Goal: Task Accomplishment & Management: Use online tool/utility

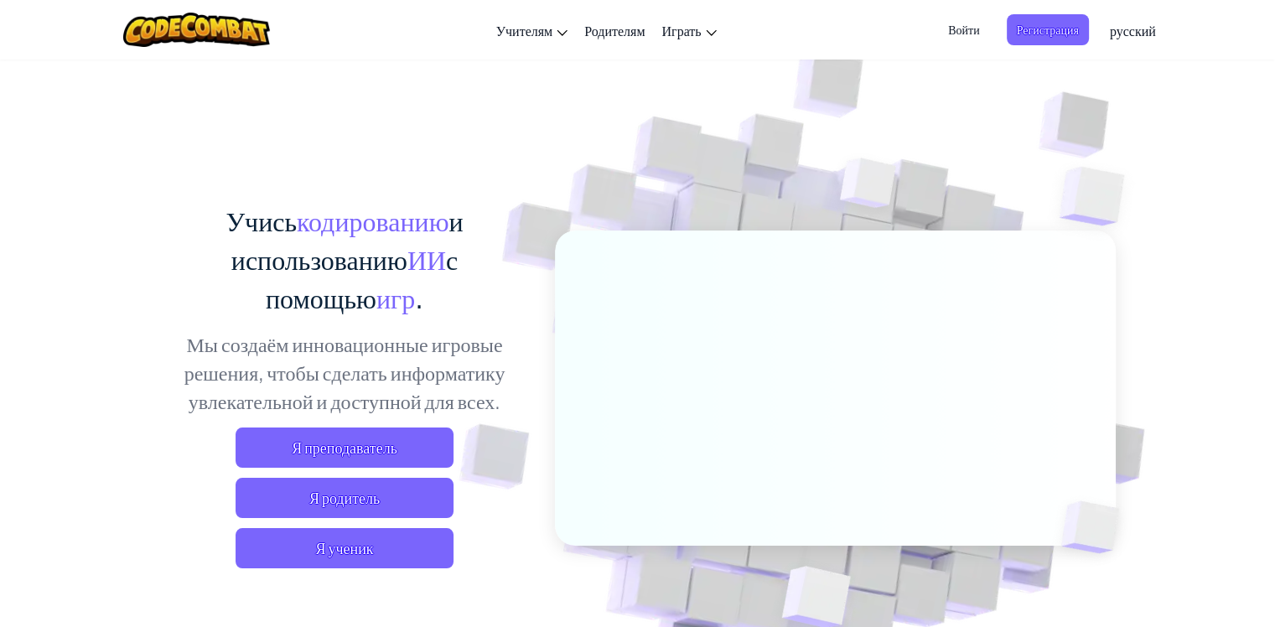
click at [379, 570] on div "Учись кодированию и использованию ИИ с помощью игр . Мы создаём инновационные и…" at bounding box center [345, 391] width 370 height 380
click at [381, 550] on span "Я ученик" at bounding box center [345, 548] width 218 height 40
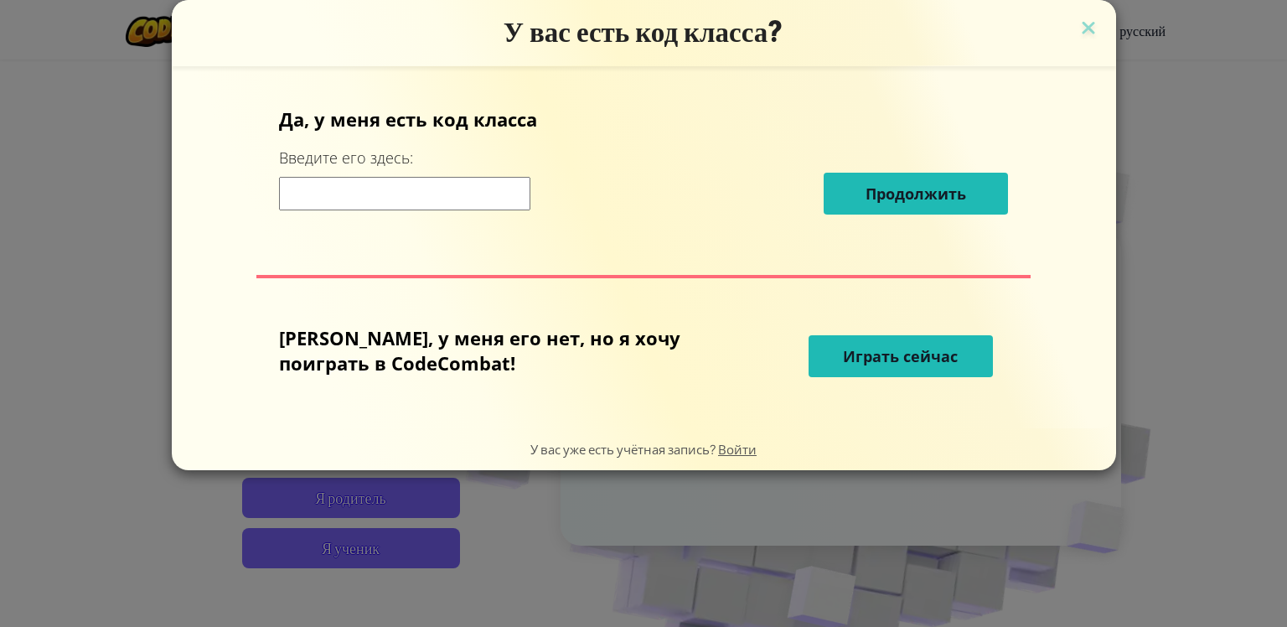
click at [896, 355] on ya-tr-span "Играть сейчас" at bounding box center [900, 356] width 115 height 20
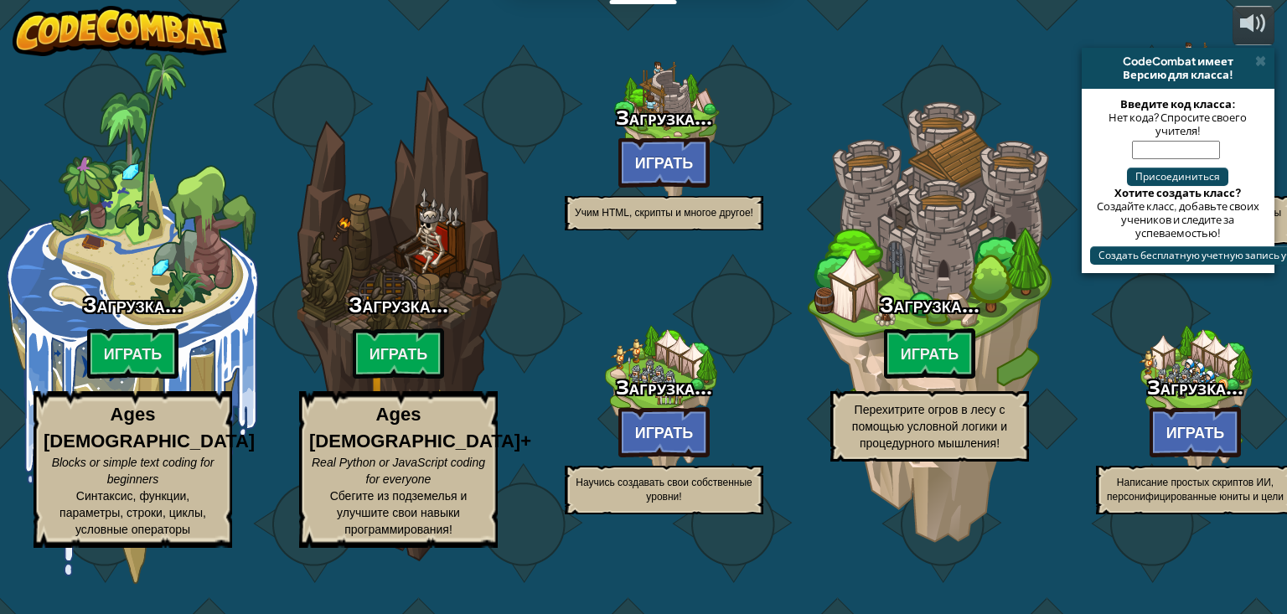
select select "ru"
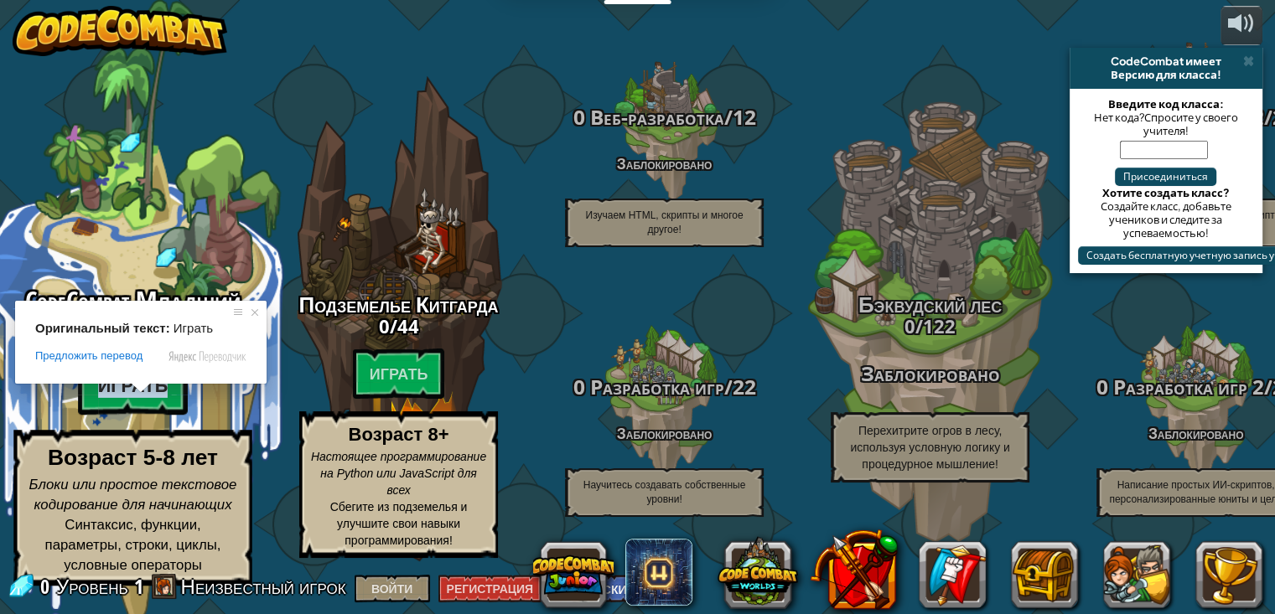
click at [134, 398] on ya-tr-span "Играть" at bounding box center [133, 385] width 70 height 25
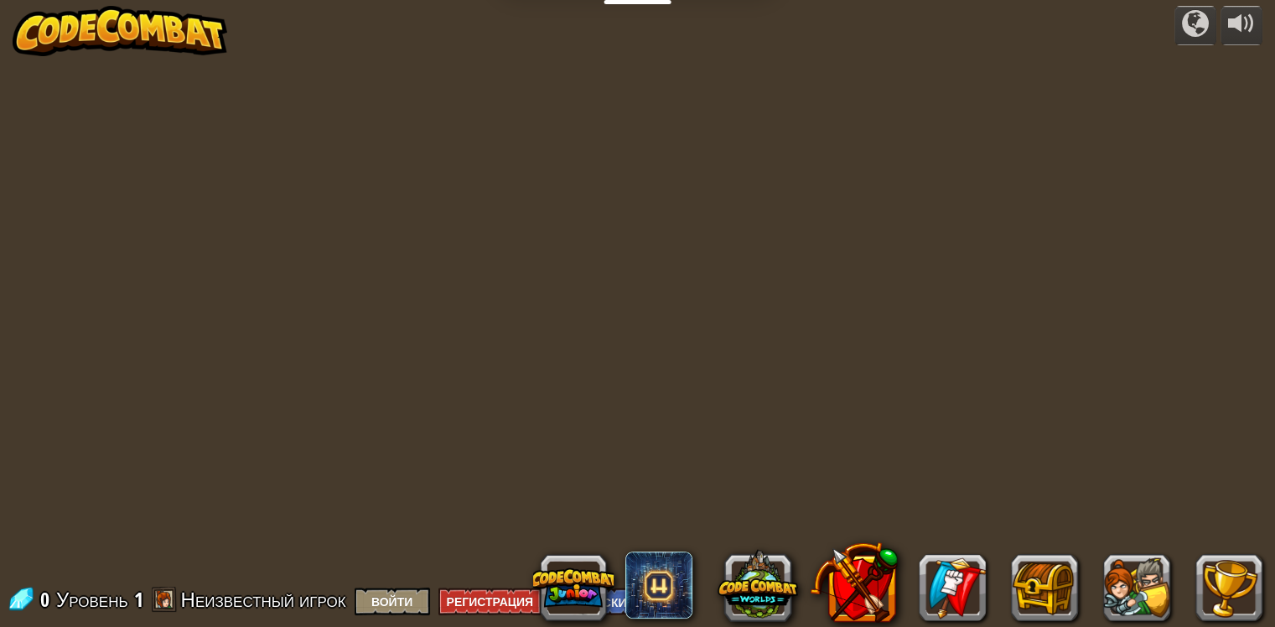
select select "ru"
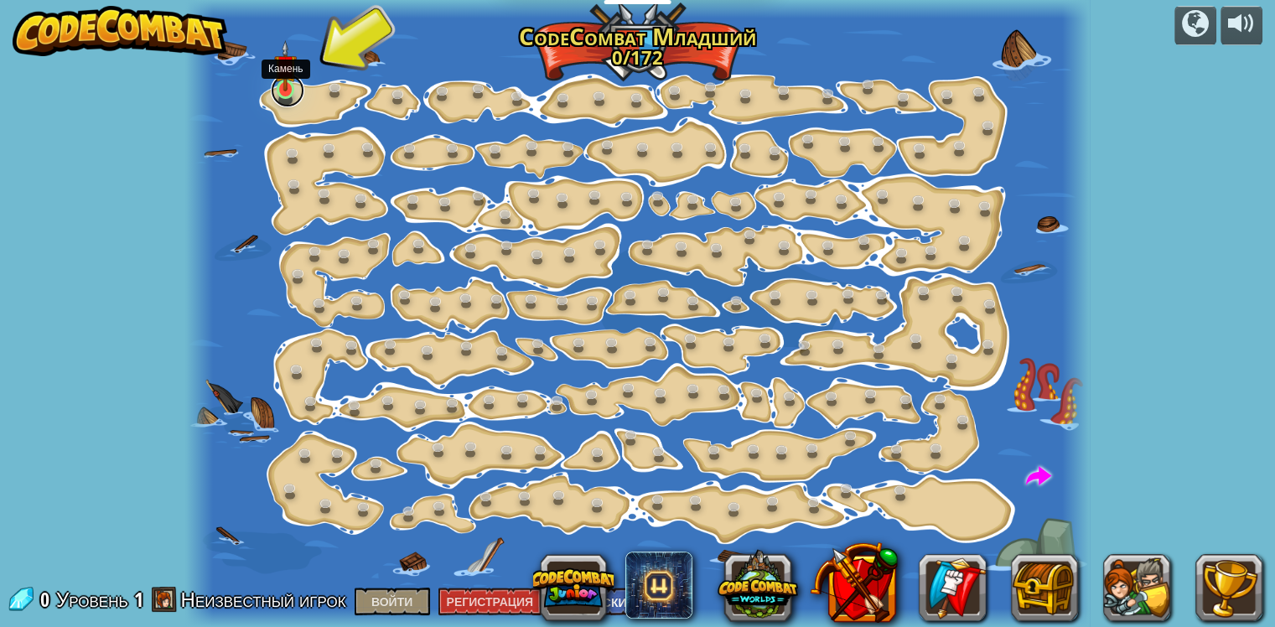
click at [290, 92] on link at bounding box center [288, 91] width 34 height 34
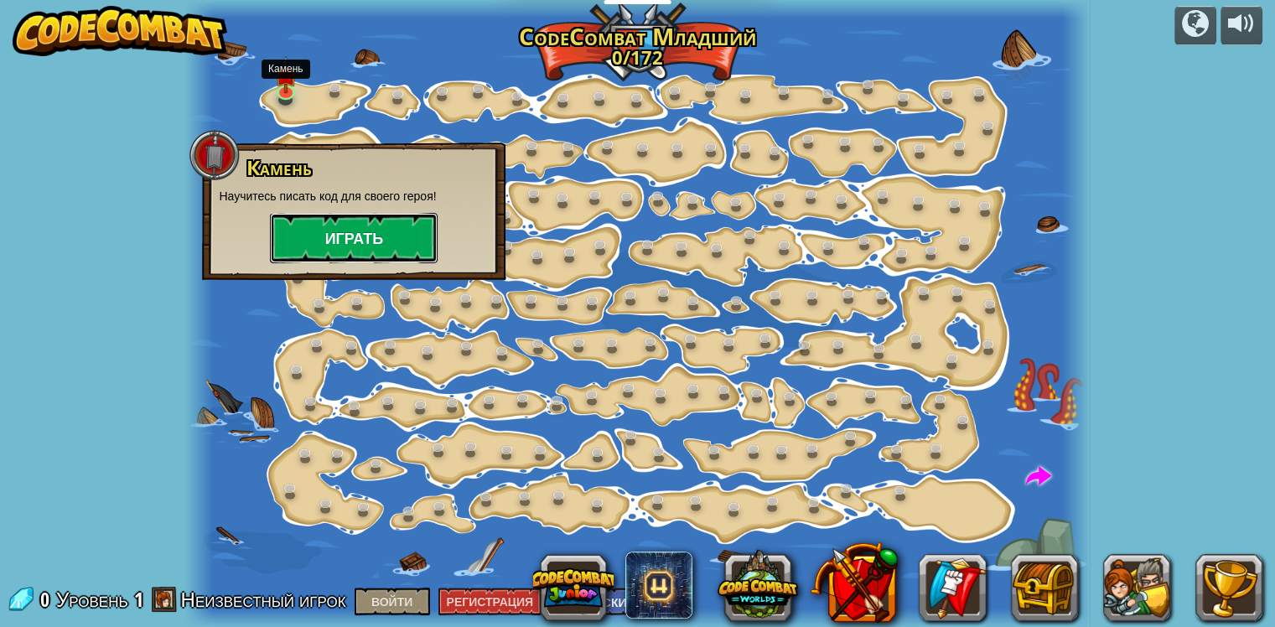
click at [357, 228] on ya-tr-span "Играть" at bounding box center [354, 238] width 59 height 21
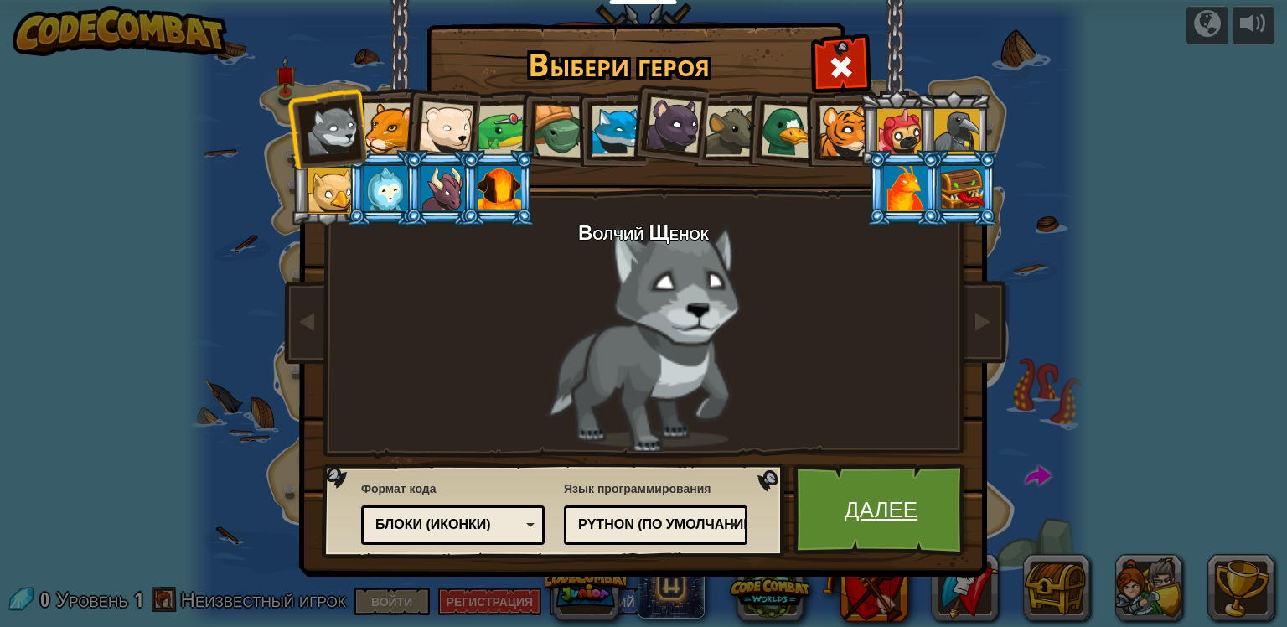
click at [883, 513] on ya-tr-span "Далее" at bounding box center [881, 509] width 73 height 30
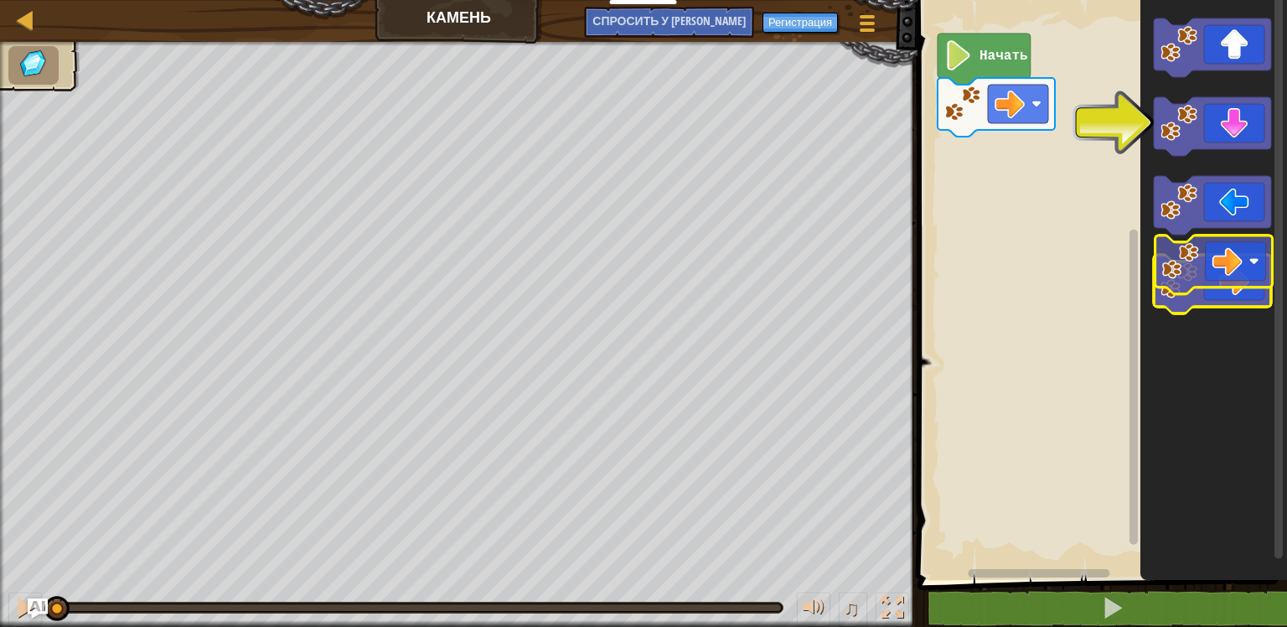
click at [1196, 262] on image "Рабочая область Blockly" at bounding box center [1179, 280] width 37 height 37
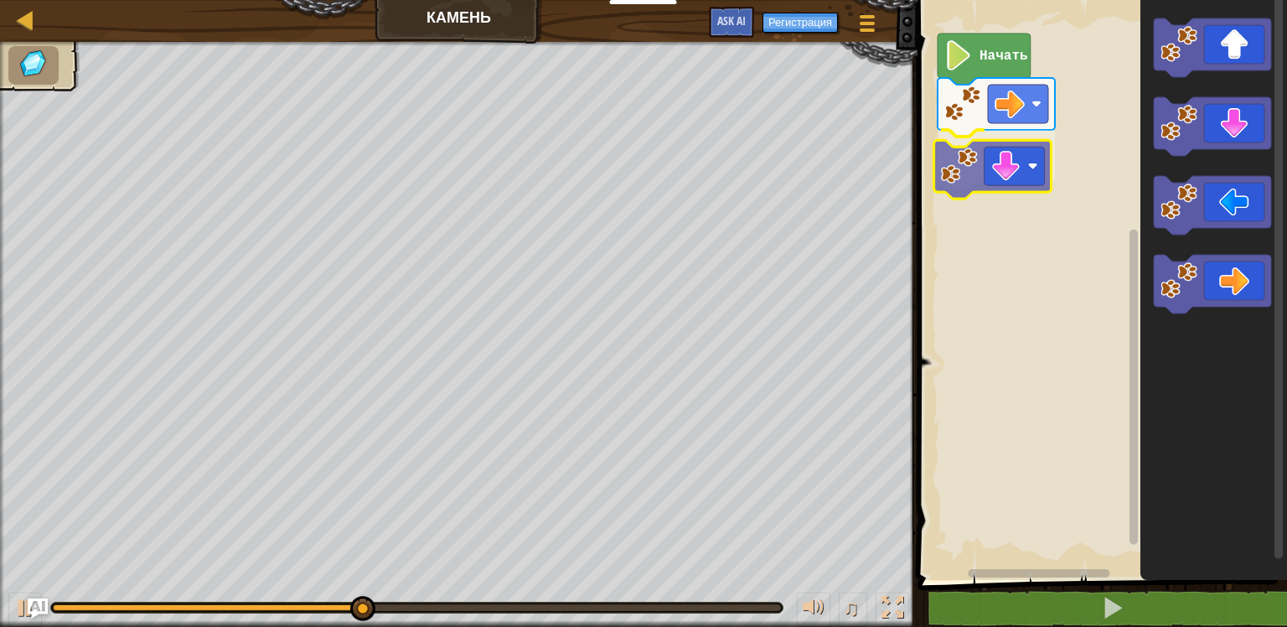
click at [989, 164] on div "Начать" at bounding box center [1100, 286] width 375 height 588
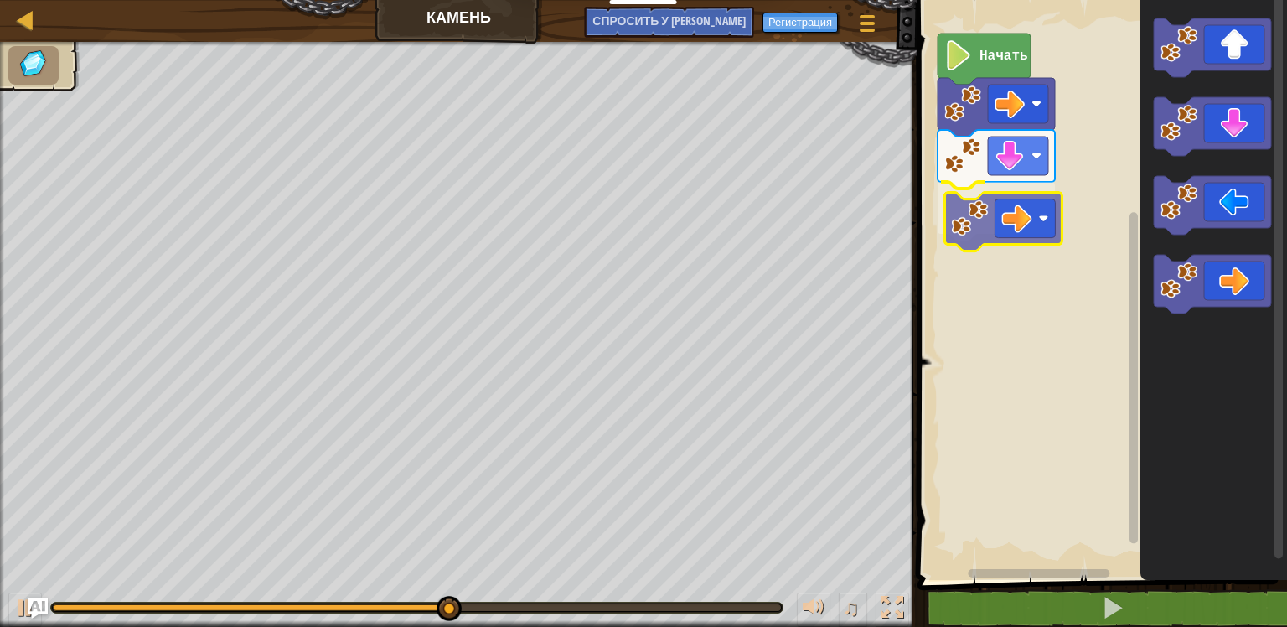
click at [980, 231] on div "Начать" at bounding box center [1100, 286] width 375 height 588
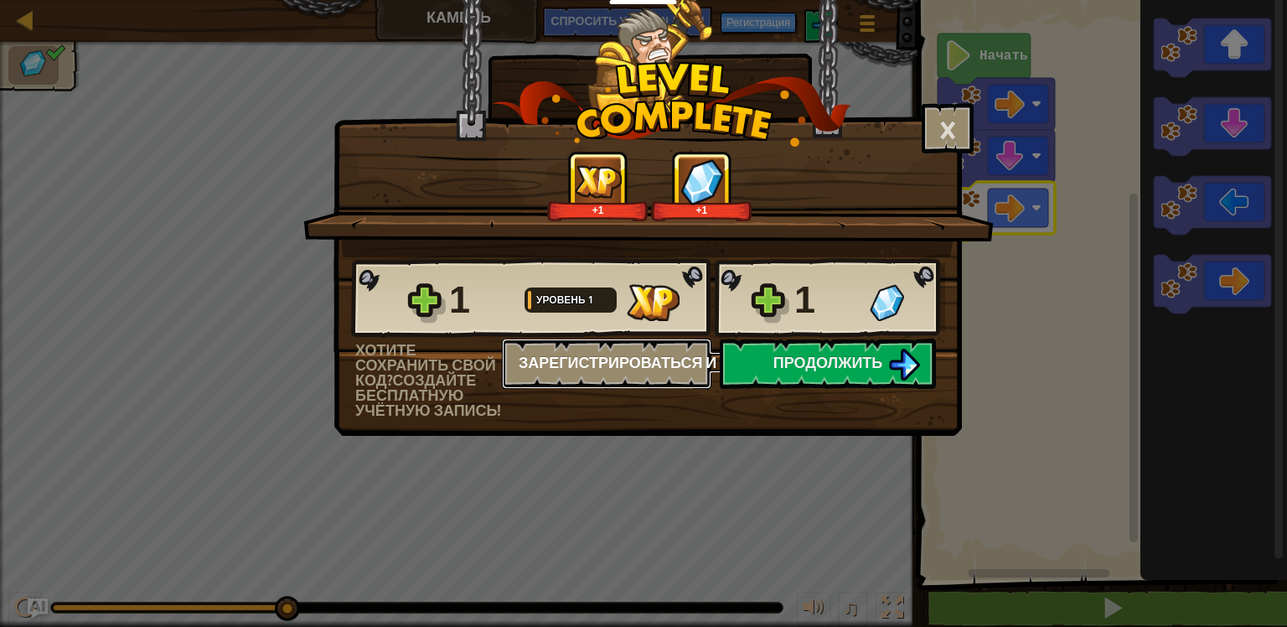
click at [795, 352] on div "1 Уровень 1 1 Хотите сохранить свой код? Создайте бесплатную учётную запись! За…" at bounding box center [647, 337] width 627 height 161
click at [795, 365] on ya-tr-span "Зарегистрироваться и сохранить" at bounding box center [666, 362] width 294 height 21
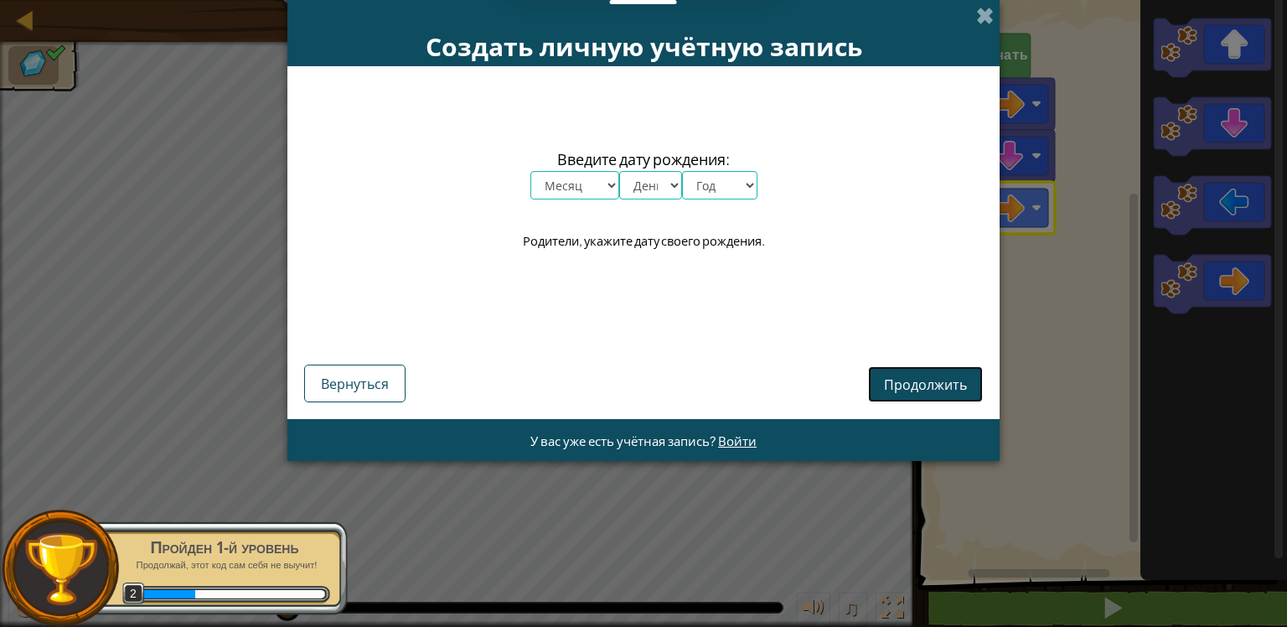
click at [902, 375] on ya-tr-span "Продолжить" at bounding box center [925, 384] width 83 height 18
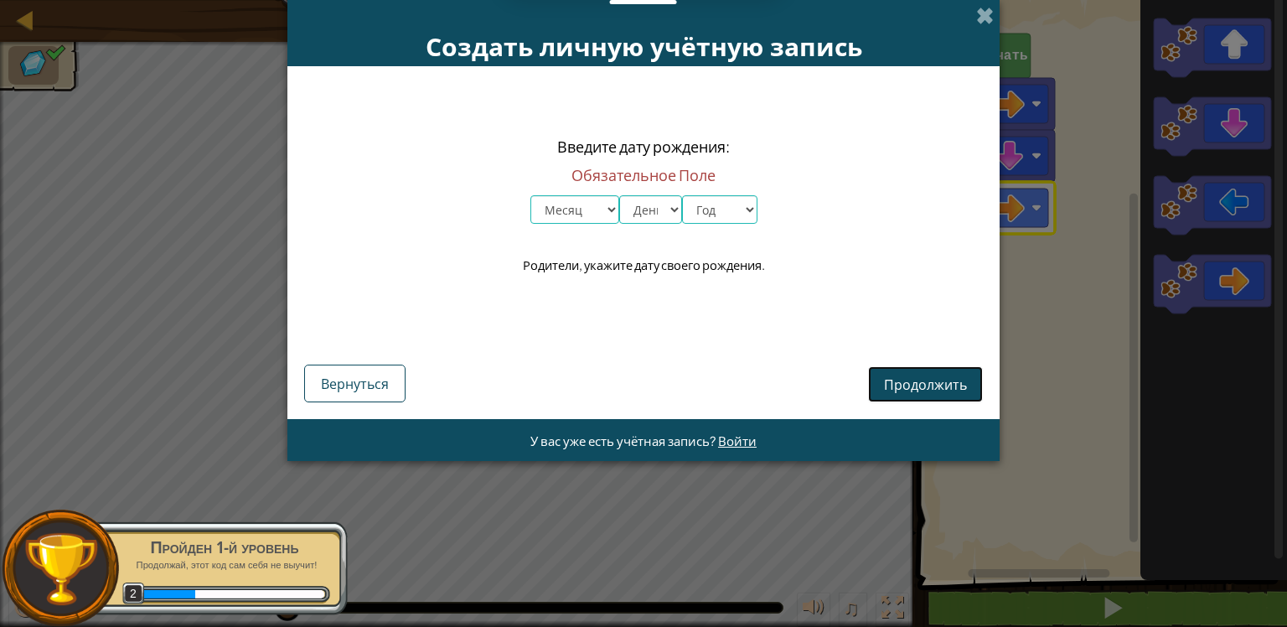
click at [905, 376] on ya-tr-span "Продолжить" at bounding box center [925, 384] width 83 height 18
click at [368, 373] on button "Вернуться" at bounding box center [354, 384] width 101 height 38
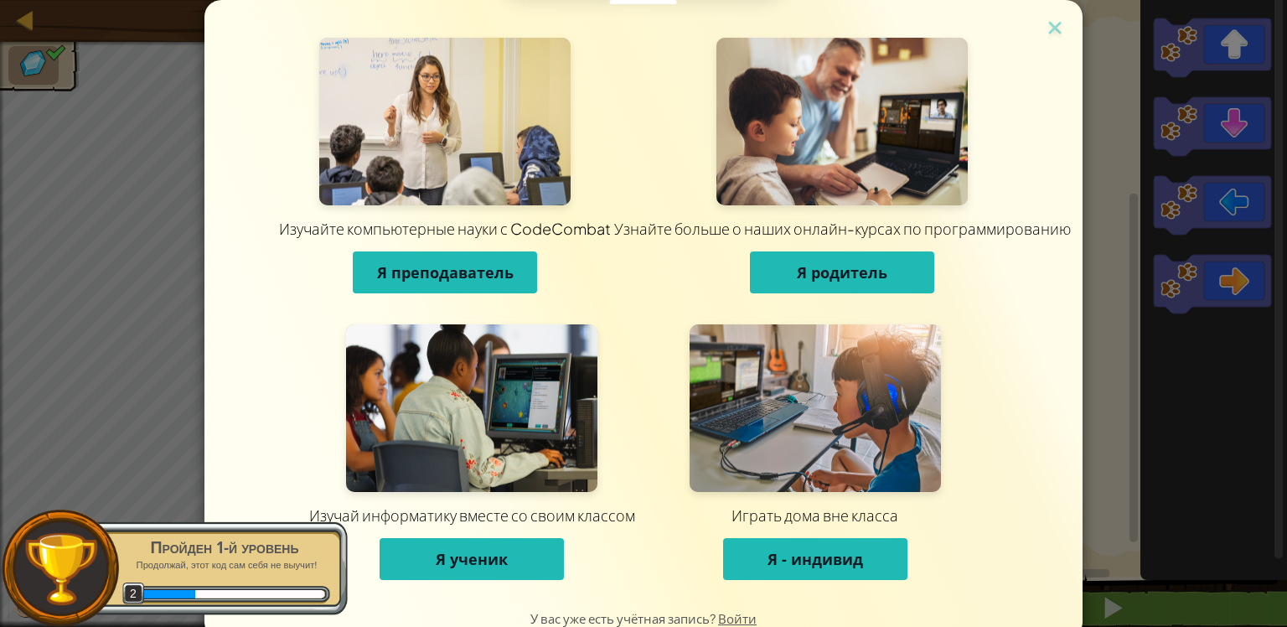
click at [517, 545] on button "Я ученик" at bounding box center [472, 559] width 184 height 42
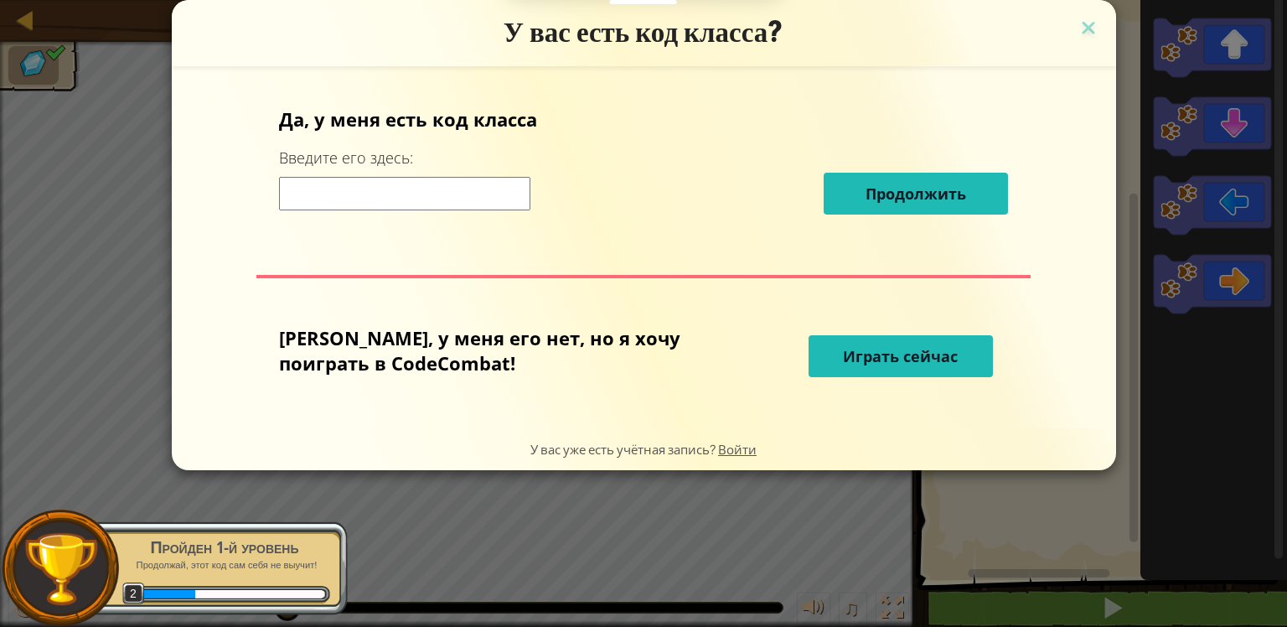
click at [843, 360] on ya-tr-span "Играть сейчас" at bounding box center [900, 356] width 115 height 20
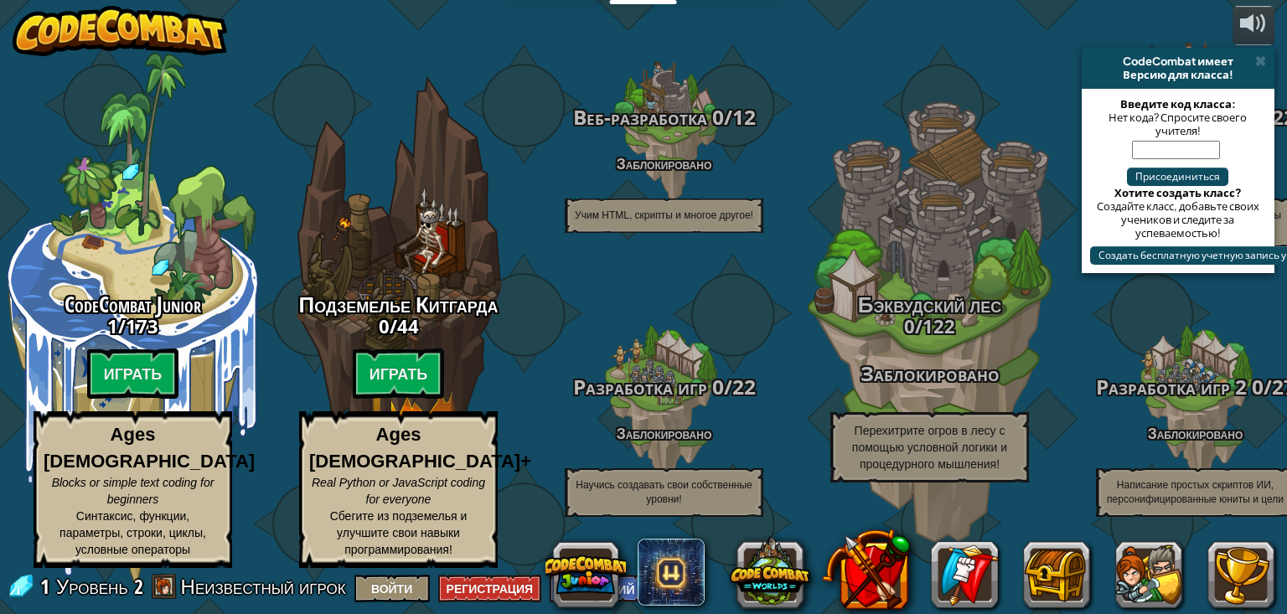
select select "ru"
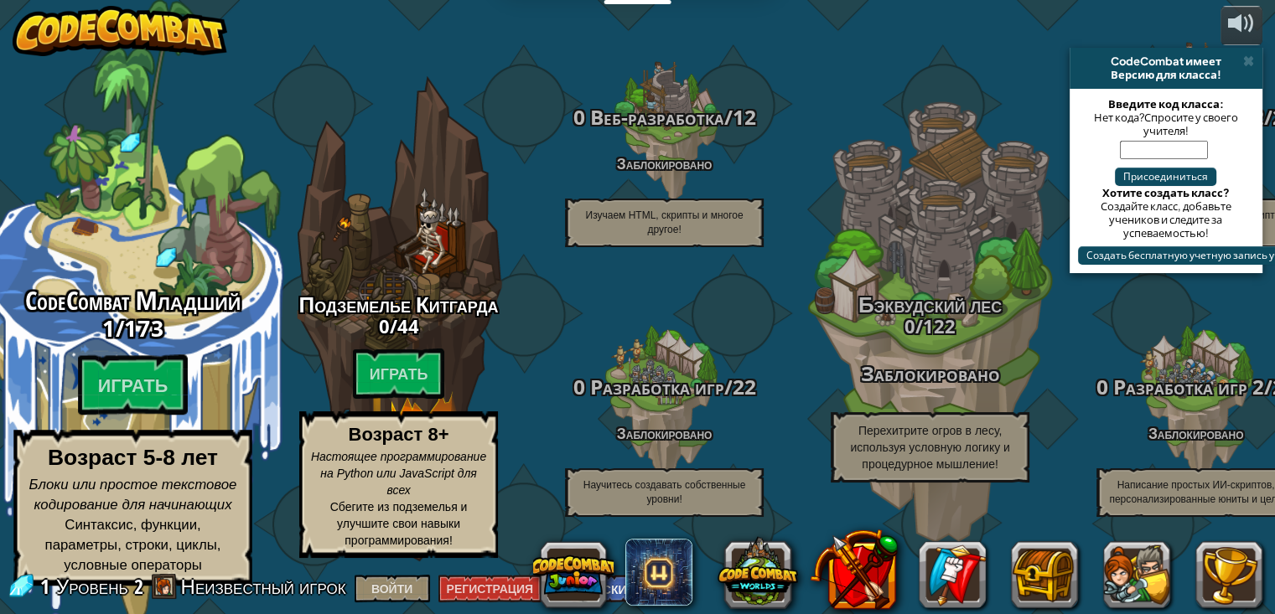
click at [143, 343] on span "173" at bounding box center [143, 328] width 39 height 30
select select "ru"
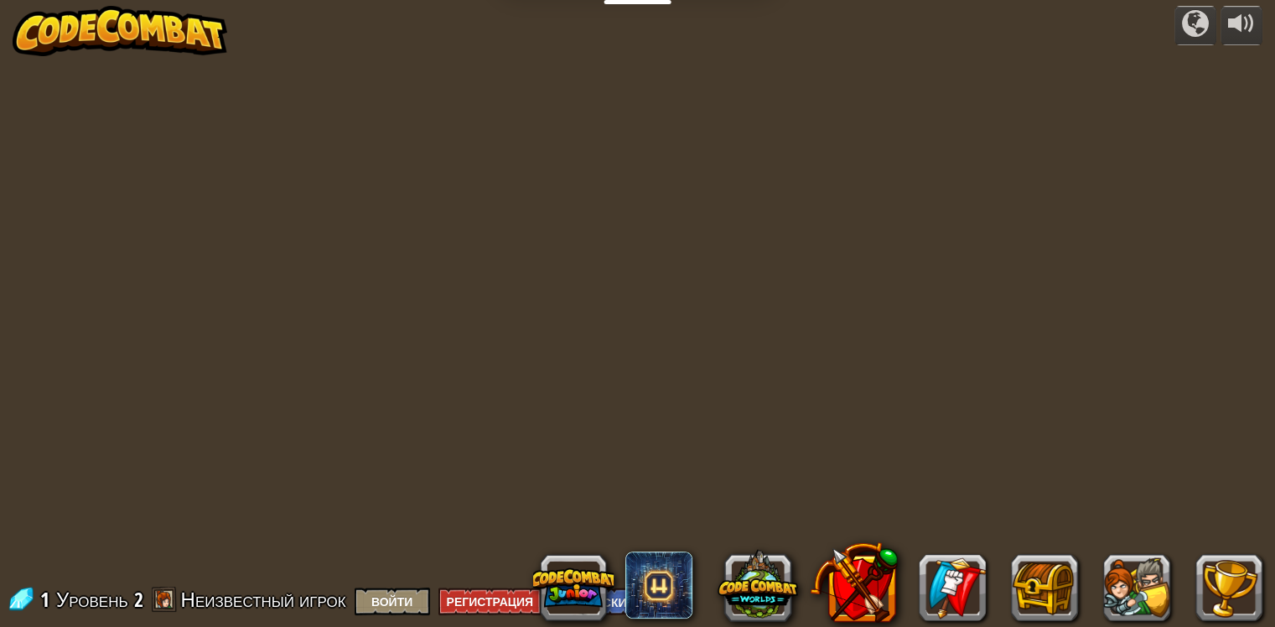
select select "ru"
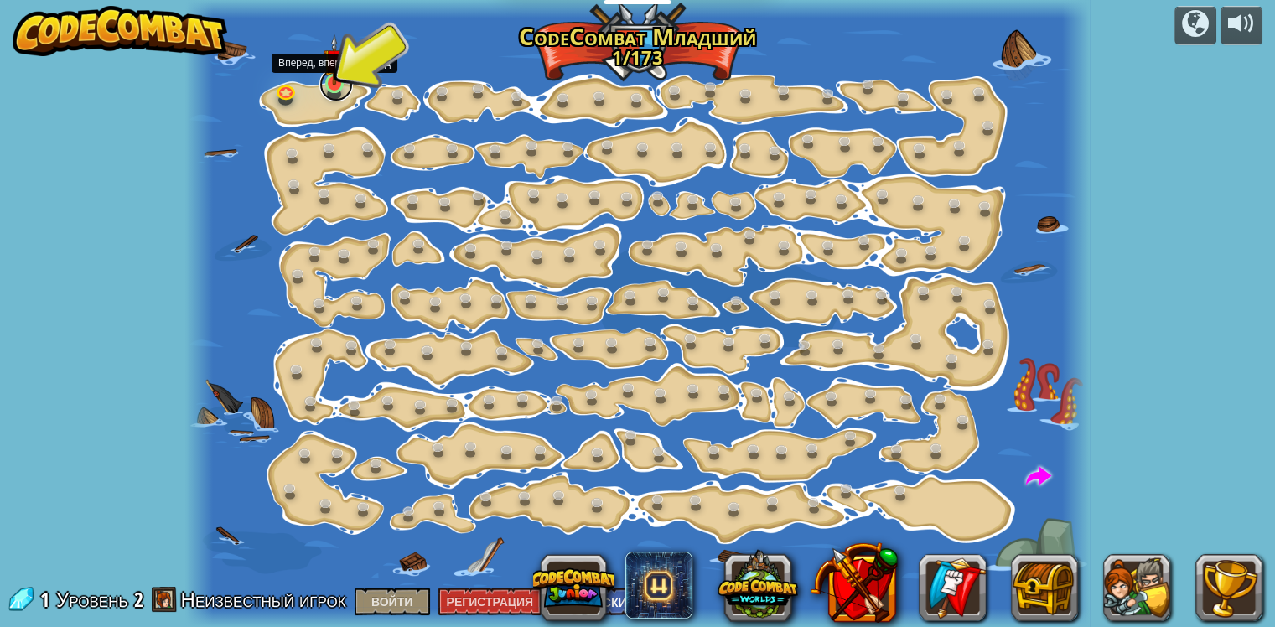
click at [333, 91] on link at bounding box center [336, 85] width 34 height 34
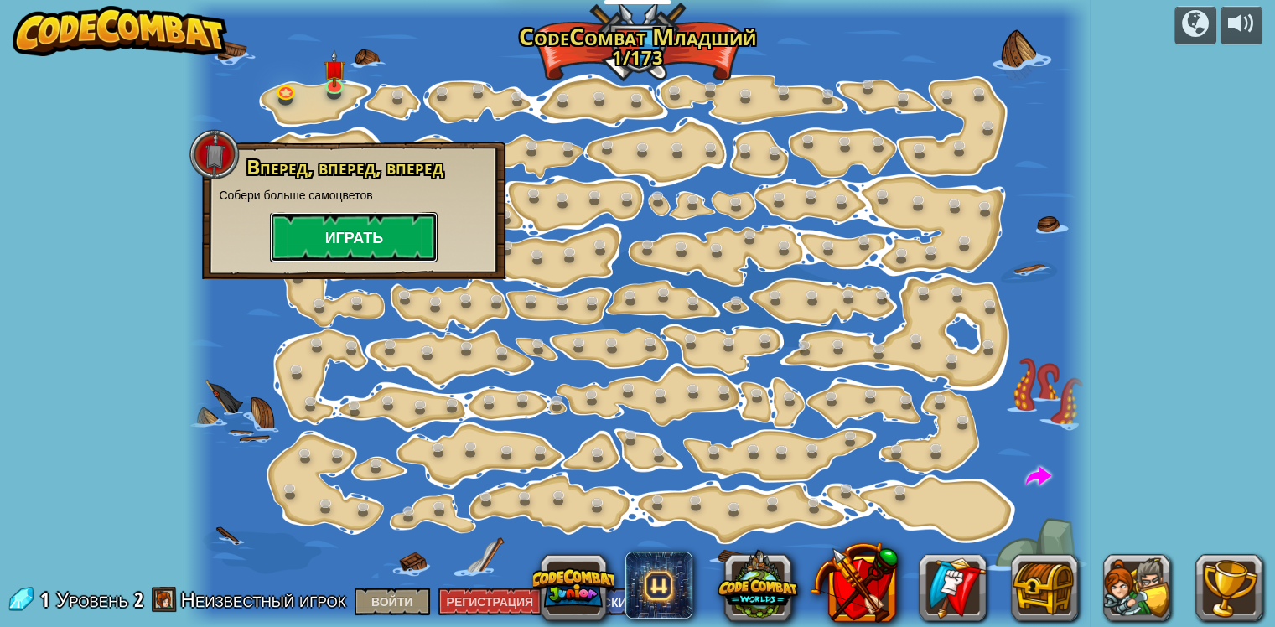
click at [320, 255] on button "Играть" at bounding box center [354, 237] width 168 height 50
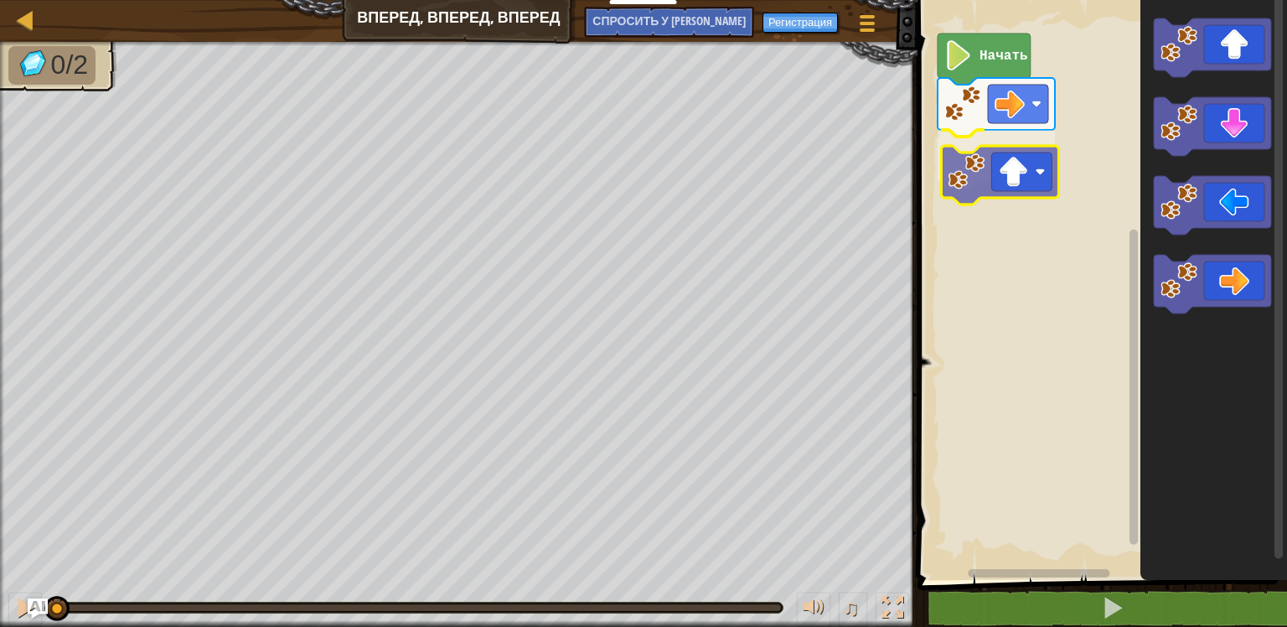
click at [1006, 191] on div "Начать" at bounding box center [1100, 286] width 375 height 588
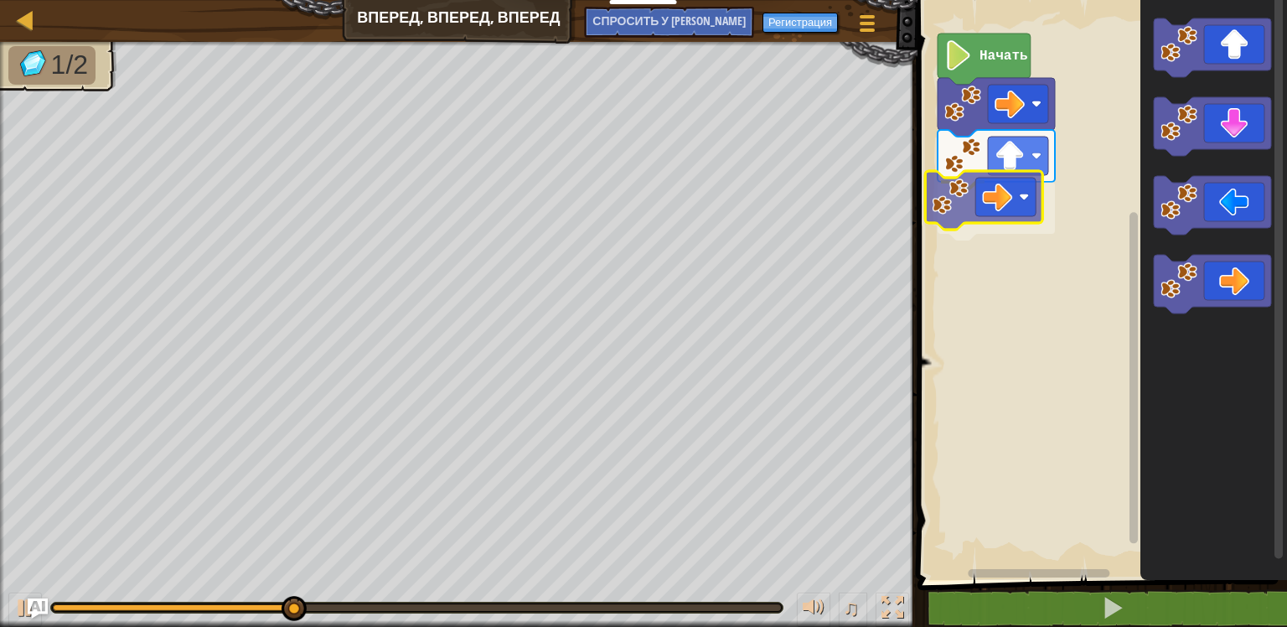
click at [976, 208] on div "Начать" at bounding box center [1100, 286] width 375 height 588
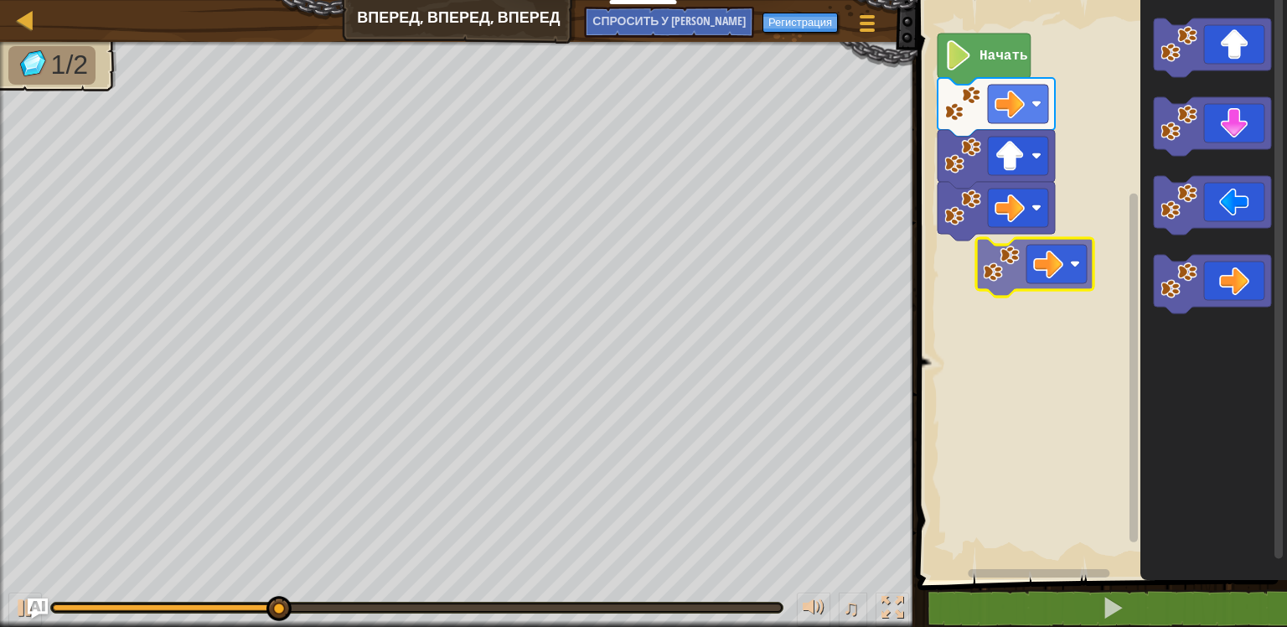
click at [958, 272] on div "Начать" at bounding box center [1100, 286] width 375 height 588
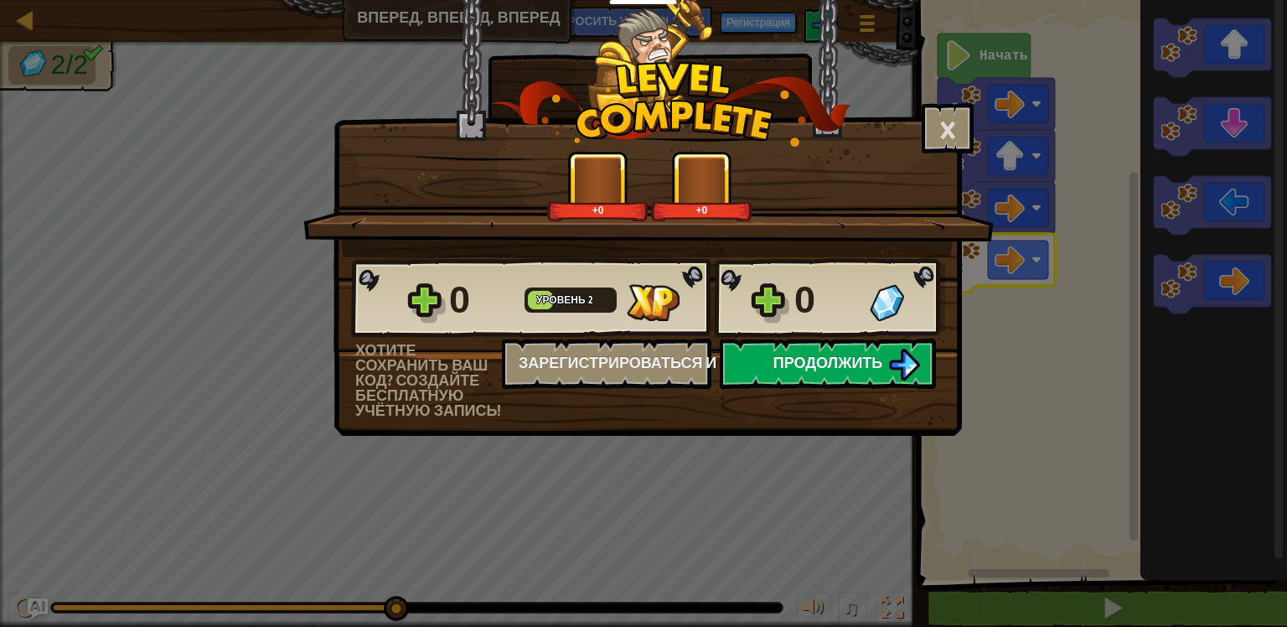
click at [812, 366] on span "Продолжить" at bounding box center [829, 362] width 110 height 21
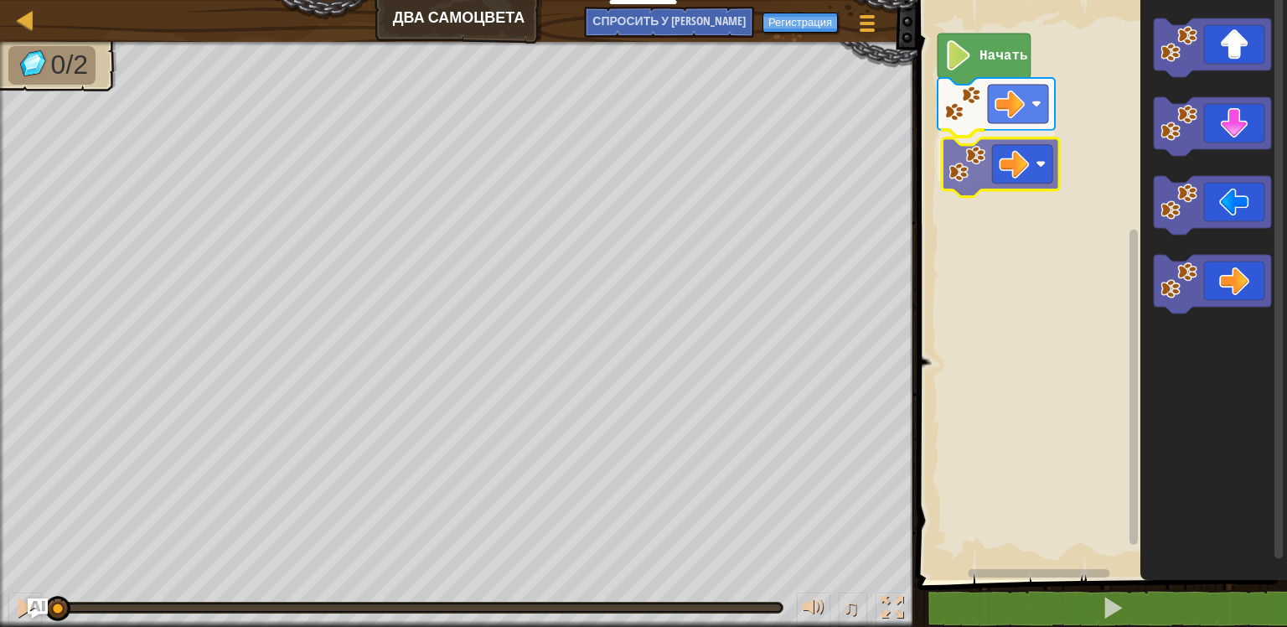
click at [977, 184] on div "Начать" at bounding box center [1100, 286] width 375 height 588
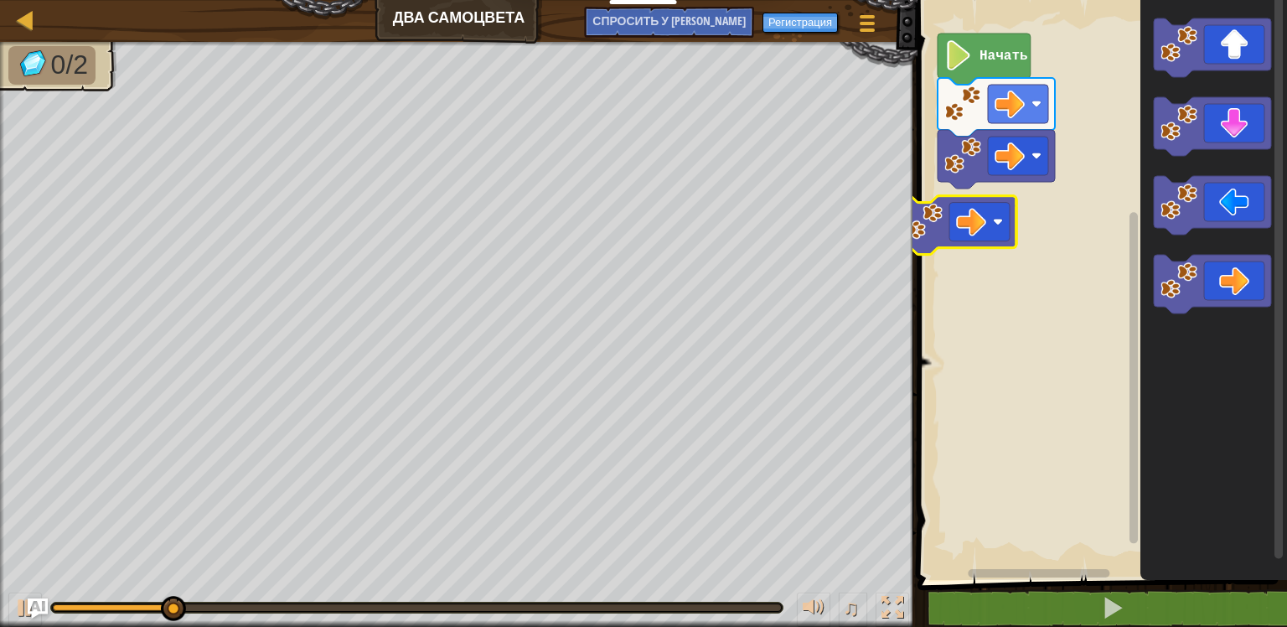
click at [952, 232] on div "Начать" at bounding box center [1100, 286] width 375 height 588
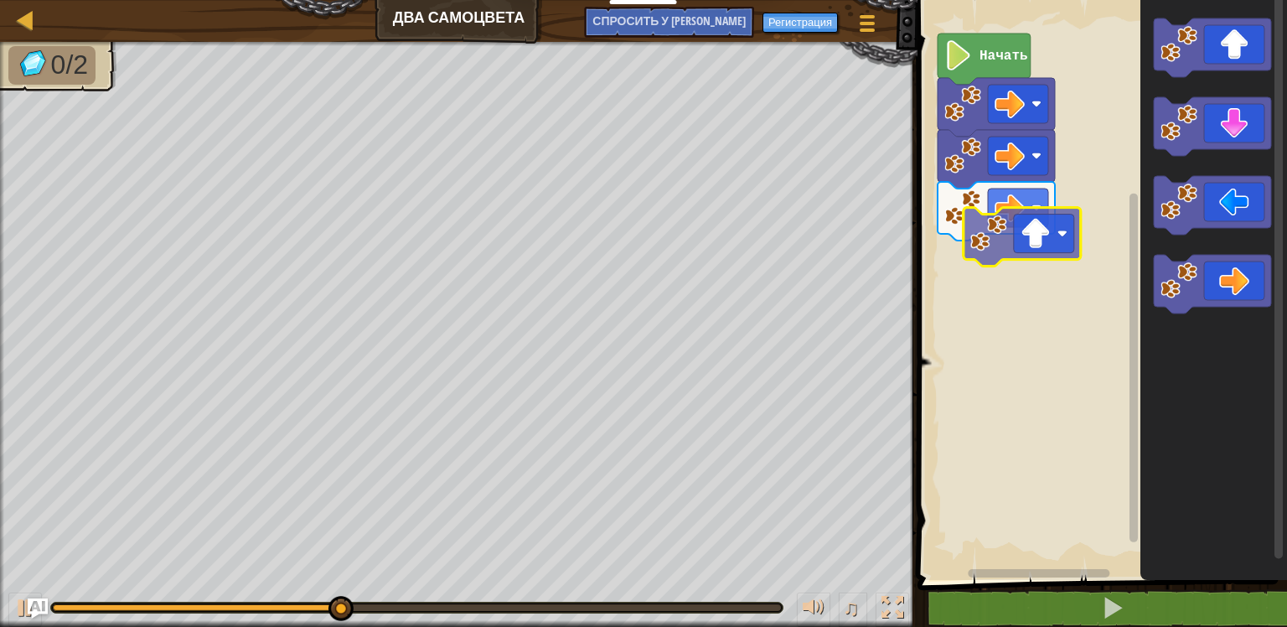
click at [990, 246] on div "Начать" at bounding box center [1100, 286] width 375 height 588
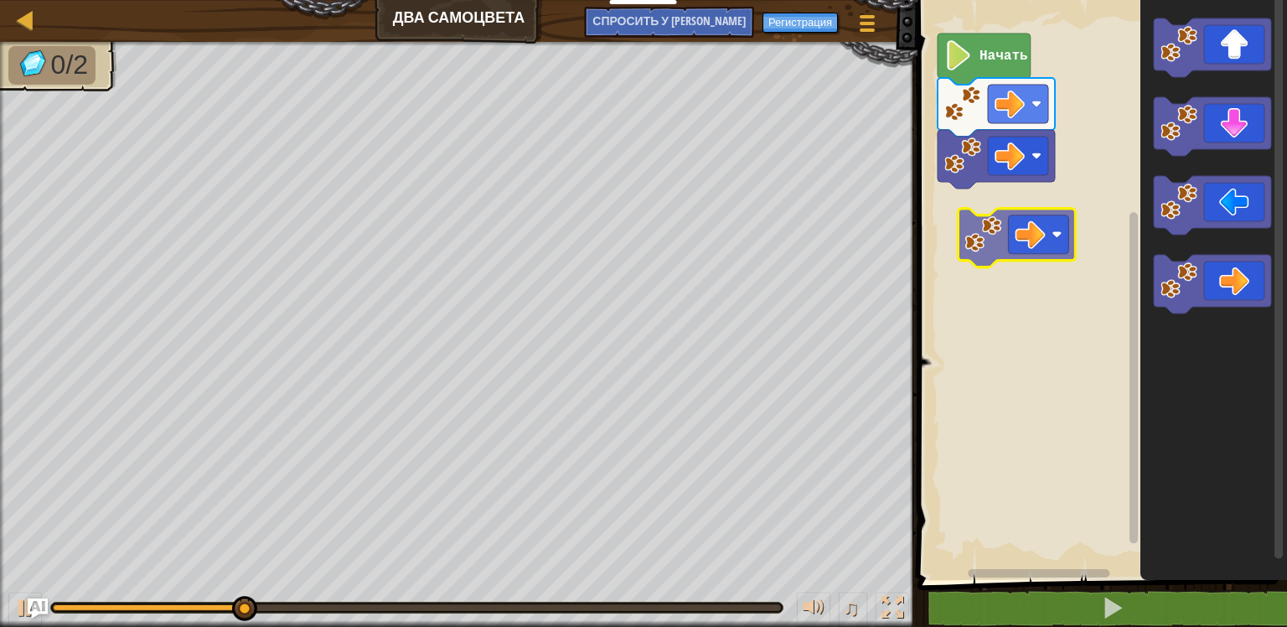
click at [980, 229] on div "Начать" at bounding box center [1100, 286] width 375 height 588
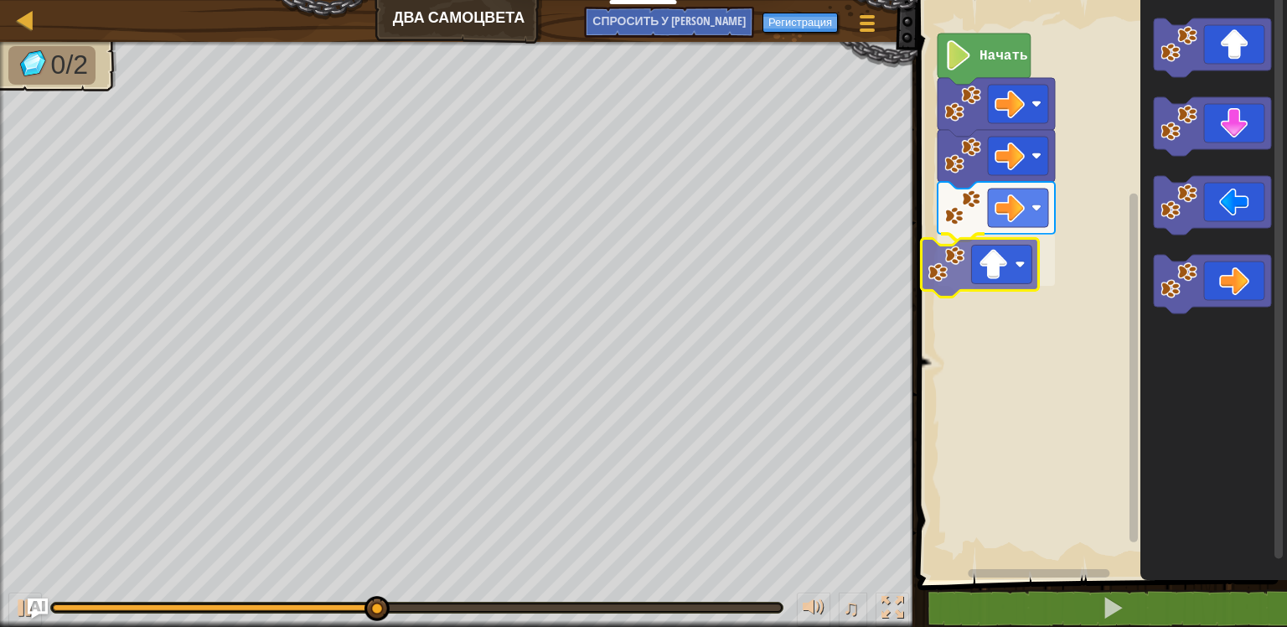
click at [969, 266] on div "Начать" at bounding box center [1100, 286] width 375 height 588
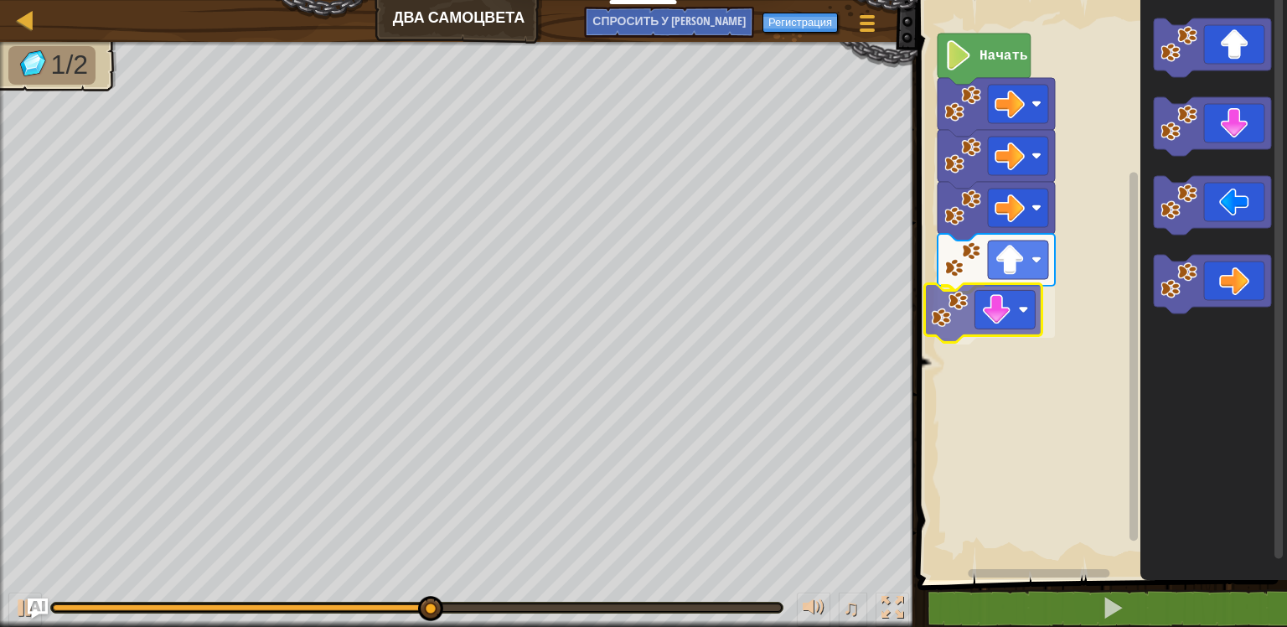
click at [1013, 330] on div "Начать" at bounding box center [1100, 286] width 375 height 588
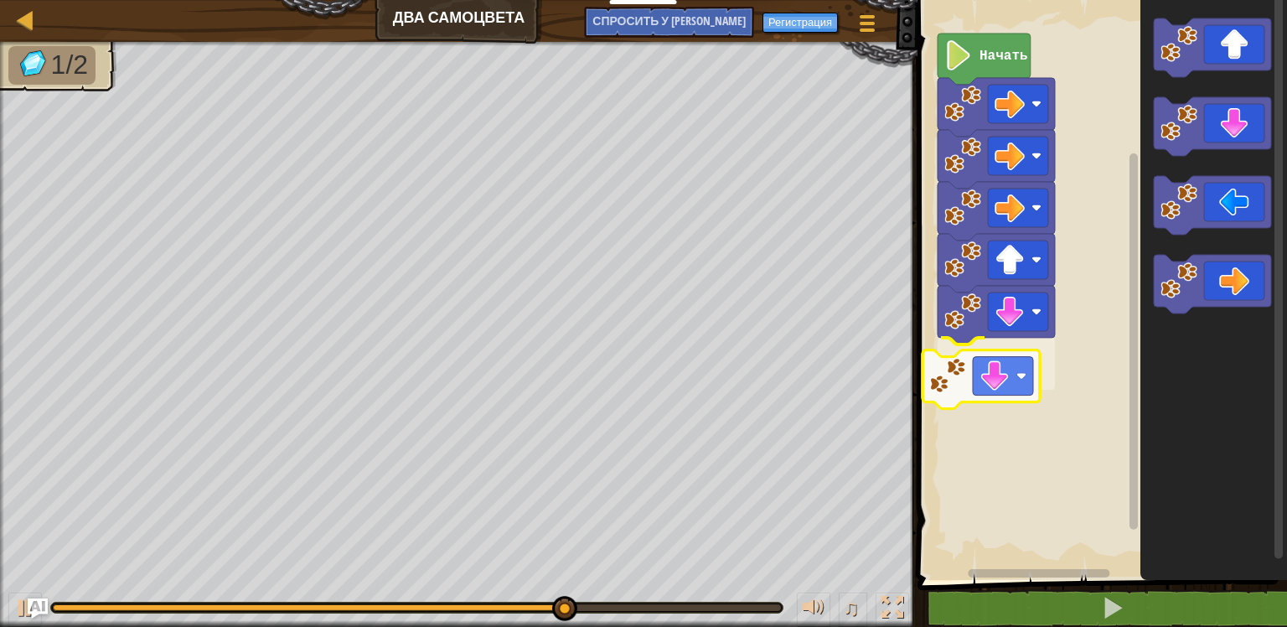
click at [974, 375] on div "Начать" at bounding box center [1100, 286] width 375 height 588
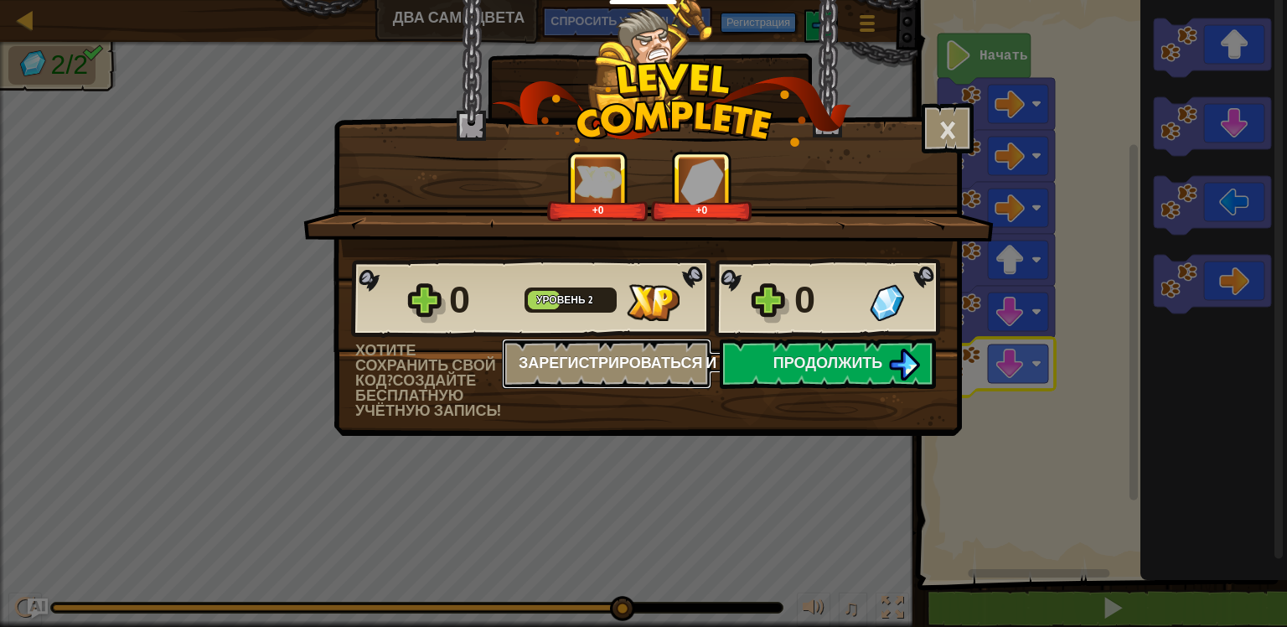
click at [788, 363] on ya-tr-span "Зарегистрироваться и сохранить" at bounding box center [666, 362] width 294 height 21
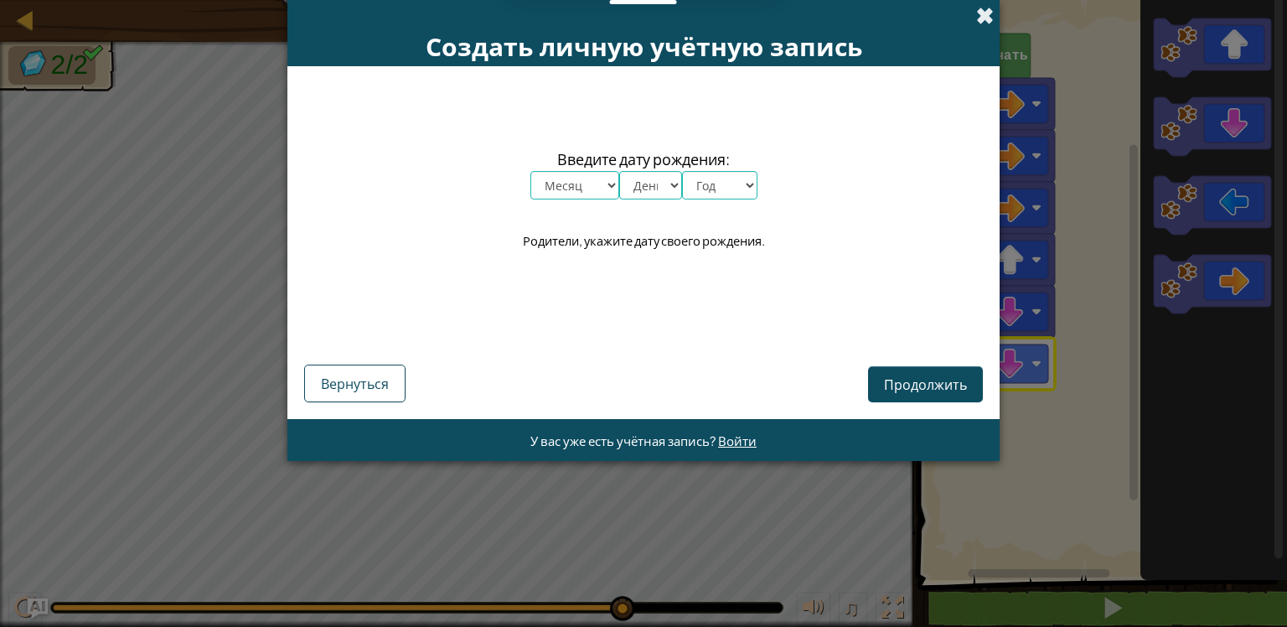
click at [986, 18] on span at bounding box center [985, 16] width 18 height 18
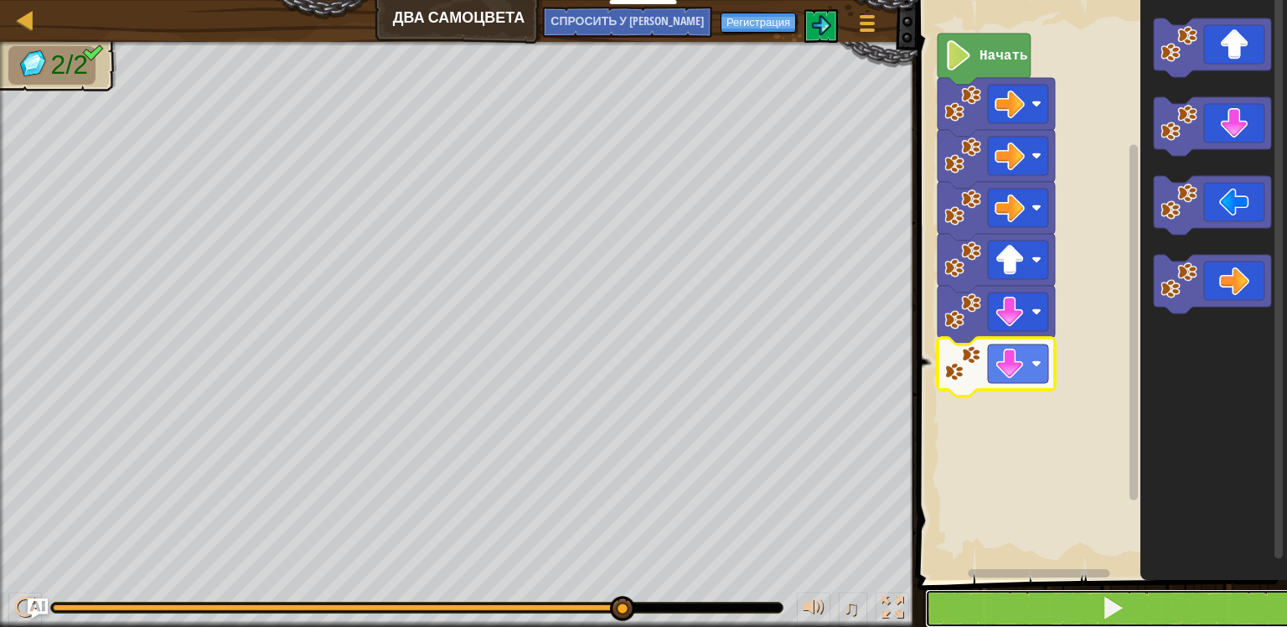
click at [986, 596] on button at bounding box center [1112, 608] width 375 height 39
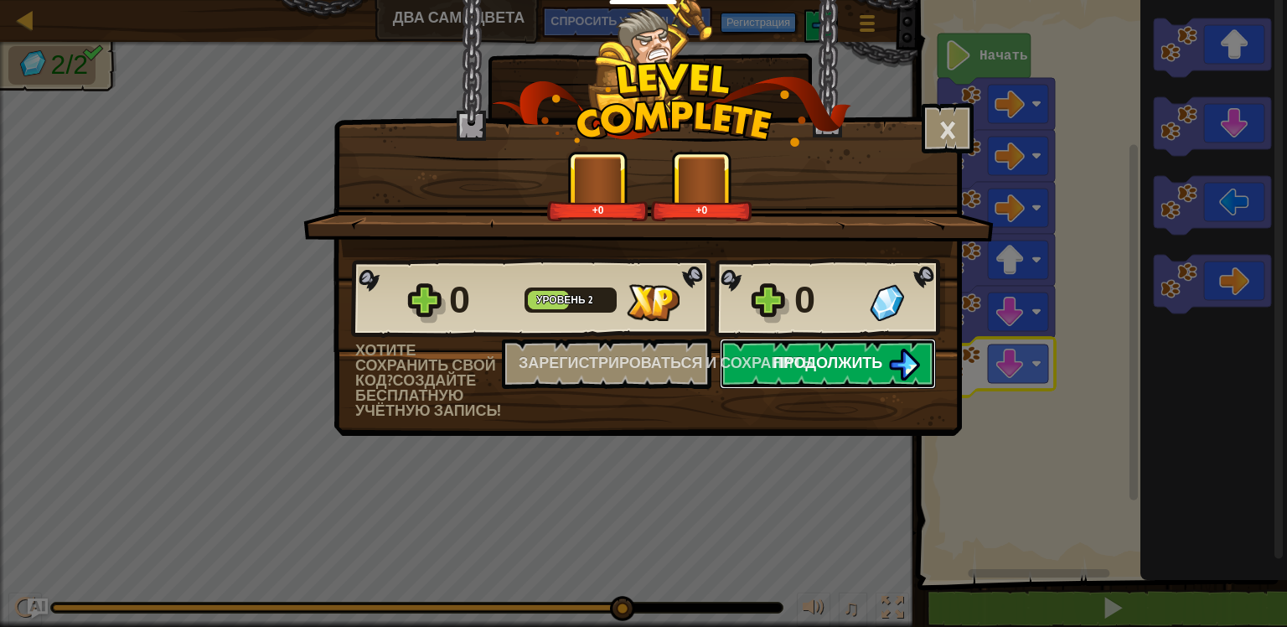
click at [830, 369] on span "Продолжить" at bounding box center [829, 362] width 110 height 21
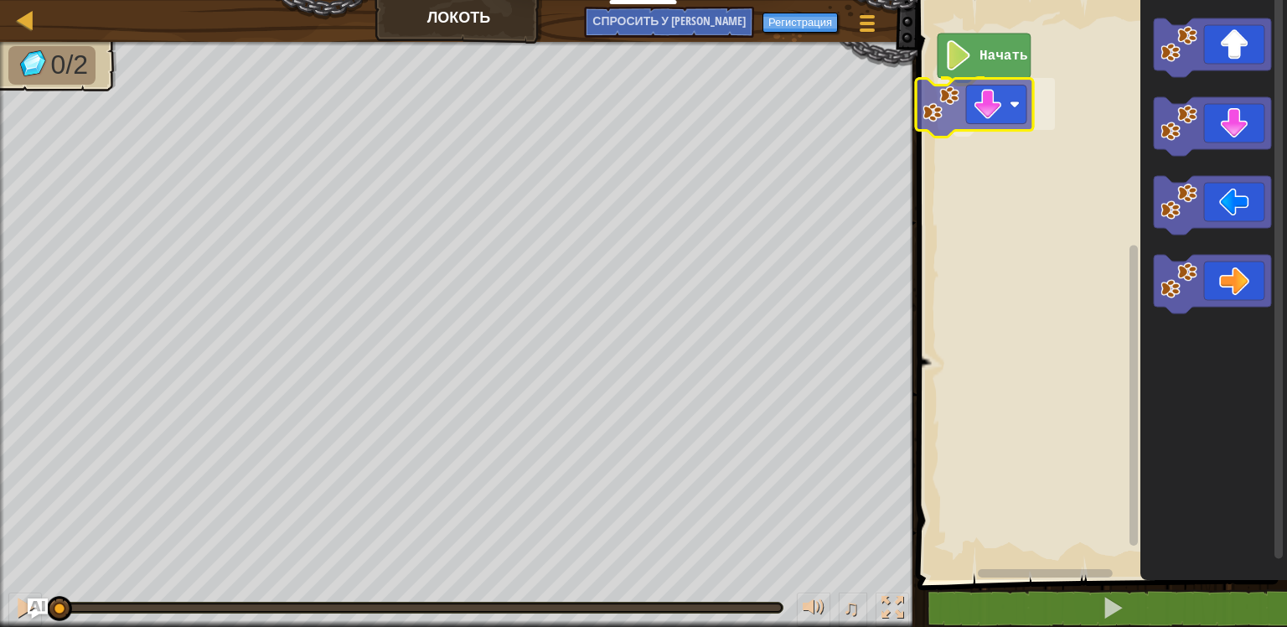
click at [965, 123] on div "Начать" at bounding box center [1100, 286] width 375 height 588
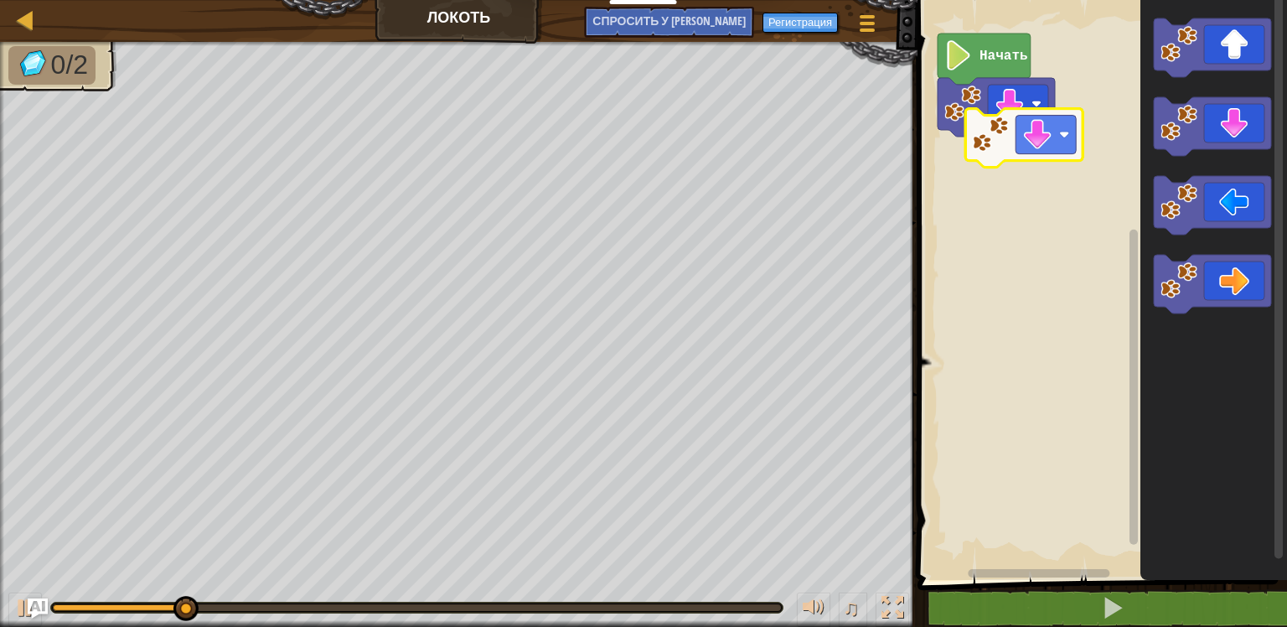
click at [992, 176] on div "Начать" at bounding box center [1100, 286] width 375 height 588
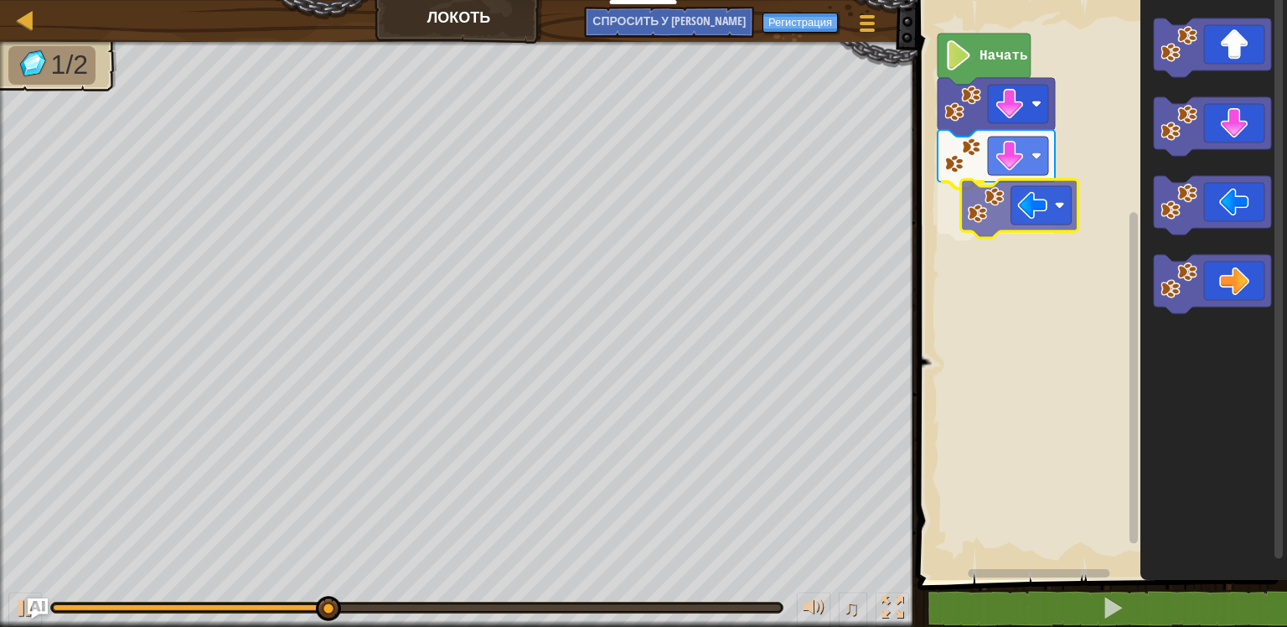
click at [988, 221] on div "Начать" at bounding box center [1100, 286] width 375 height 588
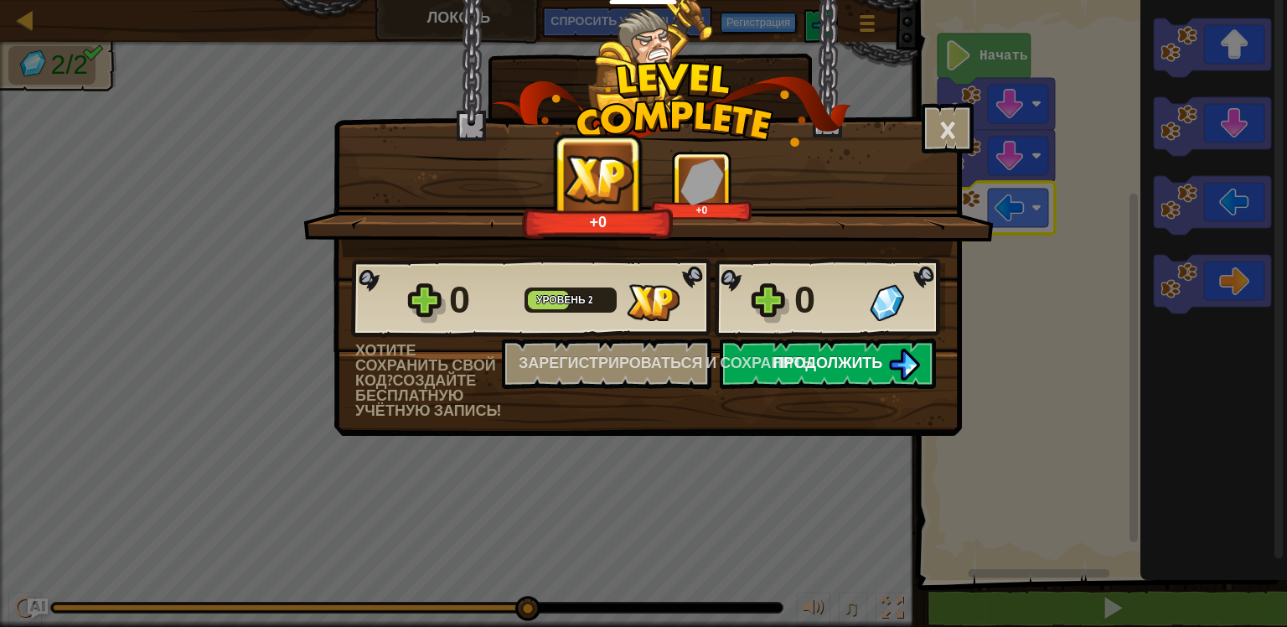
click at [895, 365] on img at bounding box center [904, 365] width 32 height 32
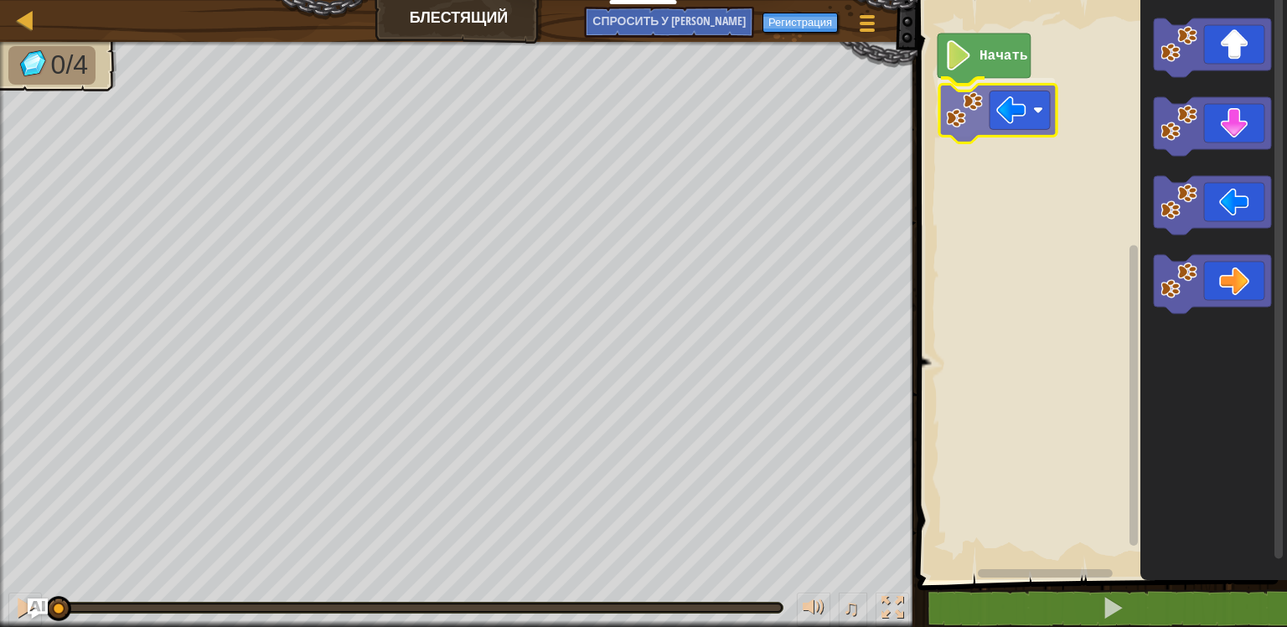
click at [986, 106] on div "Начать" at bounding box center [1100, 286] width 375 height 588
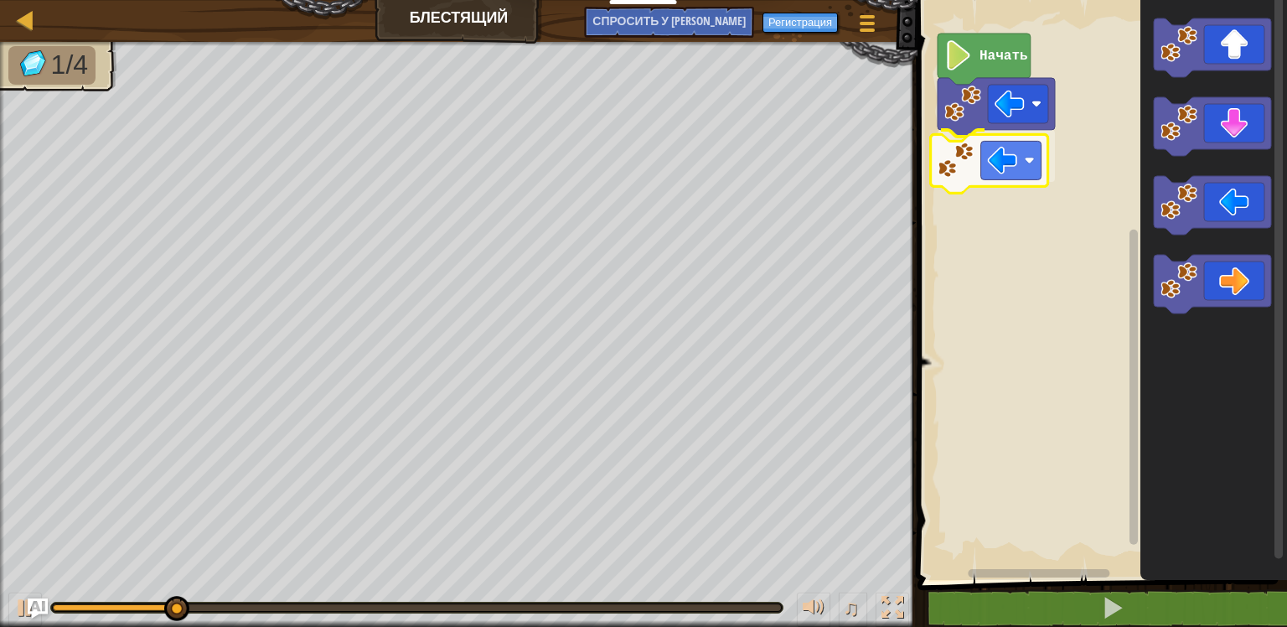
click at [955, 171] on div "Начать" at bounding box center [1100, 286] width 375 height 588
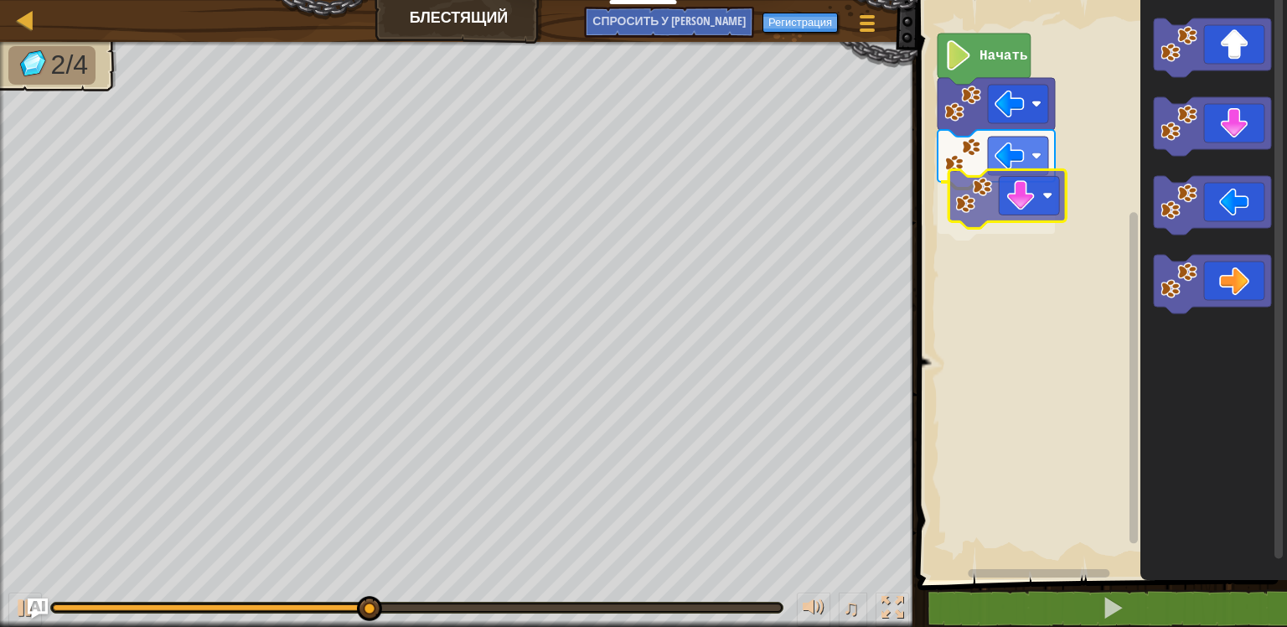
click at [971, 205] on div "Начать" at bounding box center [1100, 286] width 375 height 588
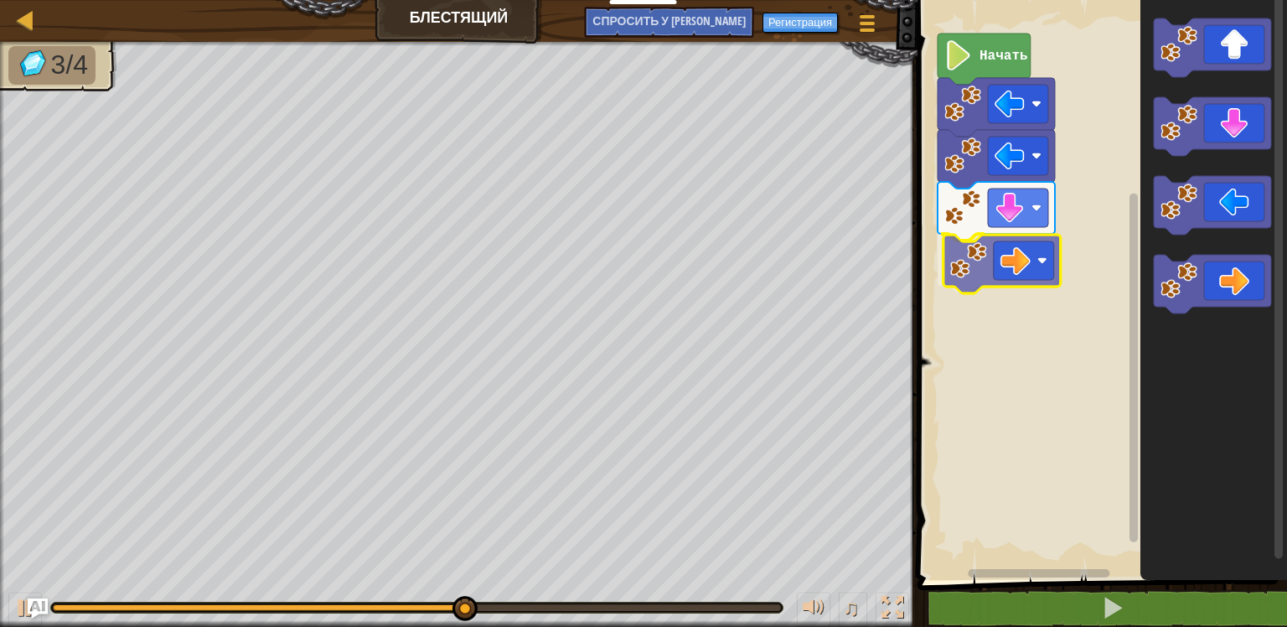
click at [996, 267] on icon "Рабочая область Blockly" at bounding box center [996, 263] width 117 height 59
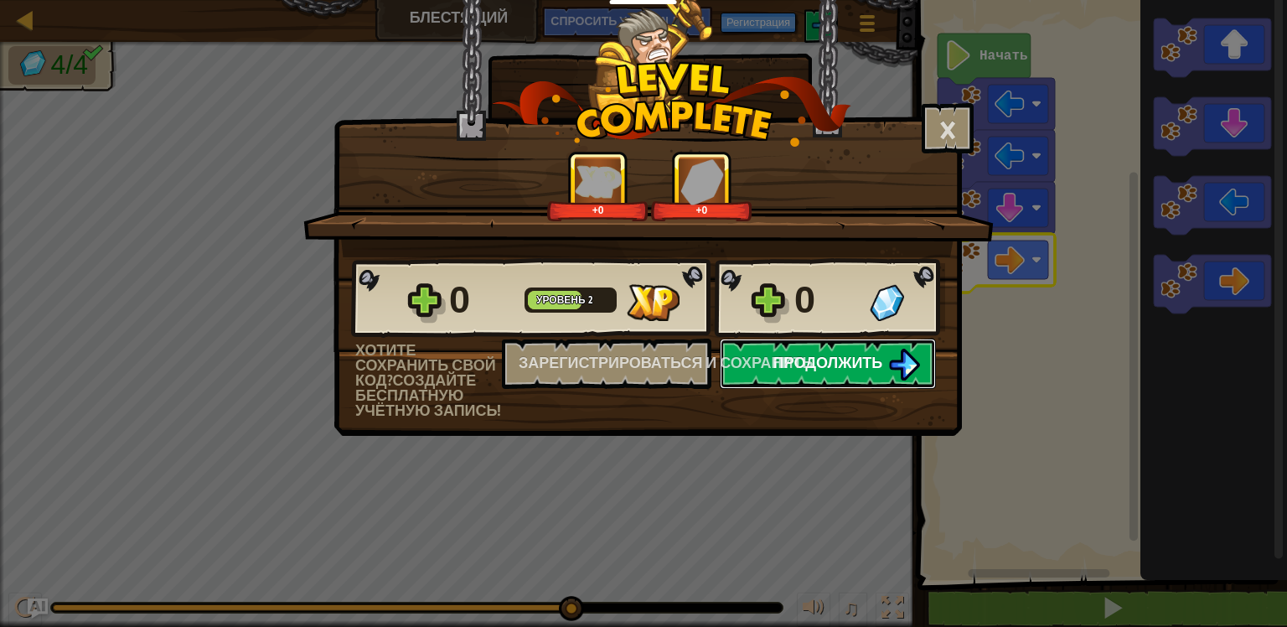
click at [798, 349] on button "Продолжить" at bounding box center [828, 364] width 216 height 50
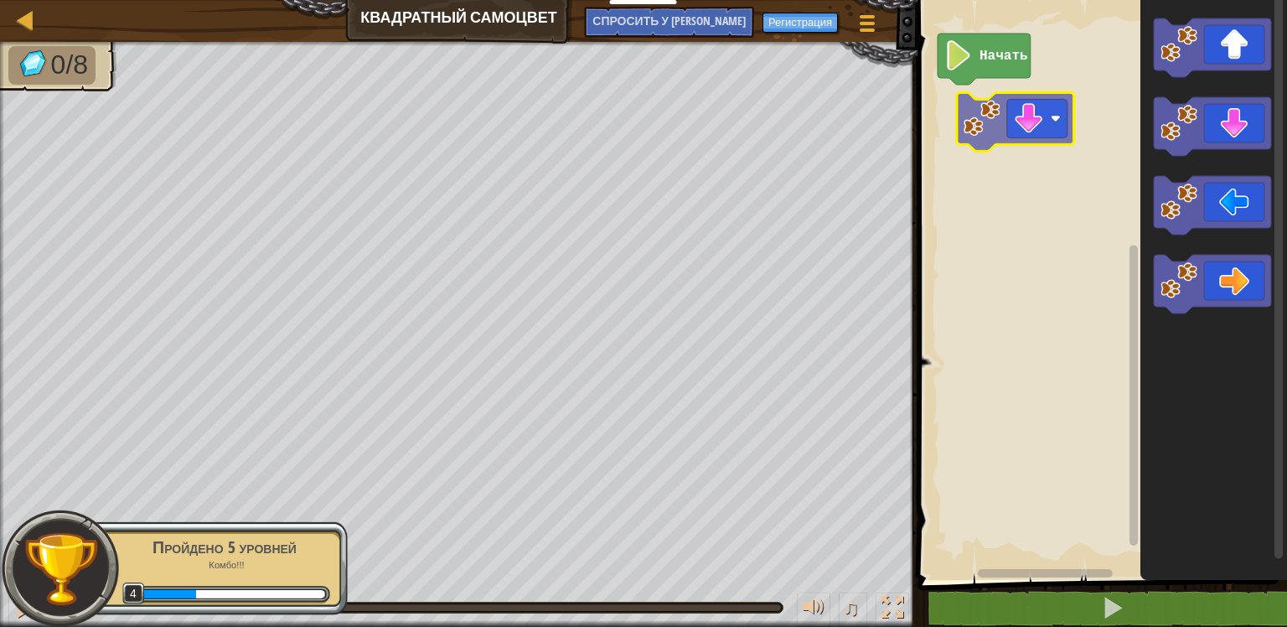
click at [1005, 121] on div "Начать" at bounding box center [1100, 286] width 375 height 588
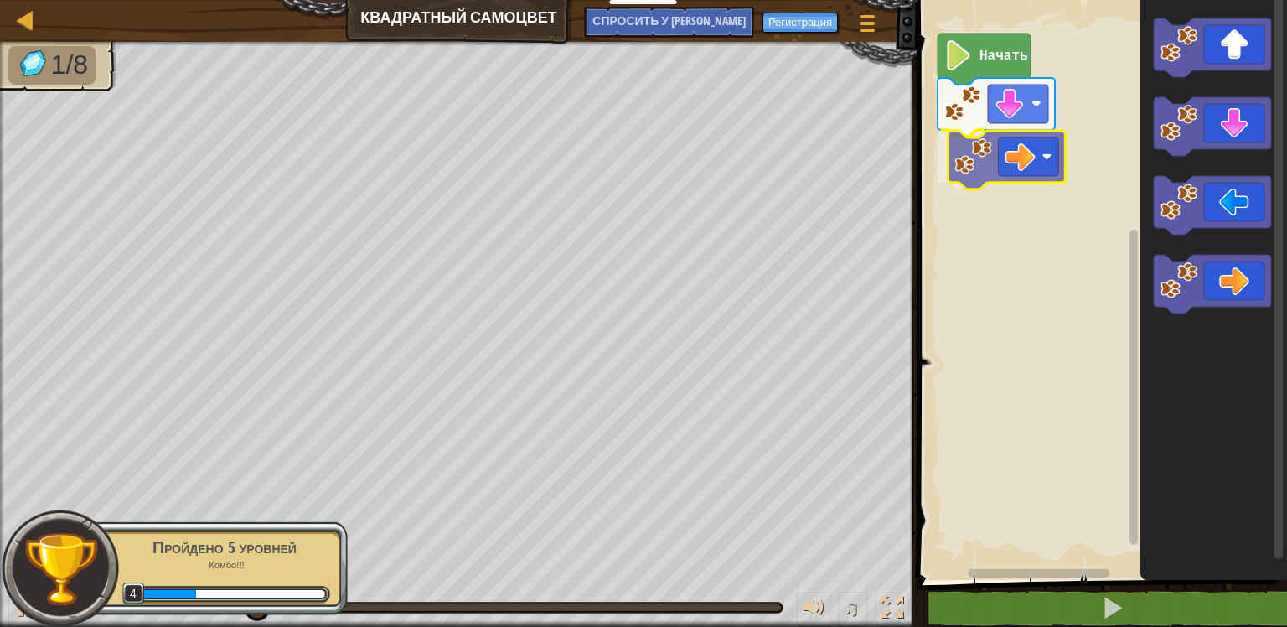
click at [974, 167] on div "Начать" at bounding box center [1100, 286] width 375 height 588
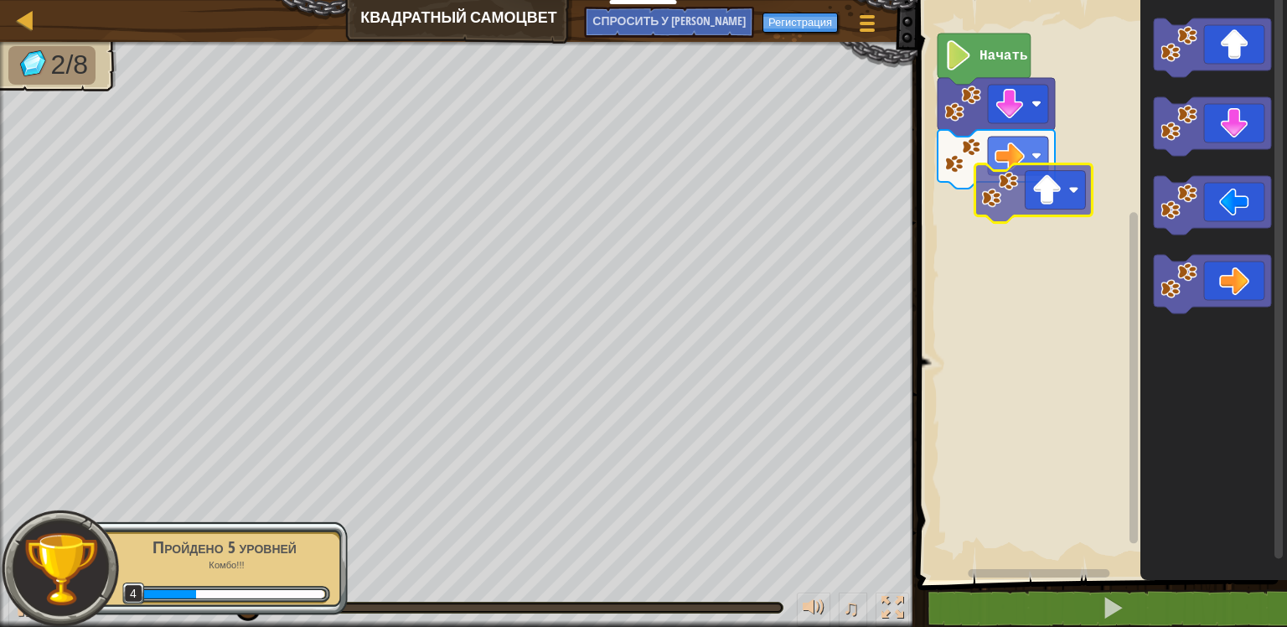
click at [984, 228] on div "Начать" at bounding box center [1100, 286] width 375 height 588
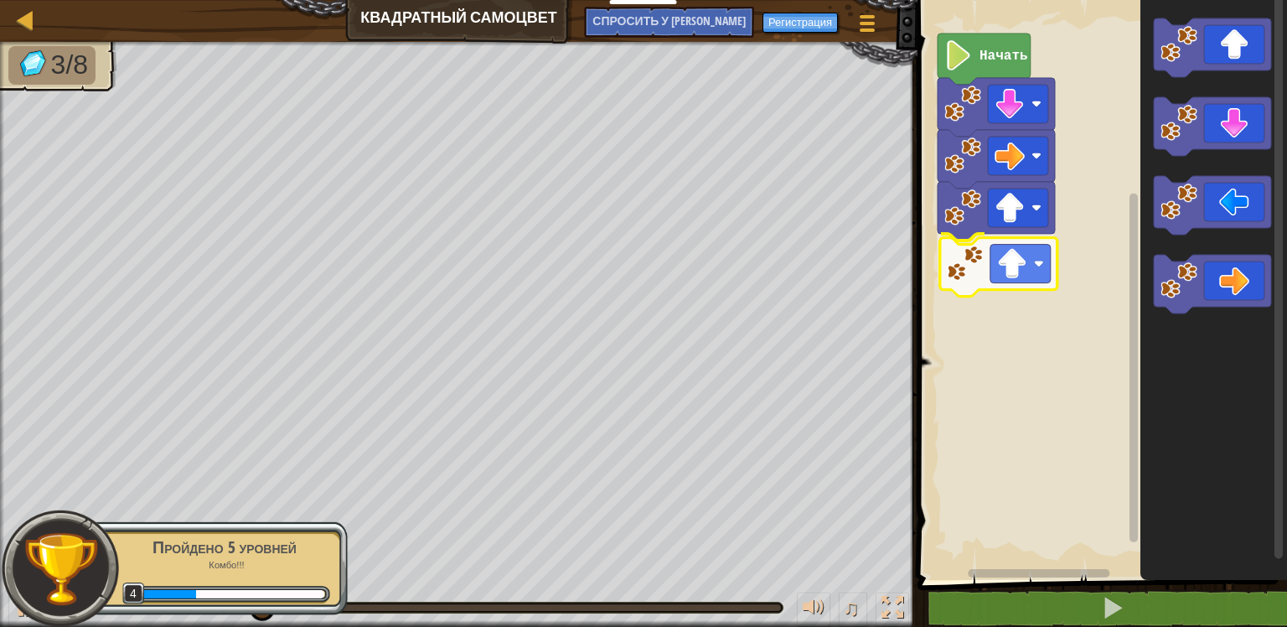
click at [965, 276] on div "Начать" at bounding box center [1100, 286] width 375 height 588
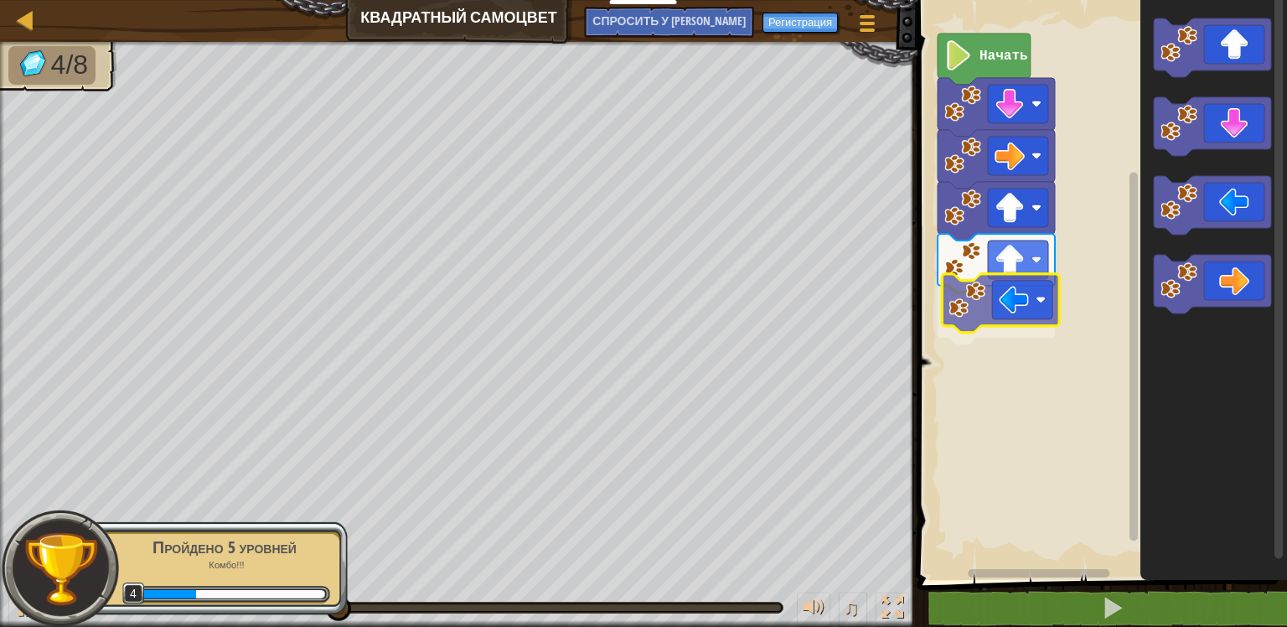
click at [950, 311] on div "Начать" at bounding box center [1100, 286] width 375 height 588
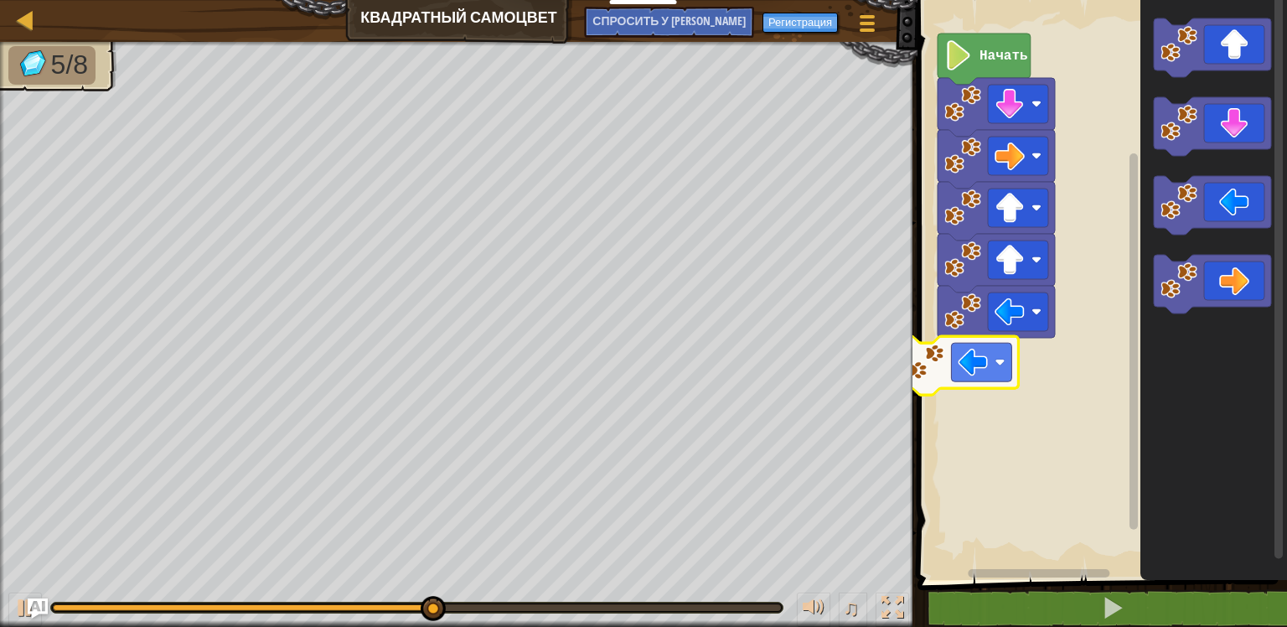
click at [944, 378] on div "Начать" at bounding box center [1100, 286] width 375 height 588
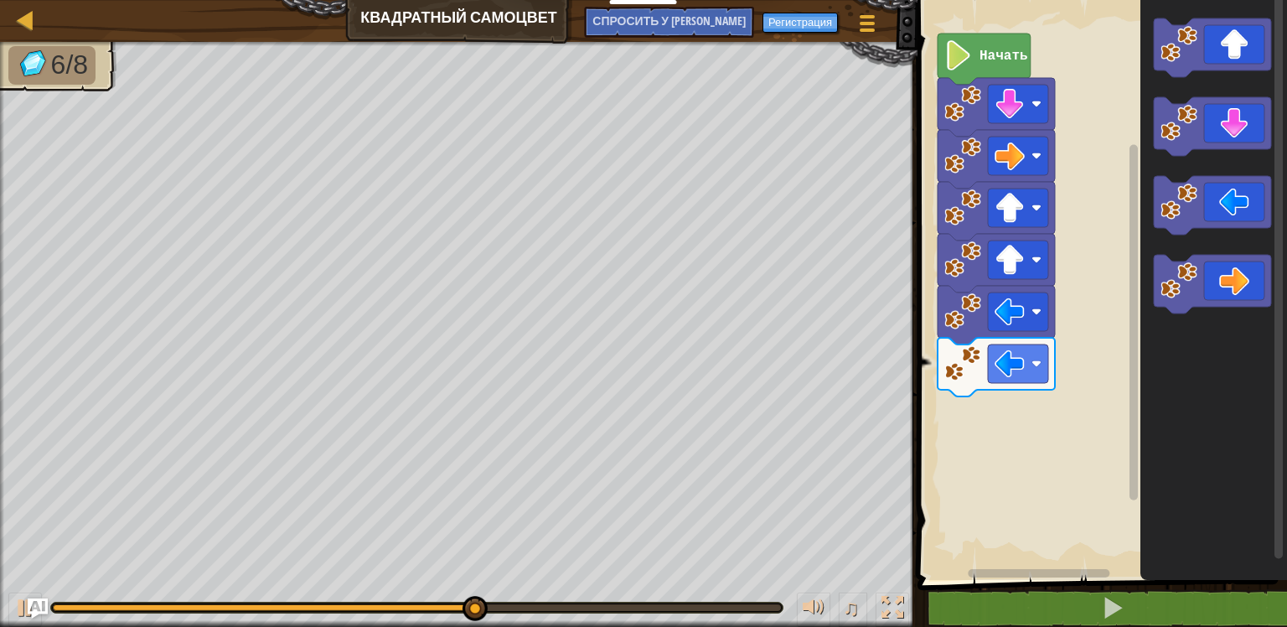
click at [1078, 337] on div "Начать" at bounding box center [1100, 286] width 375 height 588
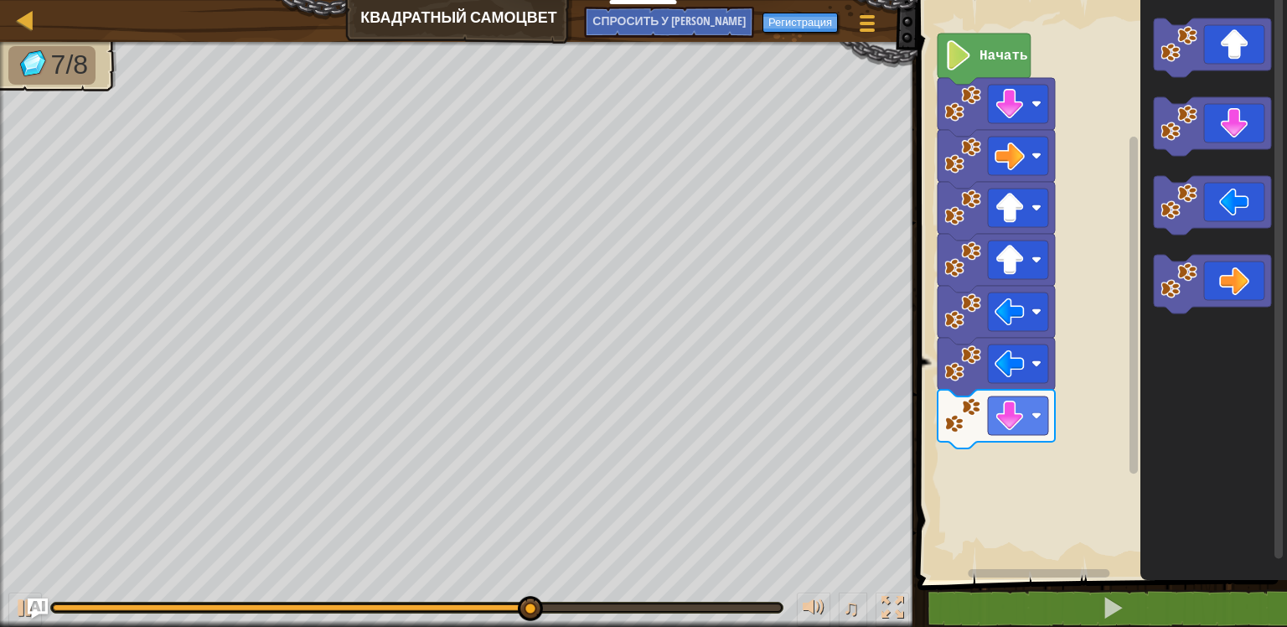
click at [1093, 282] on div "Начать" at bounding box center [1100, 286] width 375 height 588
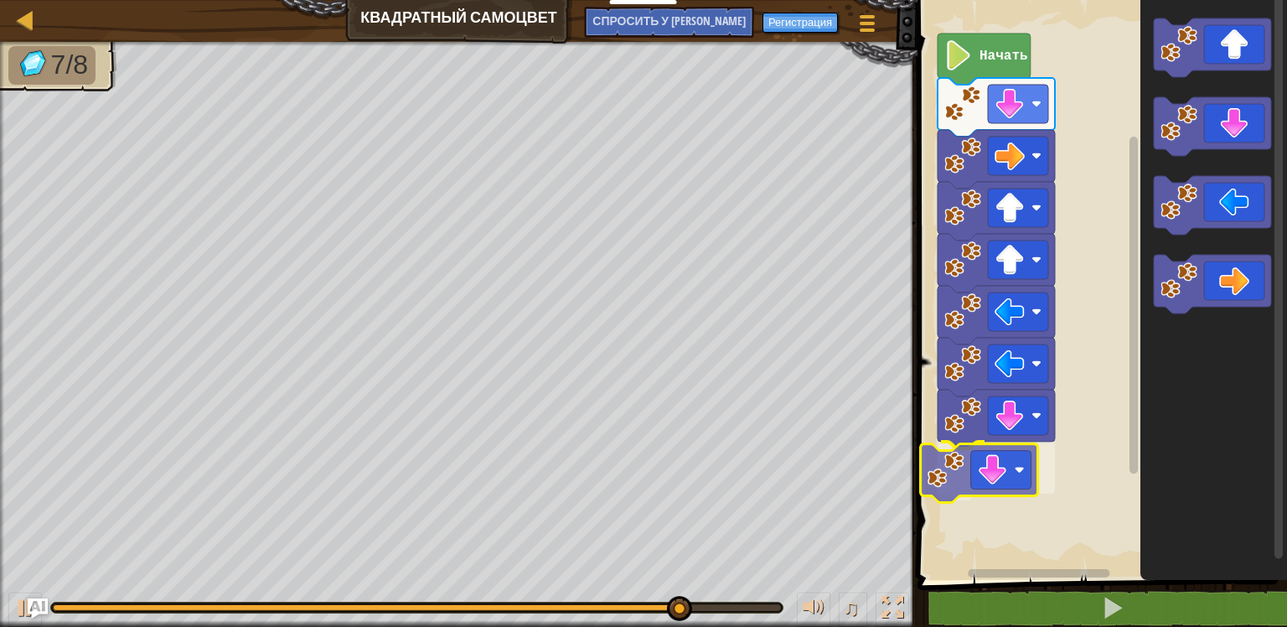
click at [934, 489] on div "Начать" at bounding box center [1100, 286] width 375 height 588
click at [934, 489] on rect "Рабочая область Blockly" at bounding box center [1100, 286] width 375 height 588
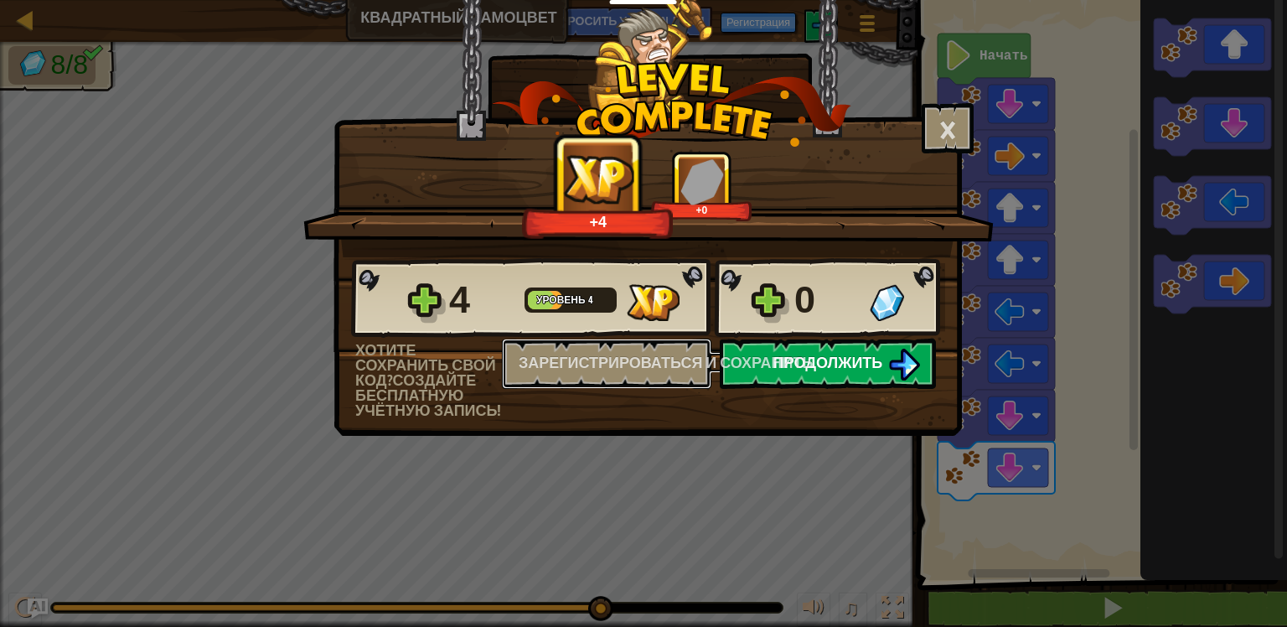
click at [769, 357] on ya-tr-span "Зарегистрироваться и сохранить" at bounding box center [666, 362] width 294 height 21
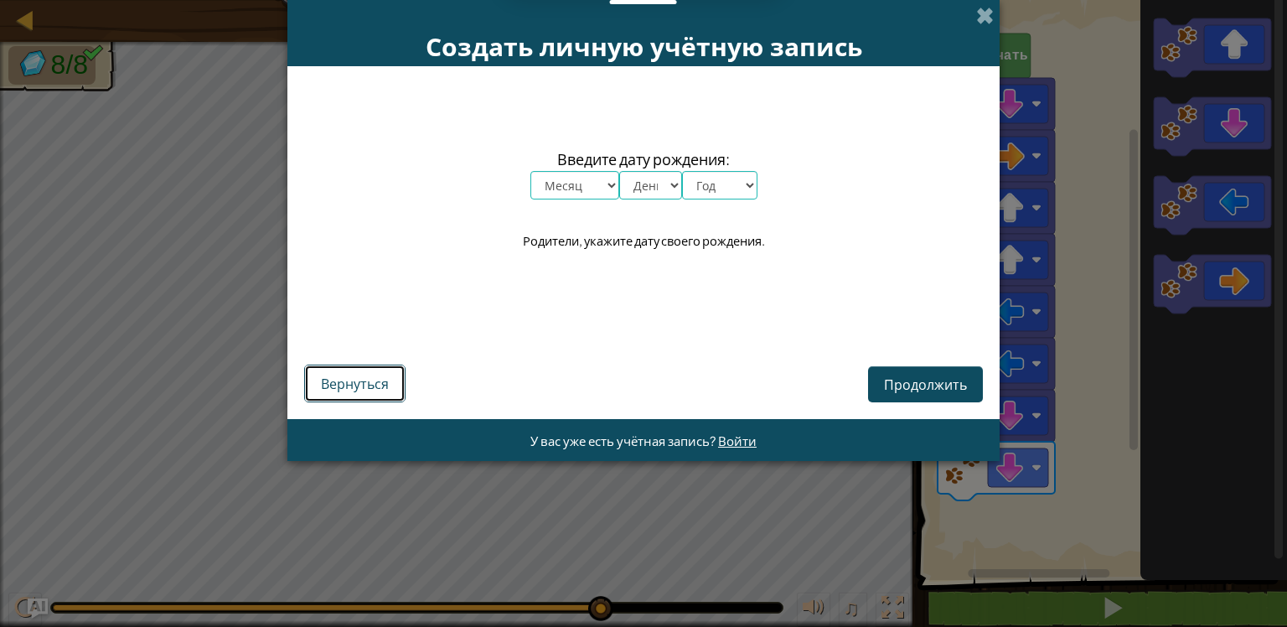
click at [322, 372] on button "Вернуться" at bounding box center [354, 384] width 101 height 38
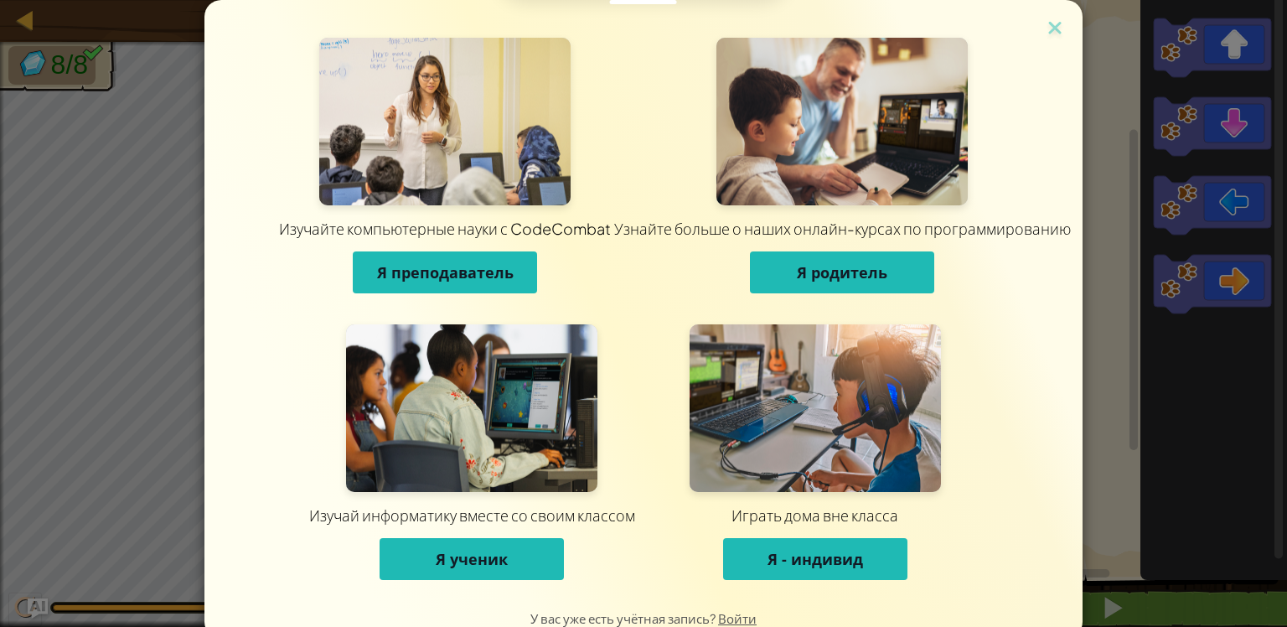
click at [464, 555] on ya-tr-span "Я ученик" at bounding box center [472, 559] width 72 height 20
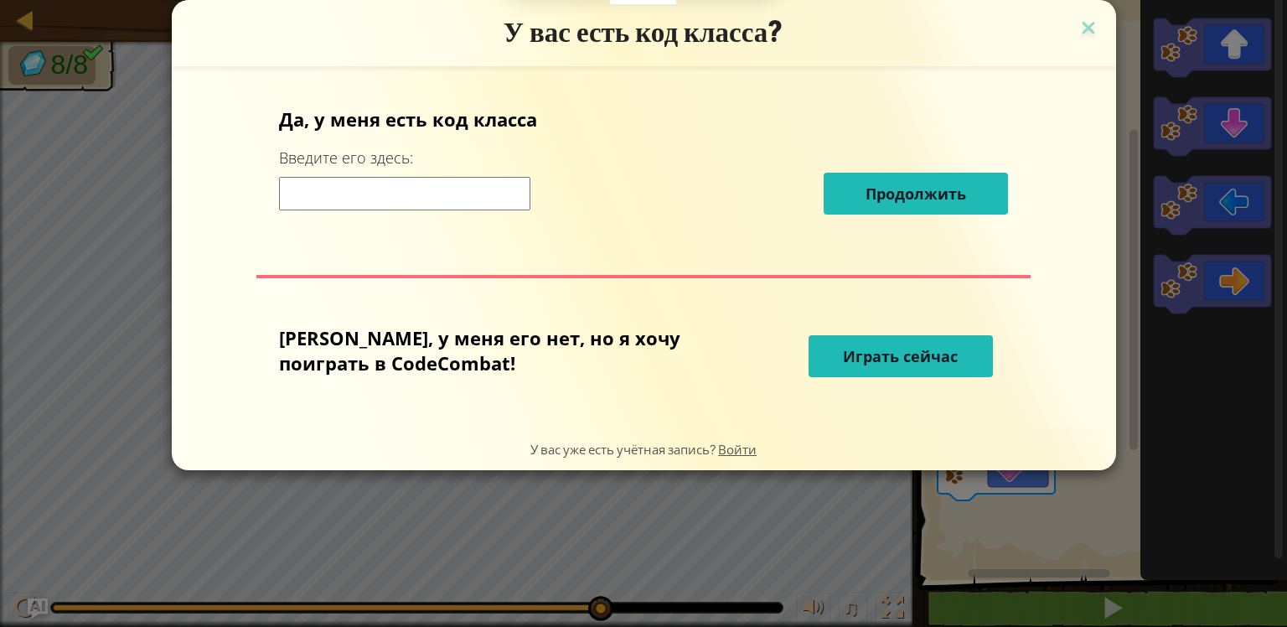
click at [831, 368] on button "Играть сейчас" at bounding box center [901, 356] width 184 height 42
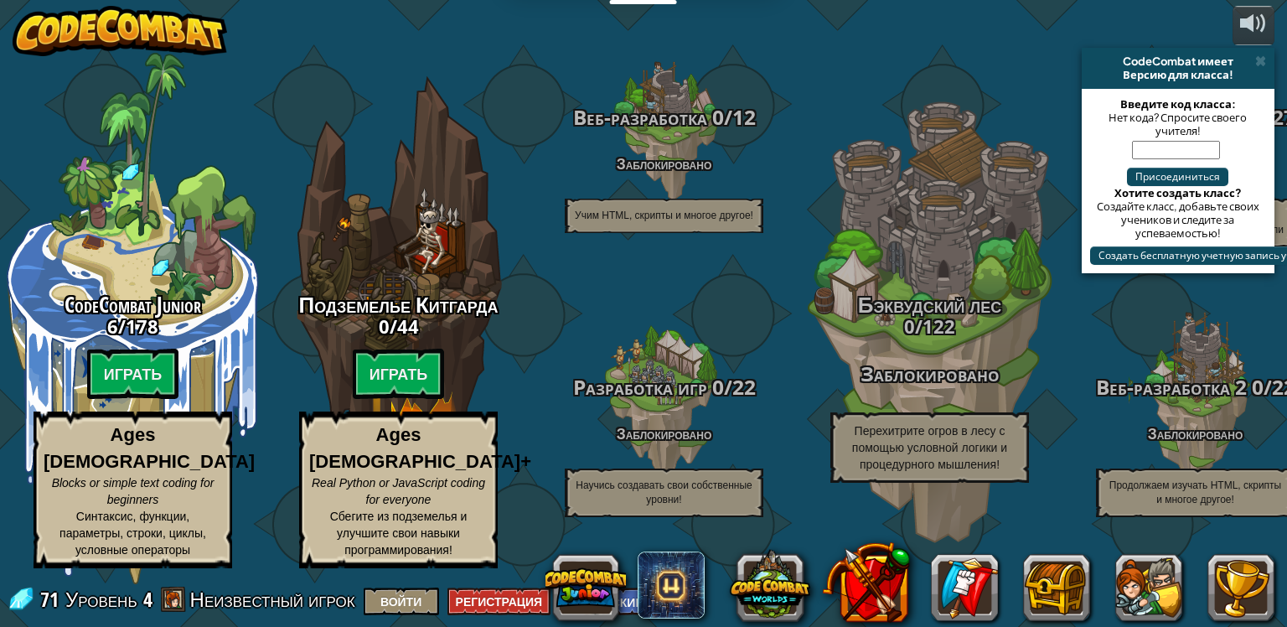
select select "ru"
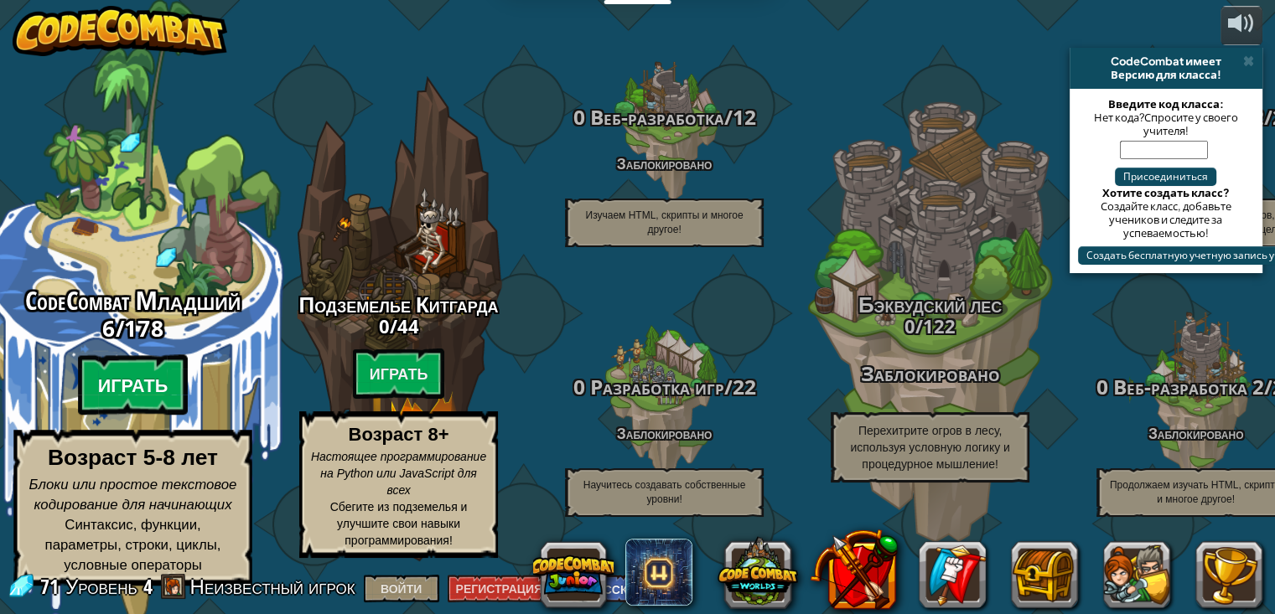
click at [121, 416] on btn "Играть" at bounding box center [133, 385] width 111 height 60
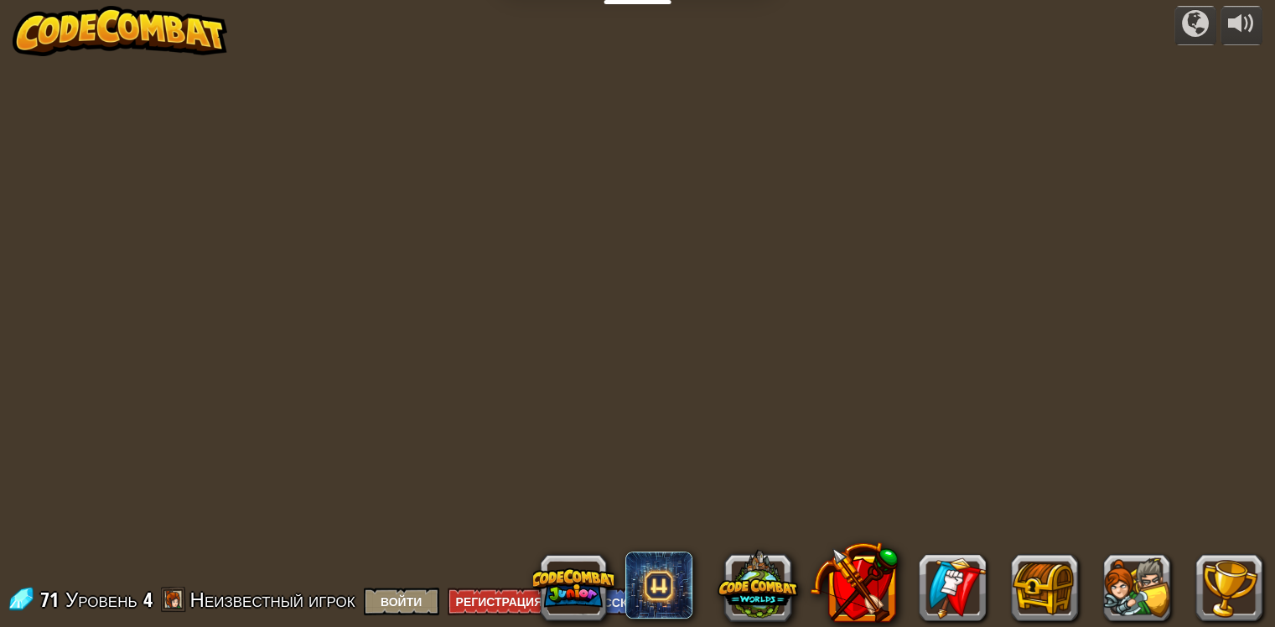
select select "ru"
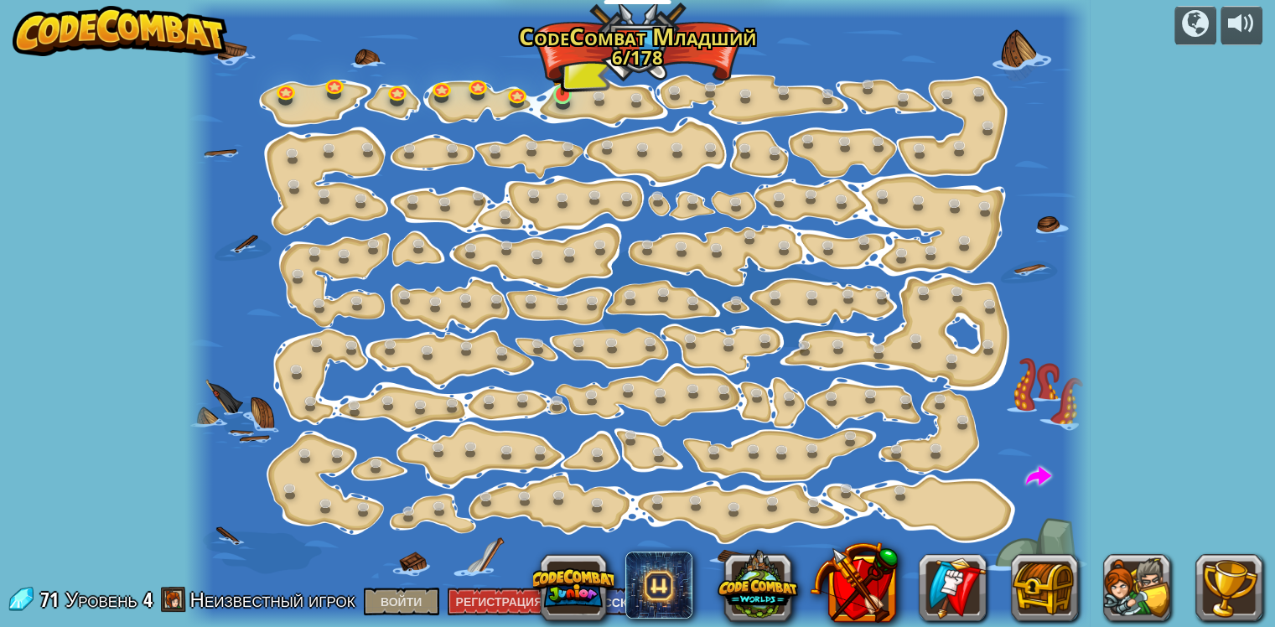
click at [570, 84] on img at bounding box center [562, 69] width 22 height 51
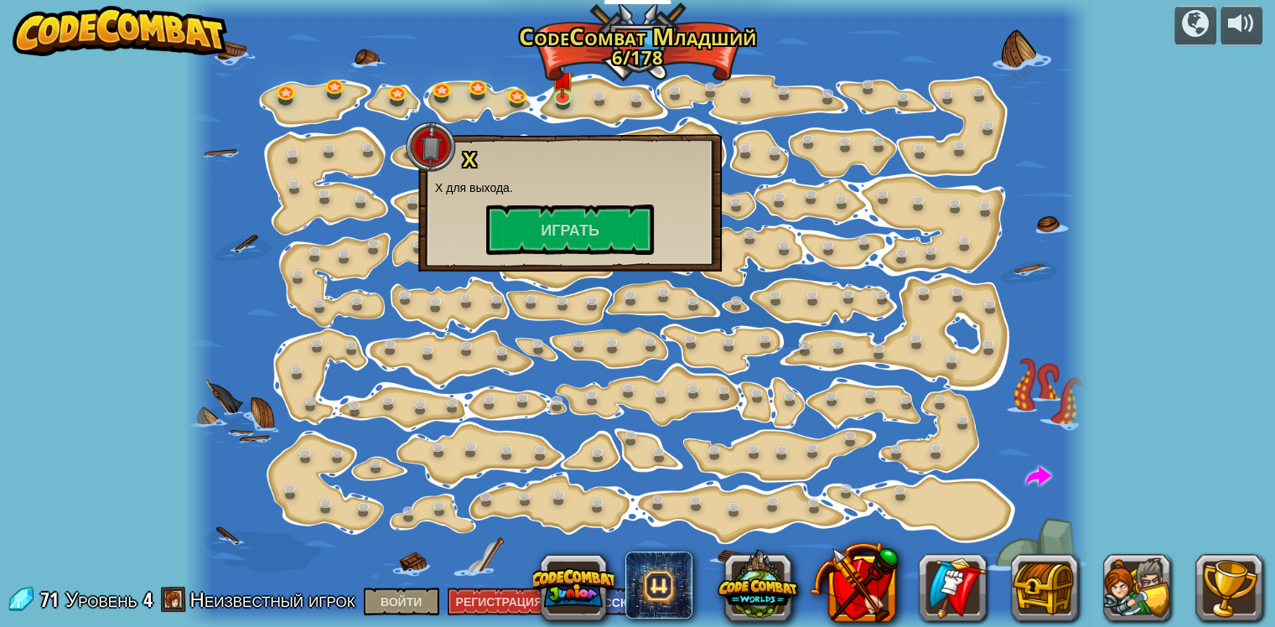
click at [256, 278] on div at bounding box center [636, 313] width 903 height 627
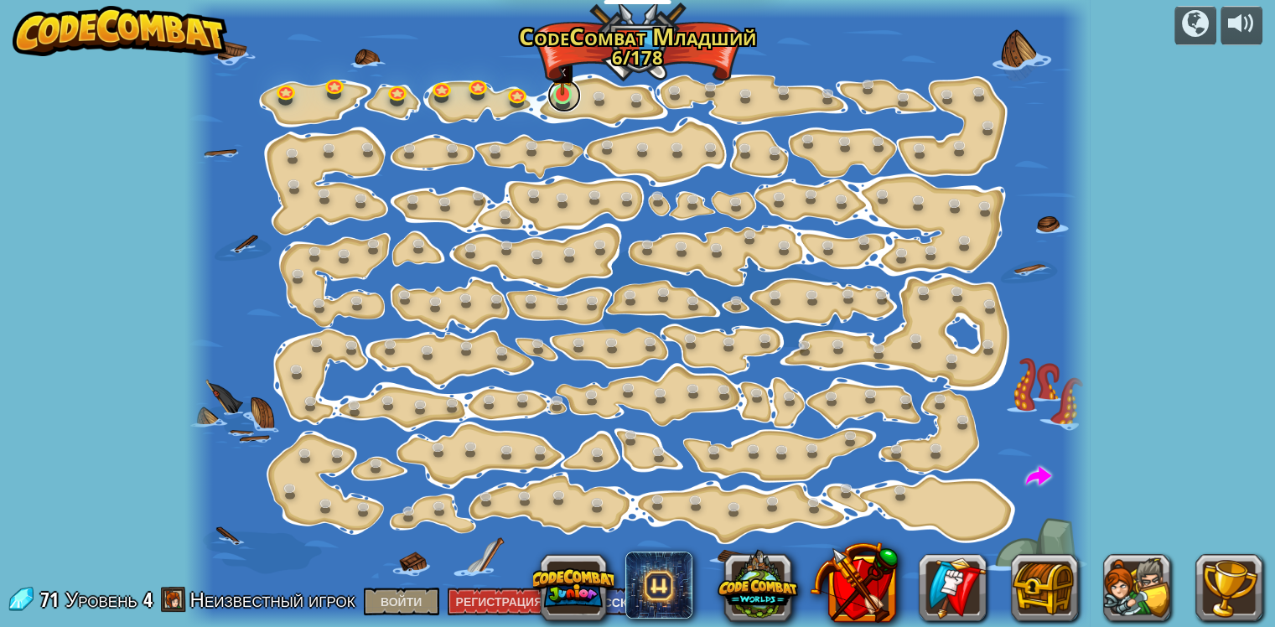
click at [566, 104] on link at bounding box center [564, 96] width 34 height 34
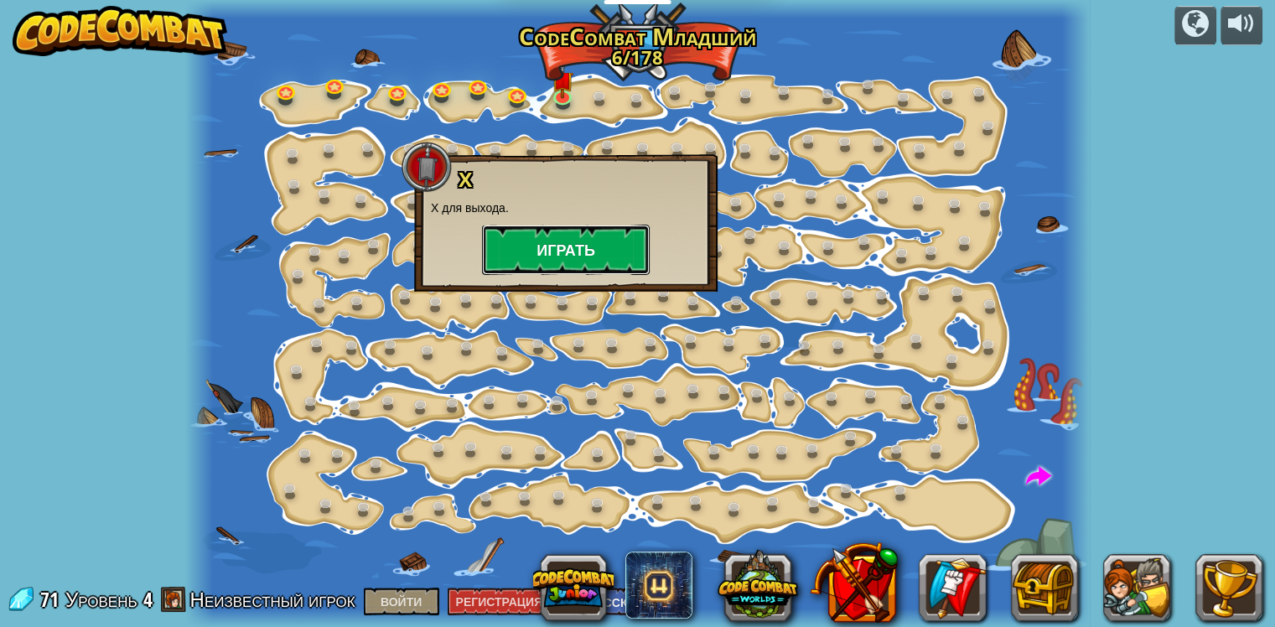
click at [562, 251] on ya-tr-span "Играть" at bounding box center [565, 250] width 59 height 21
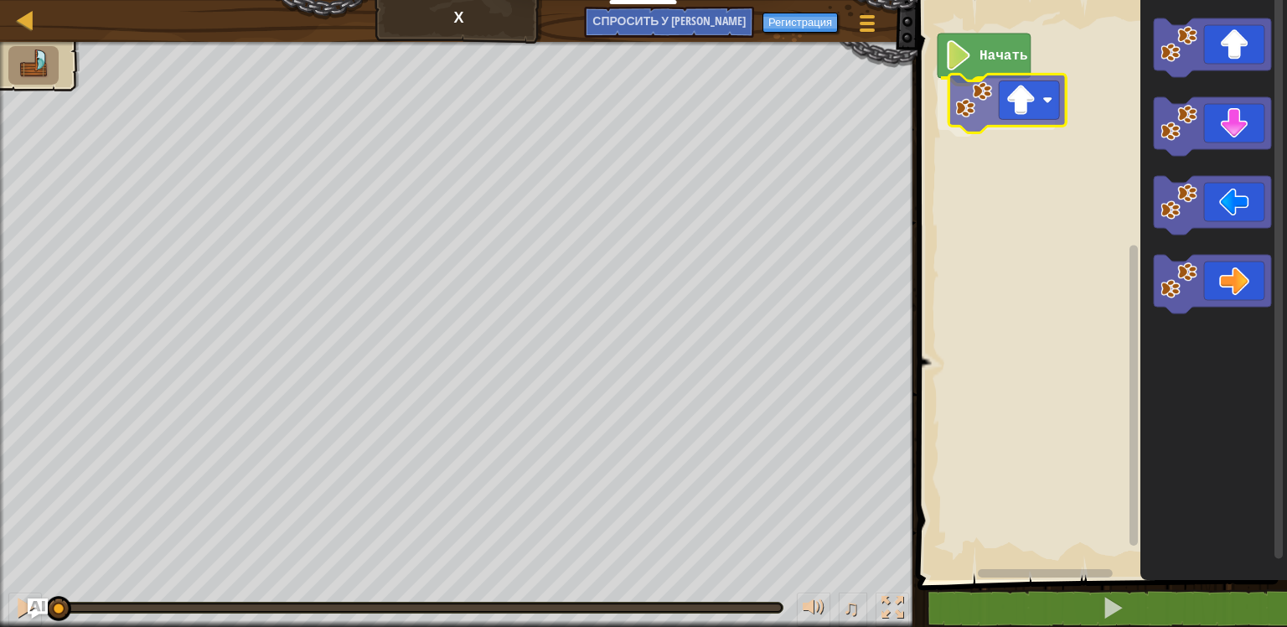
click at [984, 101] on div "Начать" at bounding box center [1100, 286] width 375 height 588
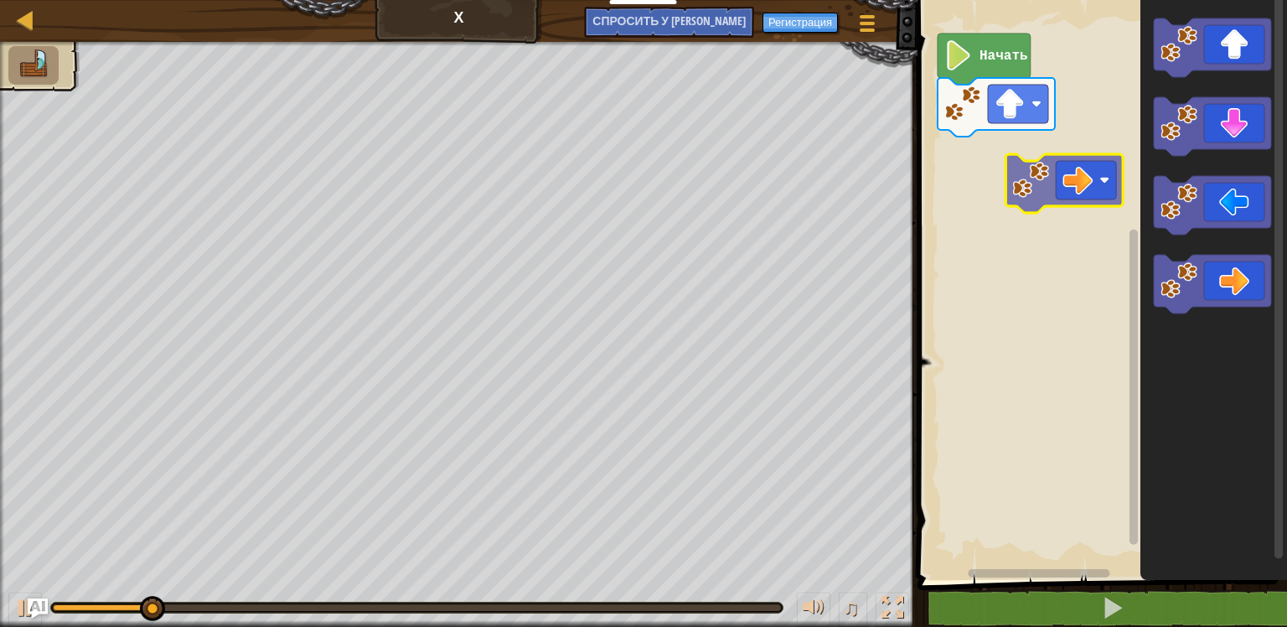
click at [993, 159] on div "Начать" at bounding box center [1100, 286] width 375 height 588
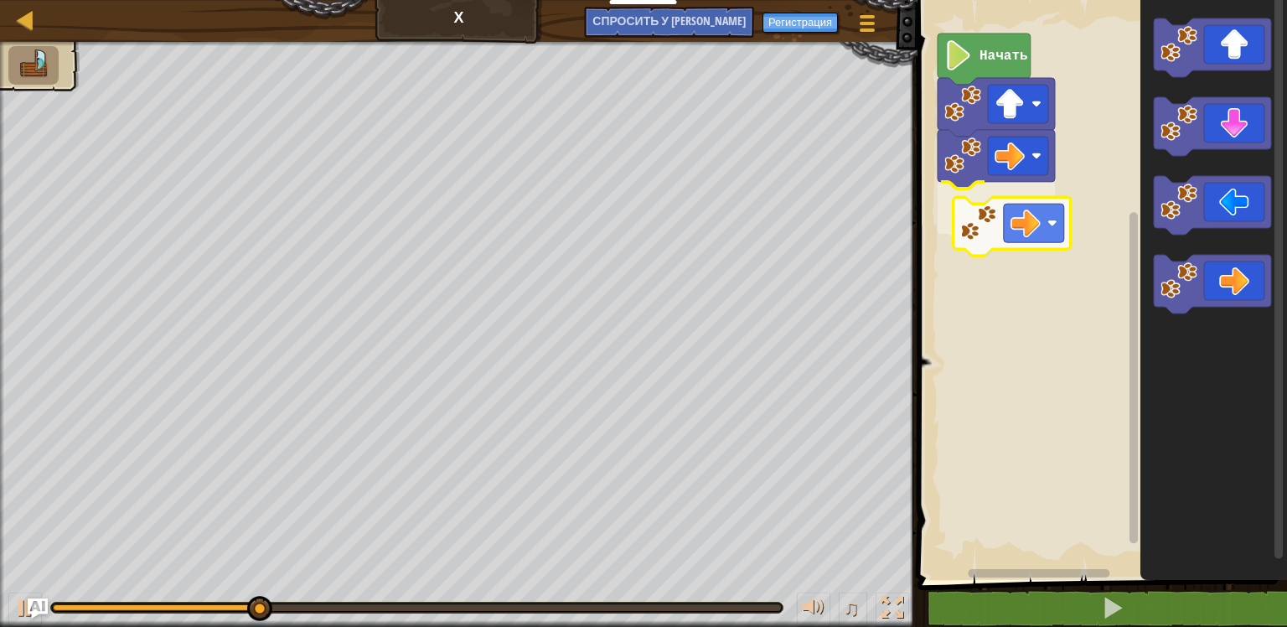
click at [945, 205] on div "Начать" at bounding box center [1100, 286] width 375 height 588
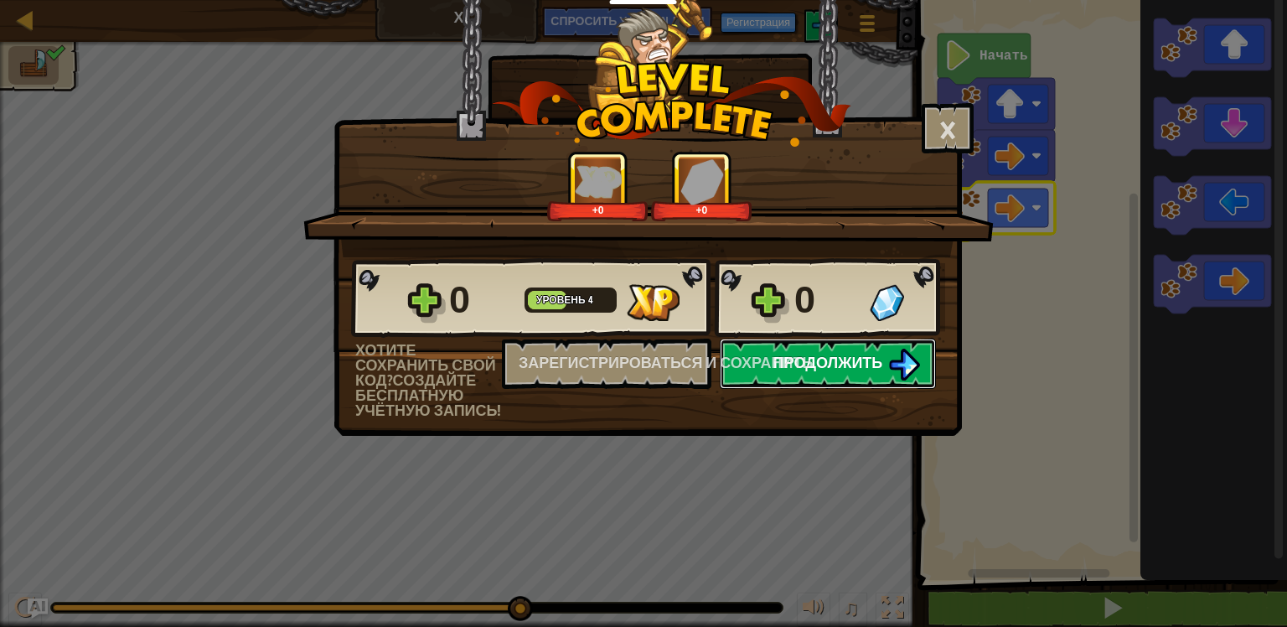
click at [862, 362] on span "Продолжить" at bounding box center [829, 362] width 110 height 21
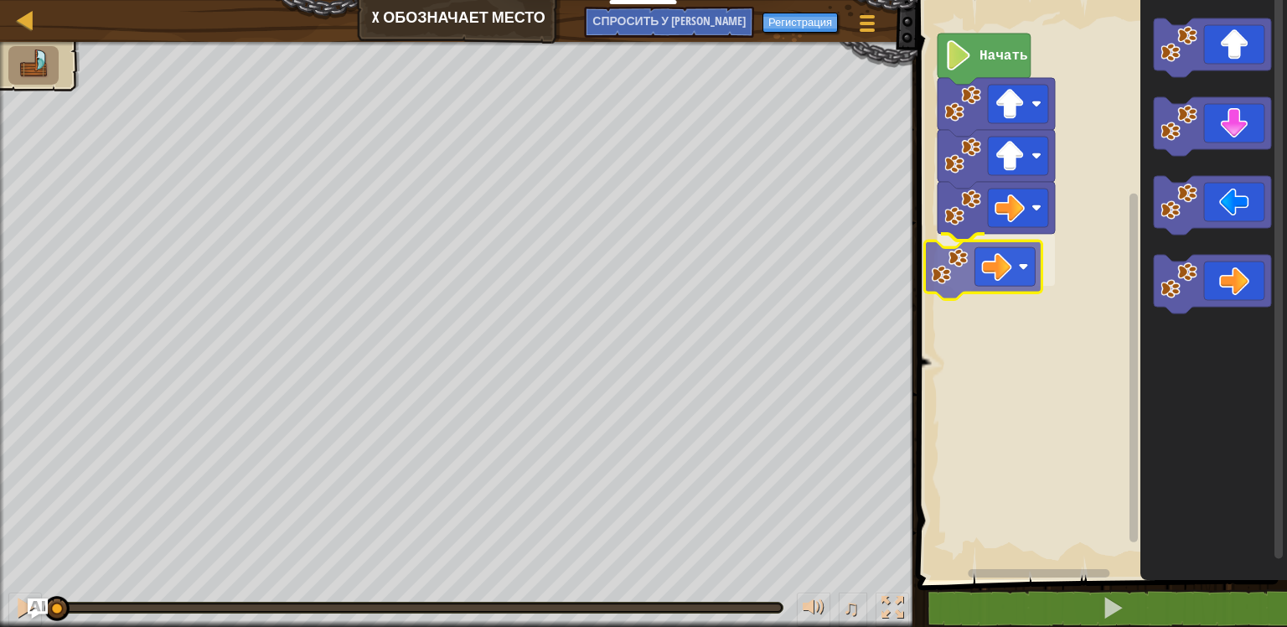
click at [951, 271] on div "Начать" at bounding box center [1100, 286] width 375 height 588
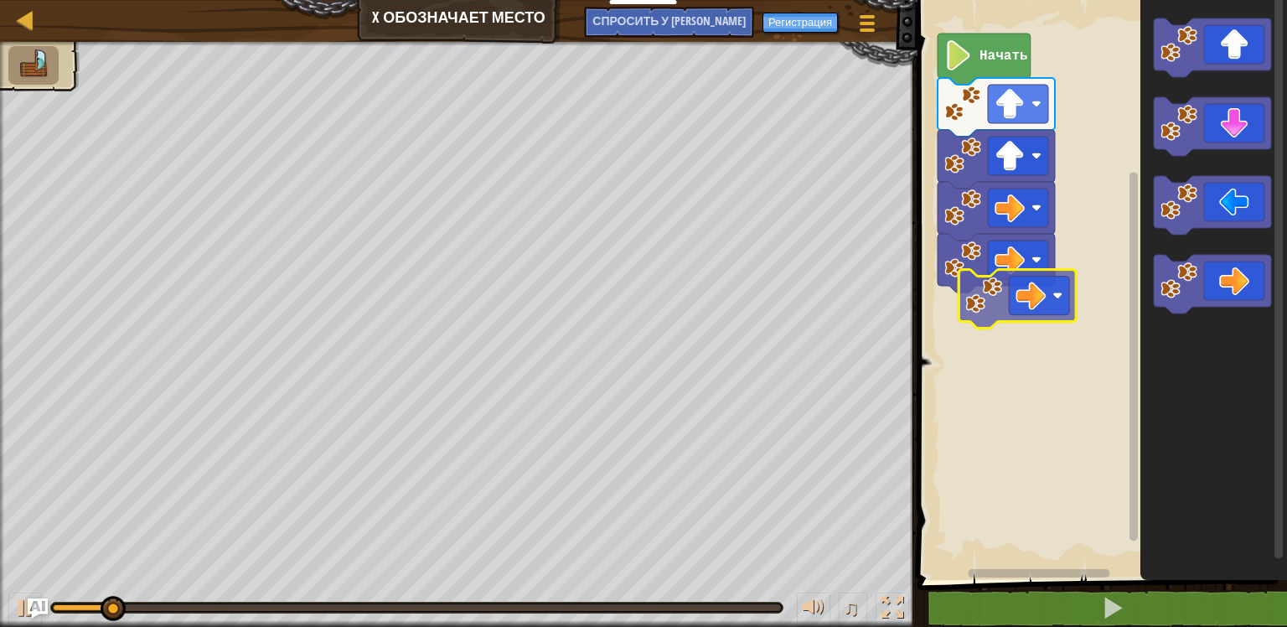
click at [958, 300] on div "Начать" at bounding box center [1100, 286] width 375 height 588
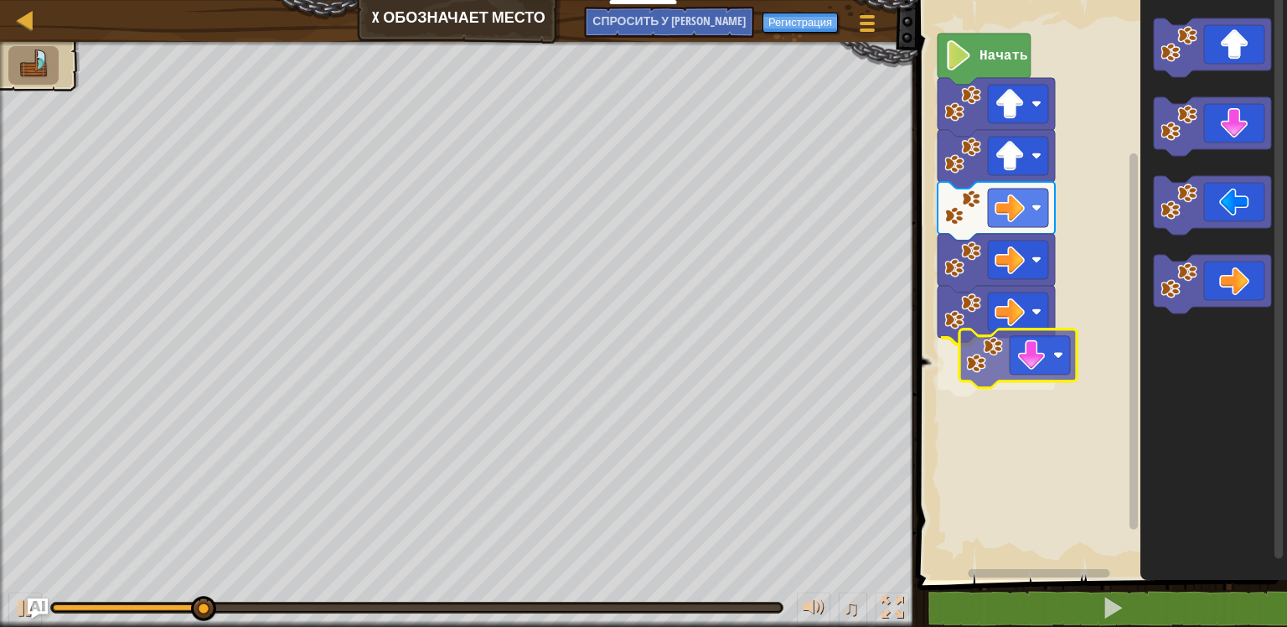
click at [1023, 362] on div "Начать" at bounding box center [1100, 286] width 375 height 588
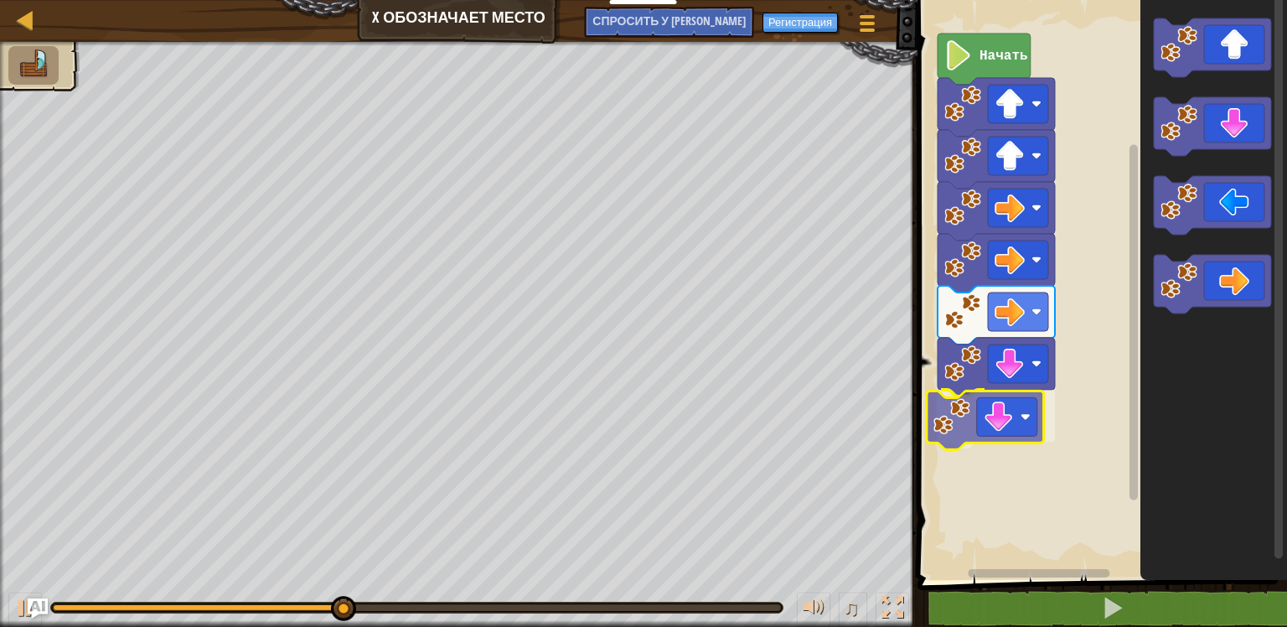
click at [985, 437] on div "Начать" at bounding box center [1100, 286] width 375 height 588
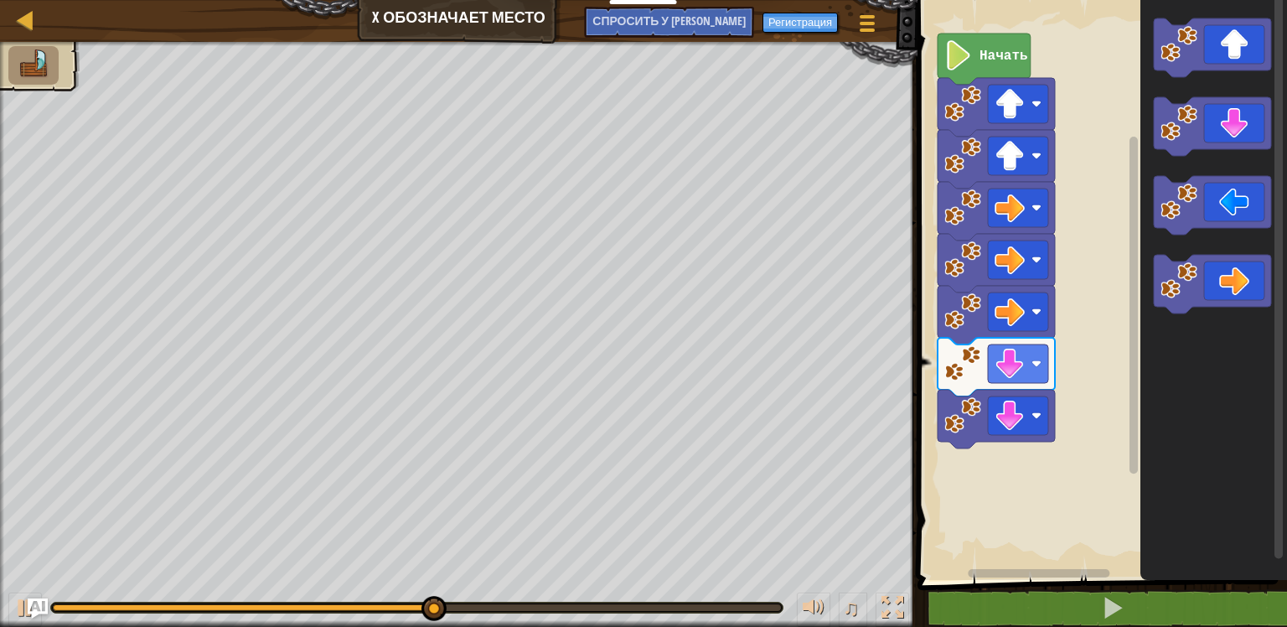
click at [1098, 422] on div "Начать" at bounding box center [1100, 286] width 375 height 588
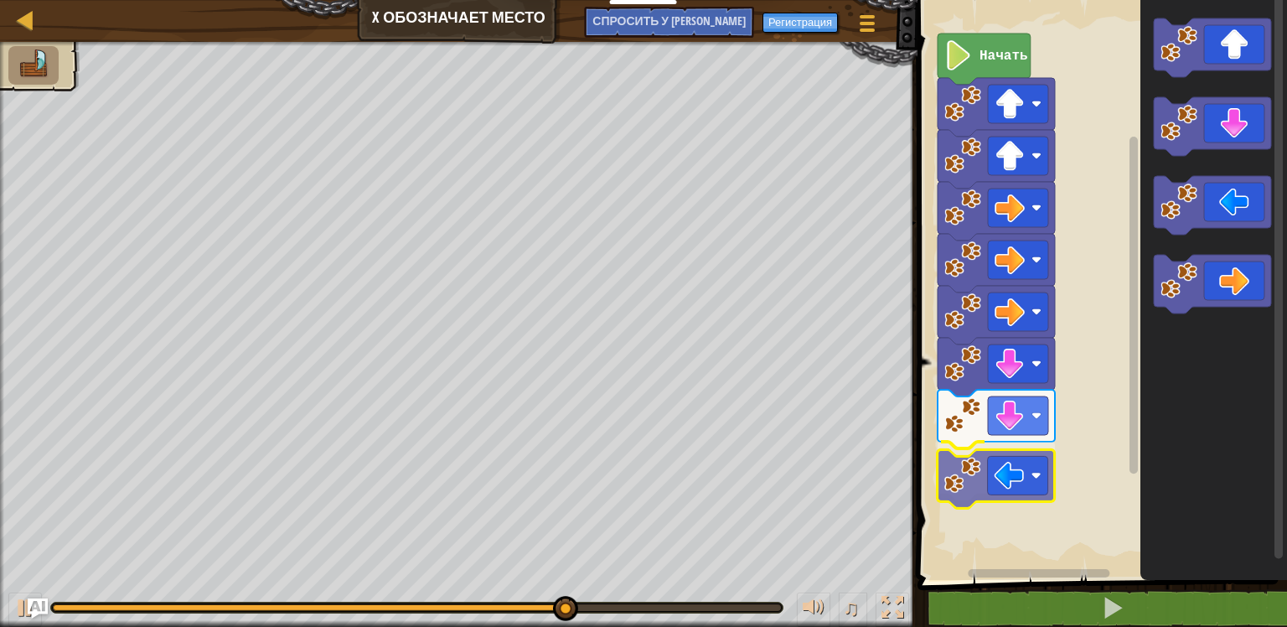
click at [971, 479] on div "Начать" at bounding box center [1100, 286] width 375 height 588
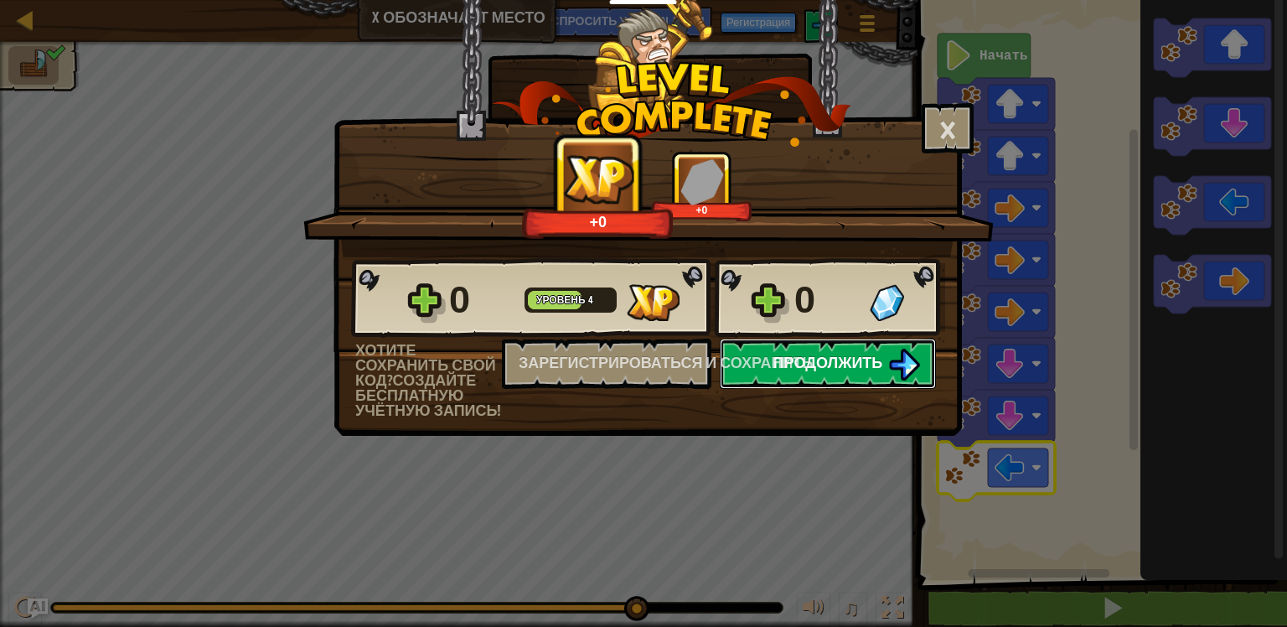
click at [832, 356] on span "Продолжить" at bounding box center [829, 362] width 110 height 21
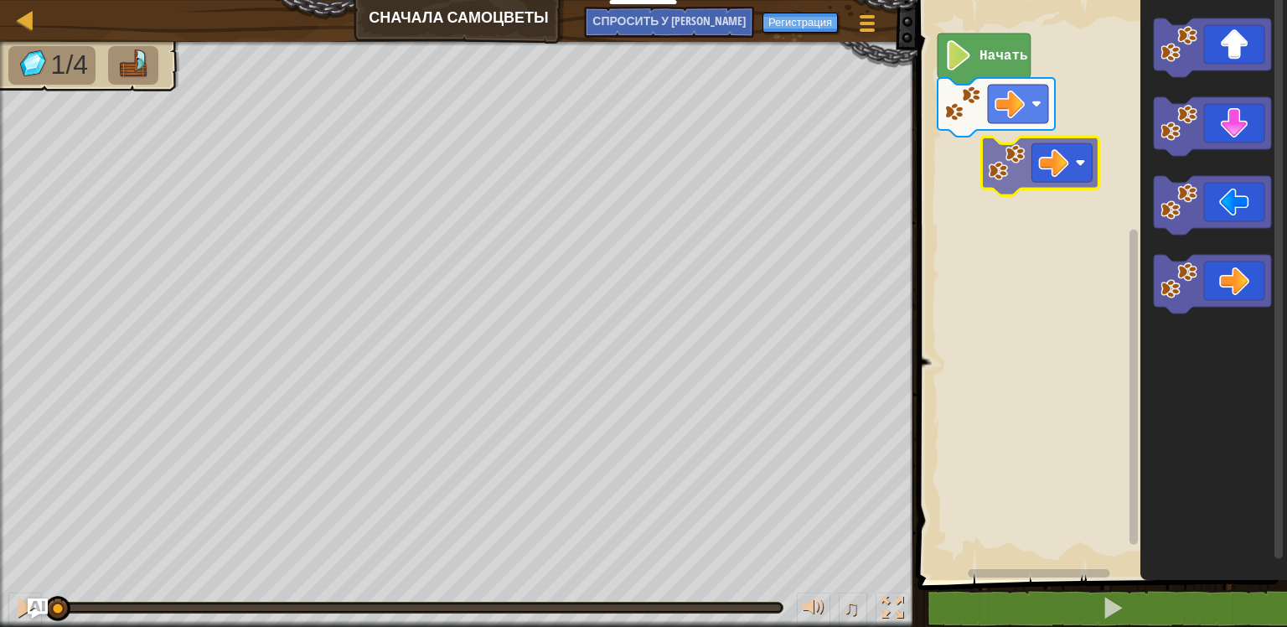
click at [1022, 164] on div "Начать" at bounding box center [1100, 286] width 375 height 588
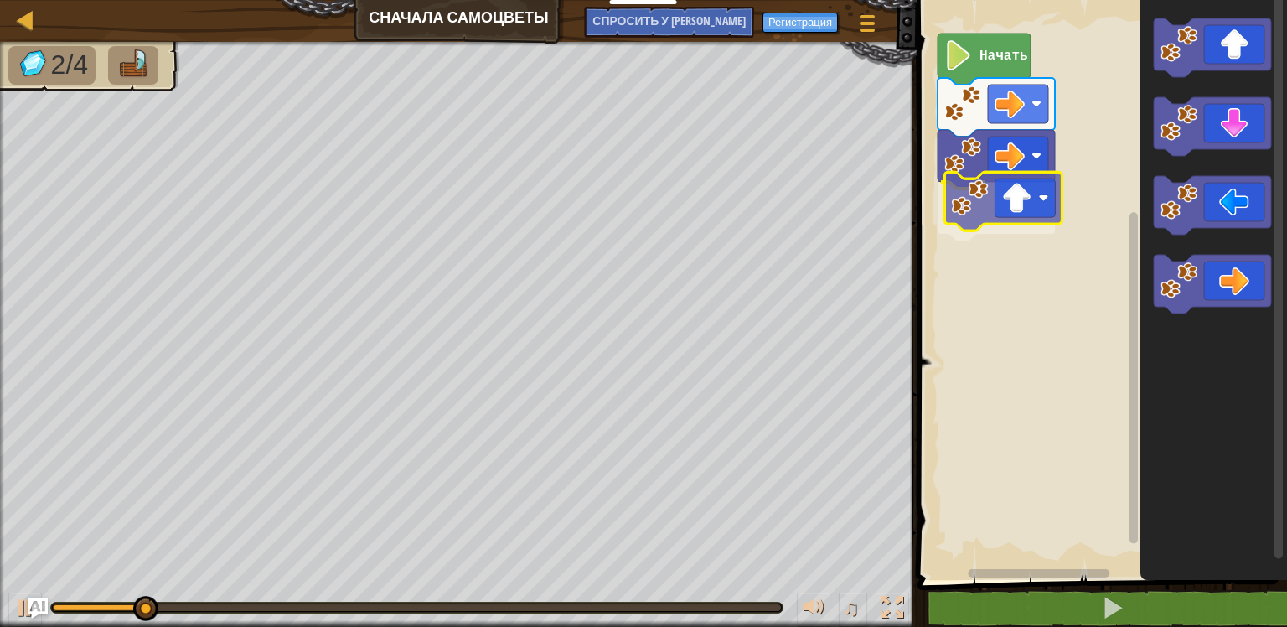
click at [981, 214] on div "Начать" at bounding box center [1100, 286] width 375 height 588
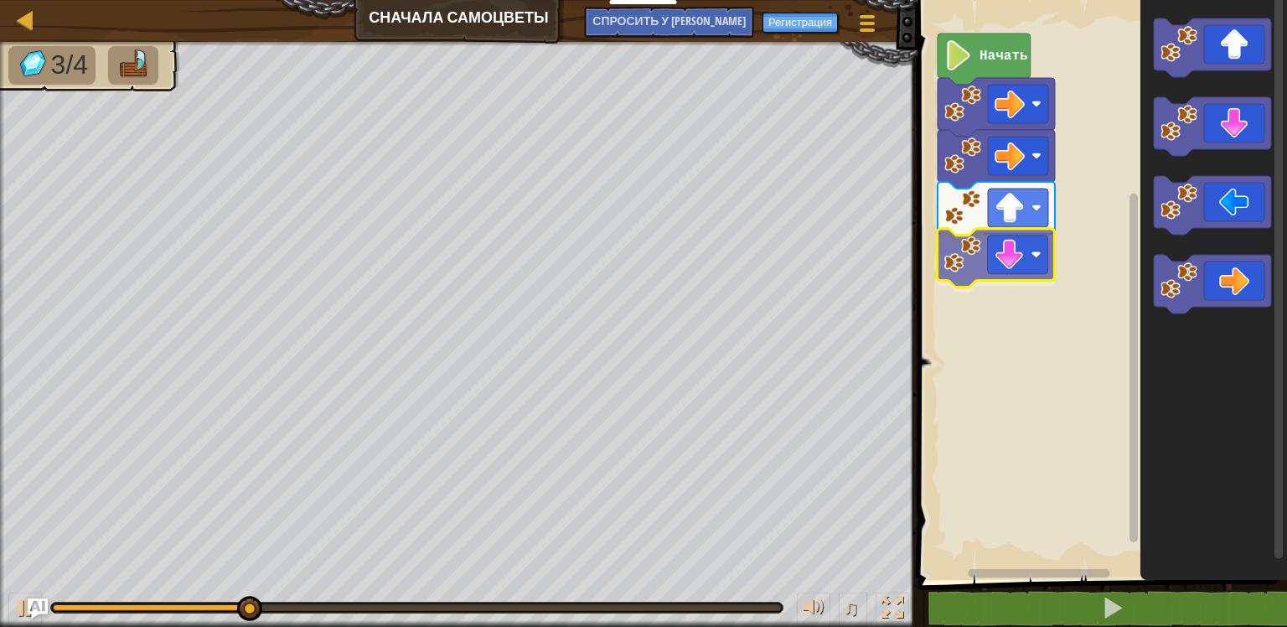
click at [956, 244] on div "Начать" at bounding box center [1100, 286] width 375 height 588
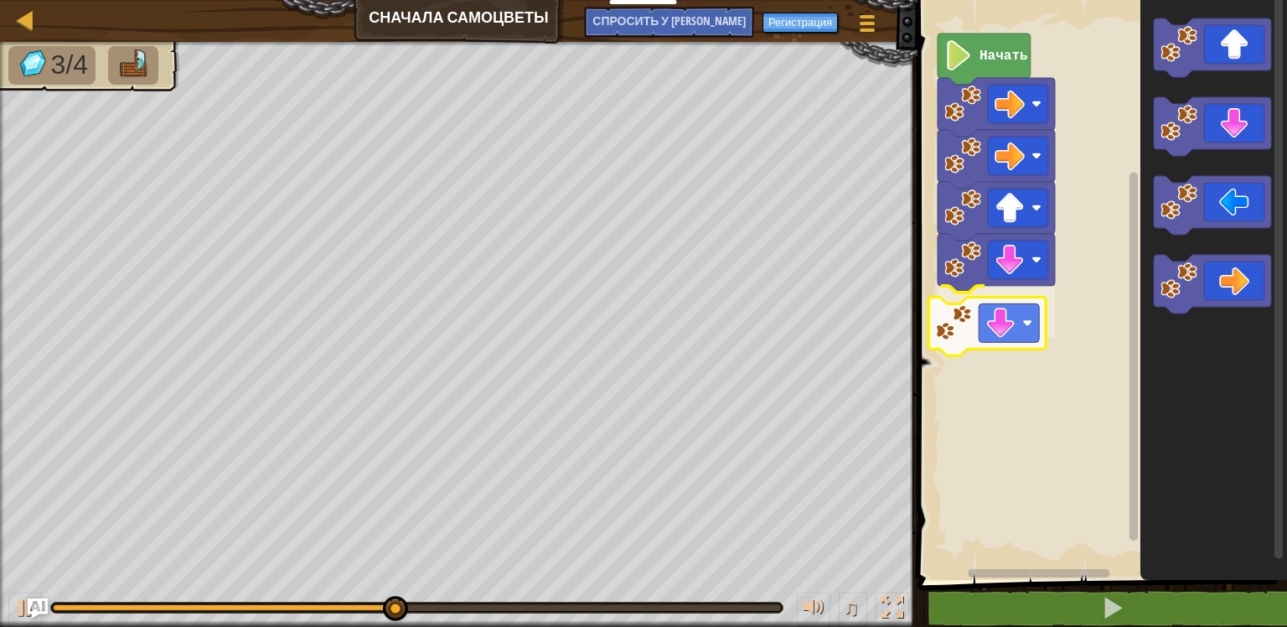
click at [973, 314] on div "Начать" at bounding box center [1100, 286] width 375 height 588
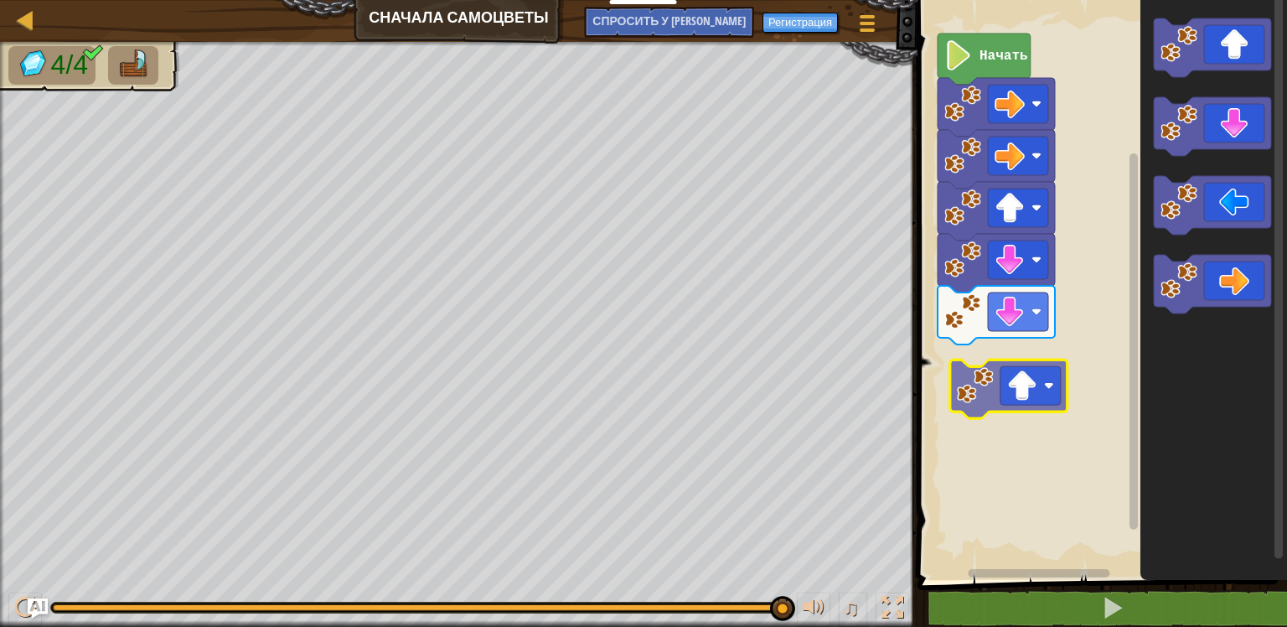
click at [979, 373] on div "Начать" at bounding box center [1100, 286] width 375 height 588
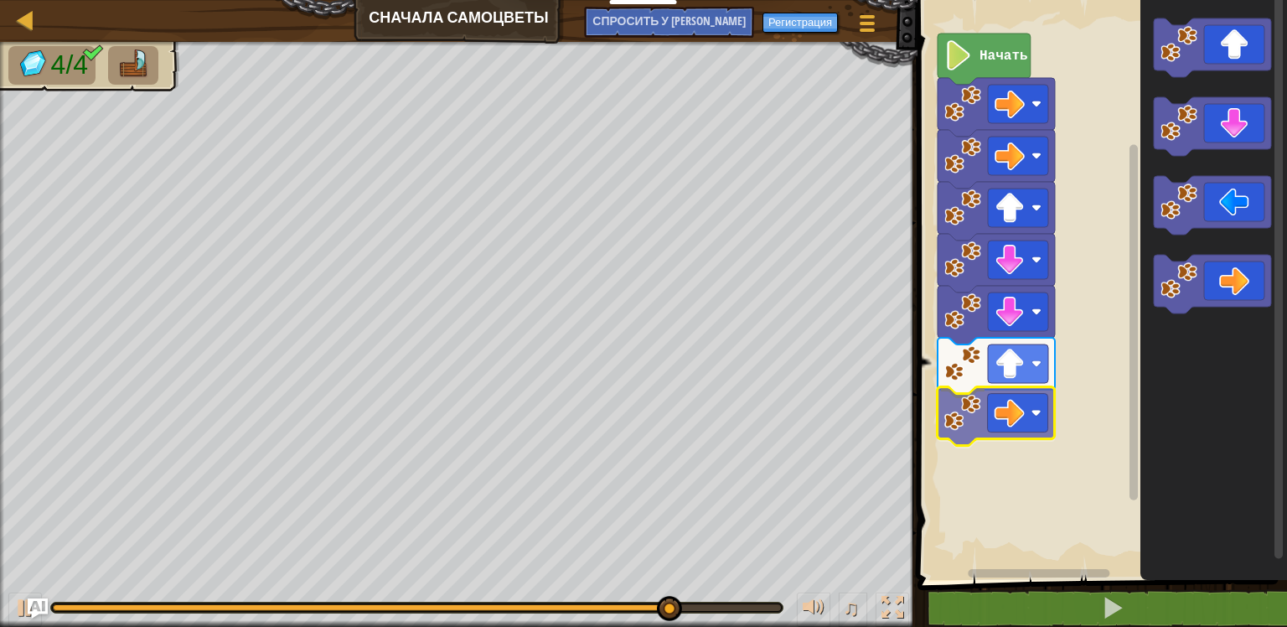
click at [975, 430] on div "Начать" at bounding box center [1100, 286] width 375 height 588
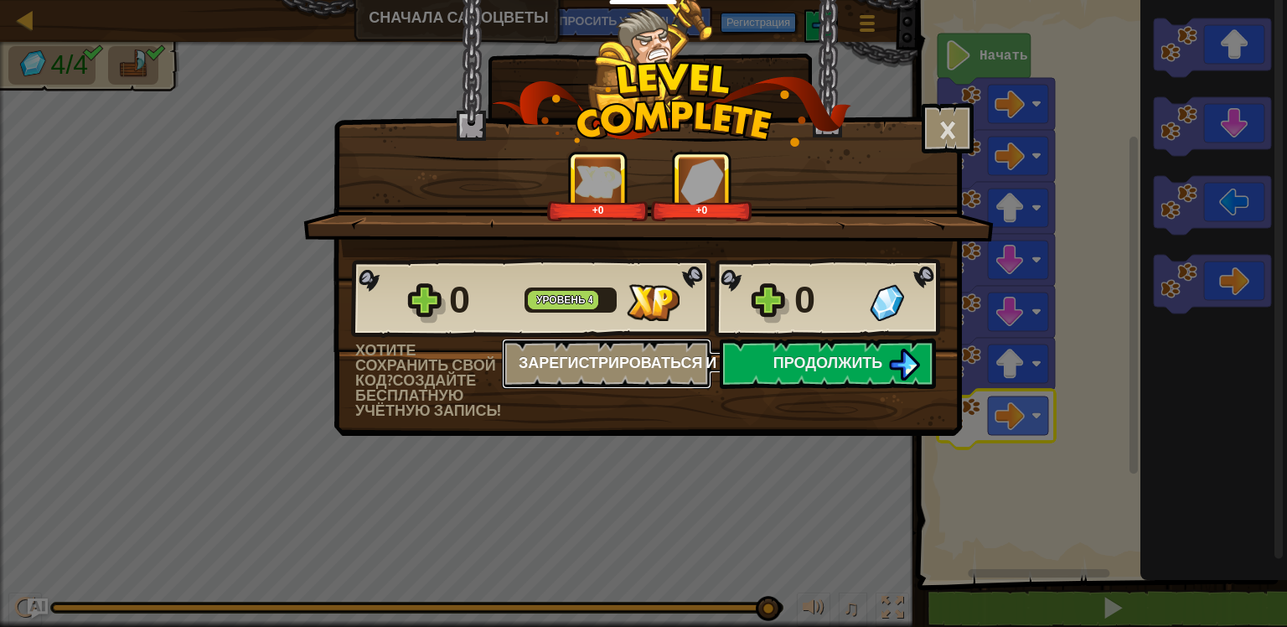
click at [809, 359] on div "0 Уровень 4 0 Хотите сохранить свой код? Создайте бесплатную учётную запись! За…" at bounding box center [647, 337] width 627 height 161
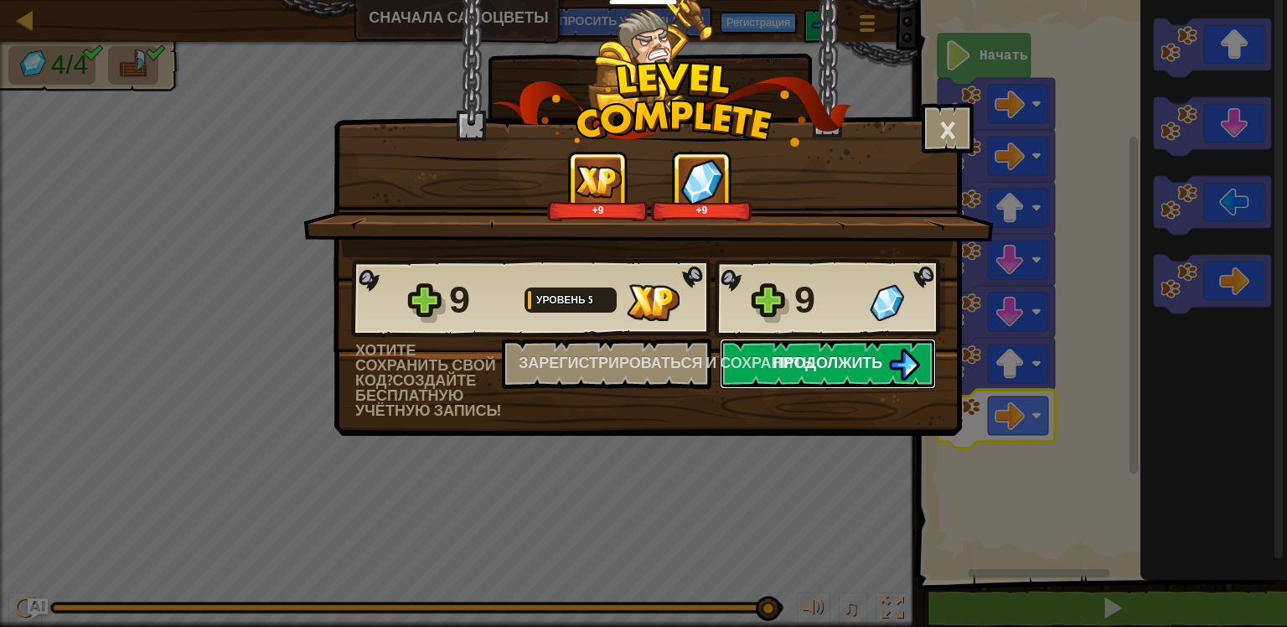
click at [839, 366] on span "Продолжить" at bounding box center [829, 362] width 110 height 21
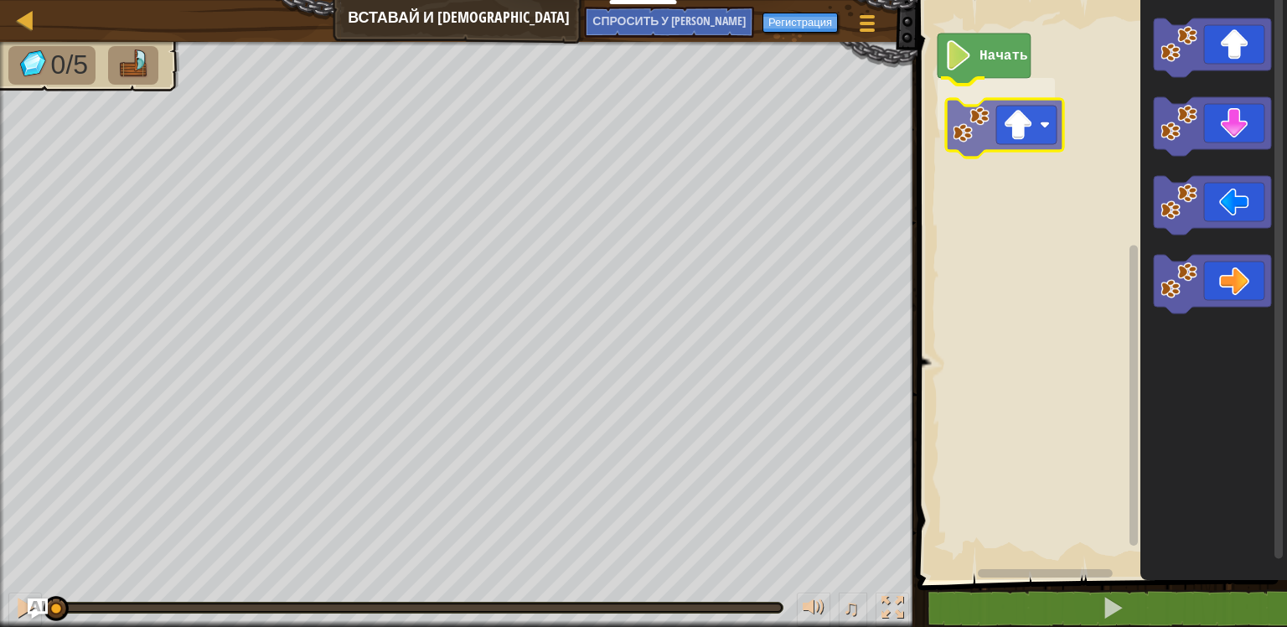
click at [989, 126] on div "Начать" at bounding box center [1100, 286] width 375 height 588
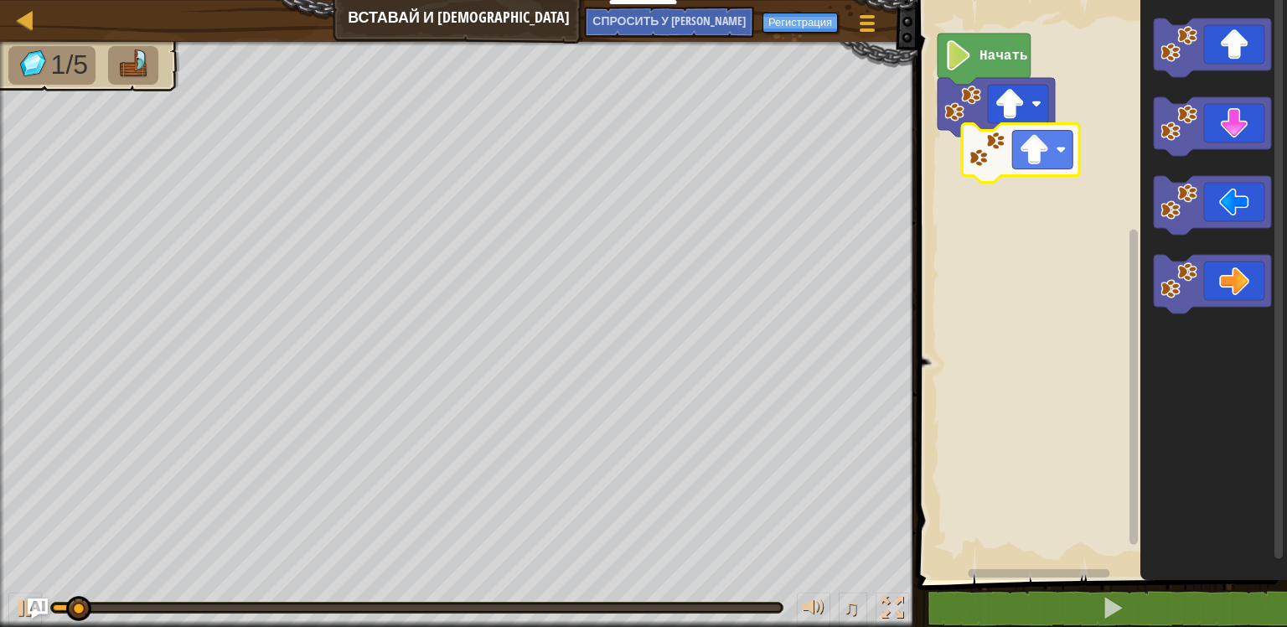
click at [955, 181] on div "Начать" at bounding box center [1100, 286] width 375 height 588
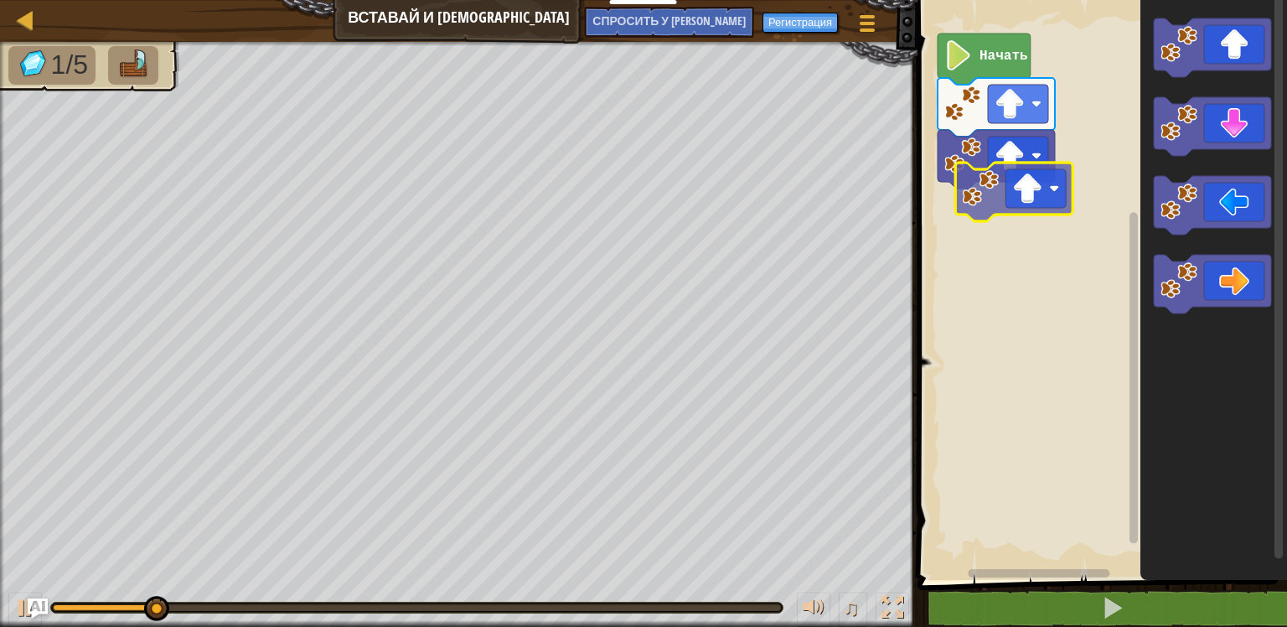
click at [976, 218] on div "Начать" at bounding box center [1100, 286] width 375 height 588
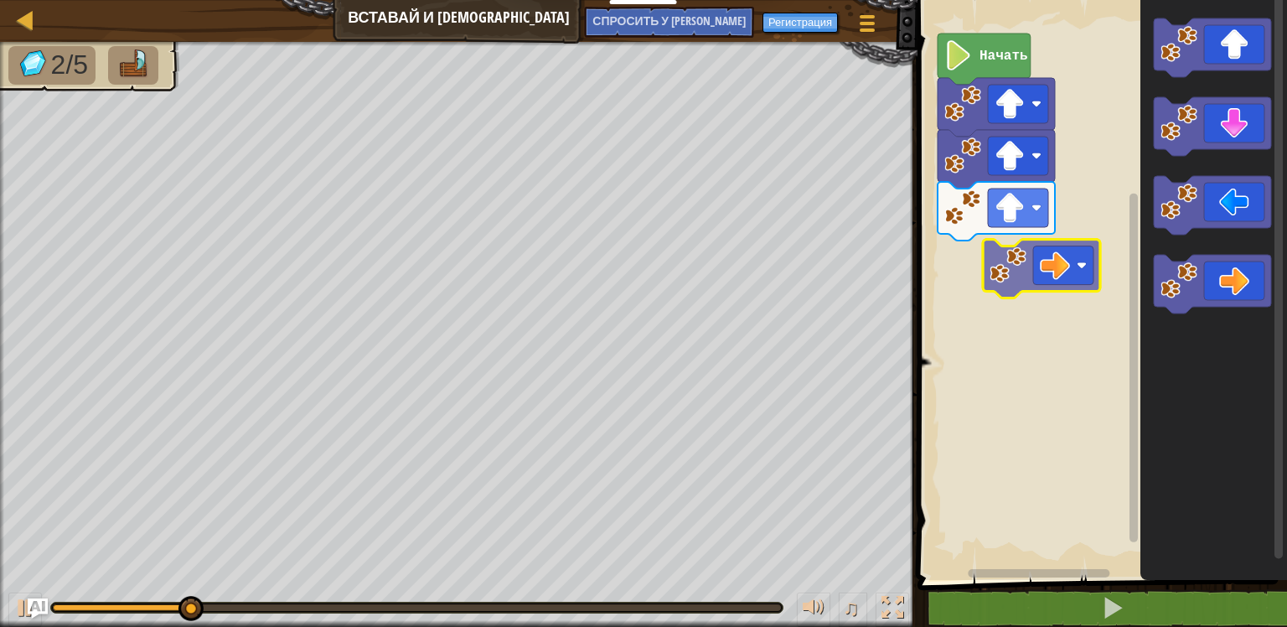
click at [987, 272] on div "Начать" at bounding box center [1100, 286] width 375 height 588
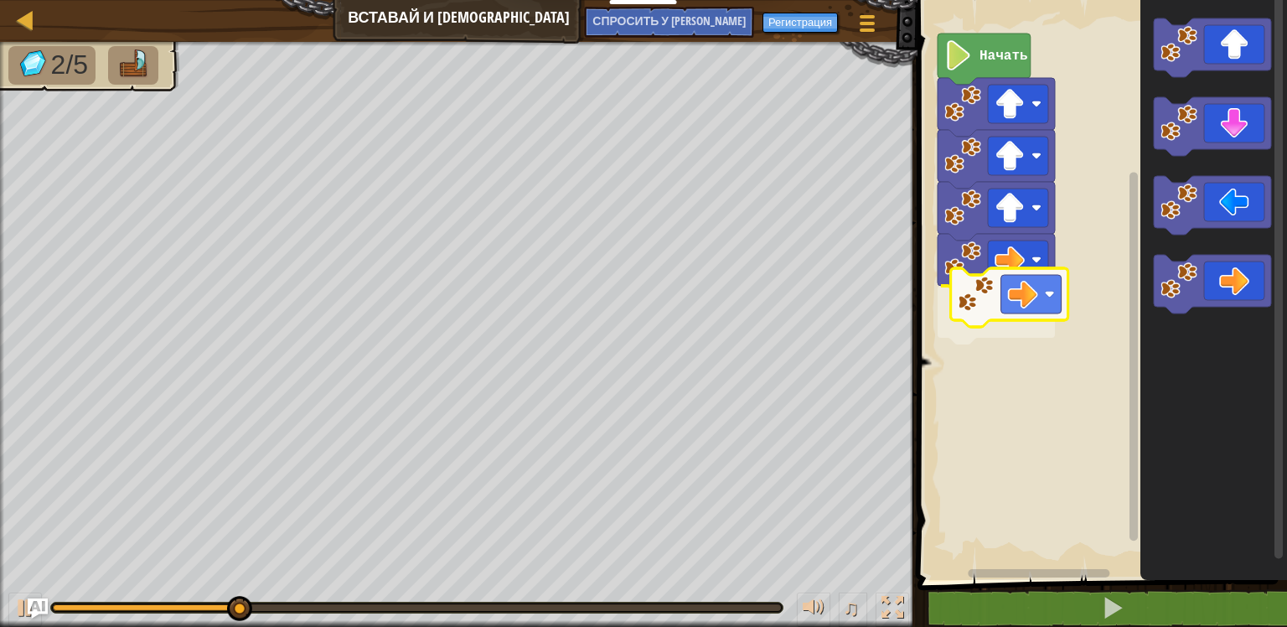
click at [976, 327] on div "Начать" at bounding box center [1100, 286] width 375 height 588
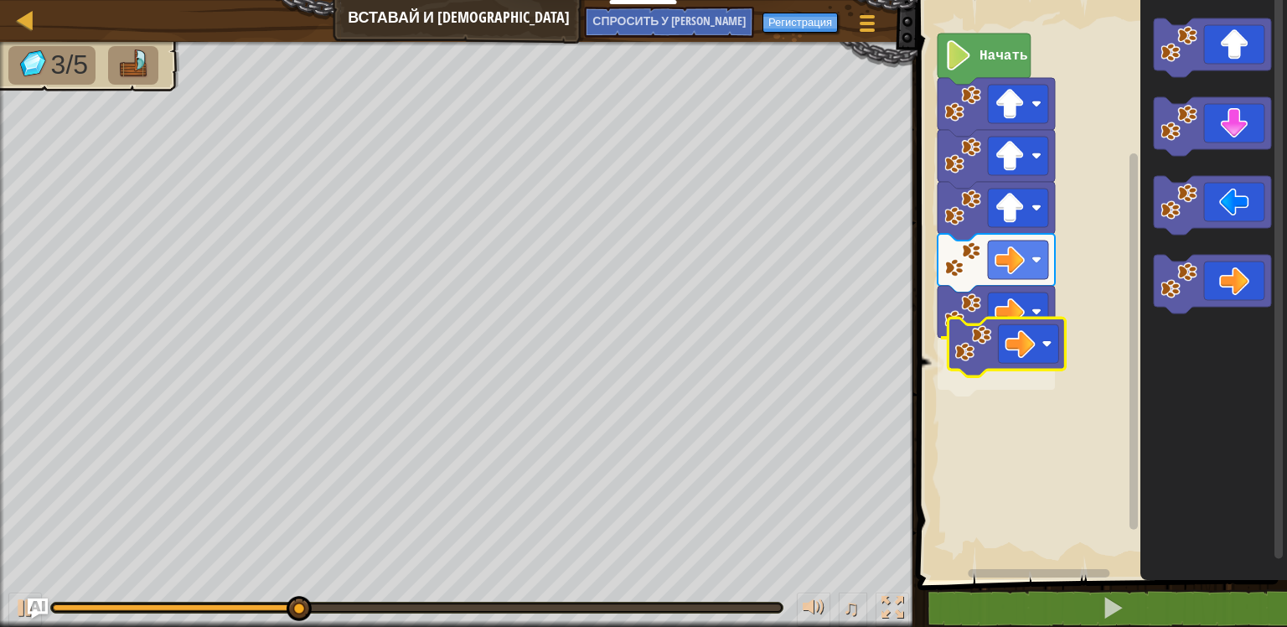
click at [995, 360] on div "Начать" at bounding box center [1100, 286] width 375 height 588
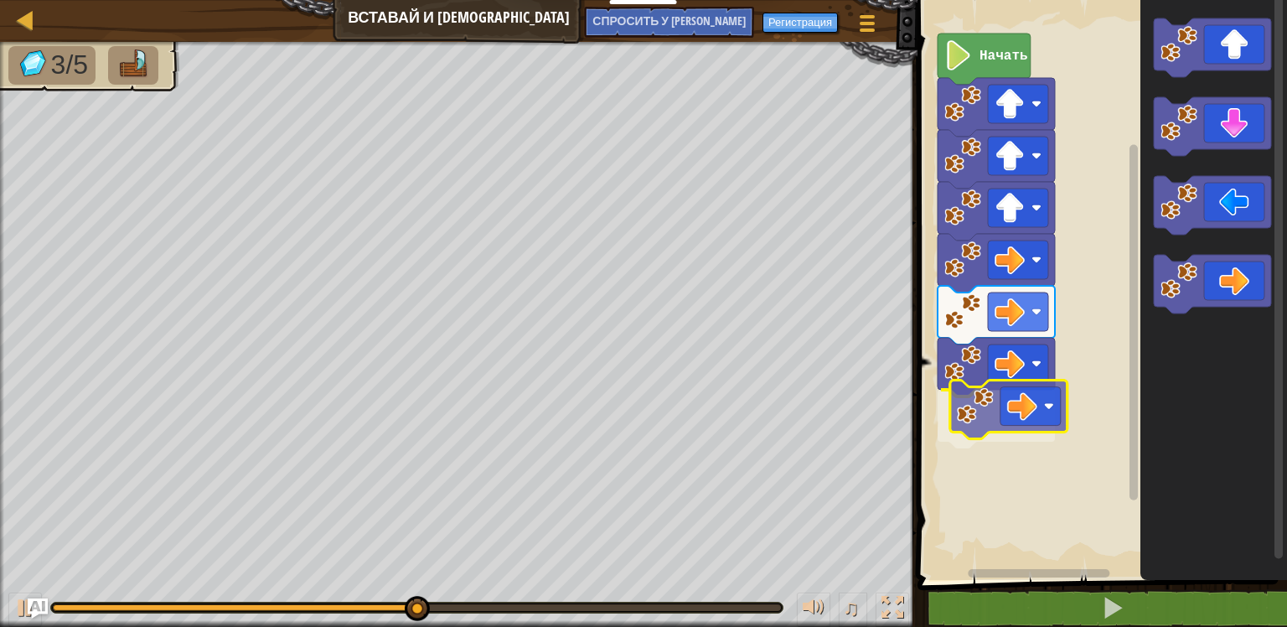
click at [984, 416] on div "Начать" at bounding box center [1100, 286] width 375 height 588
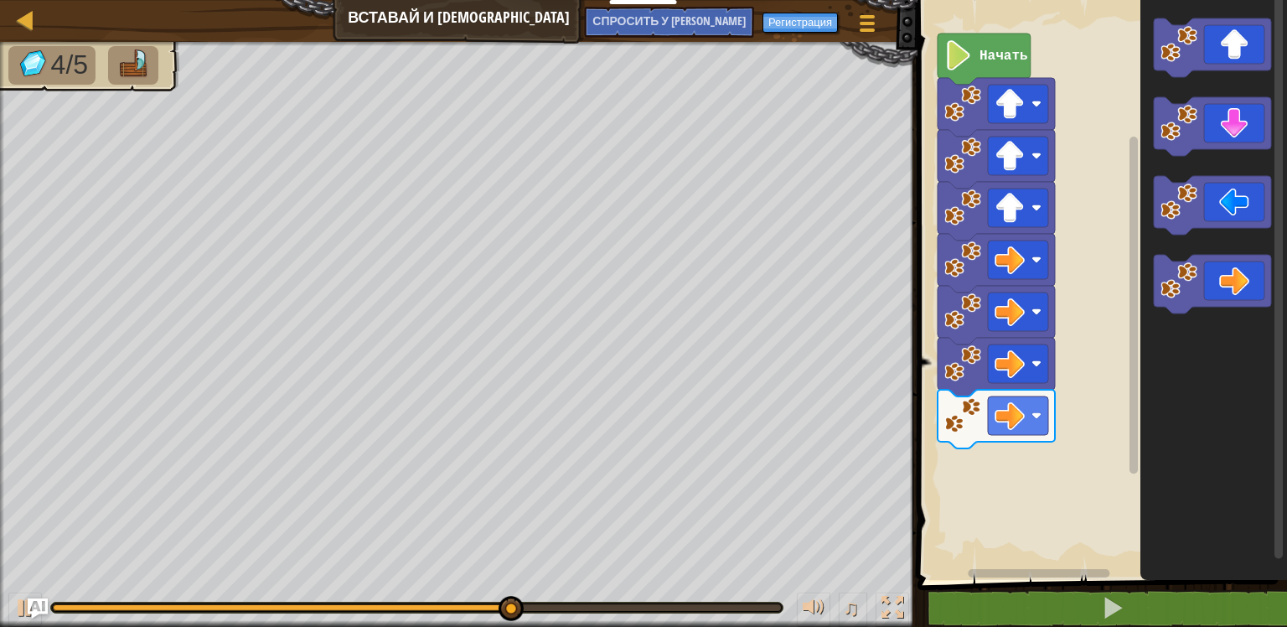
click at [1029, 426] on div "Начать" at bounding box center [1100, 286] width 375 height 588
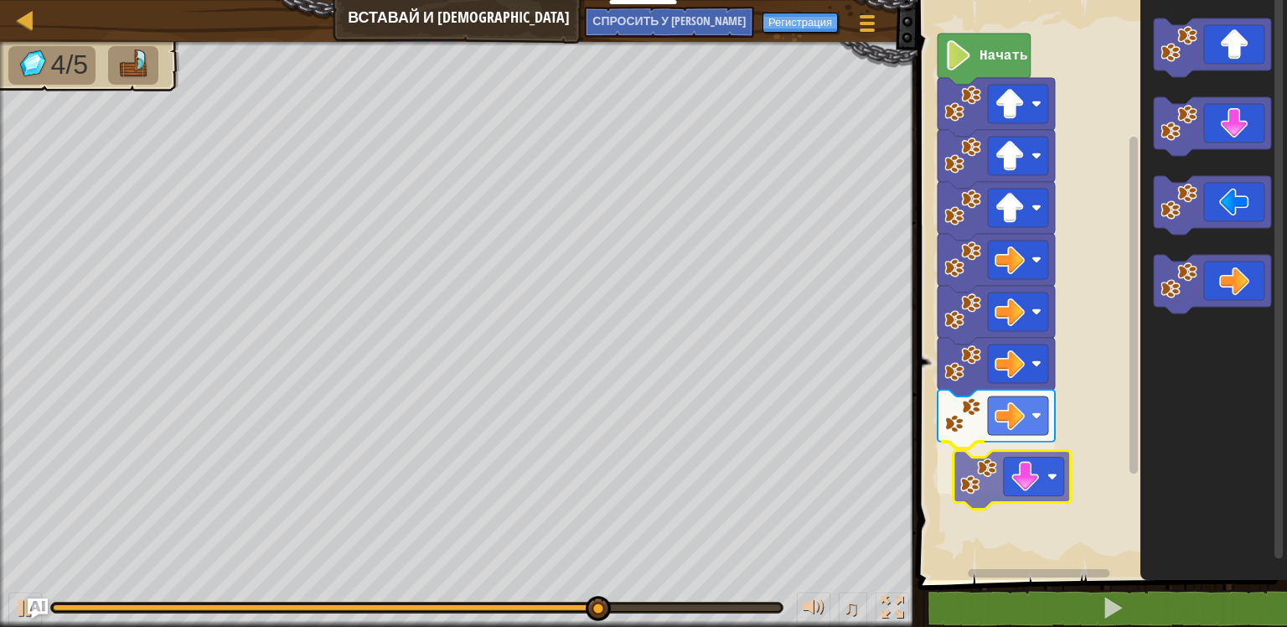
click at [1016, 469] on div "Начать" at bounding box center [1100, 286] width 375 height 588
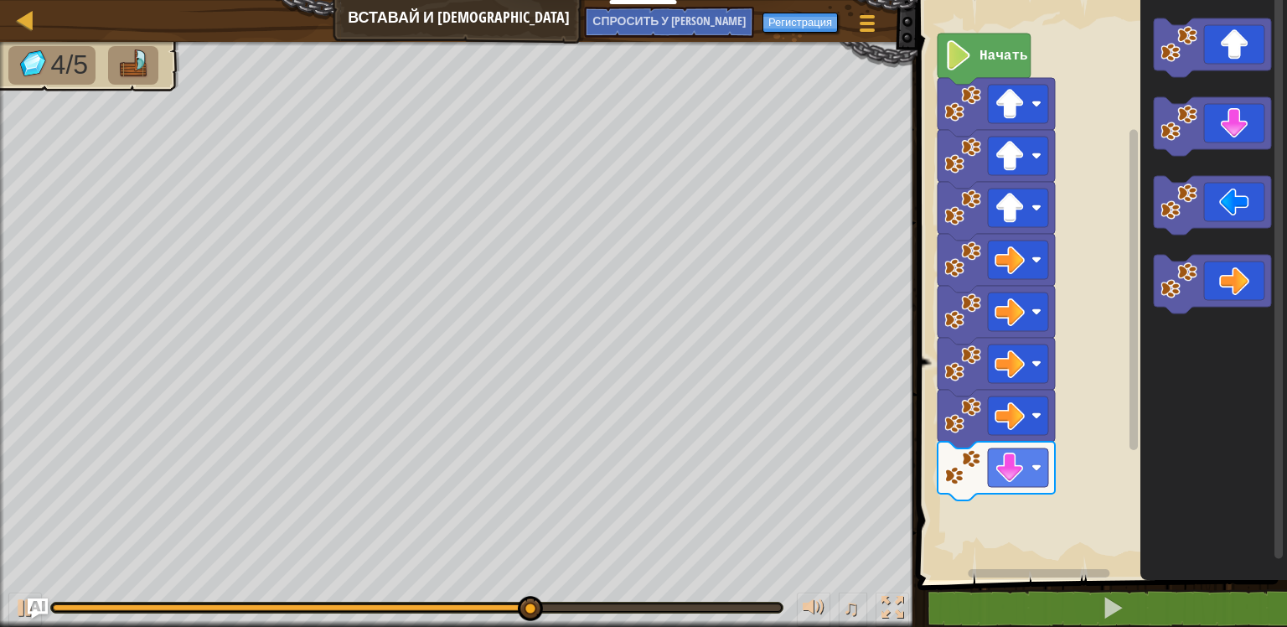
click at [1038, 479] on div "Начать" at bounding box center [1100, 286] width 375 height 588
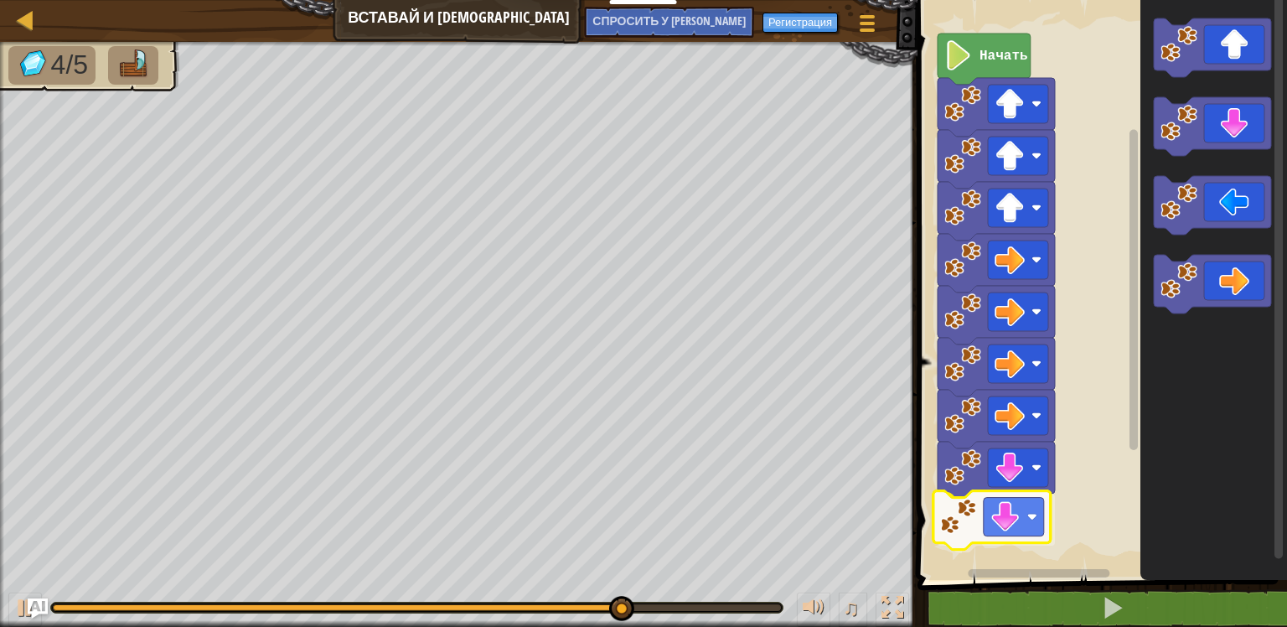
click at [971, 520] on div "Начать" at bounding box center [1100, 286] width 375 height 588
click at [1121, 369] on div "Начать" at bounding box center [1100, 286] width 375 height 588
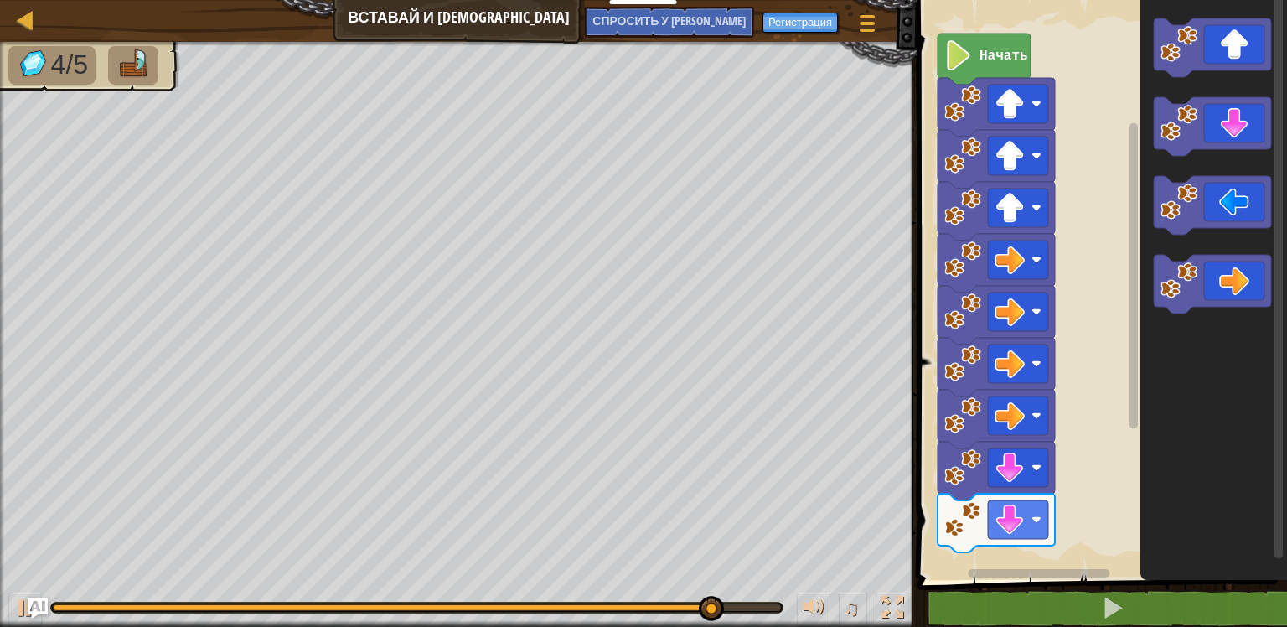
click at [1057, 476] on div "Начать" at bounding box center [1100, 286] width 375 height 588
click at [1145, 281] on icon "Рабочая область Blockly" at bounding box center [1214, 286] width 147 height 588
click at [973, 584] on div "1 ההההההההההההההההההההההההההההההההההההההההההההההההההההההההההההההההההההההההההההה…" at bounding box center [1100, 320] width 375 height 624
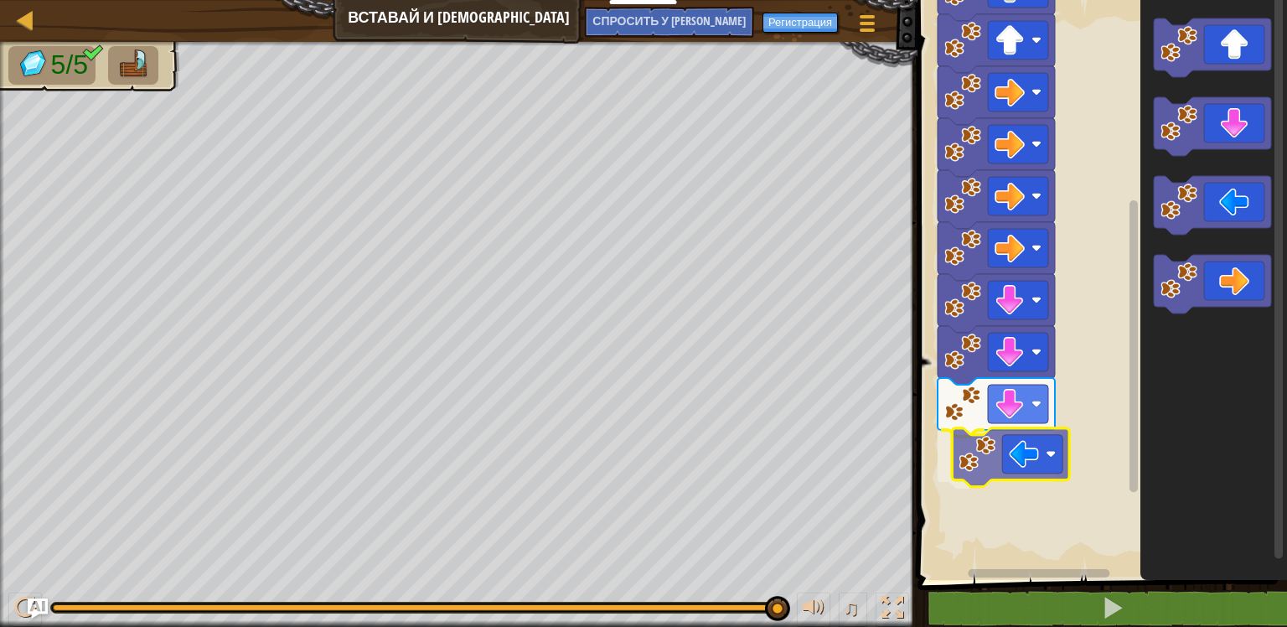
click at [988, 484] on div "Начать" at bounding box center [1100, 286] width 375 height 588
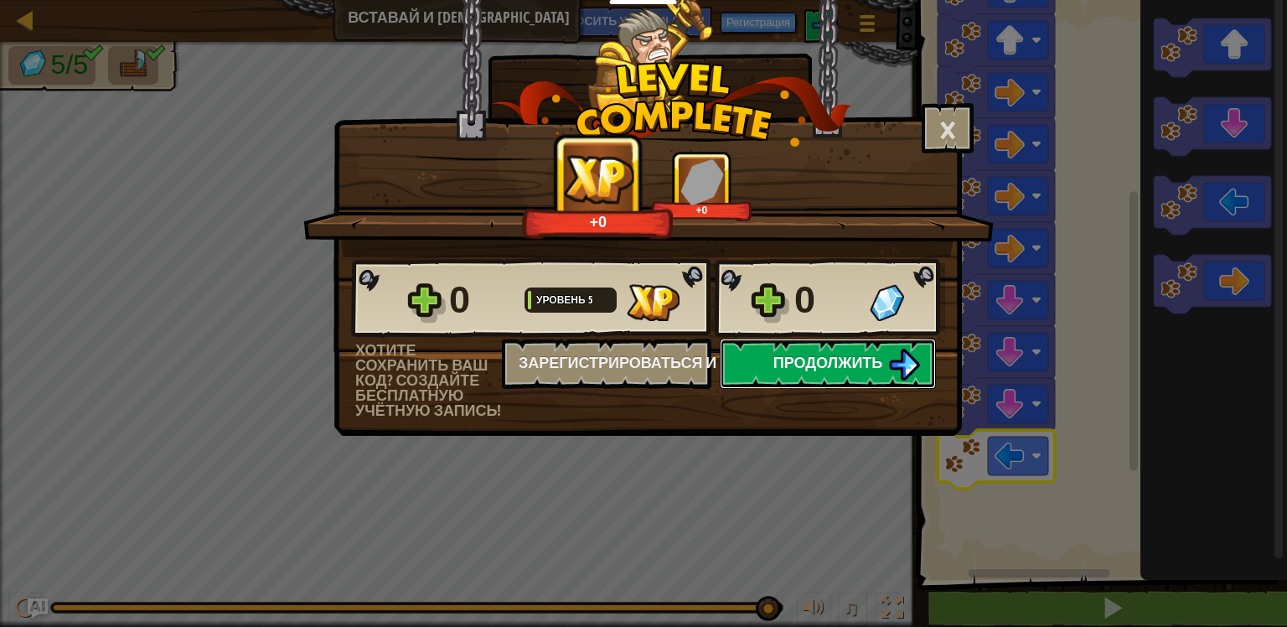
click at [886, 375] on button "Продолжить" at bounding box center [828, 364] width 216 height 50
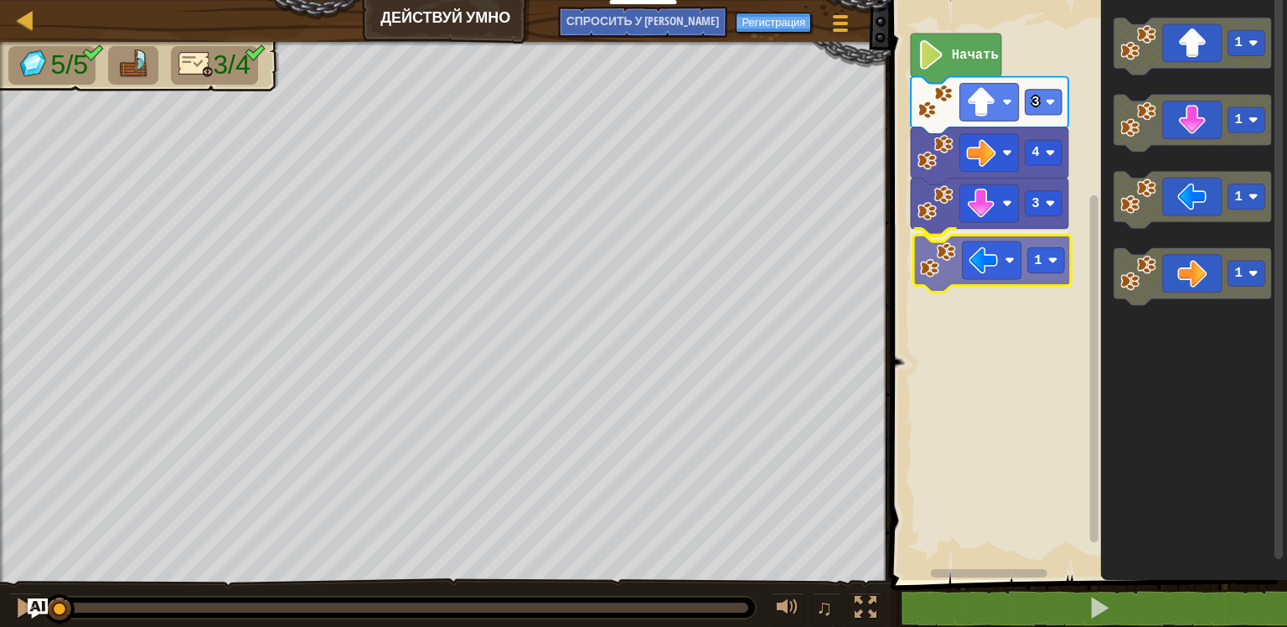
click at [958, 276] on div "3 1 4 3 Начать 1 1 1 1 1" at bounding box center [1086, 286] width 401 height 588
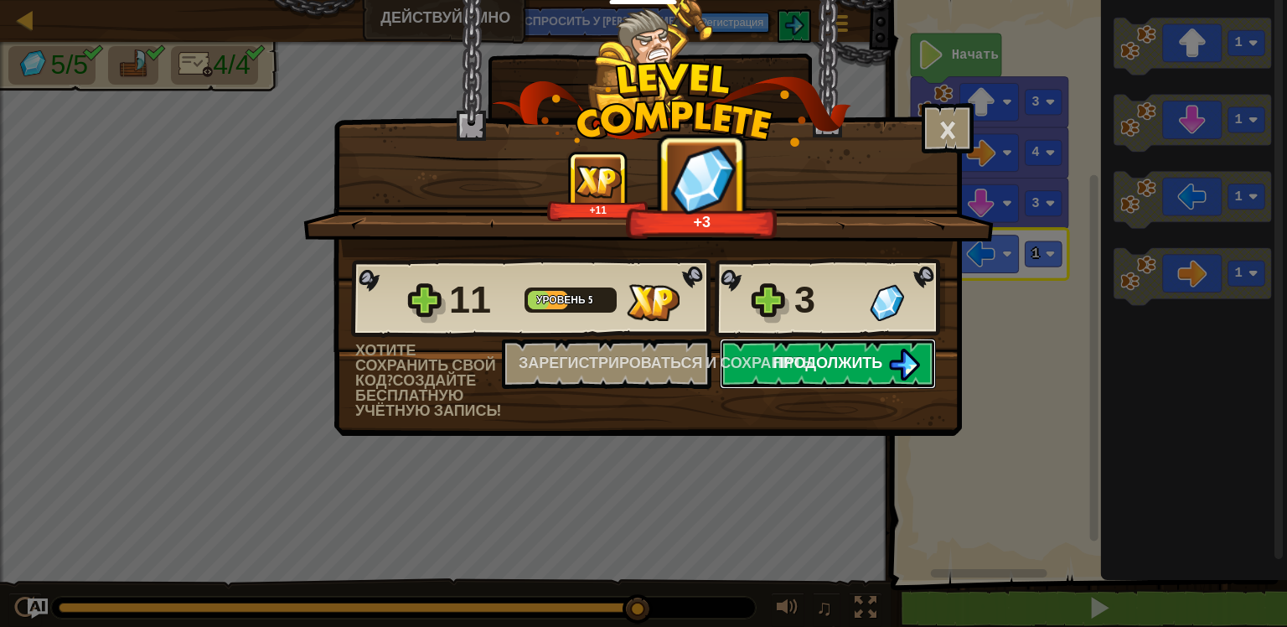
click at [841, 370] on span "Продолжить" at bounding box center [829, 362] width 110 height 21
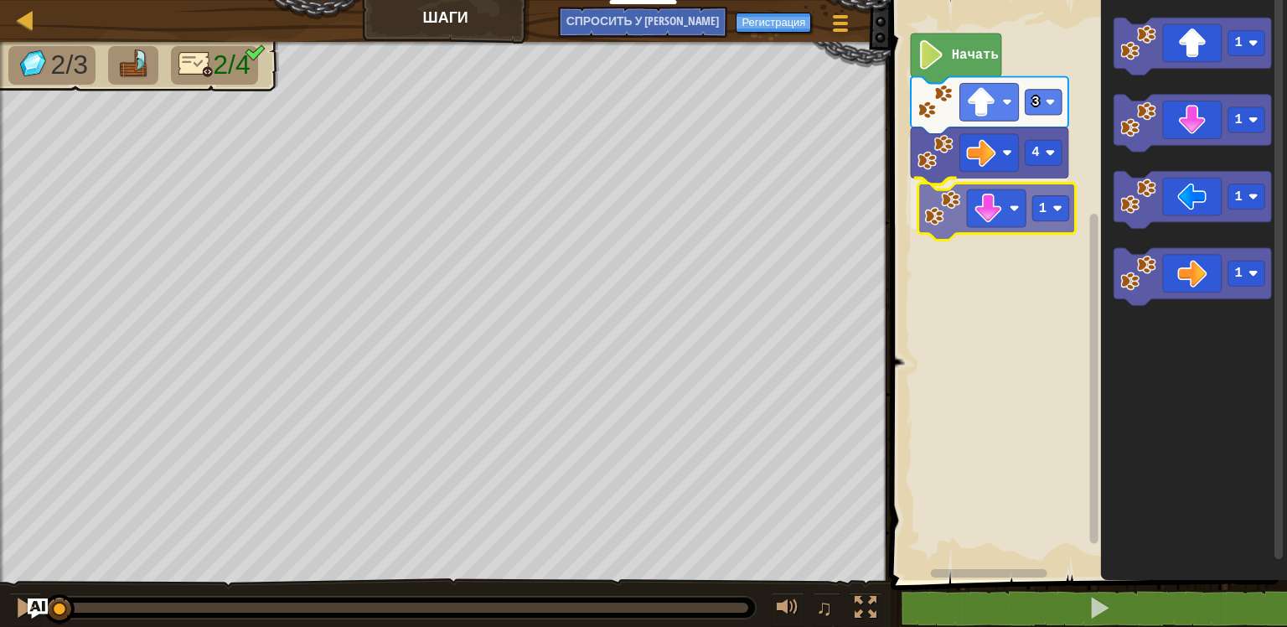
click at [1007, 219] on div "4 1 3 Начать 1 1 1 1 1" at bounding box center [1086, 286] width 401 height 588
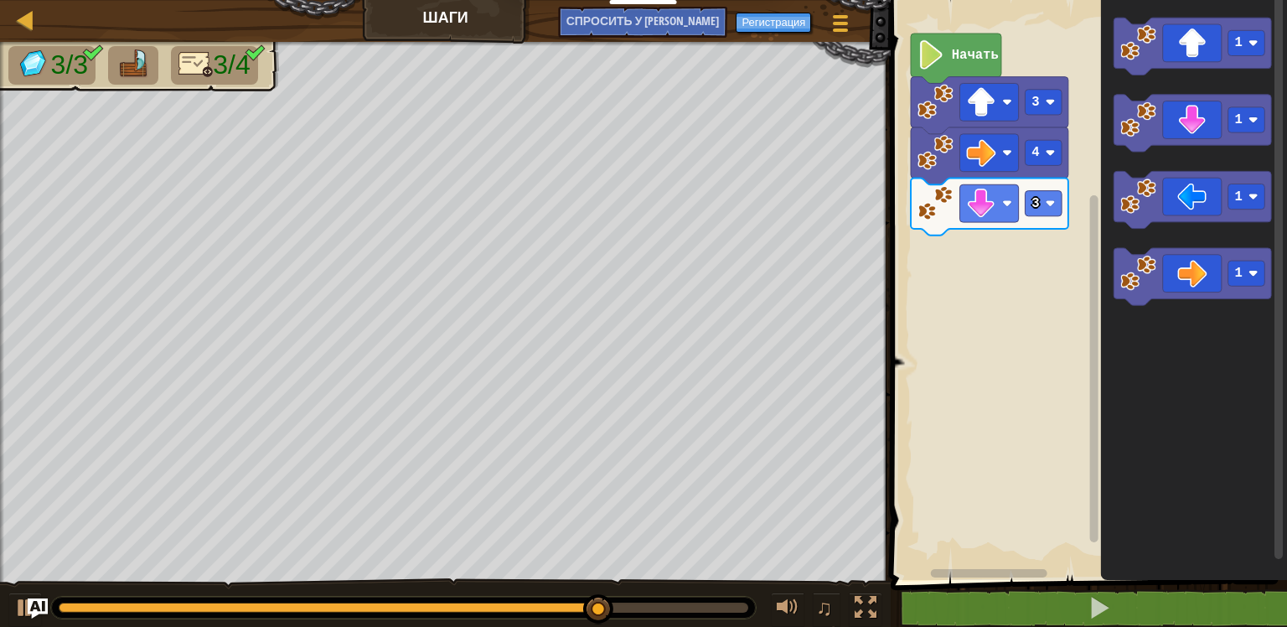
click at [1029, 296] on div "Начать 3 4 3 1 1 1 1" at bounding box center [1086, 286] width 401 height 588
click at [1059, 280] on rect "Рабочая область Blockly" at bounding box center [1086, 286] width 401 height 588
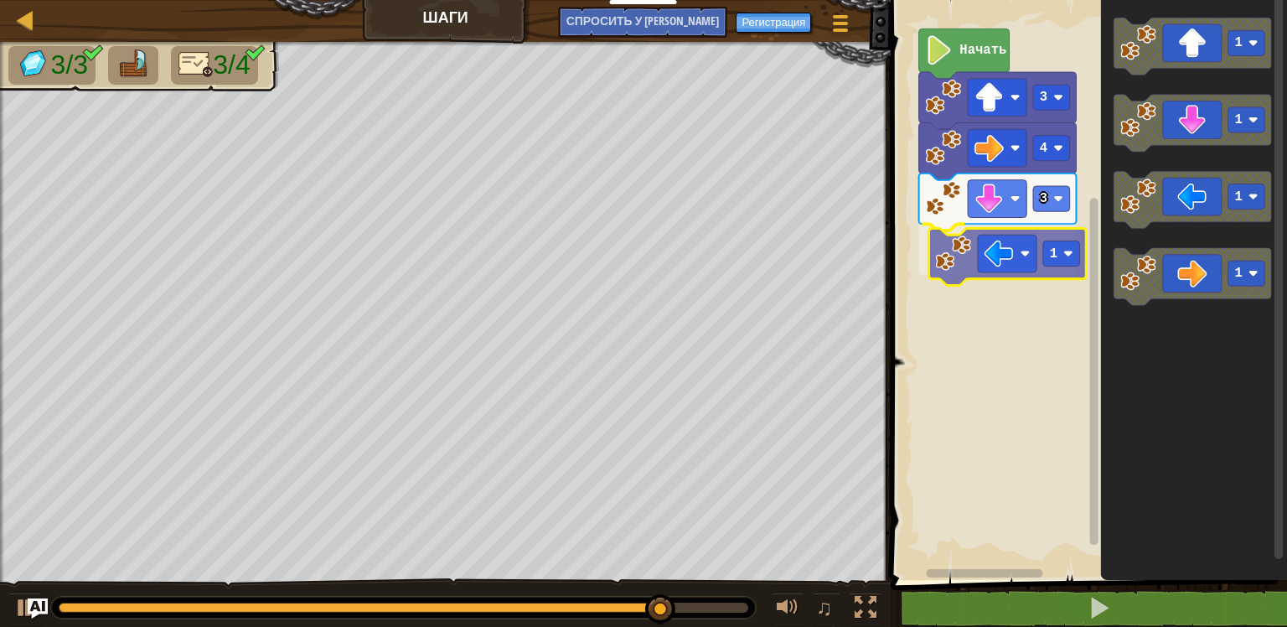
click at [965, 266] on div "Начать 3 4 3 1 1 1 1 1 1" at bounding box center [1086, 286] width 401 height 588
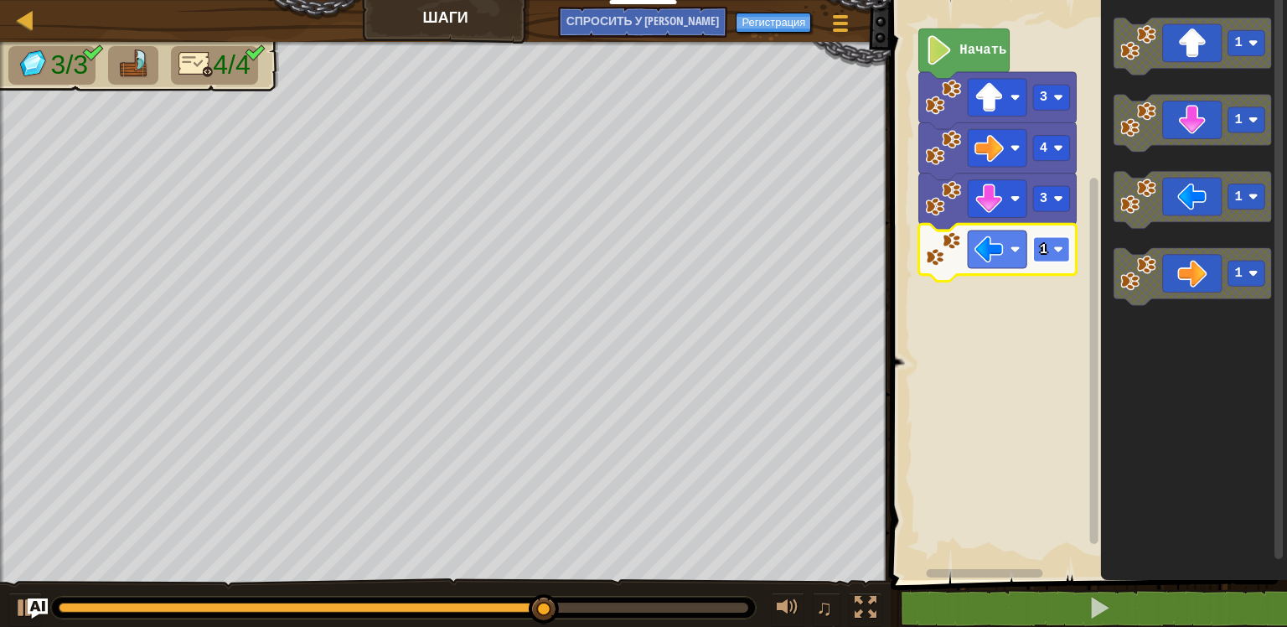
click at [1056, 253] on image "Рабочая область Blockly" at bounding box center [1059, 250] width 10 height 10
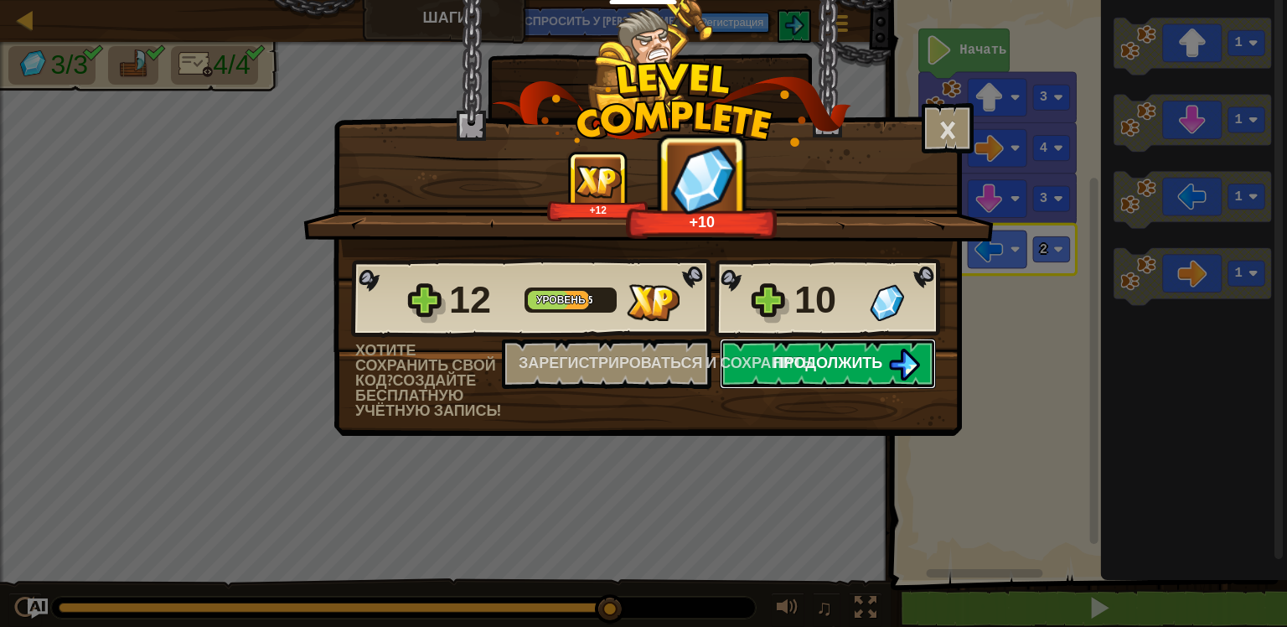
click at [857, 373] on button "Продолжить" at bounding box center [828, 364] width 216 height 50
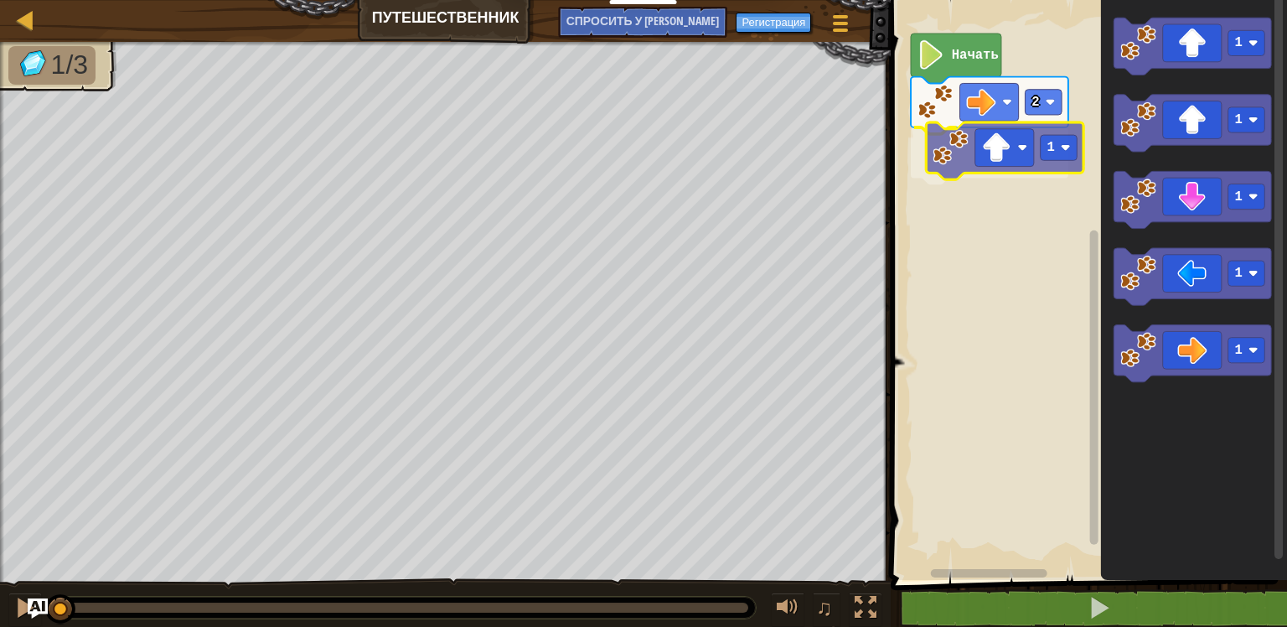
click at [970, 166] on div "2 1 Начать 1 1 1 1 1 1" at bounding box center [1086, 286] width 401 height 588
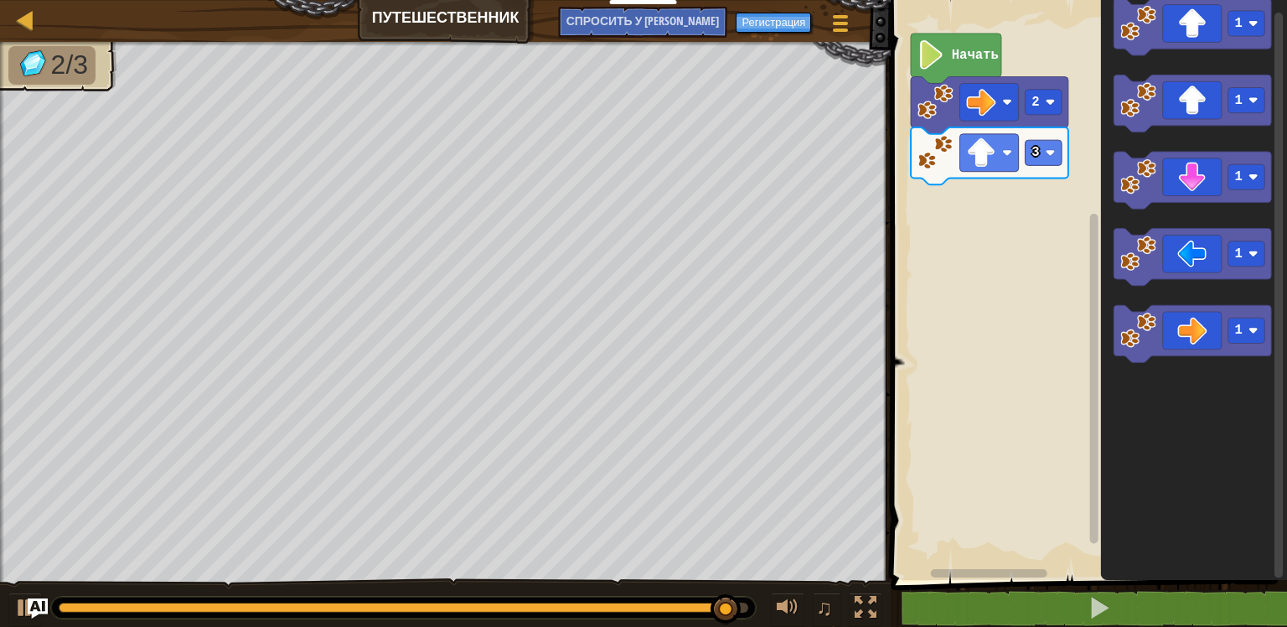
click at [972, 251] on div "Начать 2 3 1 1 1 1 1" at bounding box center [1086, 286] width 401 height 588
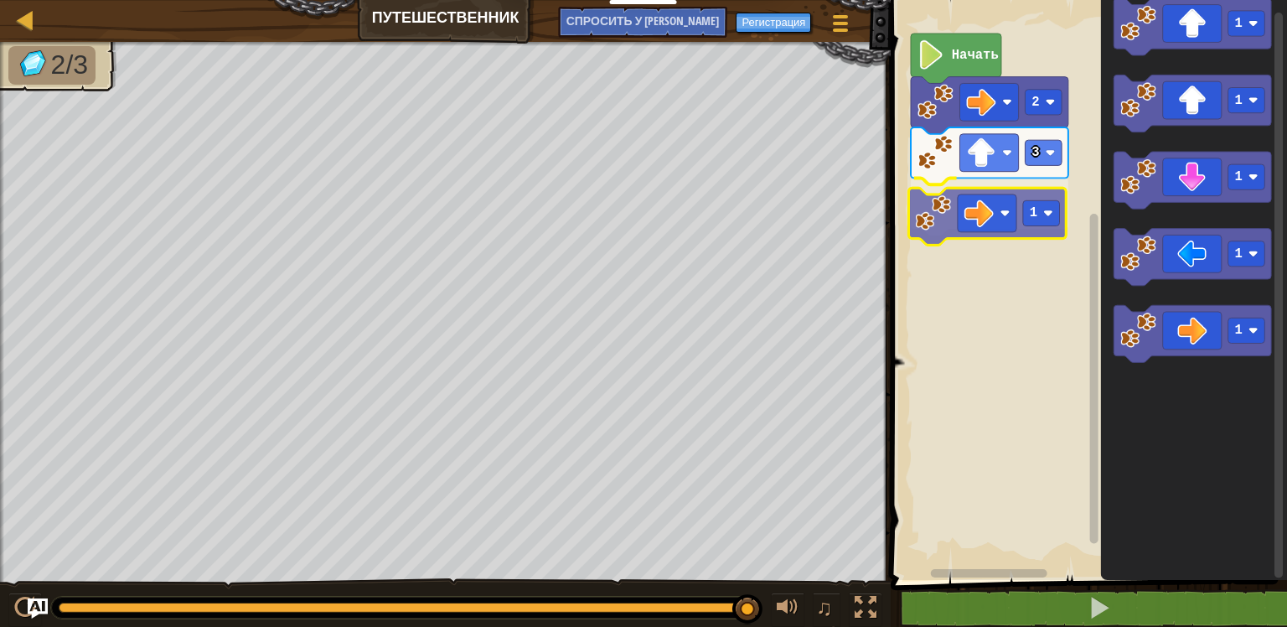
click at [946, 198] on div "Начать 2 3 1 1 1 1 1 1 1" at bounding box center [1086, 286] width 401 height 588
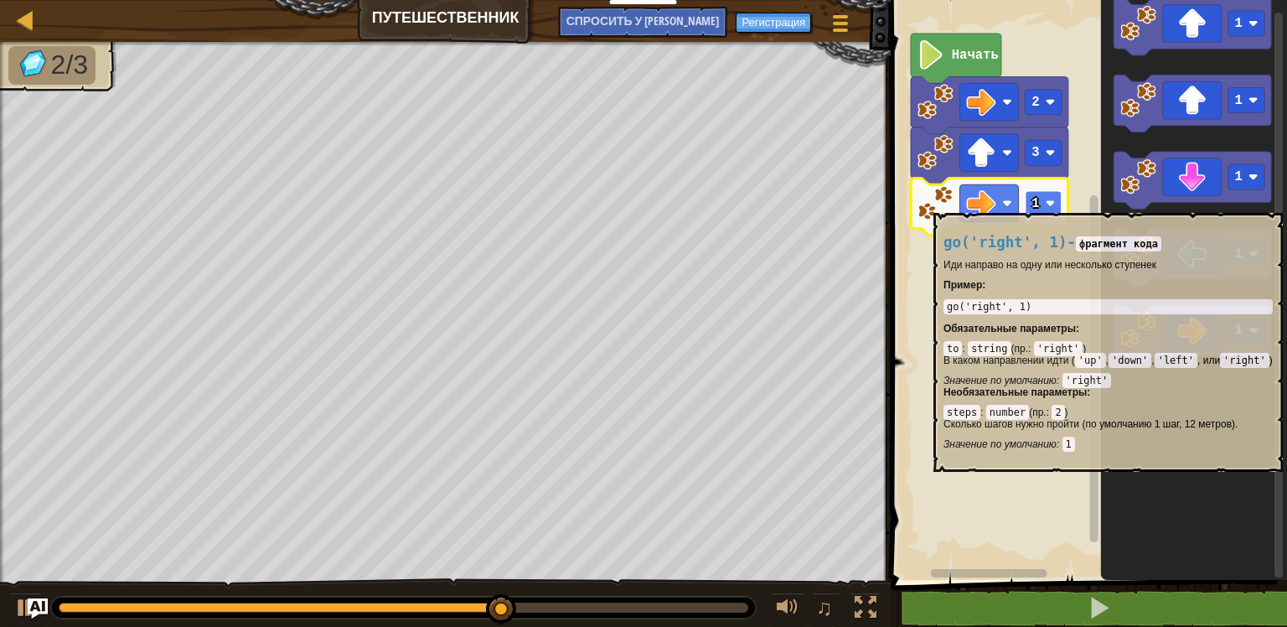
click at [1036, 204] on text "1" at bounding box center [1037, 203] width 8 height 15
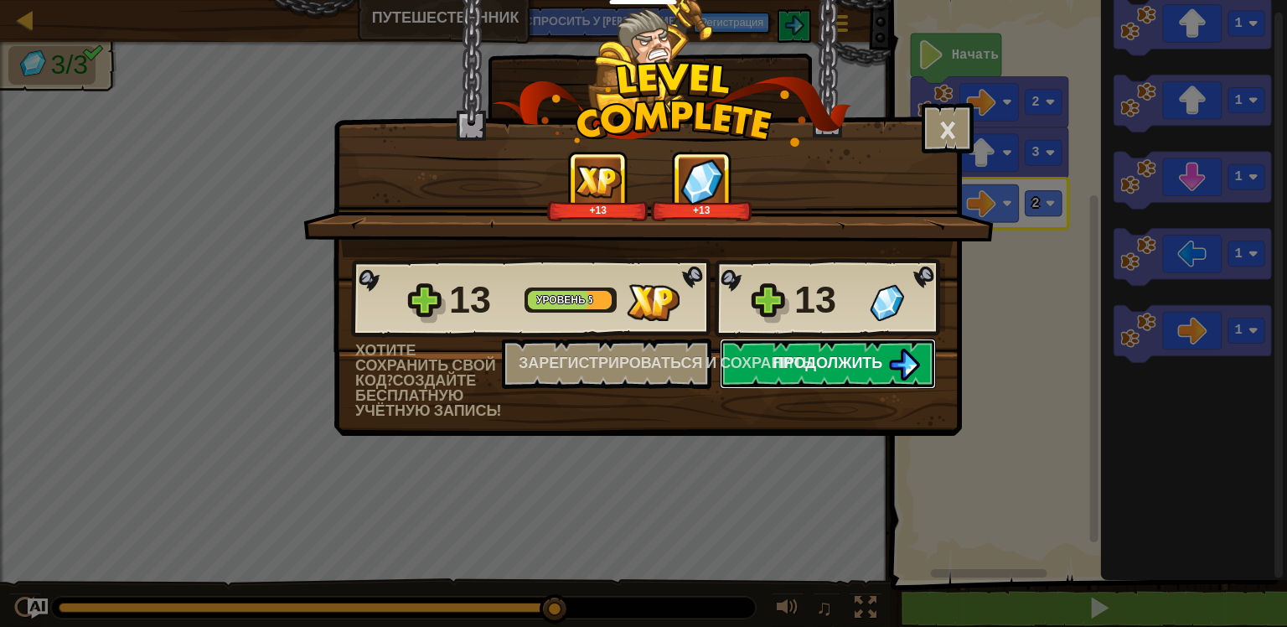
click at [878, 370] on span "Продолжить" at bounding box center [829, 362] width 110 height 21
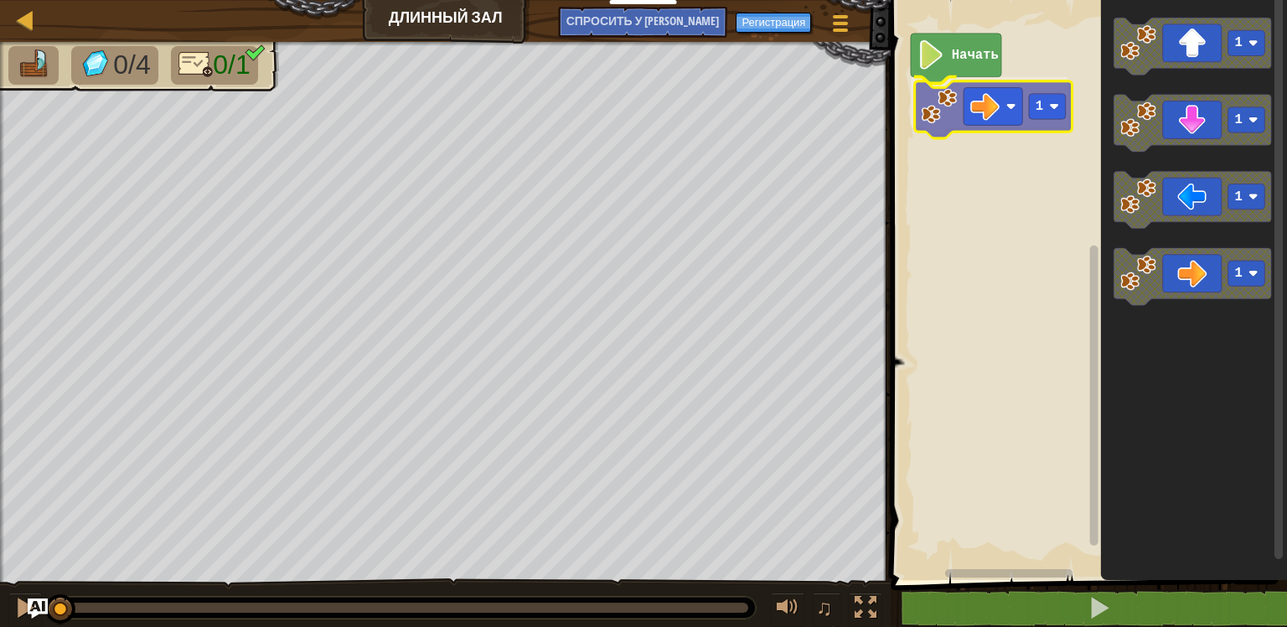
click at [964, 106] on div "Начать 1 1 1 1 1 1" at bounding box center [1086, 286] width 401 height 588
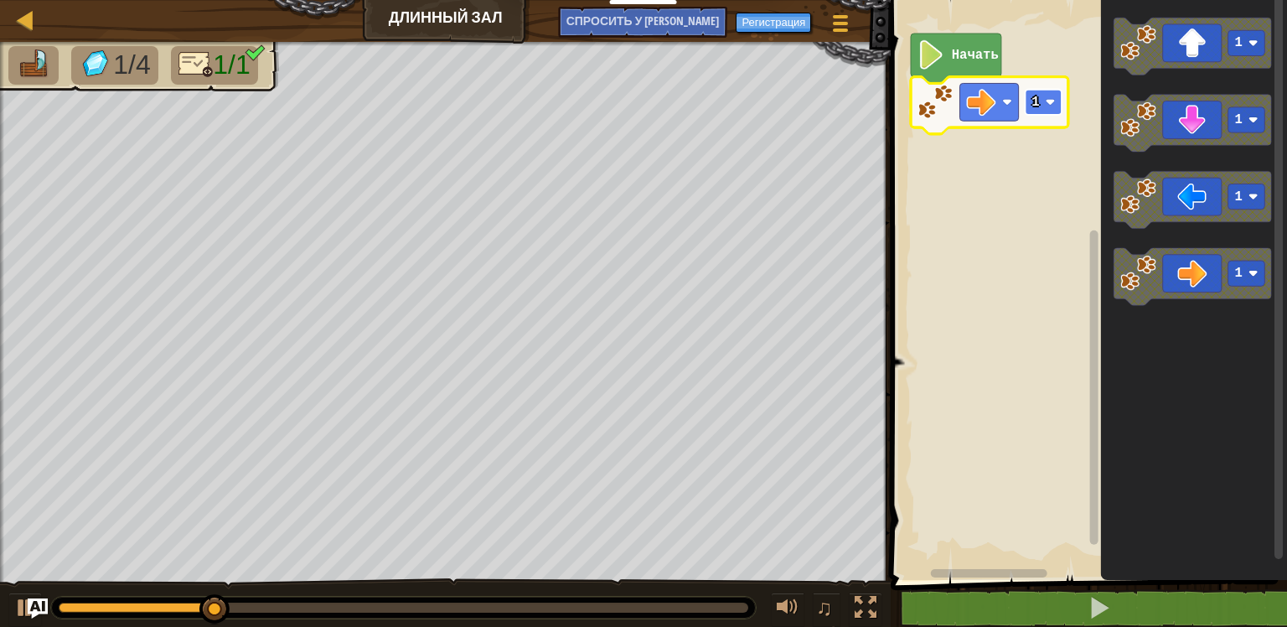
click at [1041, 106] on rect "Рабочая область Blockly" at bounding box center [1044, 102] width 37 height 25
click at [1046, 101] on rect "Рабочая область Blockly" at bounding box center [1044, 102] width 37 height 25
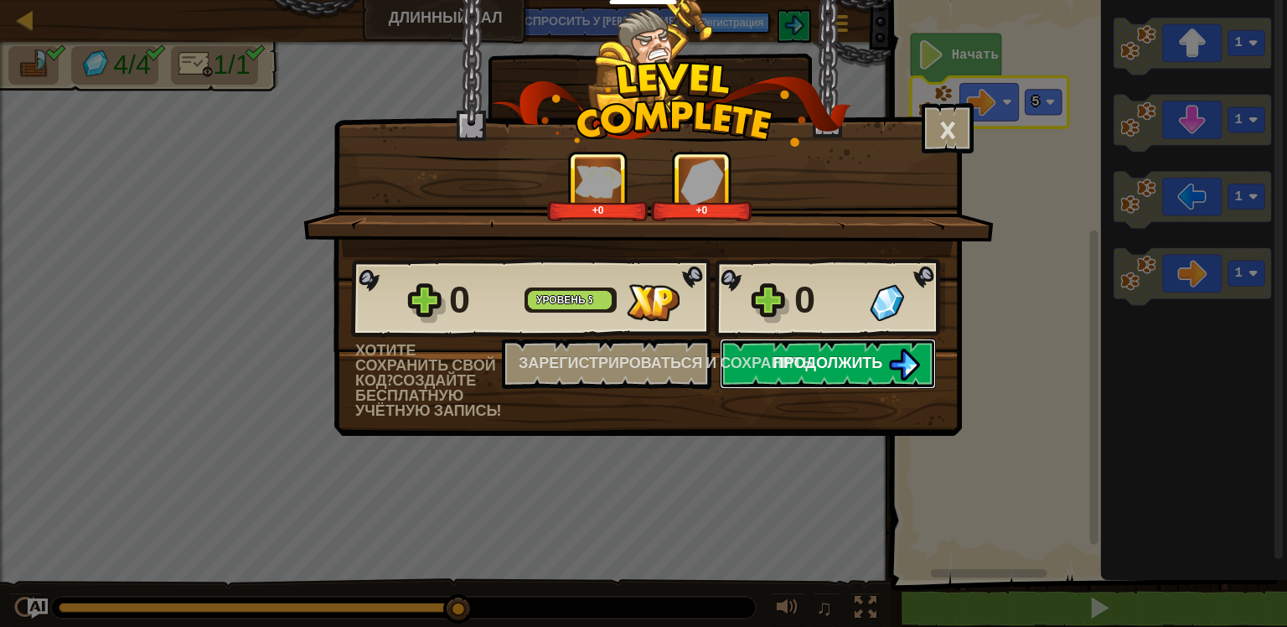
click at [764, 344] on button "Продолжить" at bounding box center [828, 364] width 216 height 50
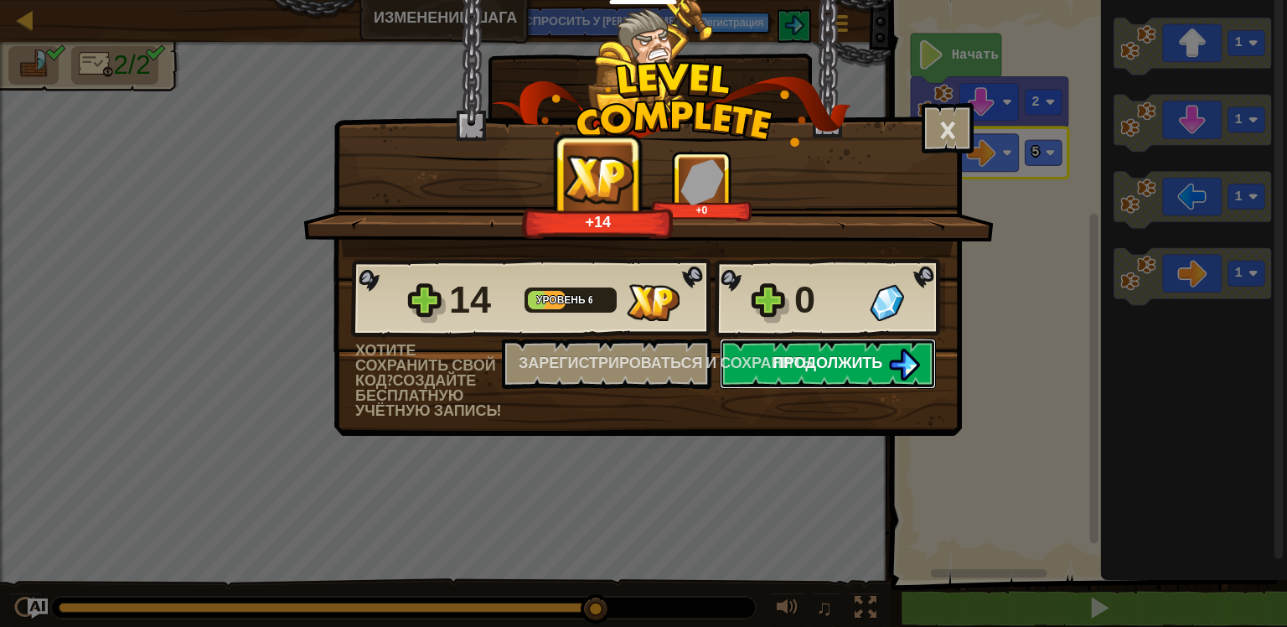
click at [831, 359] on span "Продолжить" at bounding box center [829, 362] width 110 height 21
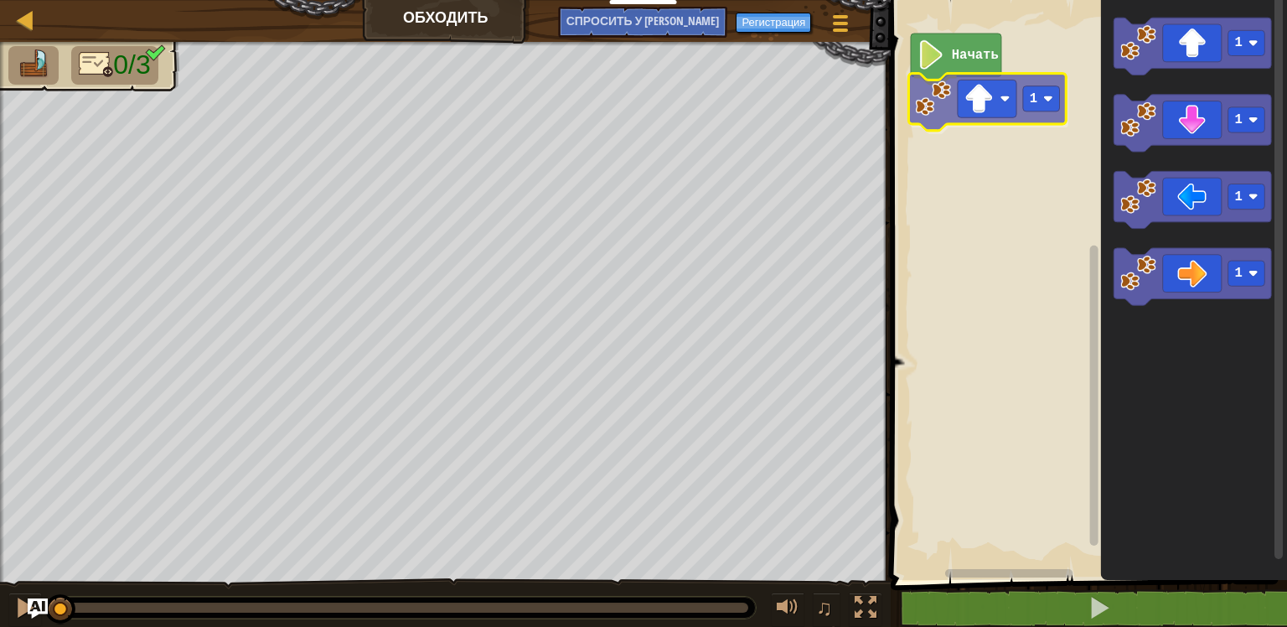
click at [996, 107] on div "Начать 1 1 1 1 1 1" at bounding box center [1086, 286] width 401 height 588
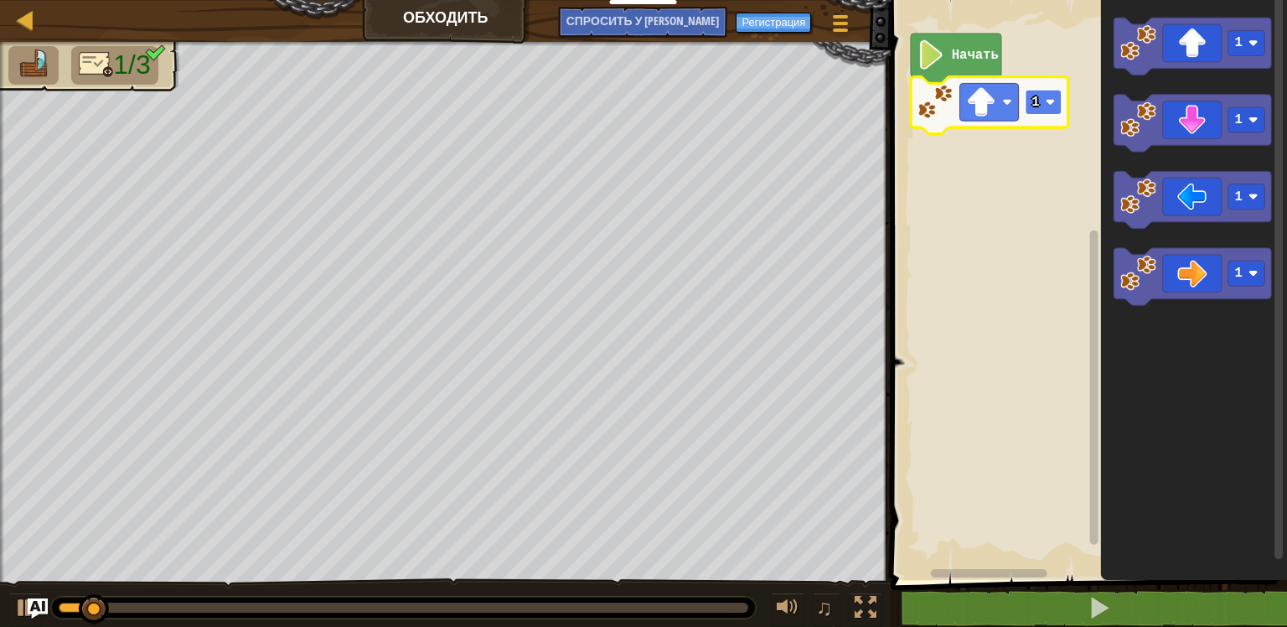
click at [1030, 104] on rect "Рабочая область Blockly" at bounding box center [1044, 102] width 37 height 25
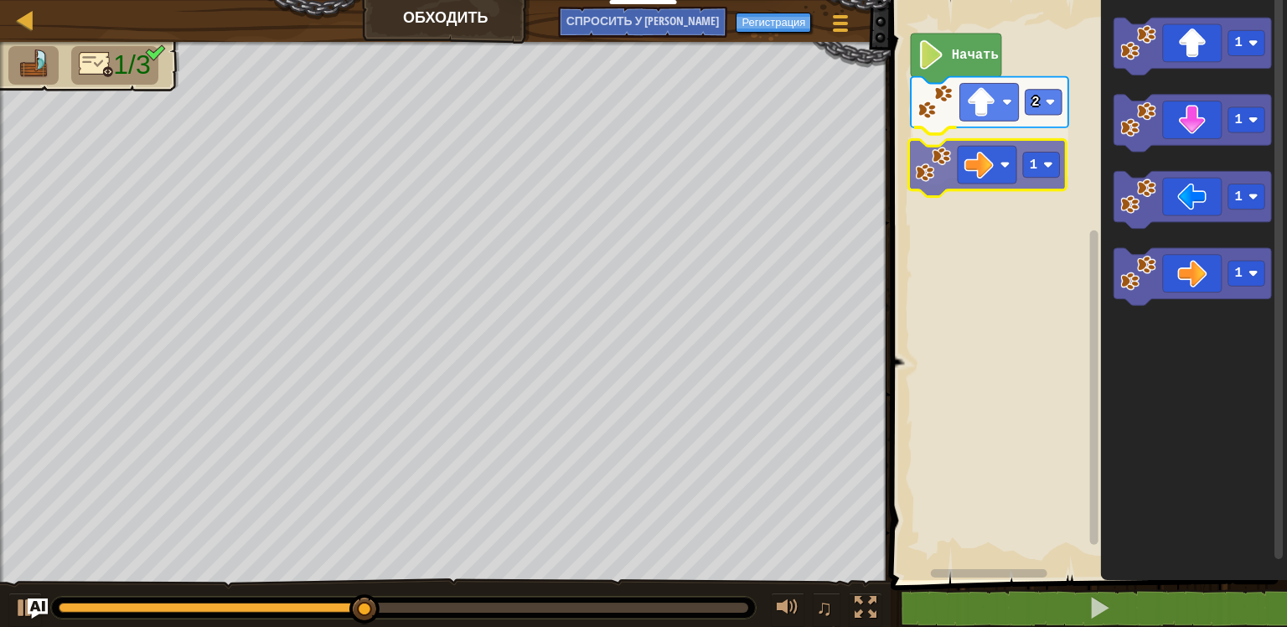
click at [989, 158] on div "Начать 2 1 1 1 1 1 1" at bounding box center [1086, 286] width 401 height 588
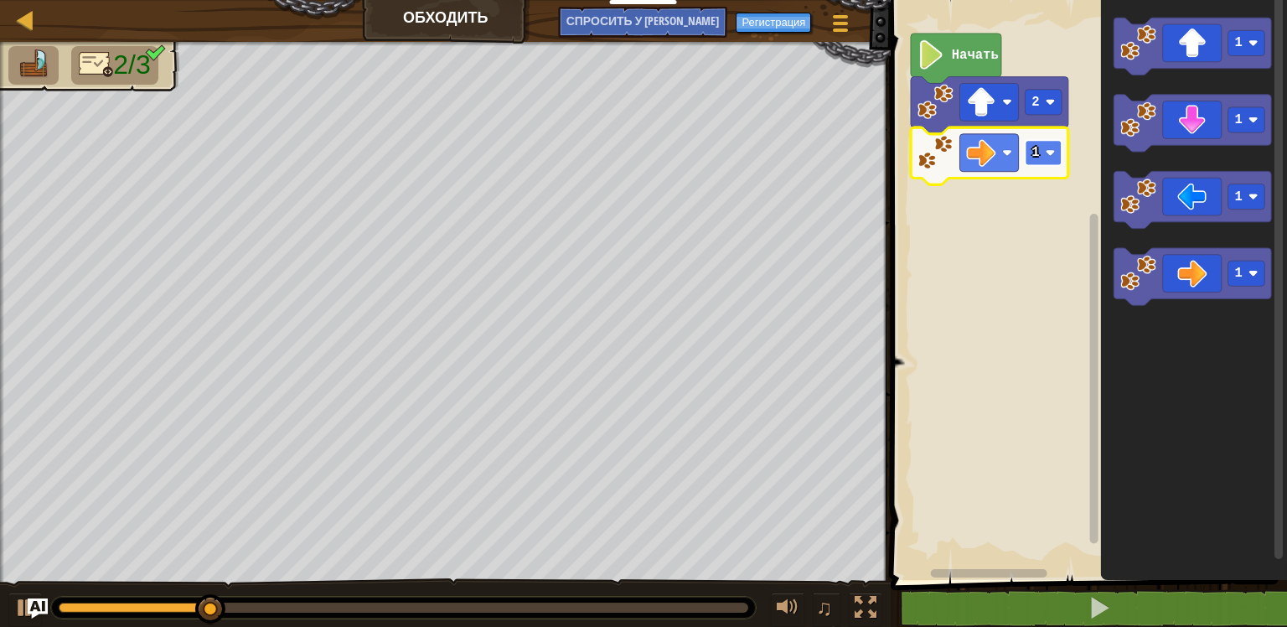
click at [1033, 142] on rect "Рабочая область Blockly" at bounding box center [1044, 152] width 37 height 25
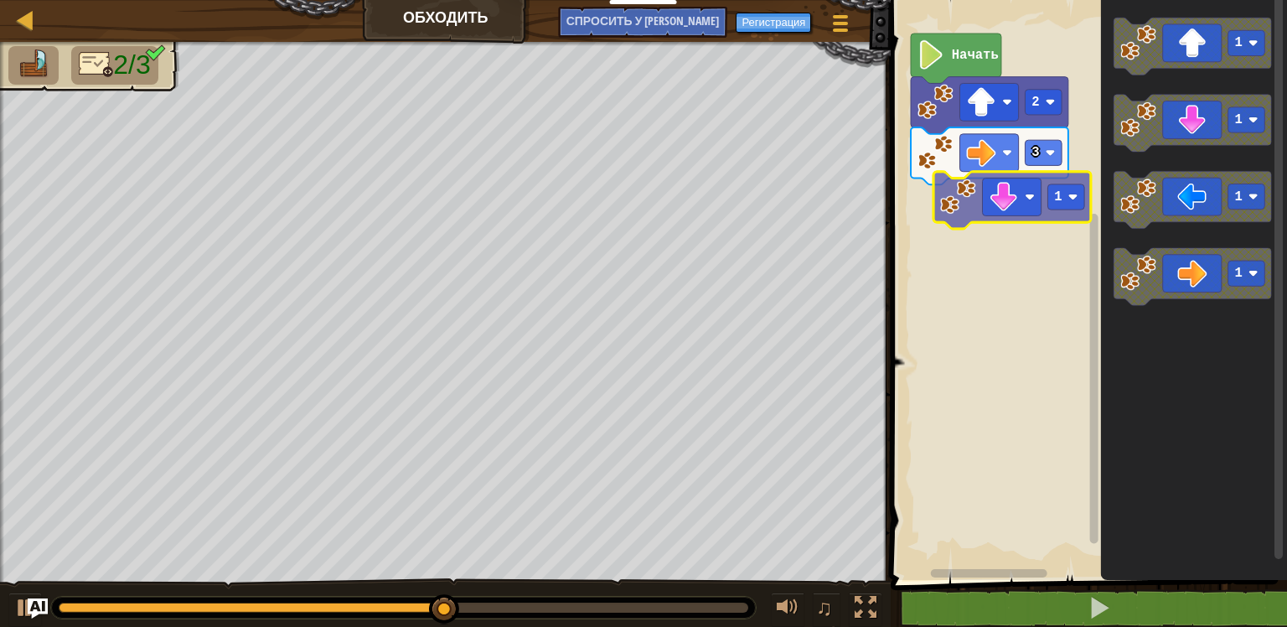
click at [986, 188] on div "Начать 2 3 1 1 1 1 1" at bounding box center [1086, 286] width 401 height 588
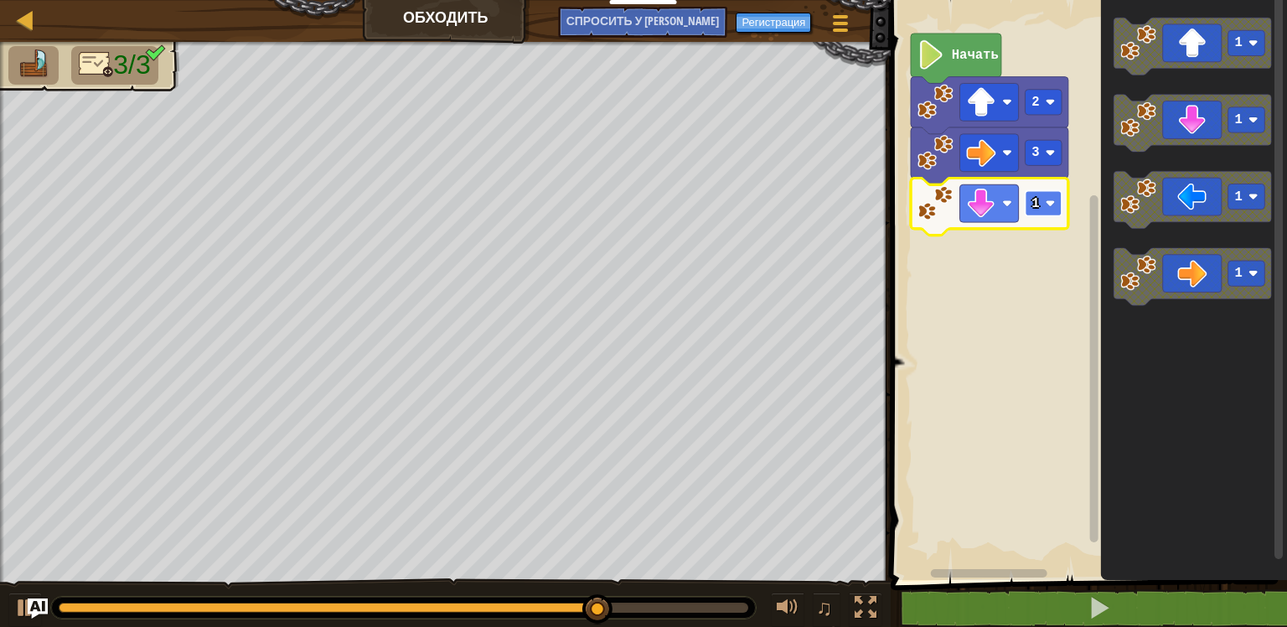
click at [1041, 209] on rect "Рабочая область Blockly" at bounding box center [1044, 203] width 37 height 25
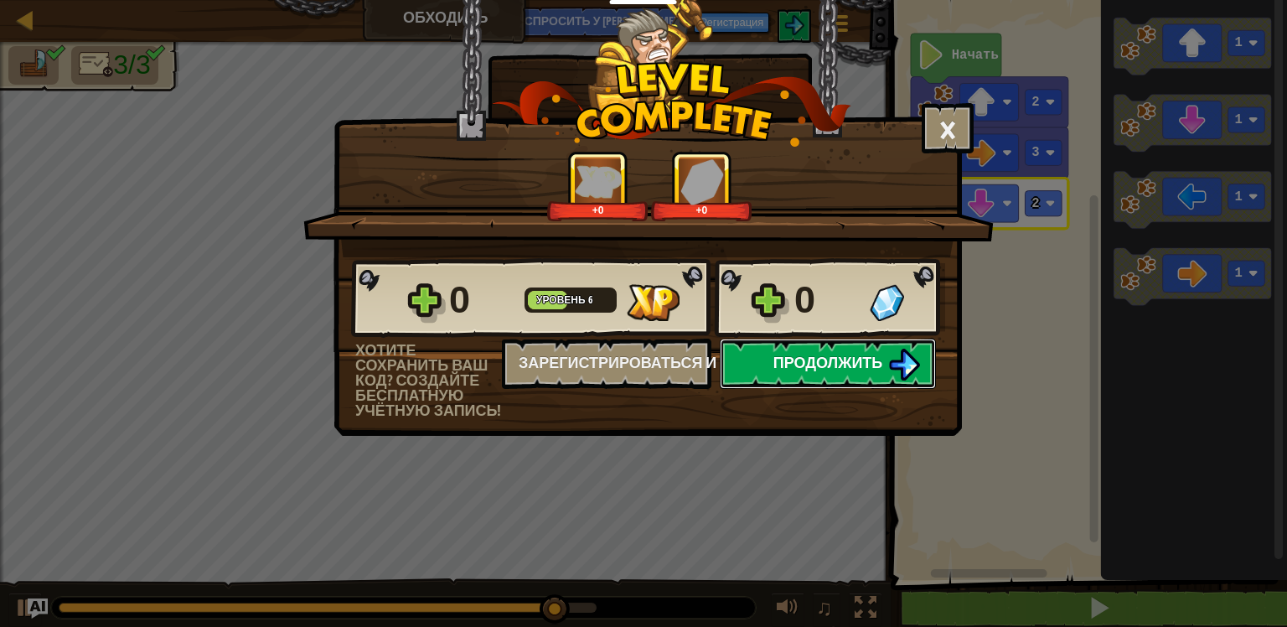
click at [896, 355] on img at bounding box center [904, 365] width 32 height 32
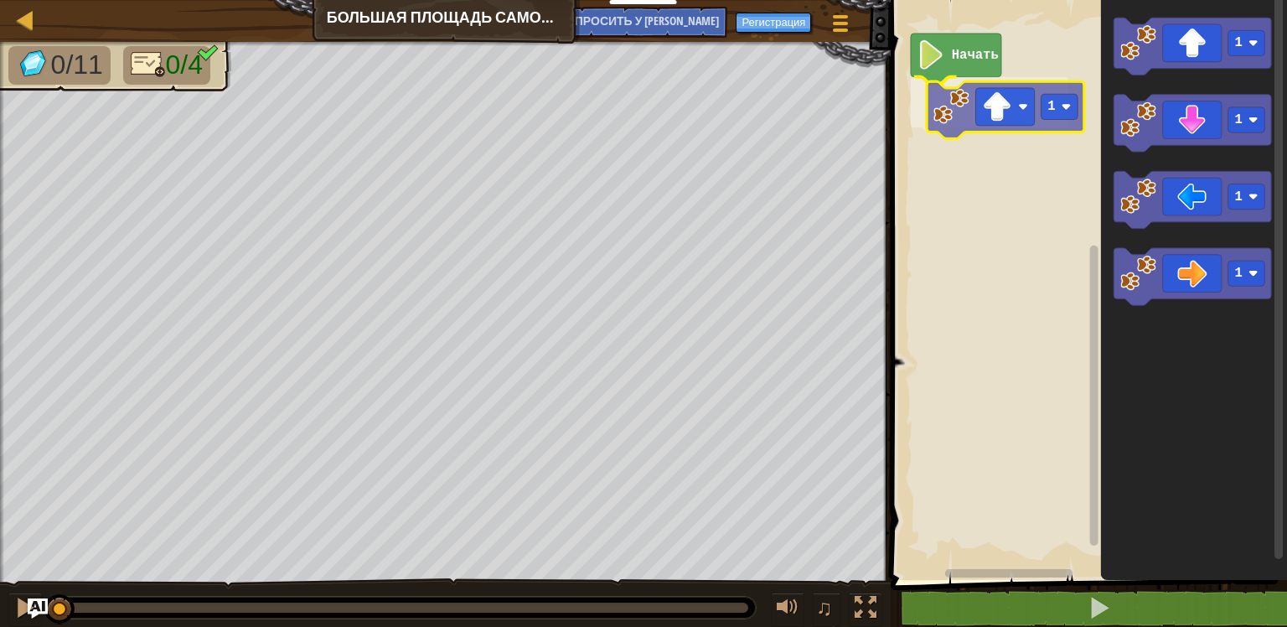
click at [982, 124] on div "Начать 1 1 1 1 1 1" at bounding box center [1086, 286] width 401 height 588
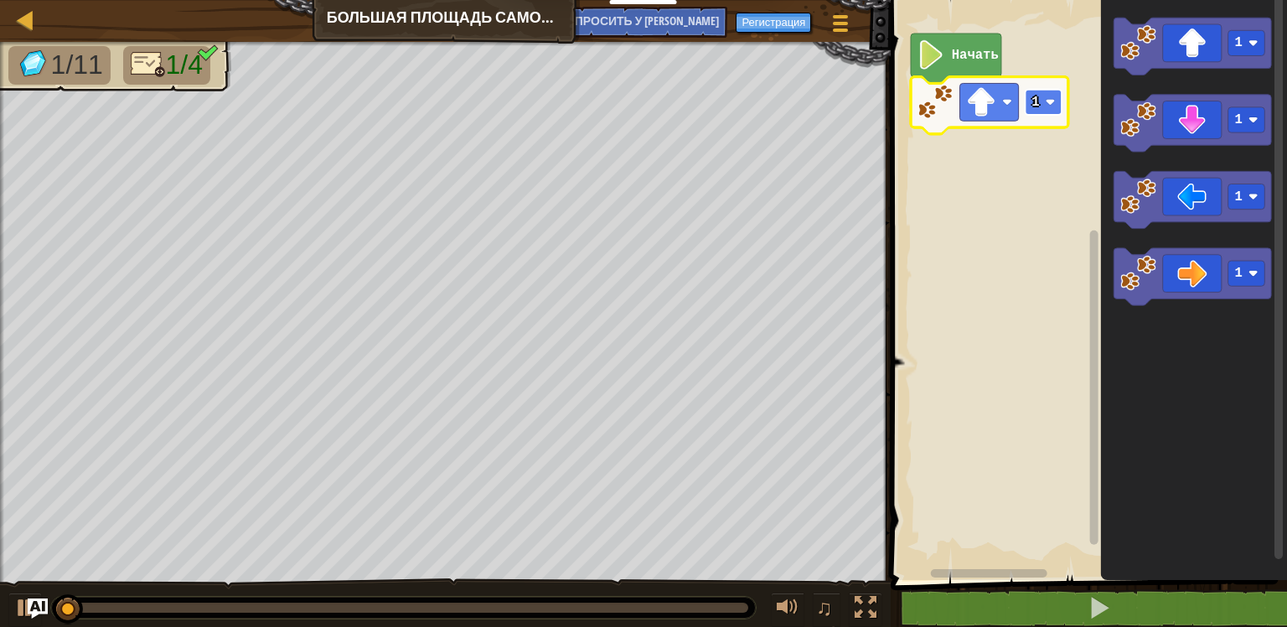
click at [1046, 106] on image "Рабочая область Blockly" at bounding box center [1051, 102] width 10 height 10
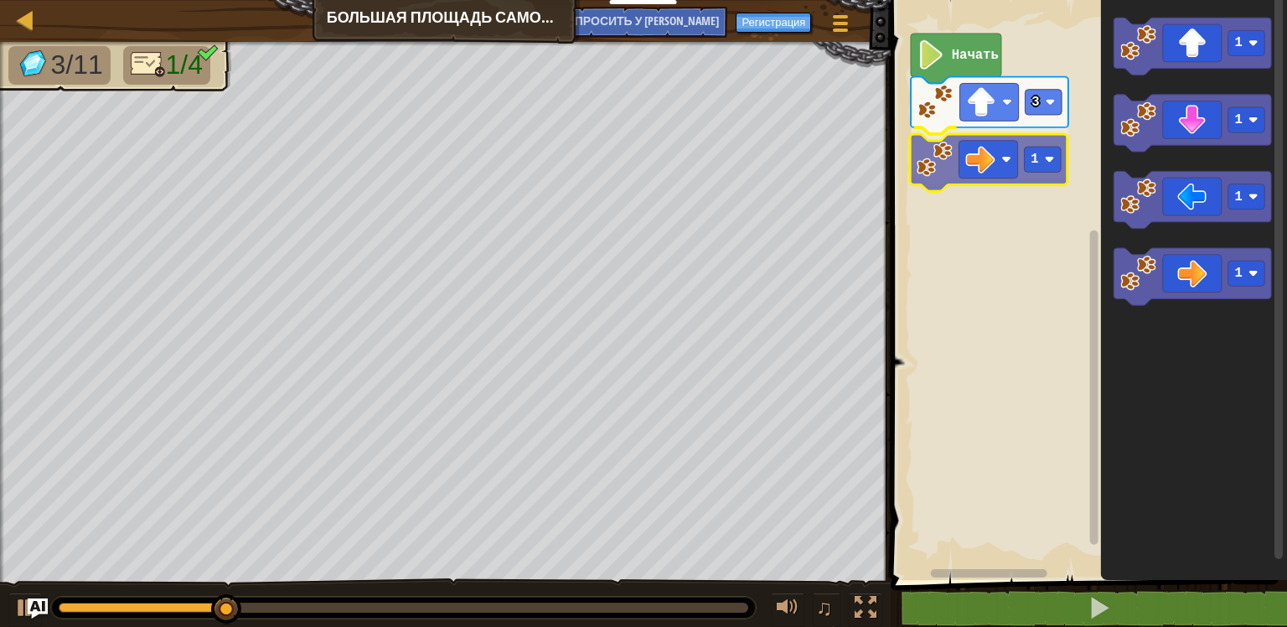
click at [996, 170] on div "Начать 3 1 1 1 1 1 1" at bounding box center [1086, 286] width 401 height 588
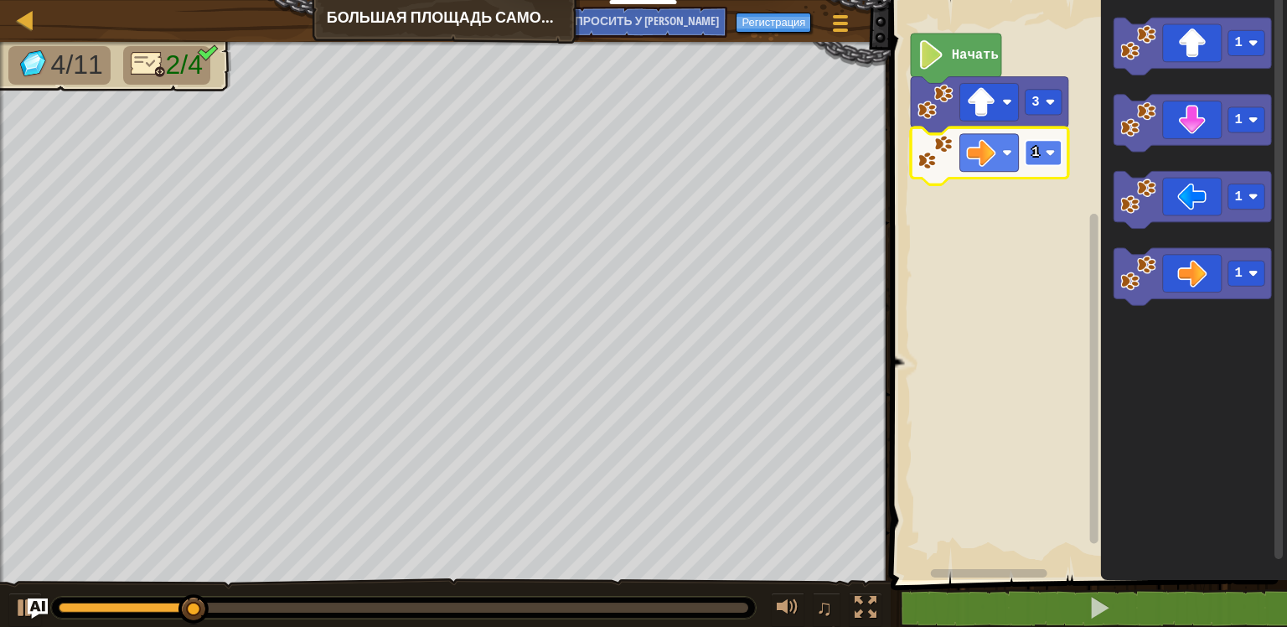
click at [1055, 163] on rect "Рабочая область Blockly" at bounding box center [1044, 152] width 37 height 25
click at [1207, 148] on icon "1 1 1 1" at bounding box center [1194, 286] width 186 height 588
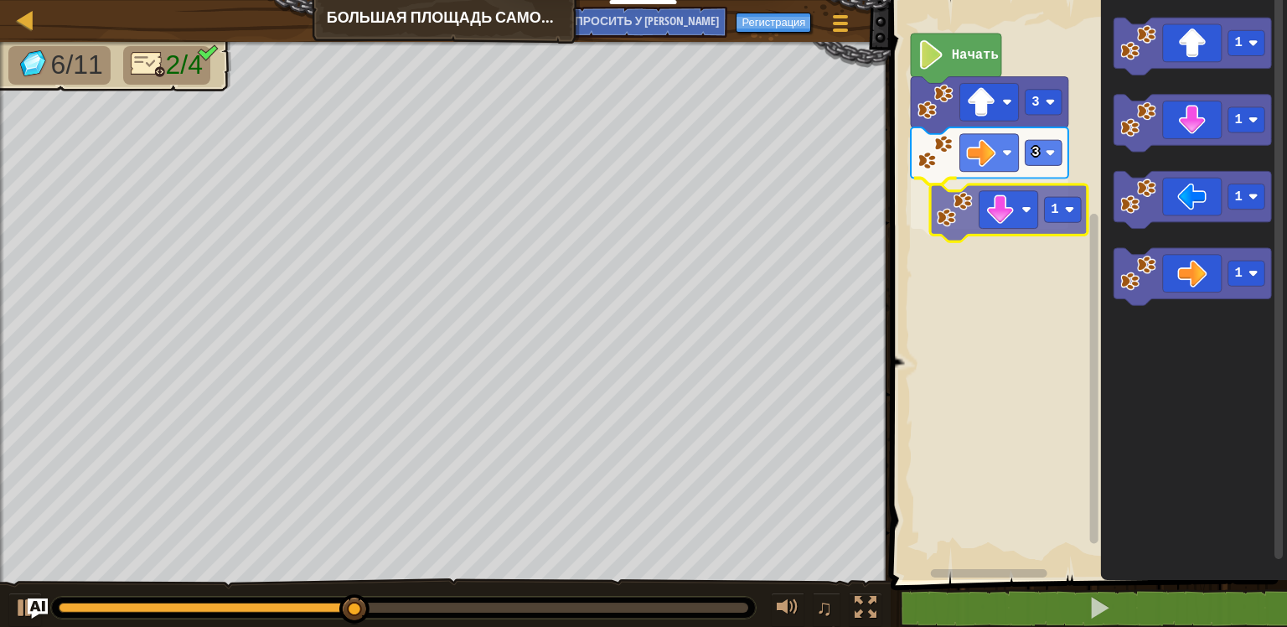
click at [1014, 204] on div "Начать 3 3 1 1 1 1 1 1" at bounding box center [1086, 286] width 401 height 588
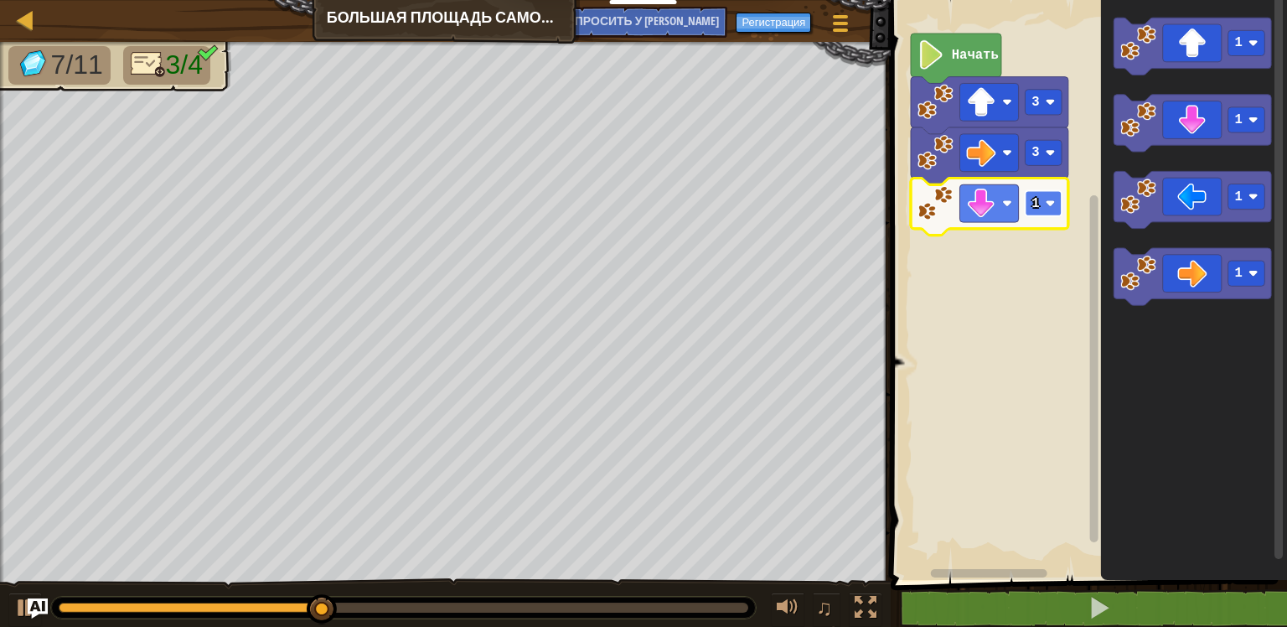
click at [1042, 204] on rect "Рабочая область Blockly" at bounding box center [1044, 203] width 37 height 25
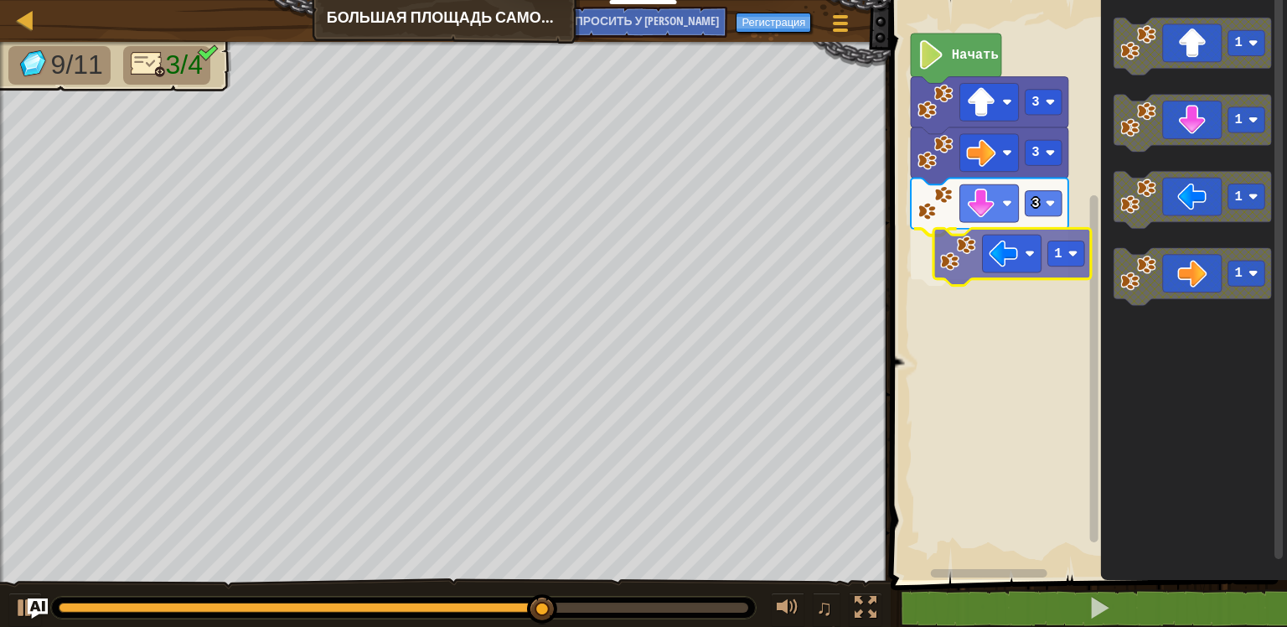
click at [967, 246] on div "Начать 3 3 3 1 1 1 1 1 1" at bounding box center [1086, 286] width 401 height 588
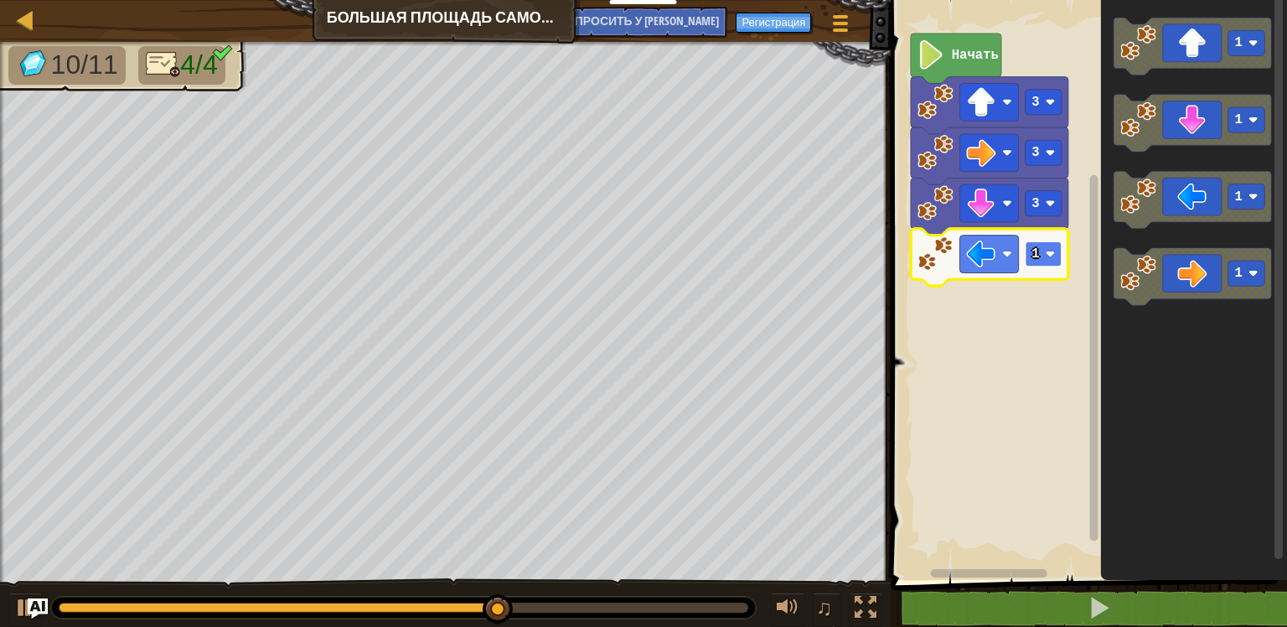
click at [1034, 259] on text "1" at bounding box center [1037, 253] width 8 height 15
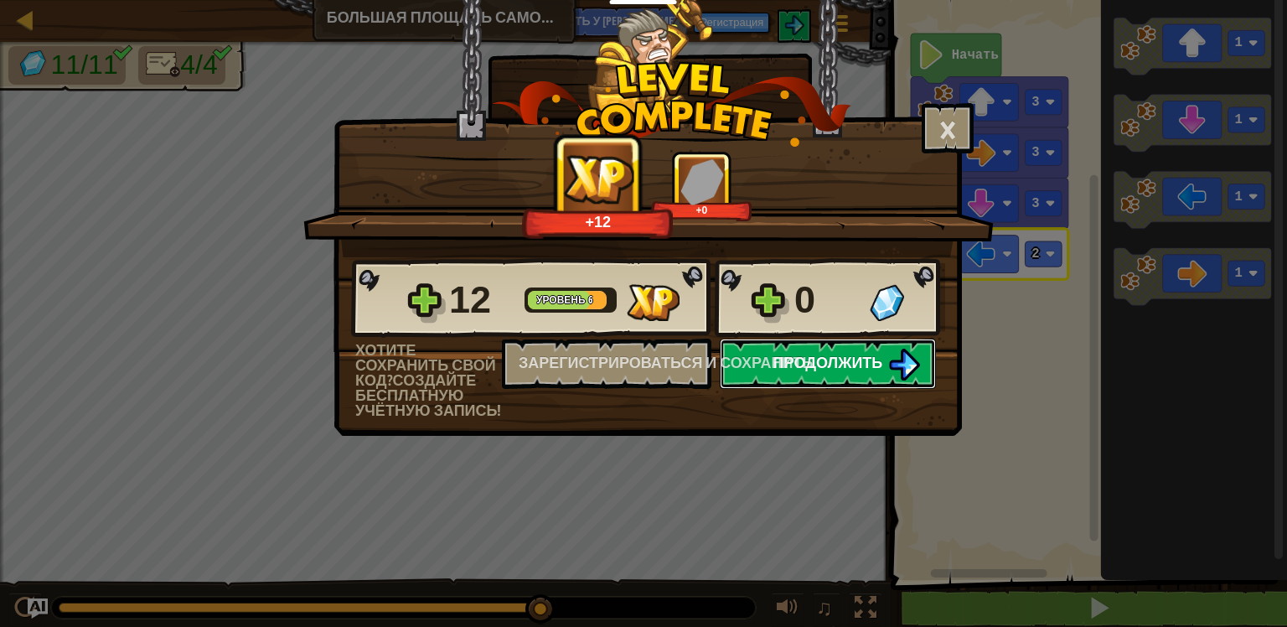
click at [877, 366] on span "Продолжить" at bounding box center [829, 362] width 110 height 21
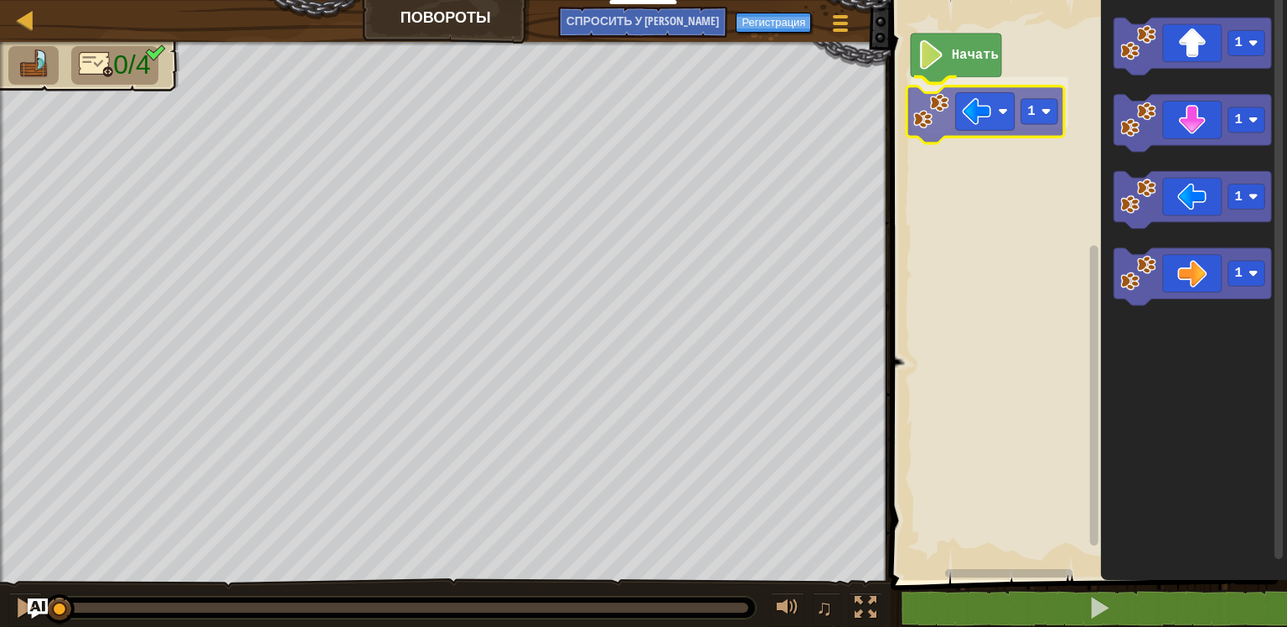
click at [949, 112] on div "Начать 1 1 1 1 1 1" at bounding box center [1086, 286] width 401 height 588
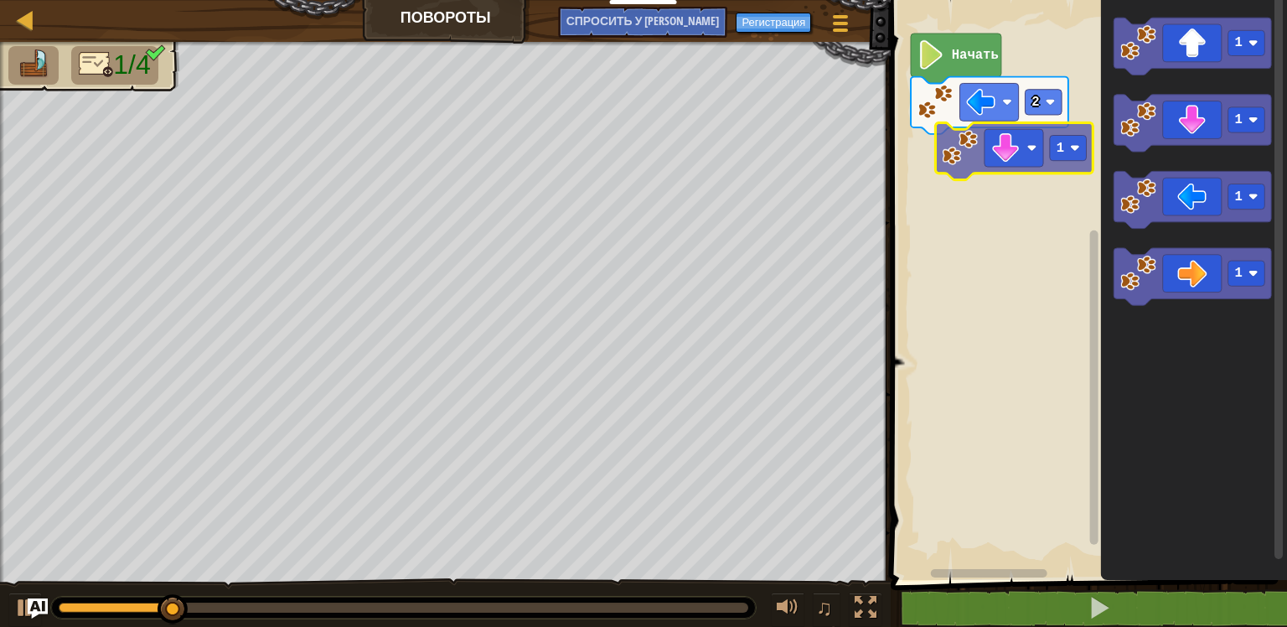
click at [969, 142] on div "Начать 2 1 1 1 1 1" at bounding box center [1086, 286] width 401 height 588
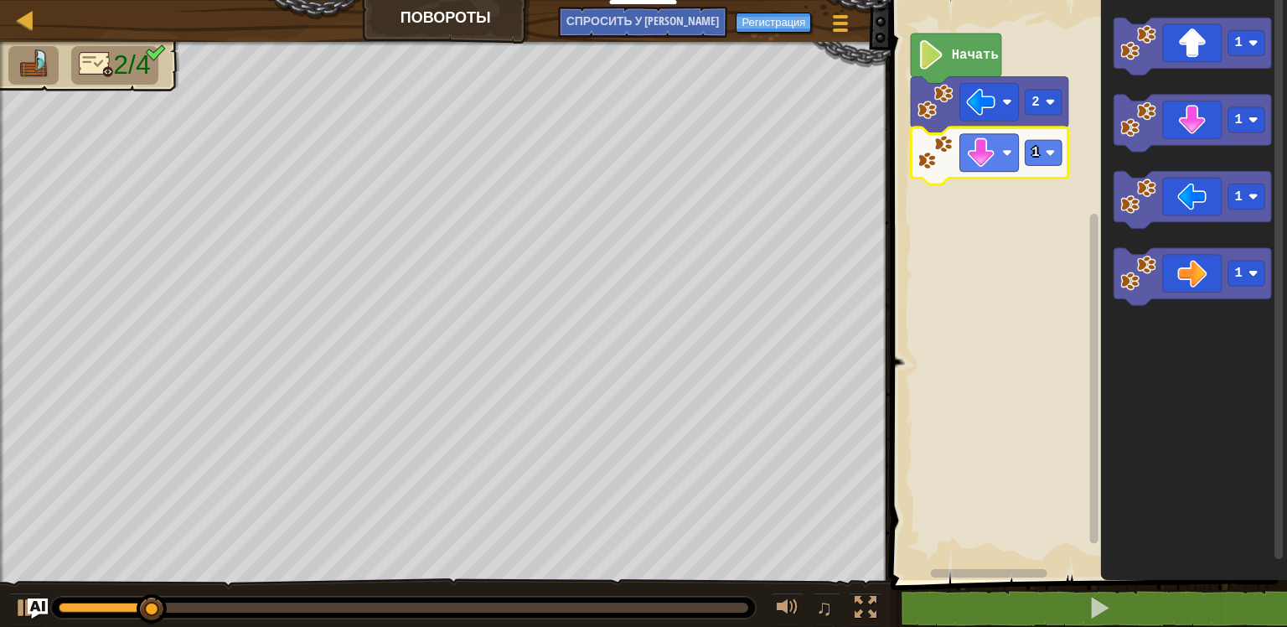
click at [1022, 156] on icon "Рабочая область Blockly" at bounding box center [990, 155] width 158 height 57
click at [1041, 159] on rect "Рабочая область Blockly" at bounding box center [1044, 152] width 37 height 25
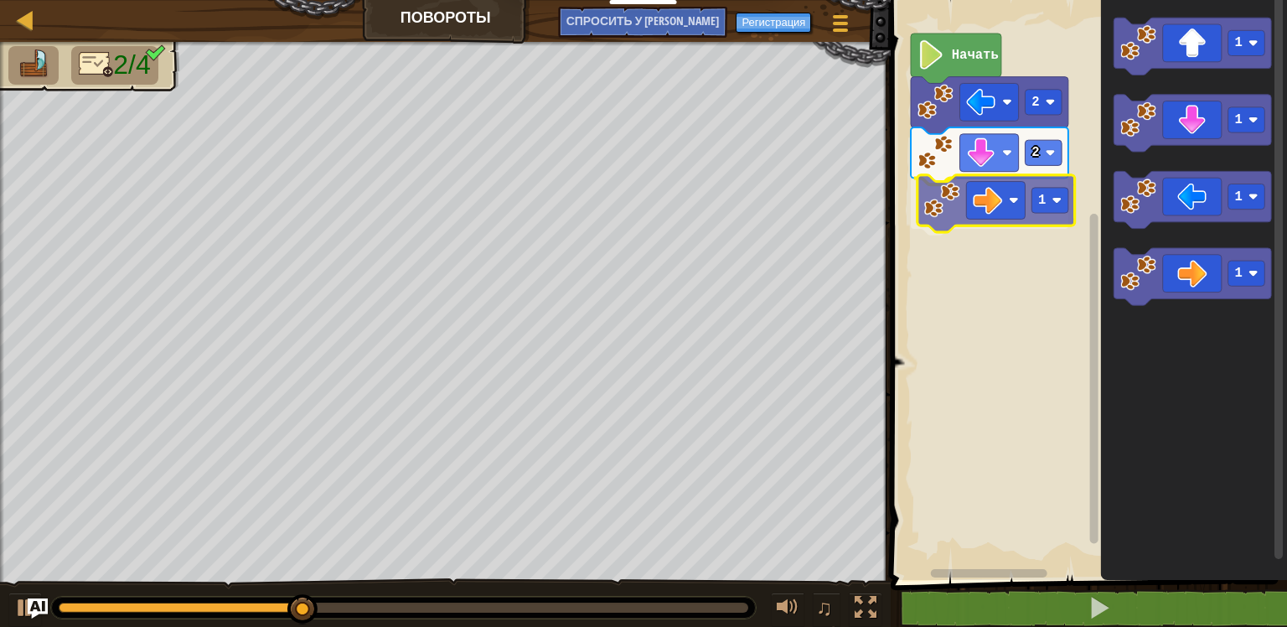
click at [1007, 208] on div "Начать 2 2 1 1 1 1 1 1" at bounding box center [1086, 286] width 401 height 588
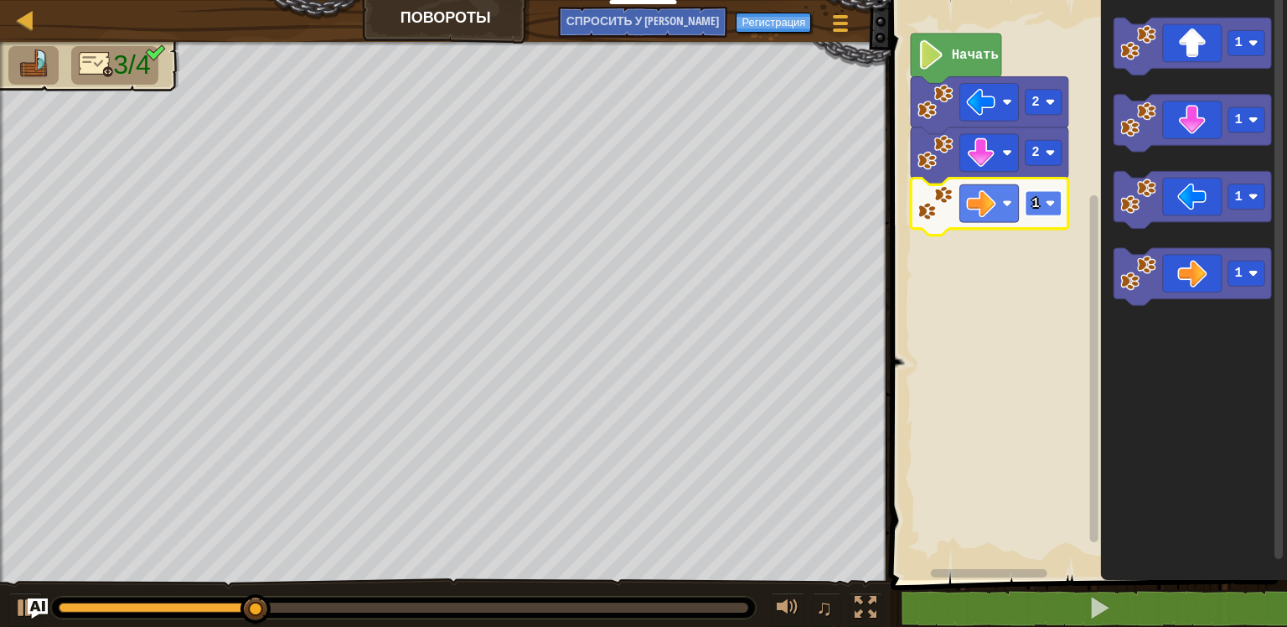
click at [1037, 215] on rect "Рабочая область Blockly" at bounding box center [1044, 203] width 37 height 25
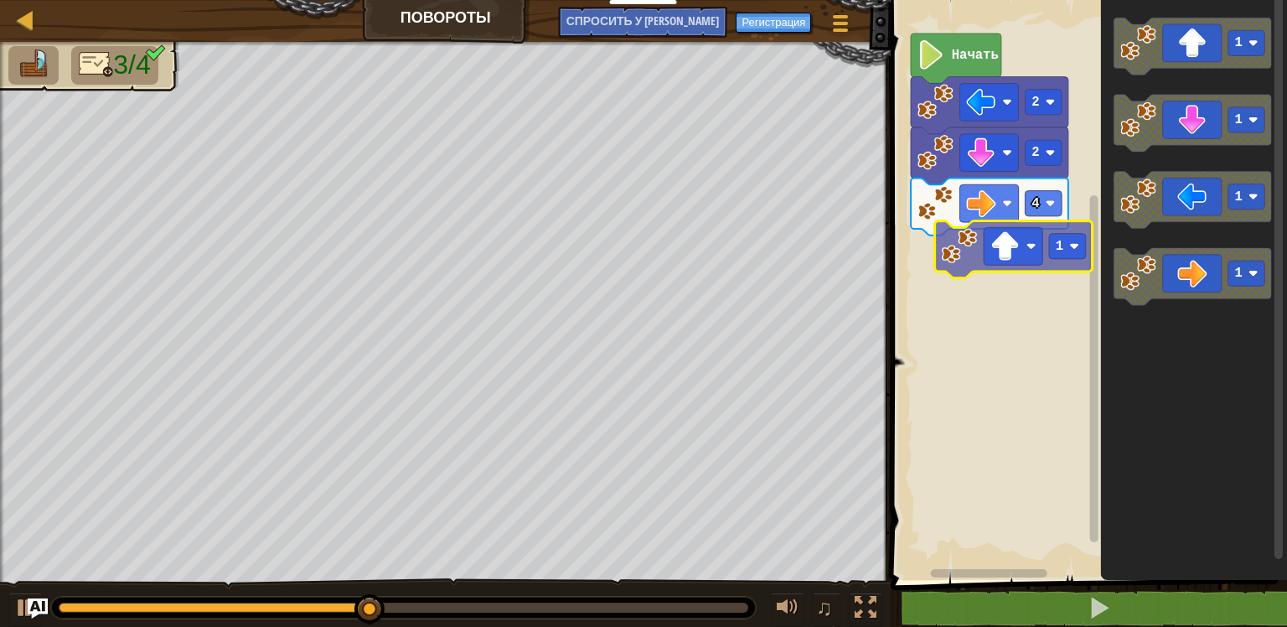
click at [1015, 258] on div "Начать 2 2 4 1 1 1 1 1" at bounding box center [1086, 286] width 401 height 588
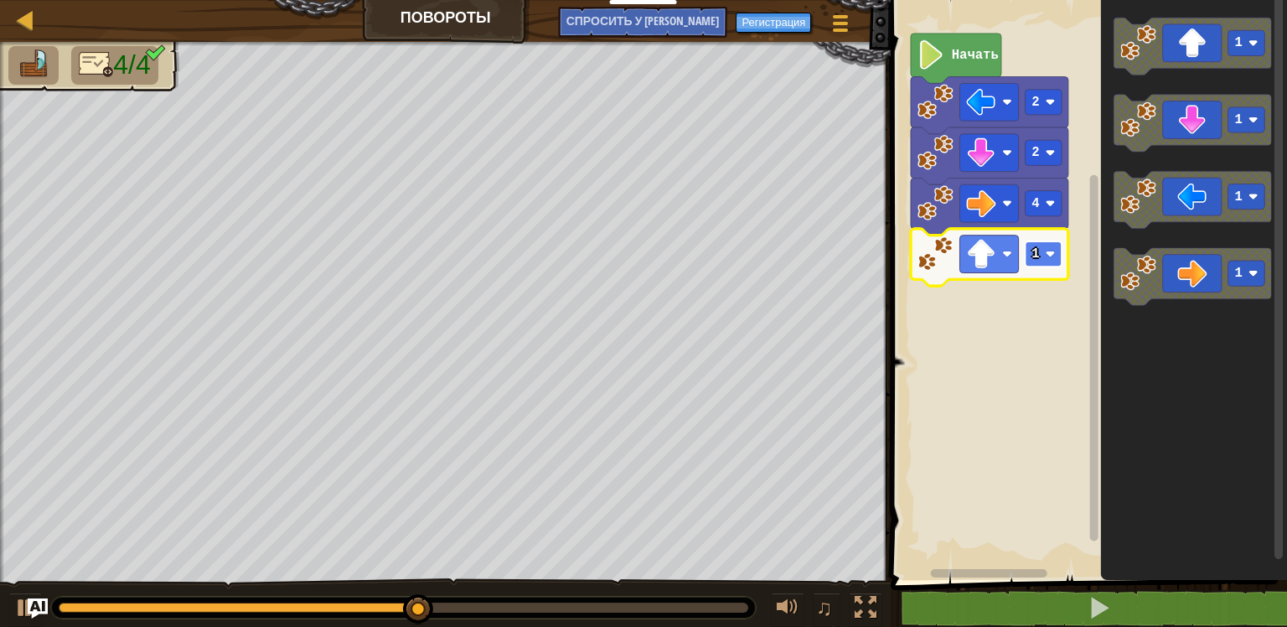
click at [1038, 264] on rect "Рабочая область Blockly" at bounding box center [1044, 253] width 37 height 25
click at [1036, 266] on rect "Рабочая область Blockly" at bounding box center [1044, 253] width 37 height 25
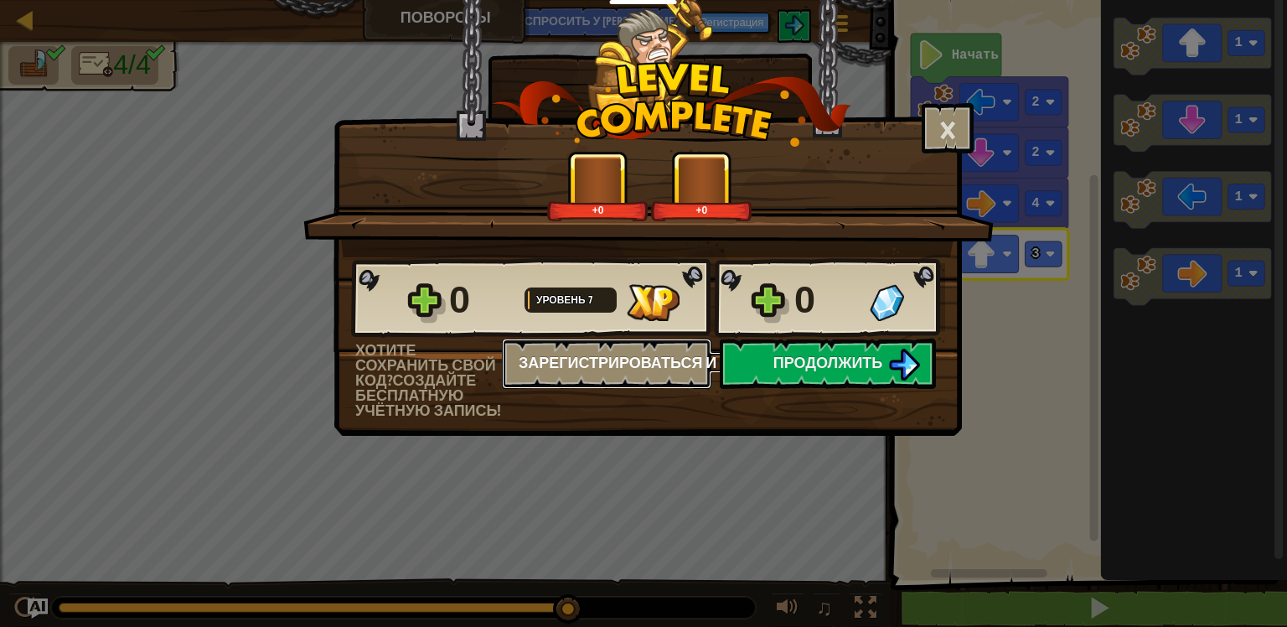
click at [798, 352] on ya-tr-span "Зарегистрироваться и сохранить" at bounding box center [666, 362] width 294 height 21
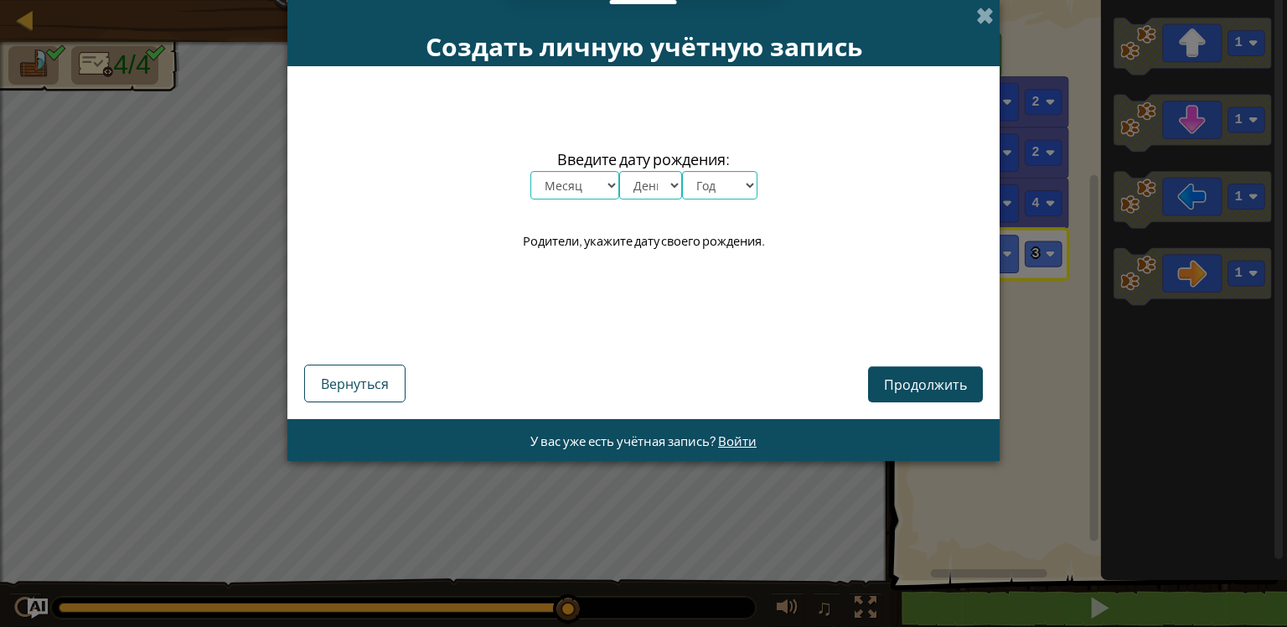
click at [986, 0] on div "Создать личную учётную запись" at bounding box center [643, 33] width 712 height 66
click at [986, 18] on span at bounding box center [985, 16] width 18 height 18
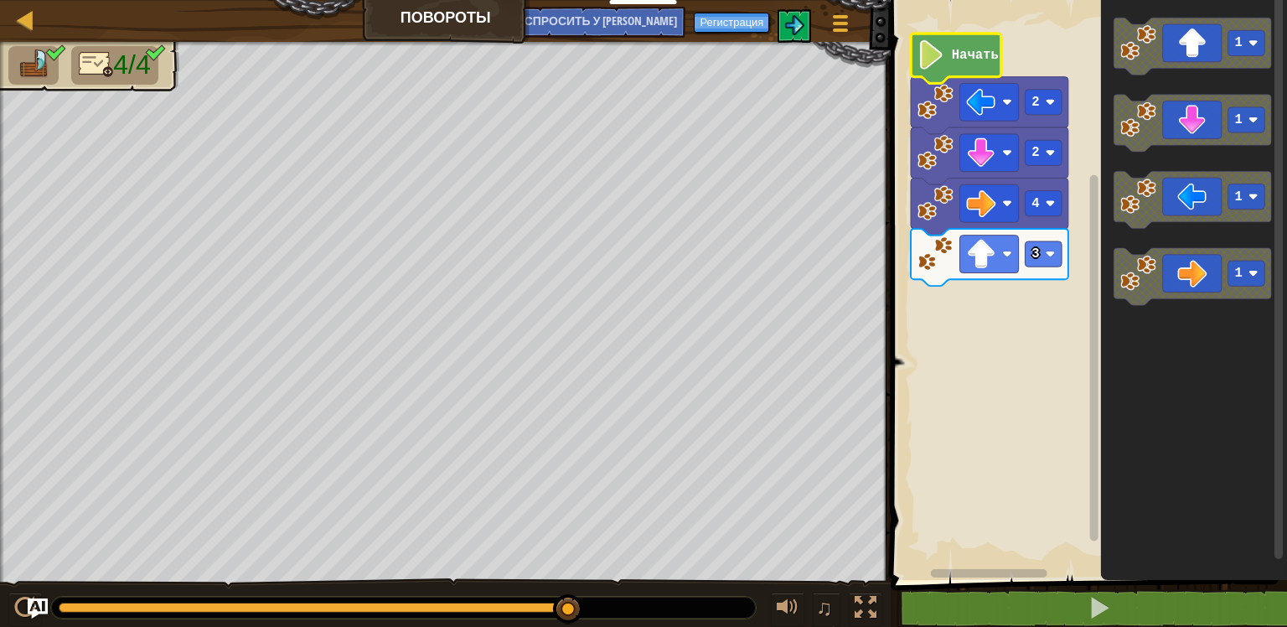
click at [984, 48] on text "Начать" at bounding box center [975, 55] width 47 height 15
click at [956, 65] on icon "Рабочая область Blockly" at bounding box center [956, 58] width 91 height 49
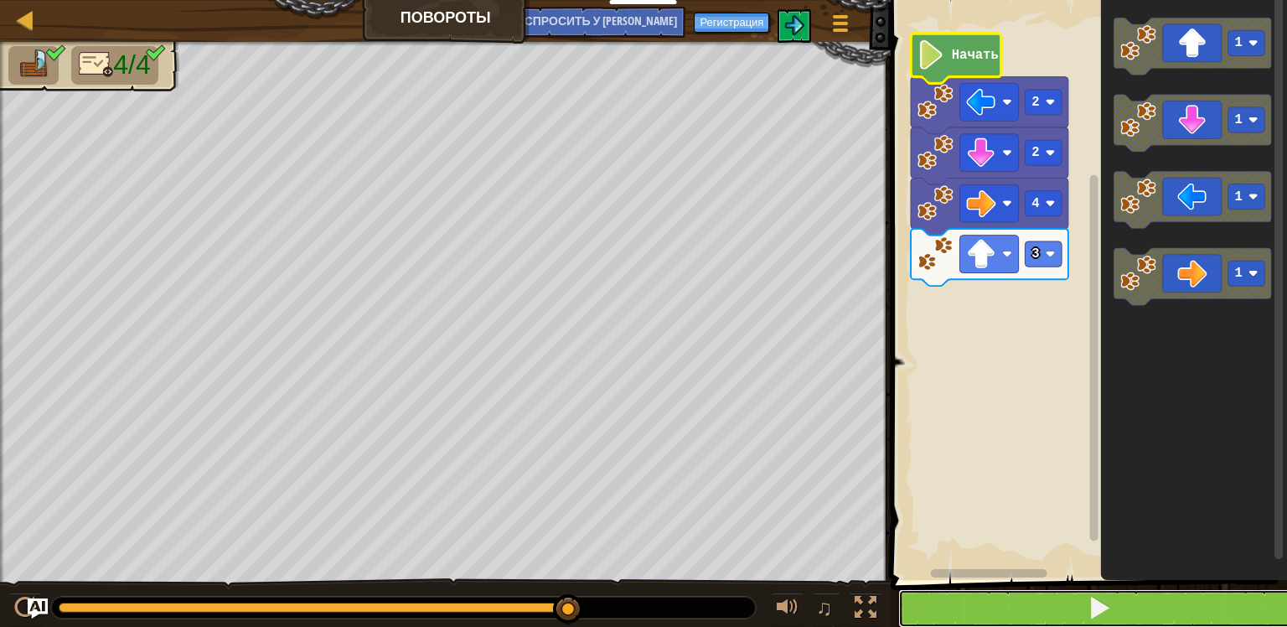
click at [1112, 608] on button at bounding box center [1098, 608] width 401 height 39
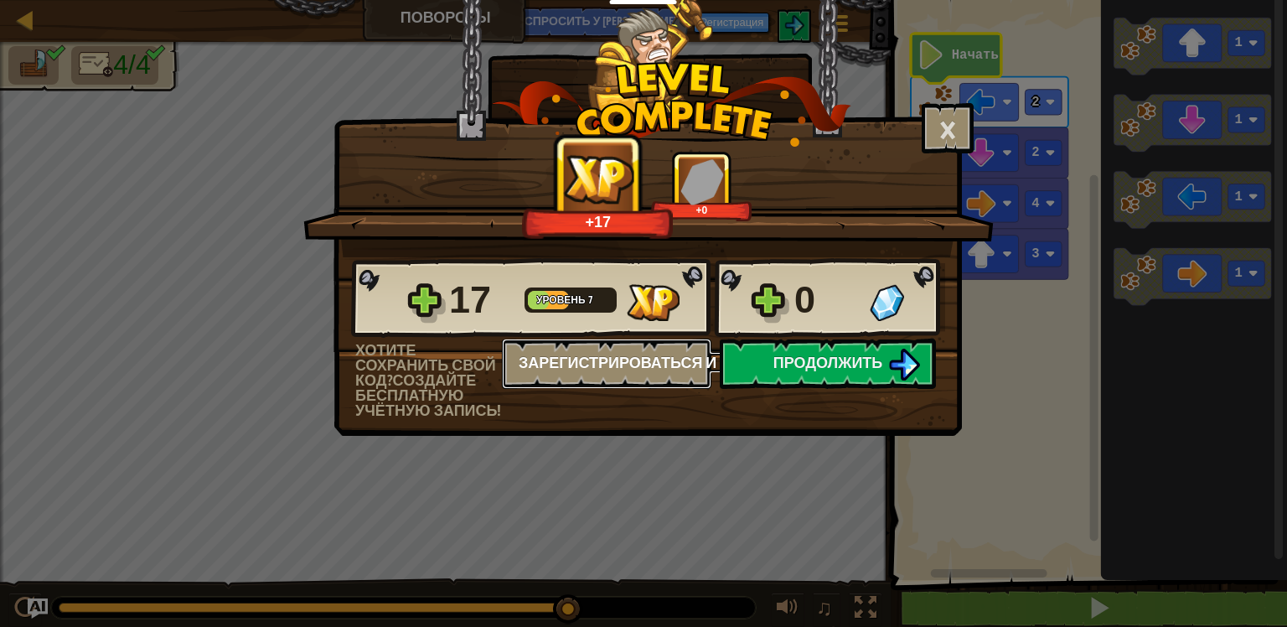
click at [779, 371] on div "17 Уровень 7 0 Хотите сохранить свой код? Создайте бесплатную учётную запись! З…" at bounding box center [647, 337] width 627 height 161
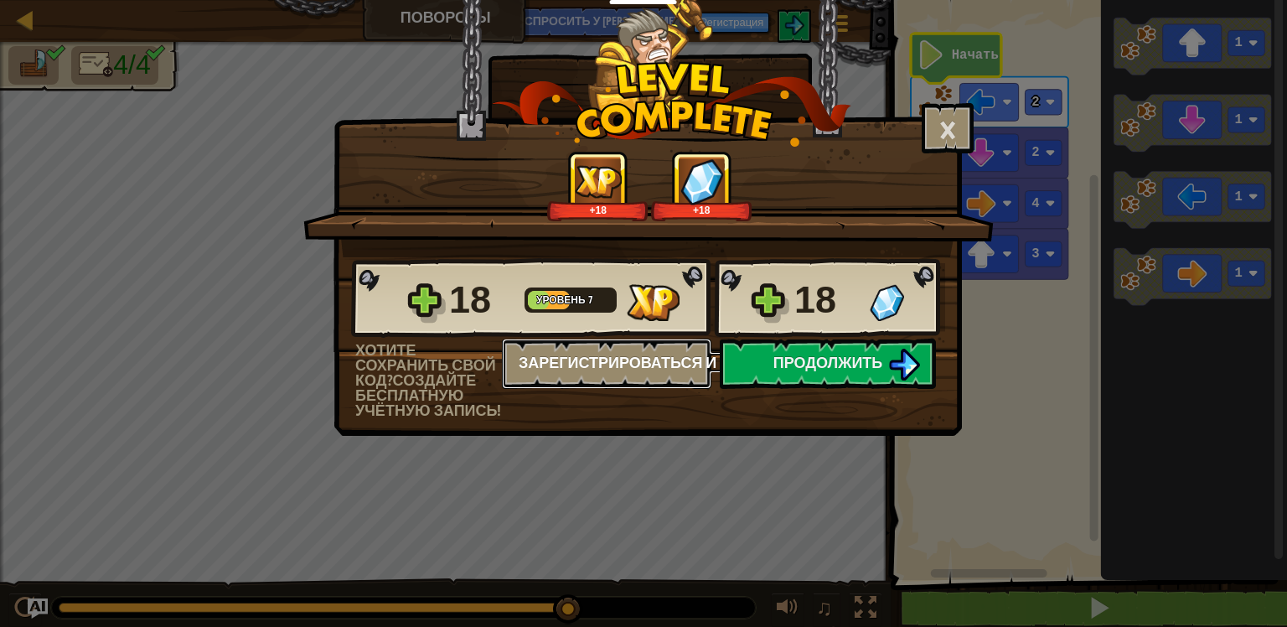
click at [779, 371] on ya-tr-span "Зарегистрироваться и сохранить" at bounding box center [666, 362] width 294 height 21
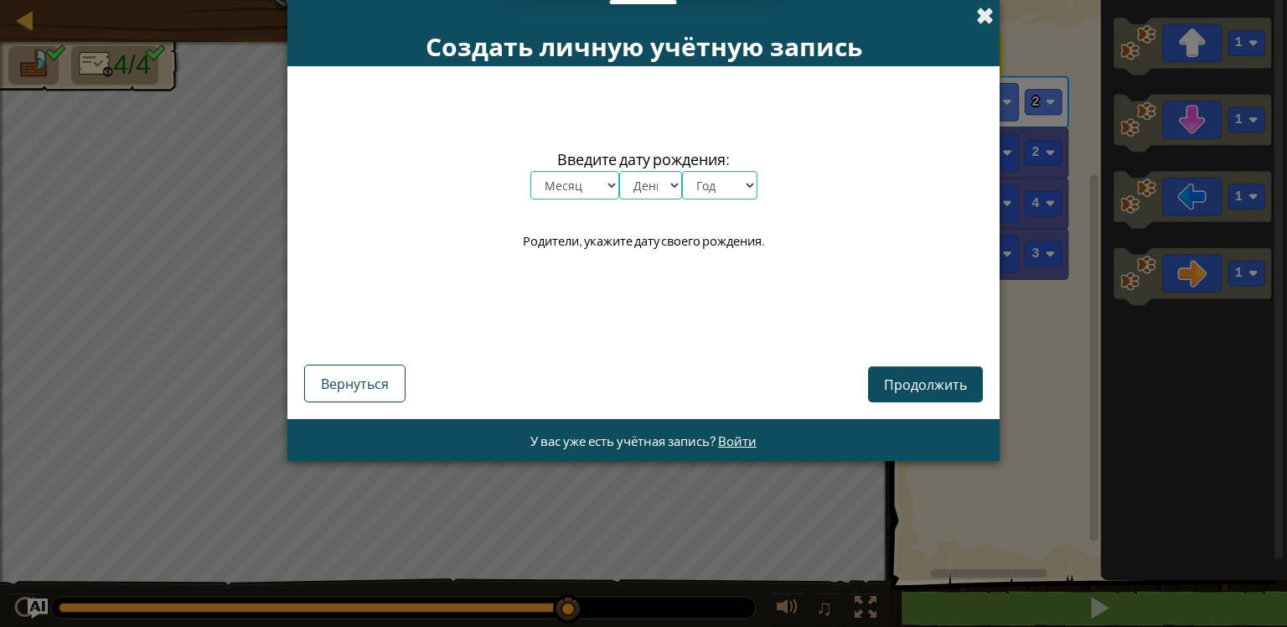
click at [976, 15] on span at bounding box center [985, 16] width 18 height 18
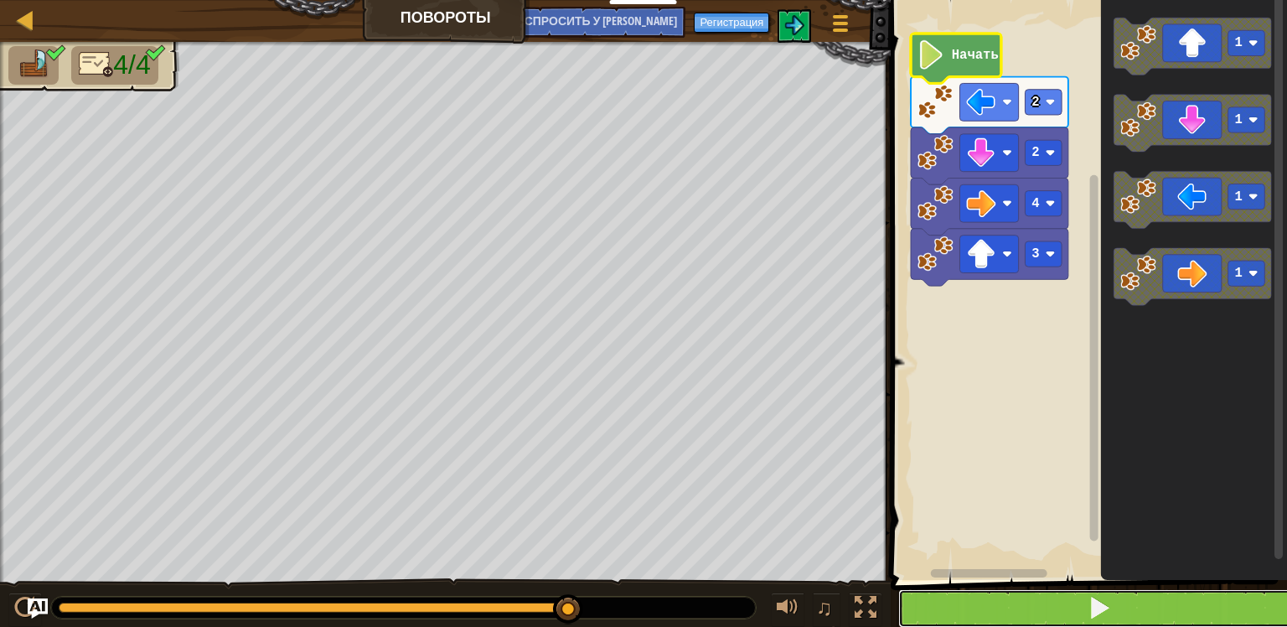
click at [1086, 625] on button at bounding box center [1098, 608] width 401 height 39
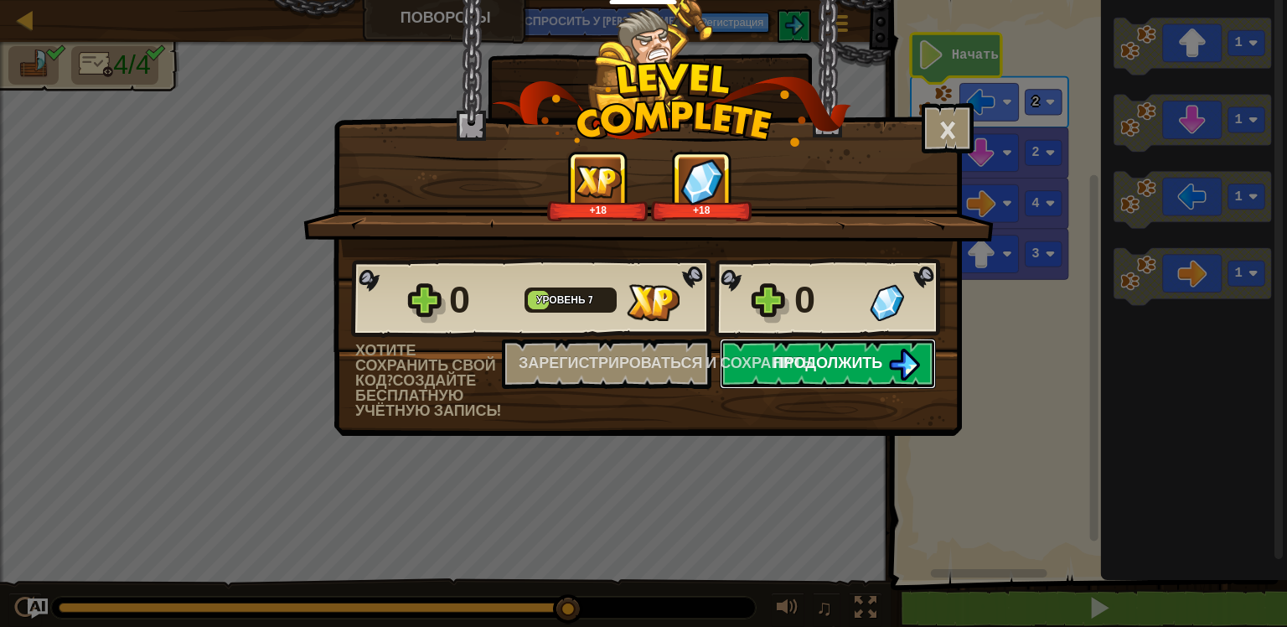
click at [822, 382] on button "Продолжить" at bounding box center [828, 364] width 216 height 50
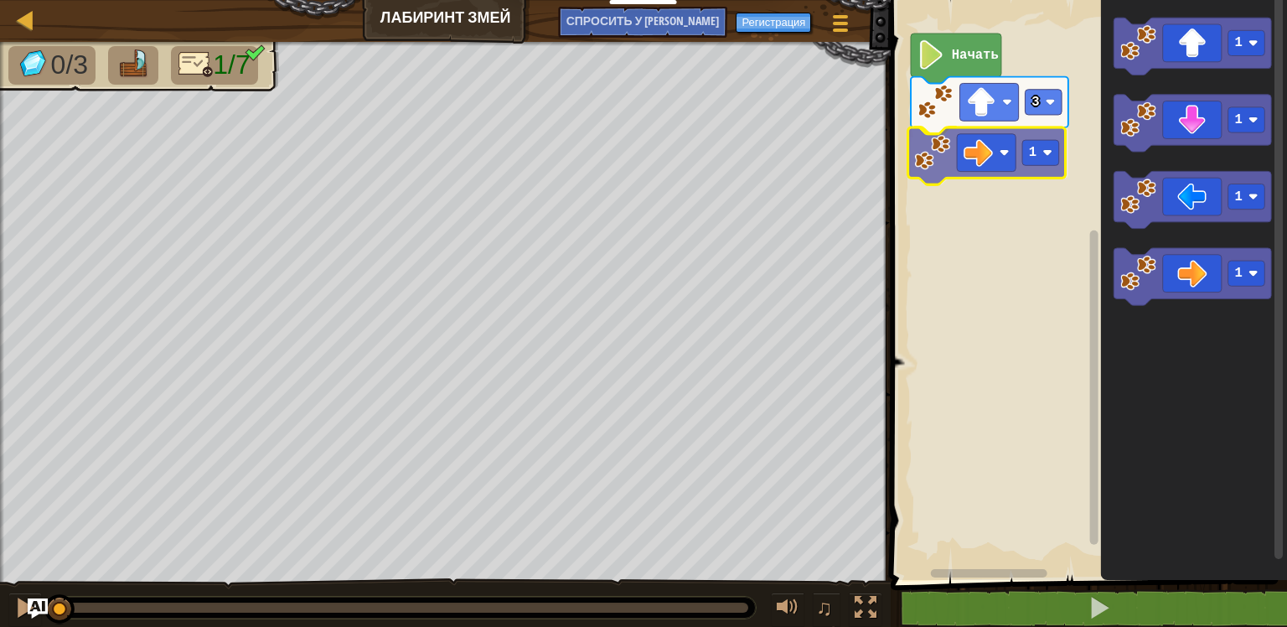
click at [965, 168] on div "3 1 Начать 1 1 1 1 1" at bounding box center [1086, 286] width 401 height 588
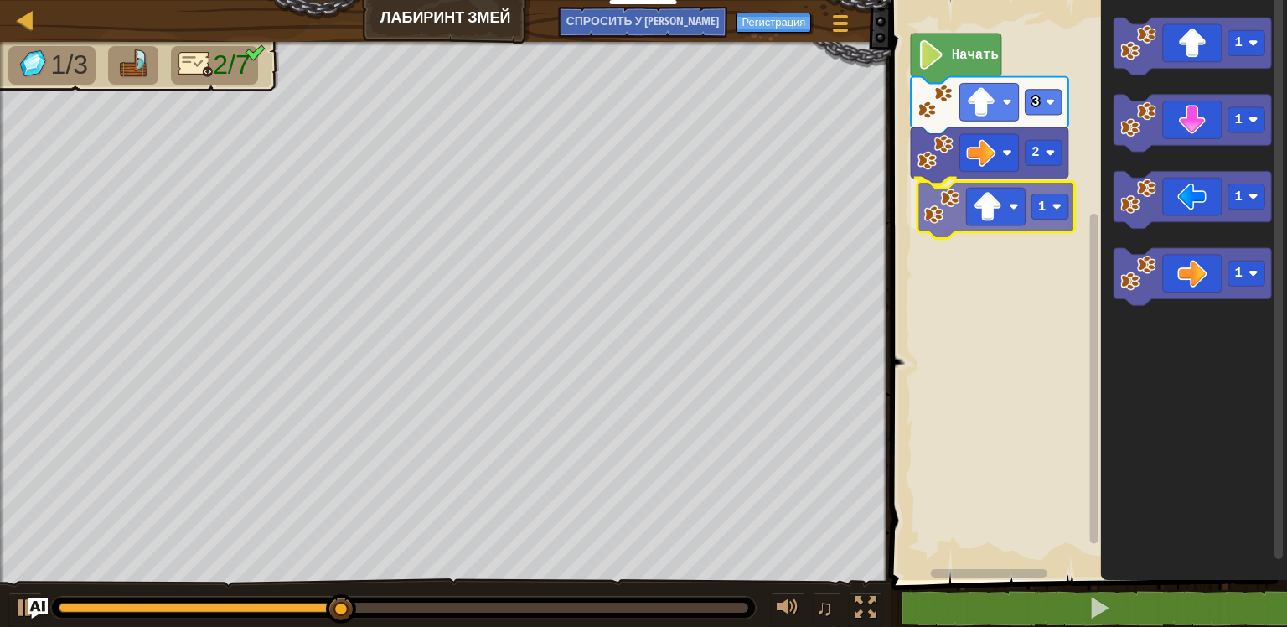
click at [986, 220] on div "Начать 3 2 1 1 1 1 1 1" at bounding box center [1086, 286] width 401 height 588
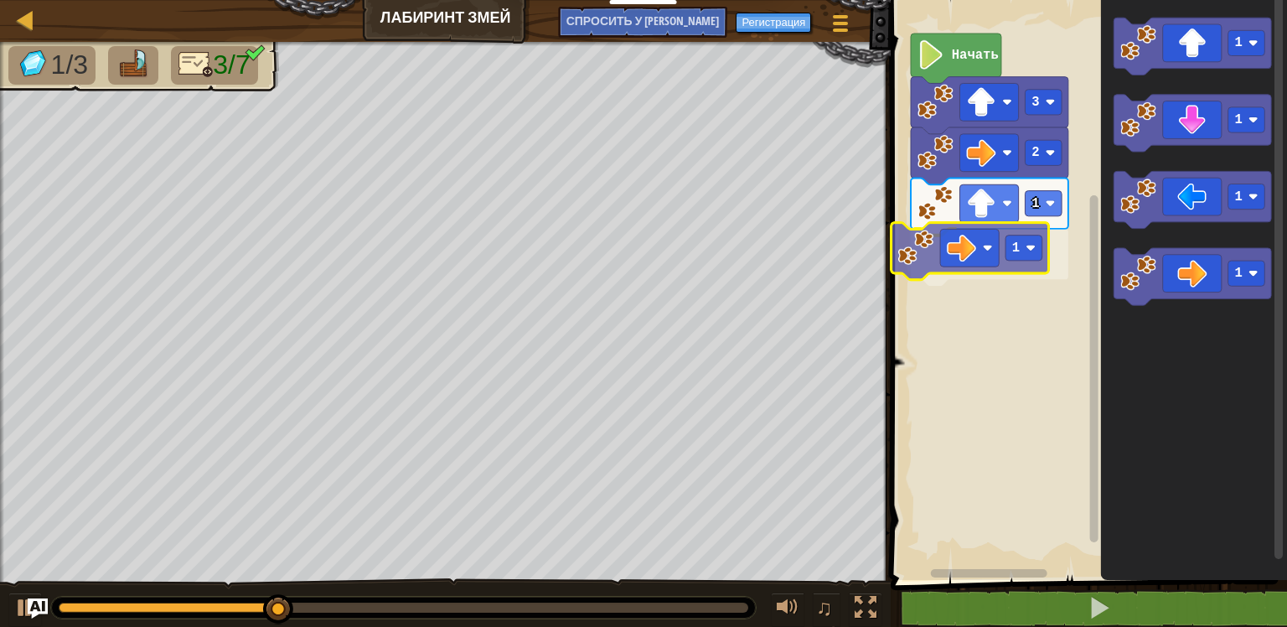
click at [966, 236] on div "Начать 3 2 1 1 1 1 1 1 1" at bounding box center [1086, 286] width 401 height 588
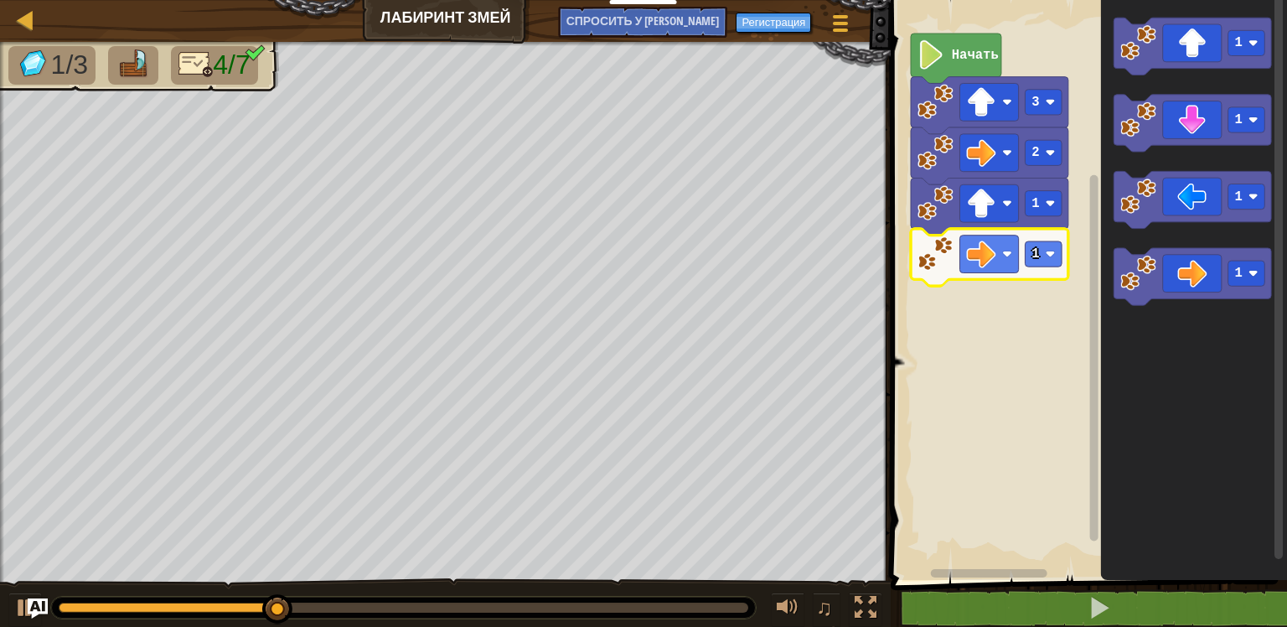
click at [1043, 282] on rect "Рабочая область Blockly" at bounding box center [1086, 286] width 401 height 588
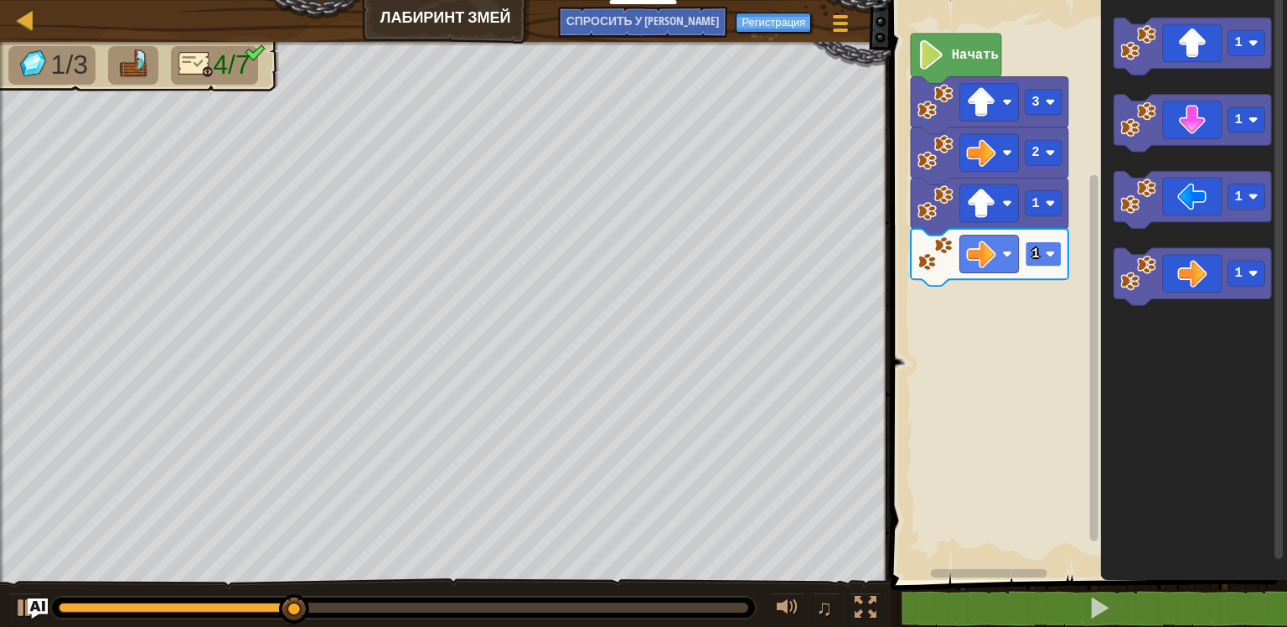
click at [1043, 265] on rect "Рабочая область Blockly" at bounding box center [1044, 253] width 37 height 25
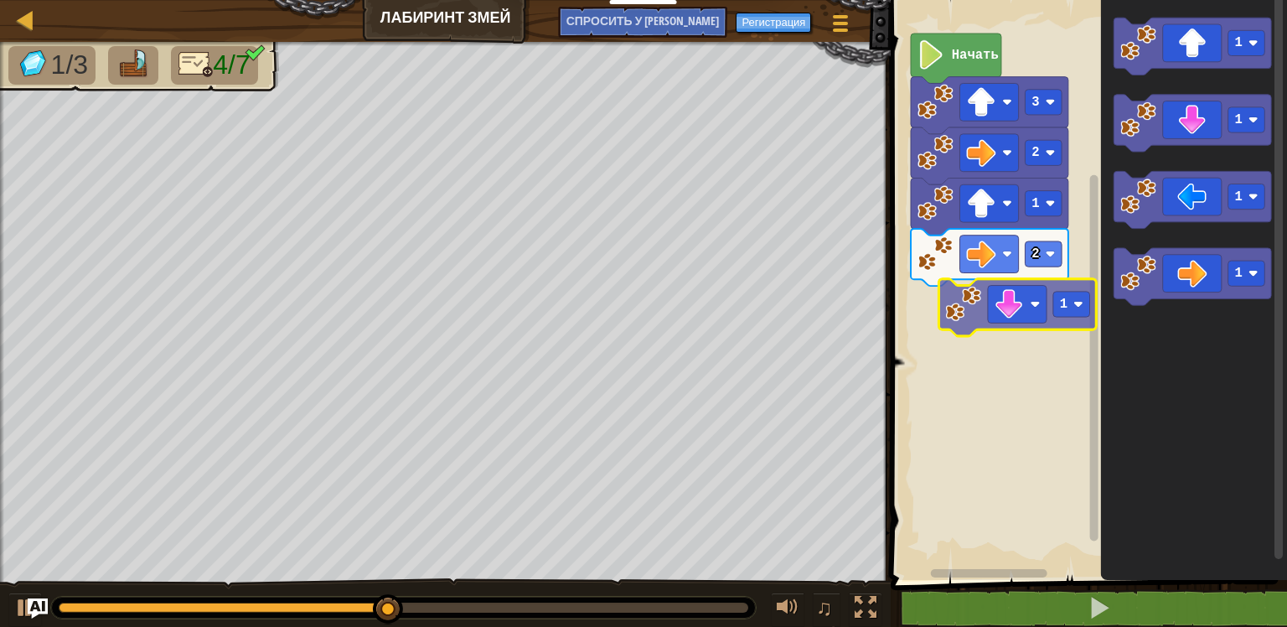
click at [1005, 328] on div "Начать 3 2 1 2 1 1 1 1 1" at bounding box center [1086, 286] width 401 height 588
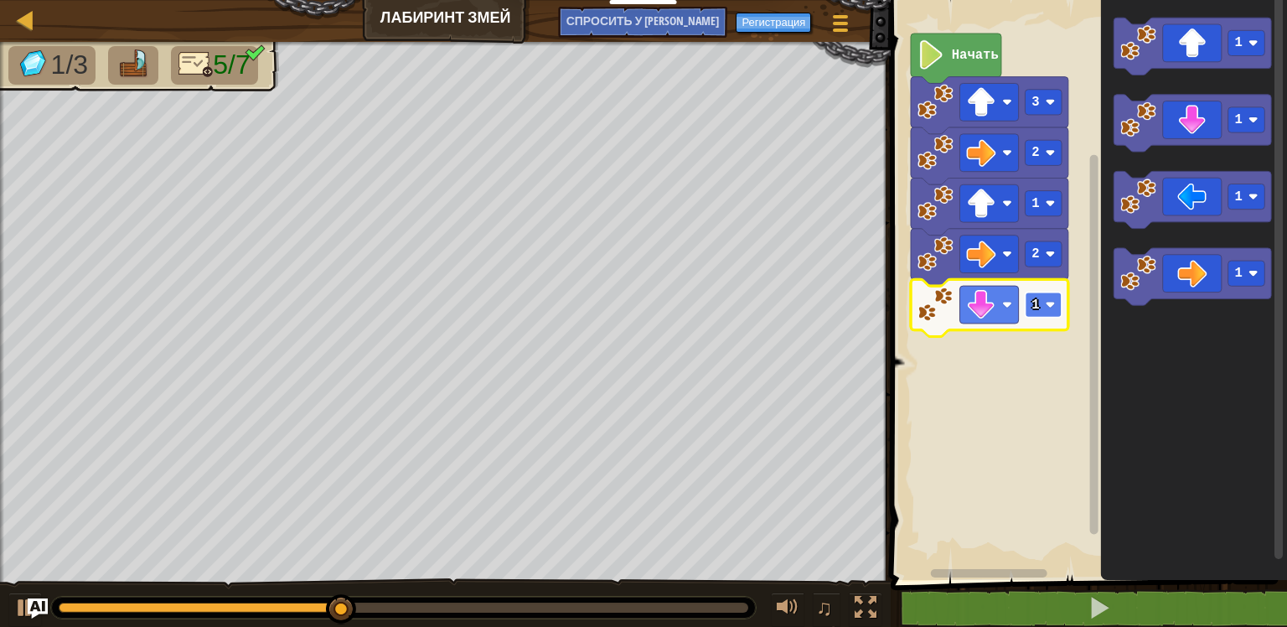
click at [1063, 313] on icon "Рабочая область Blockly" at bounding box center [990, 307] width 158 height 57
click at [1059, 313] on rect "Рабочая область Blockly" at bounding box center [1044, 304] width 37 height 25
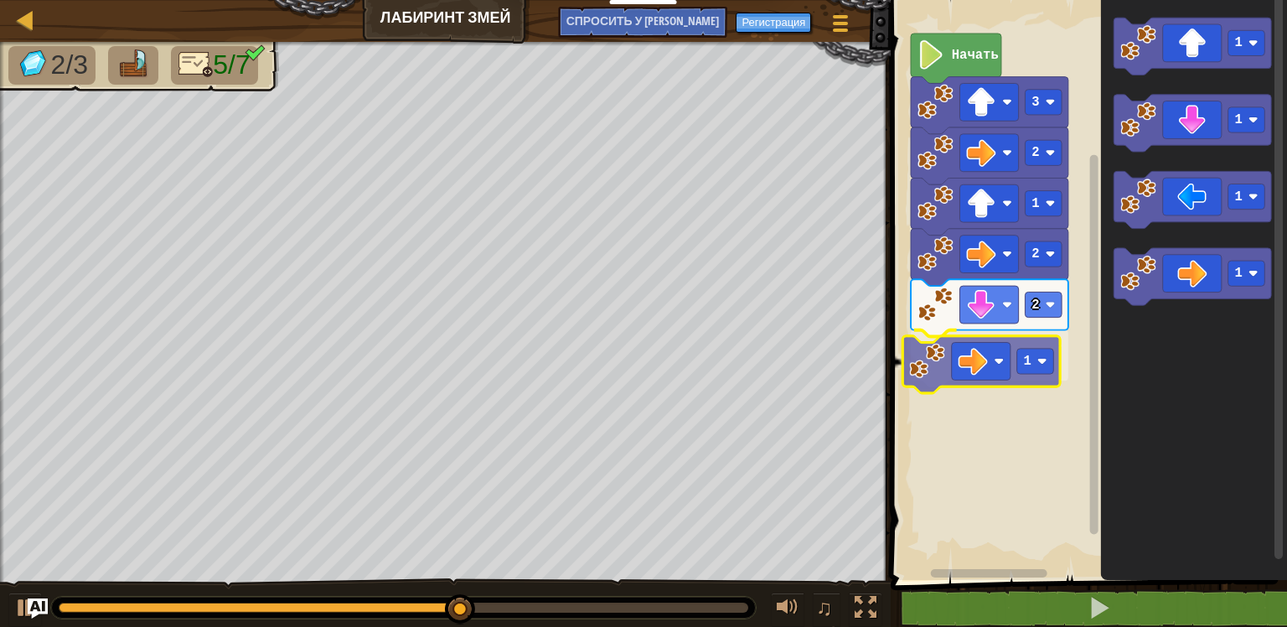
click at [949, 383] on div "Начать 3 2 1 2 2 1 1 1 1 1 1" at bounding box center [1086, 286] width 401 height 588
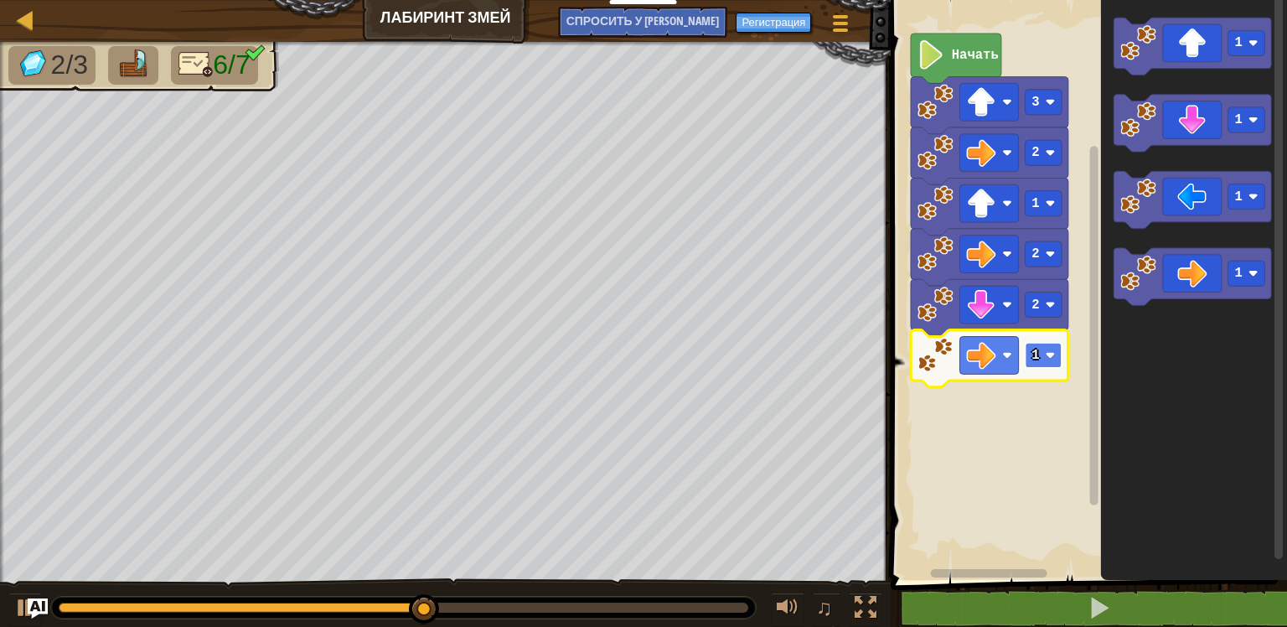
click at [1037, 363] on rect "Рабочая область Blockly" at bounding box center [1044, 355] width 37 height 25
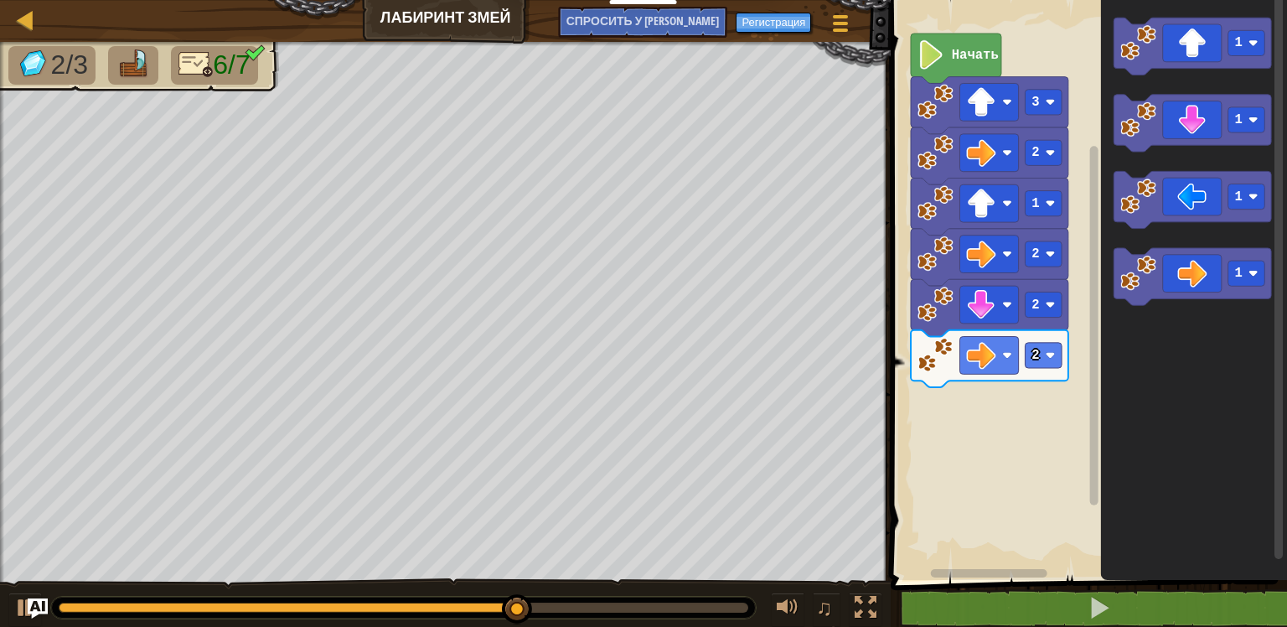
click at [1068, 328] on div "Начать 3 2 1 2 2 2 1 1 1 1" at bounding box center [1086, 286] width 401 height 588
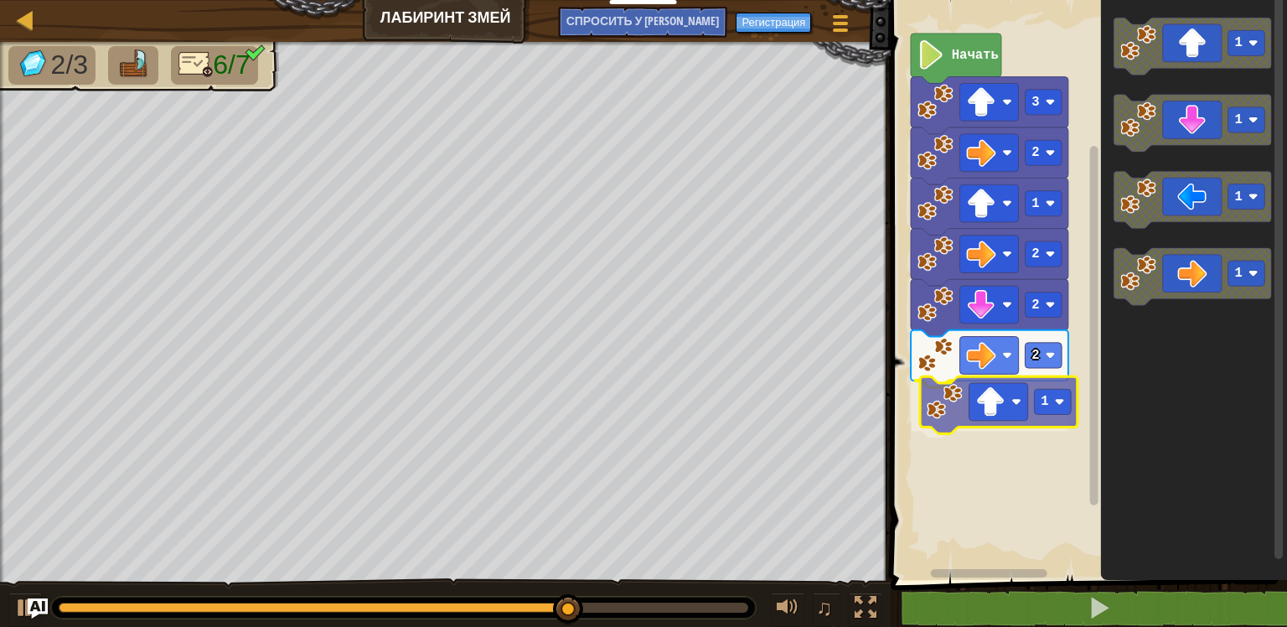
click at [1016, 403] on div "Начать 3 2 1 2 2 2 1 1 1 1 1 1" at bounding box center [1086, 286] width 401 height 588
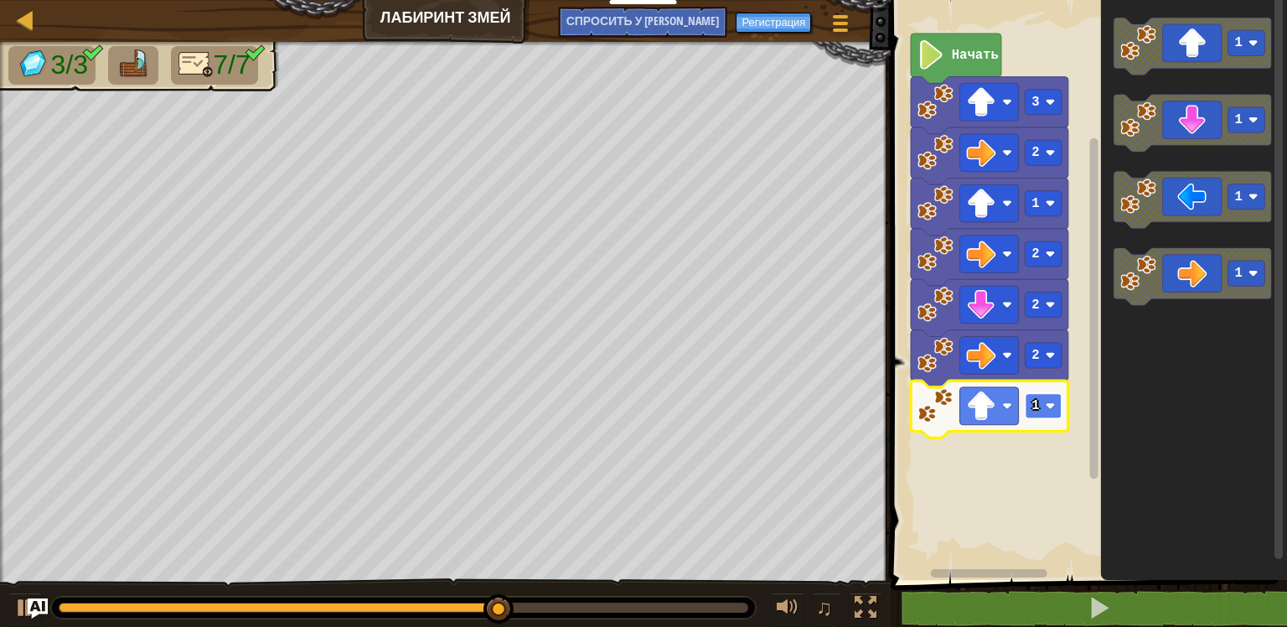
click at [1047, 416] on rect "Рабочая область Blockly" at bounding box center [1044, 405] width 37 height 25
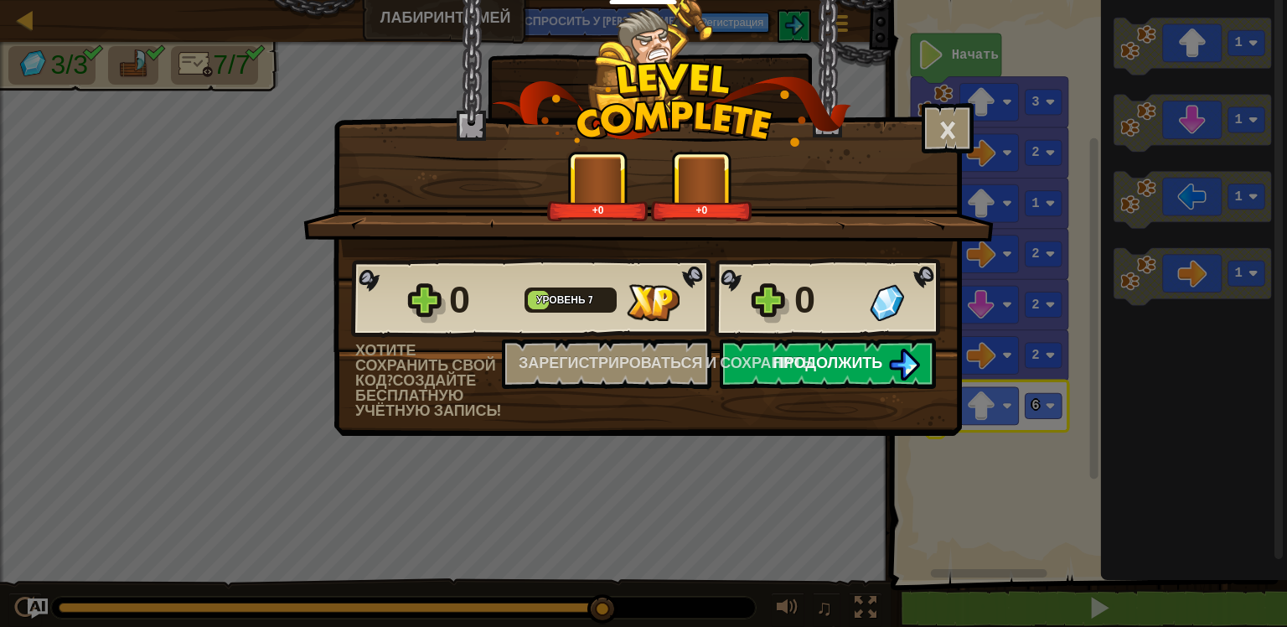
click at [809, 380] on button "Продолжить" at bounding box center [828, 364] width 216 height 50
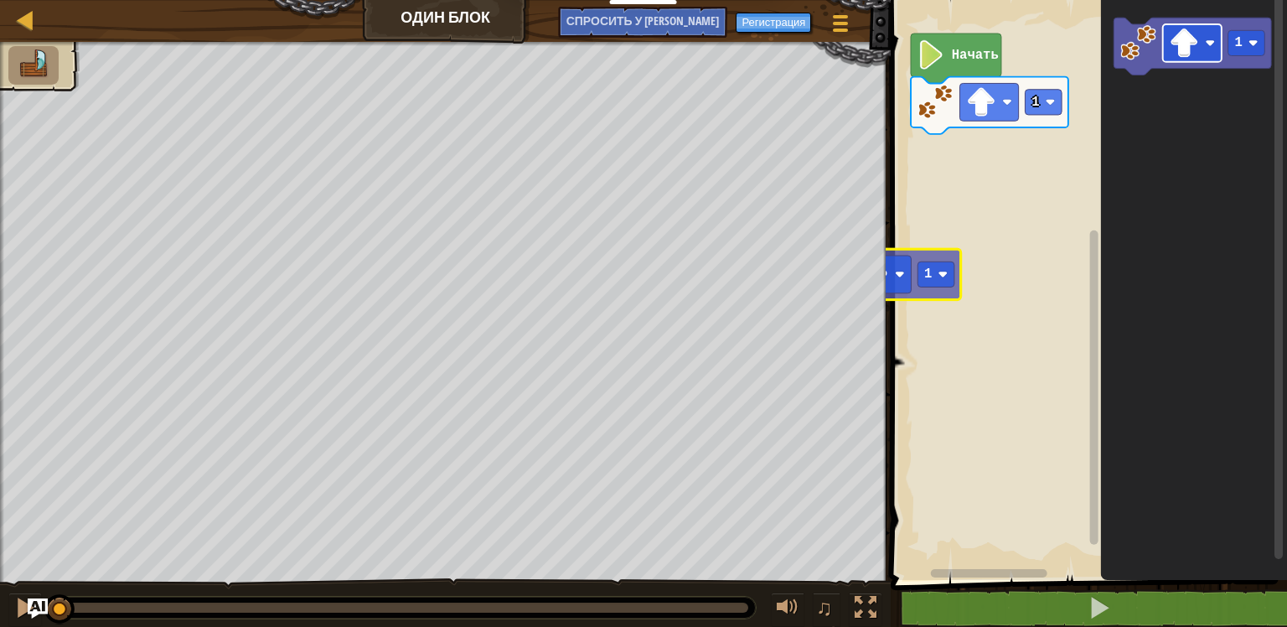
click at [1012, 156] on div "1 Начать 1 1 1" at bounding box center [1086, 286] width 401 height 588
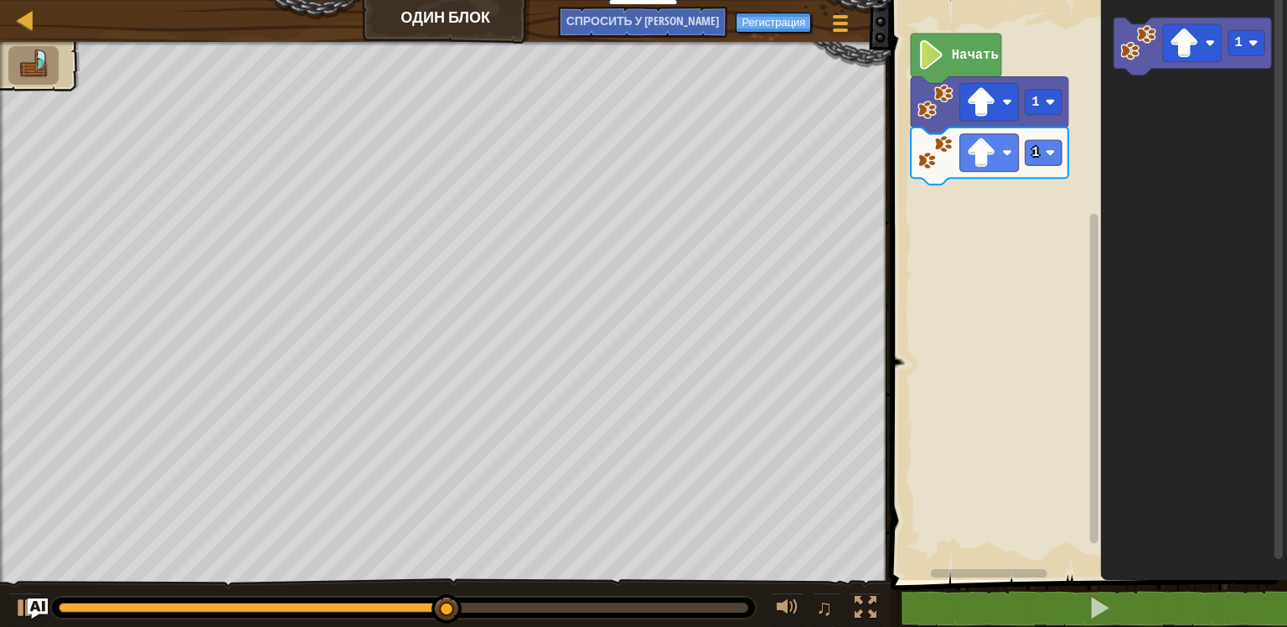
click at [1052, 117] on div "Начать 1 1 1" at bounding box center [1086, 286] width 401 height 588
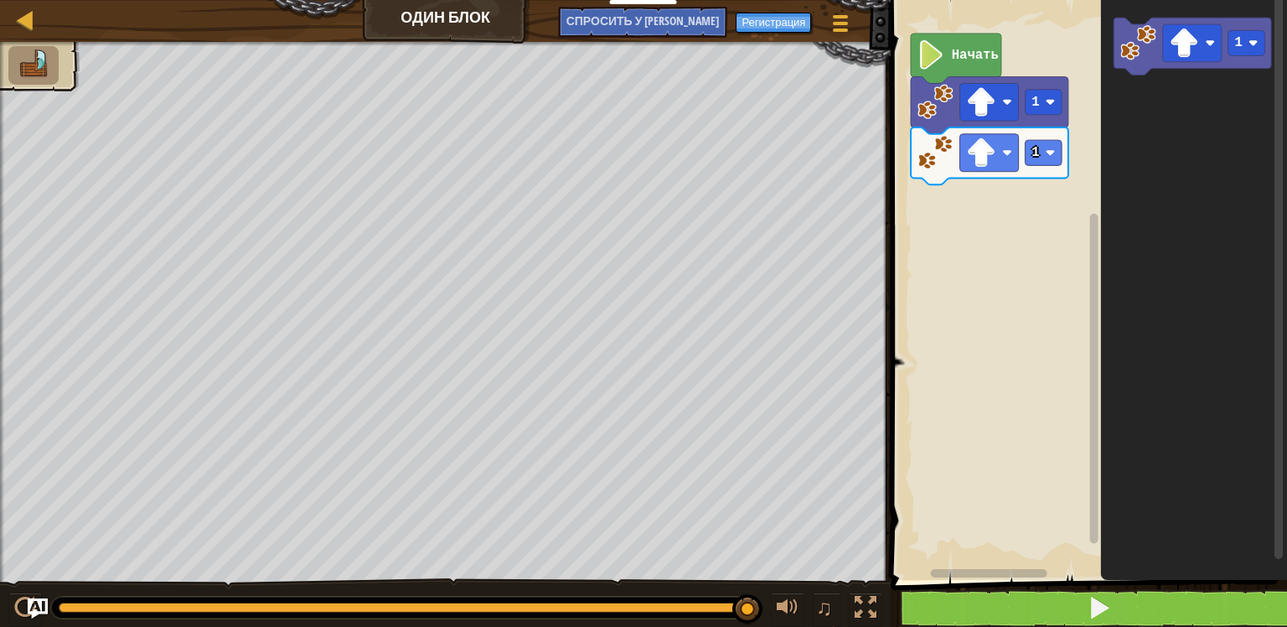
drag, startPoint x: 738, startPoint y: 604, endPoint x: 946, endPoint y: 608, distance: 207.9
click at [946, 608] on div "Карта Один блок Меню игры Регистрация Спросить у ИИ 1 ההההההההההההההההההההההההה…" at bounding box center [643, 313] width 1287 height 627
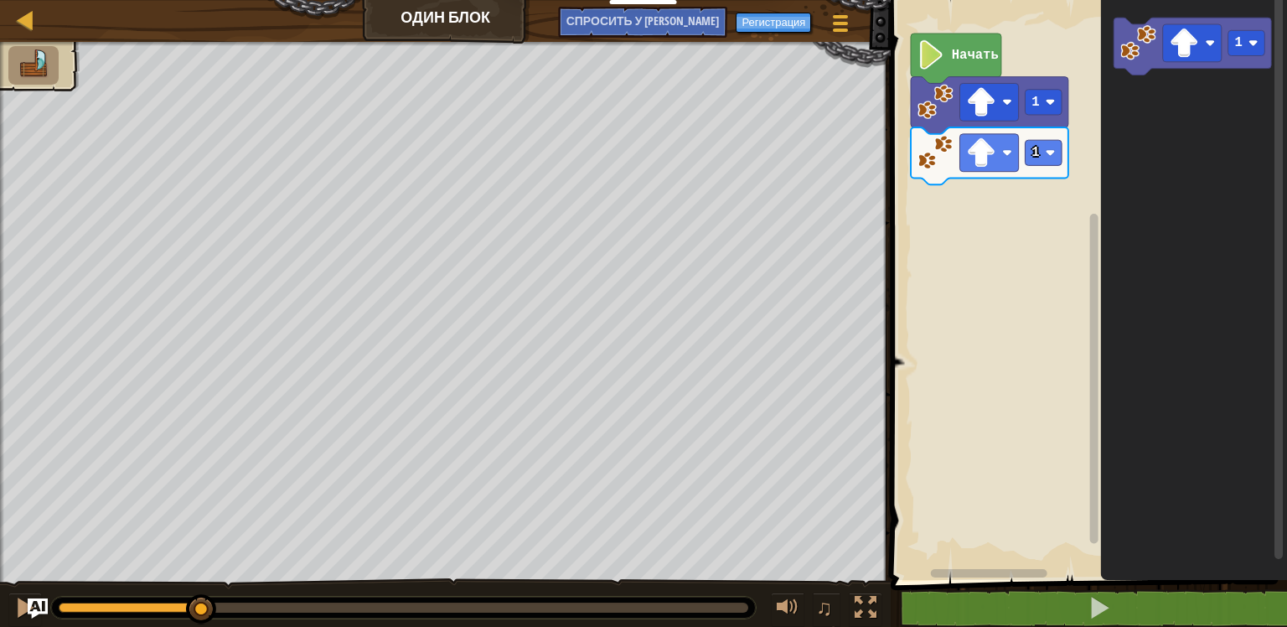
drag, startPoint x: 752, startPoint y: 607, endPoint x: 0, endPoint y: 569, distance: 752.7
click at [70, 582] on div "♫" at bounding box center [445, 603] width 891 height 50
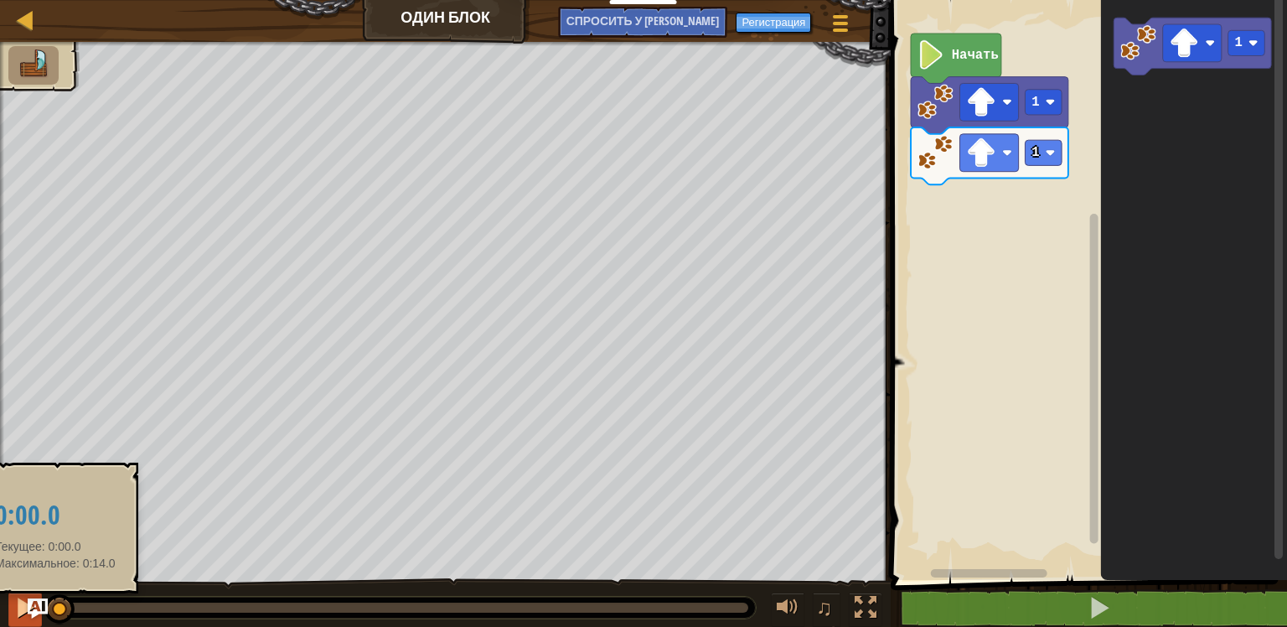
drag, startPoint x: 74, startPoint y: 607, endPoint x: 18, endPoint y: 606, distance: 56.2
click at [18, 606] on div "♫" at bounding box center [445, 603] width 891 height 50
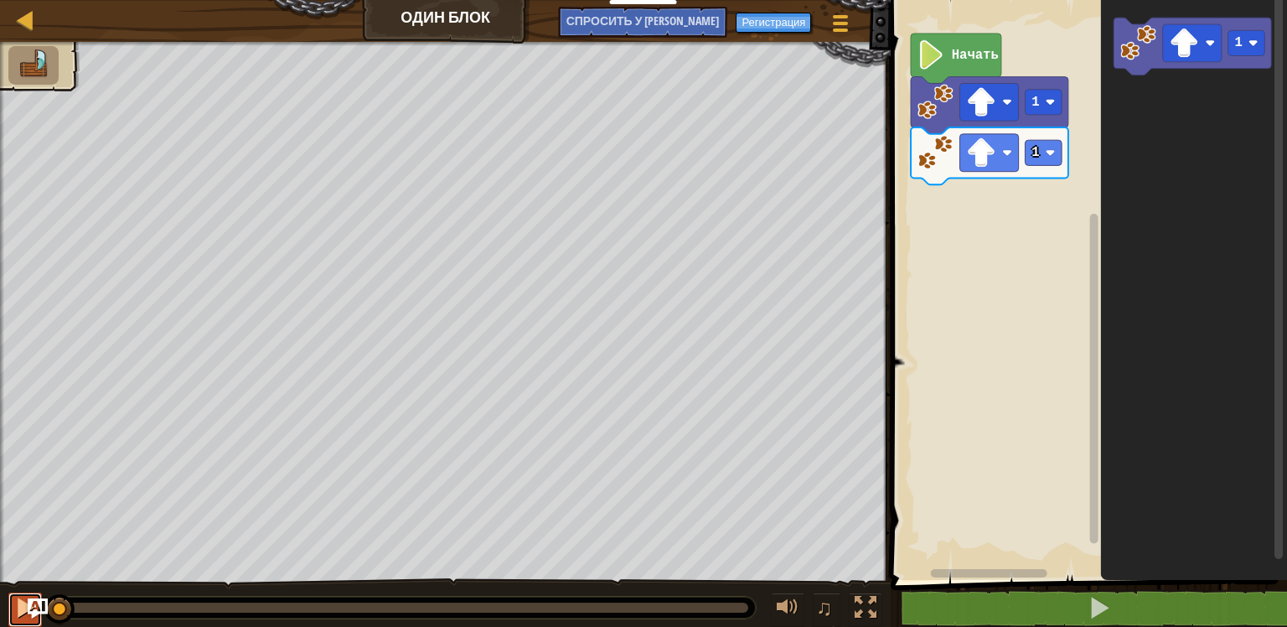
click at [21, 599] on div at bounding box center [25, 608] width 22 height 22
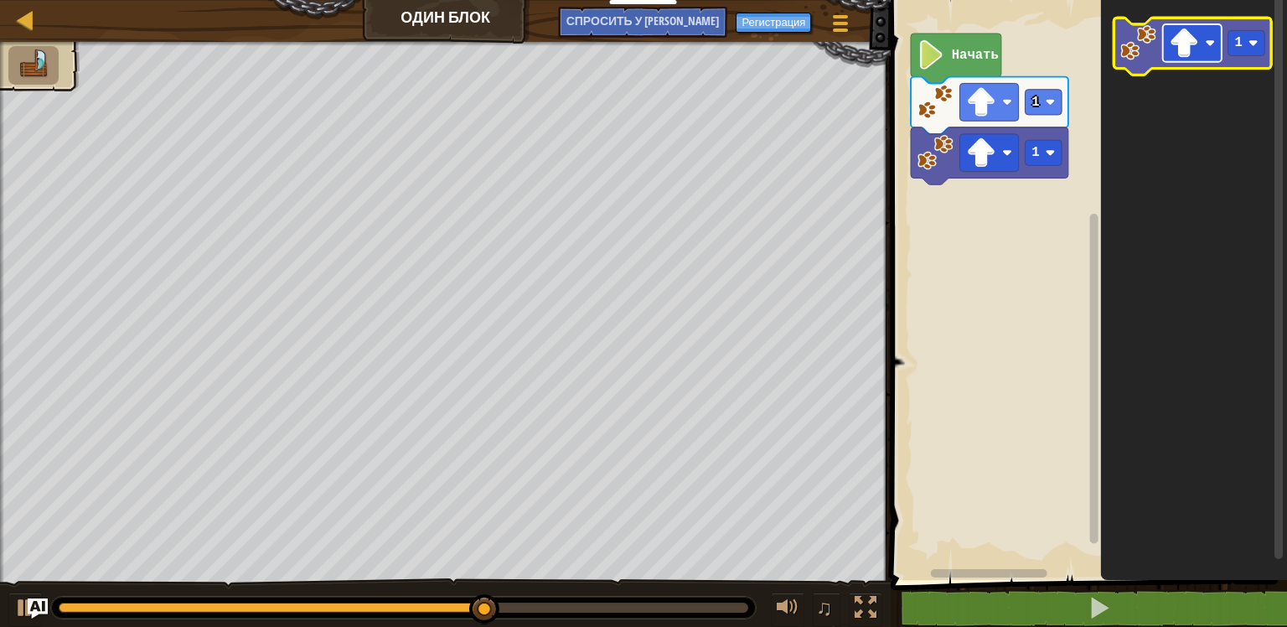
click at [1146, 54] on g "1" at bounding box center [1194, 46] width 158 height 57
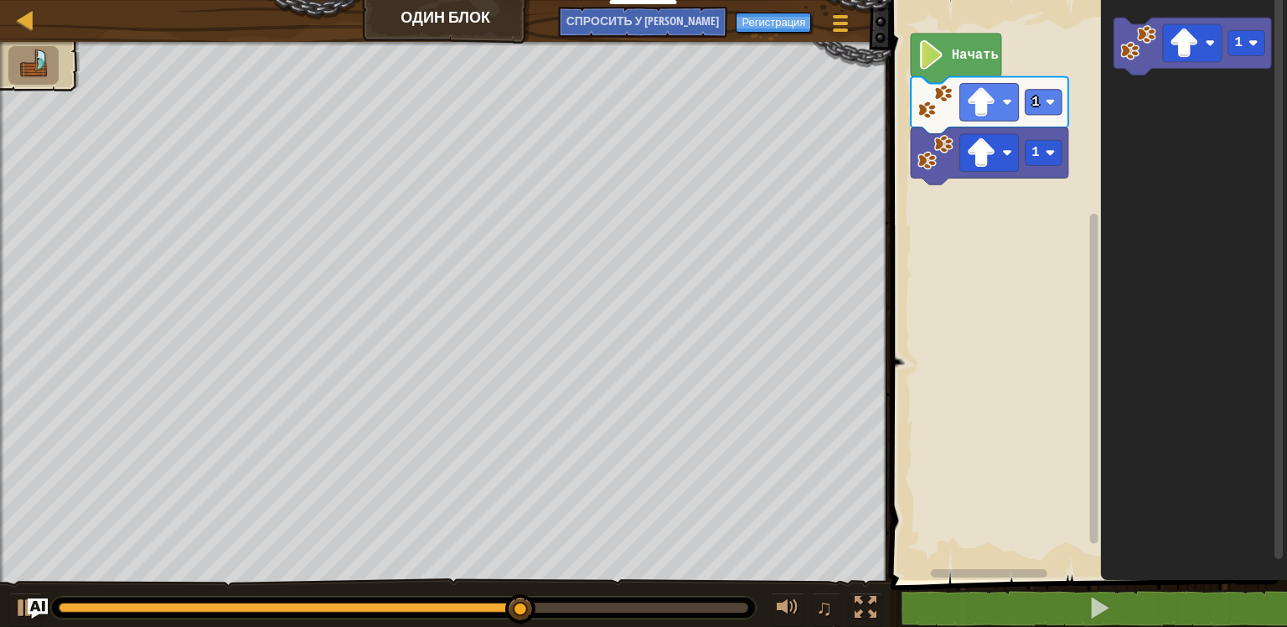
click at [1105, 114] on icon "1" at bounding box center [1194, 286] width 186 height 588
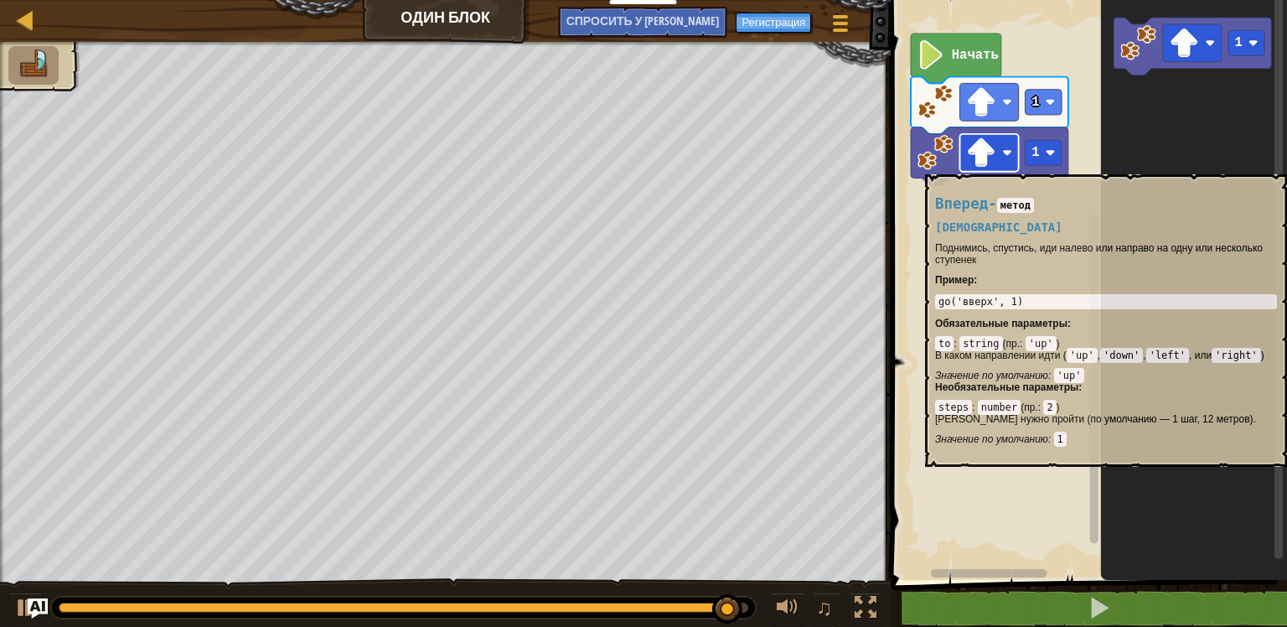
click at [1011, 161] on rect "Рабочая область Blockly" at bounding box center [989, 153] width 59 height 38
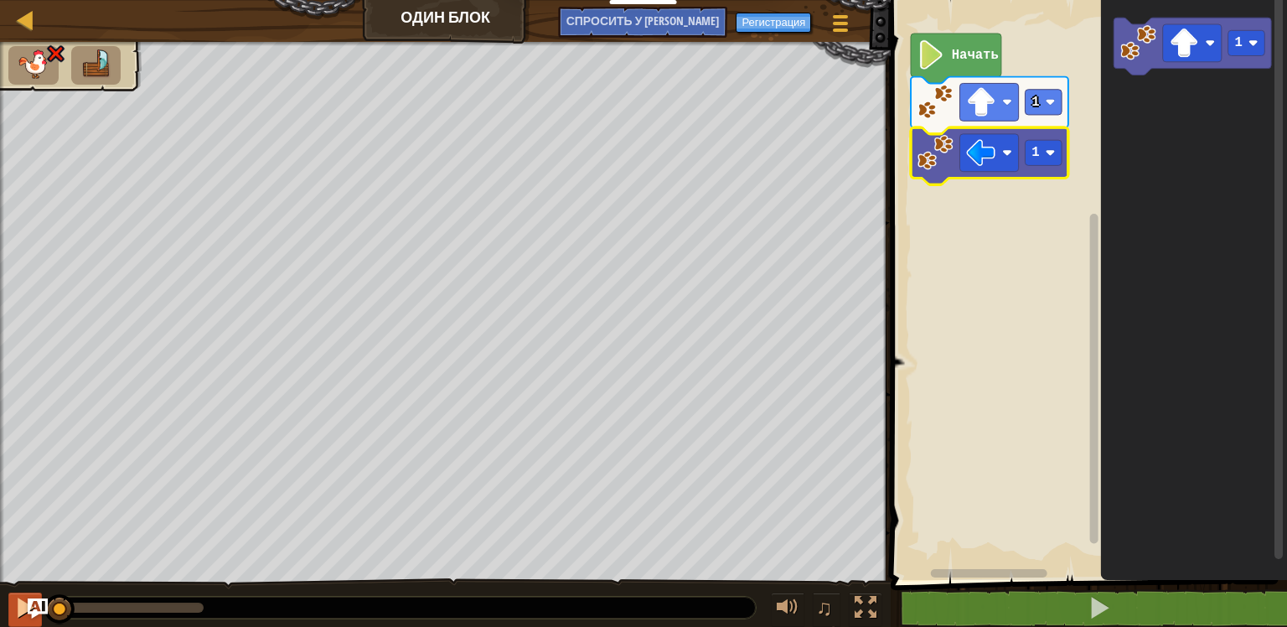
drag, startPoint x: 210, startPoint y: 605, endPoint x: 20, endPoint y: 604, distance: 190.2
click at [20, 604] on div "♫" at bounding box center [445, 603] width 891 height 50
click at [1048, 116] on icon "Рабочая область Blockly" at bounding box center [990, 105] width 158 height 57
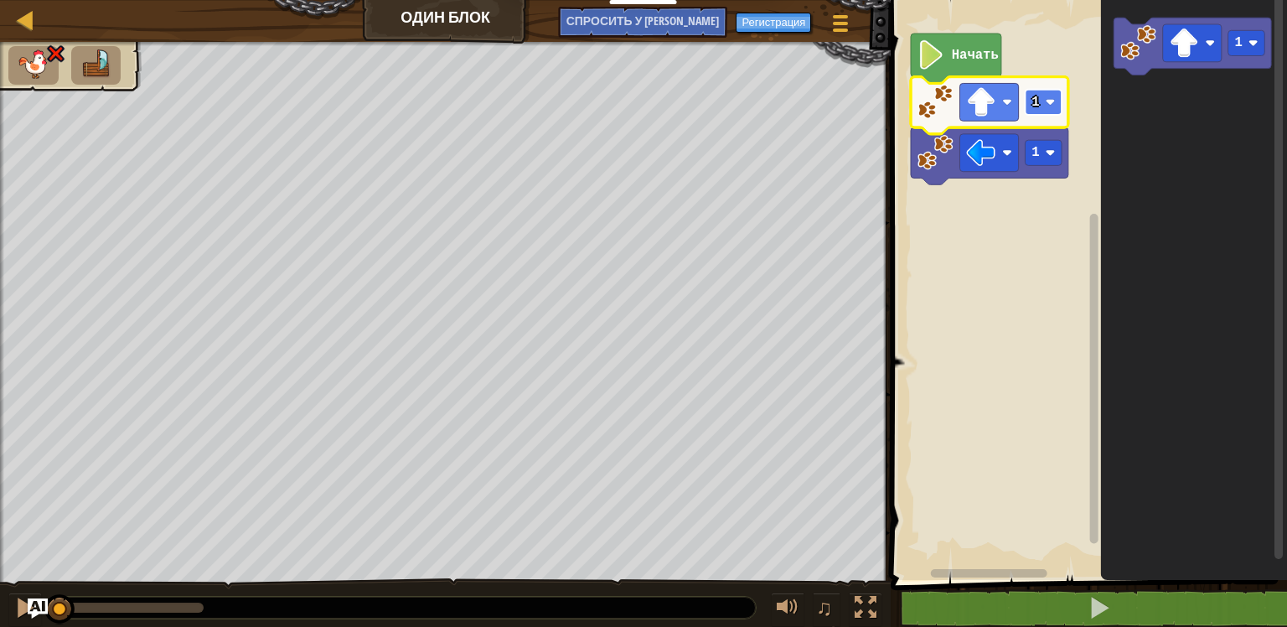
click at [1043, 109] on rect "Рабочая область Blockly" at bounding box center [1044, 102] width 37 height 25
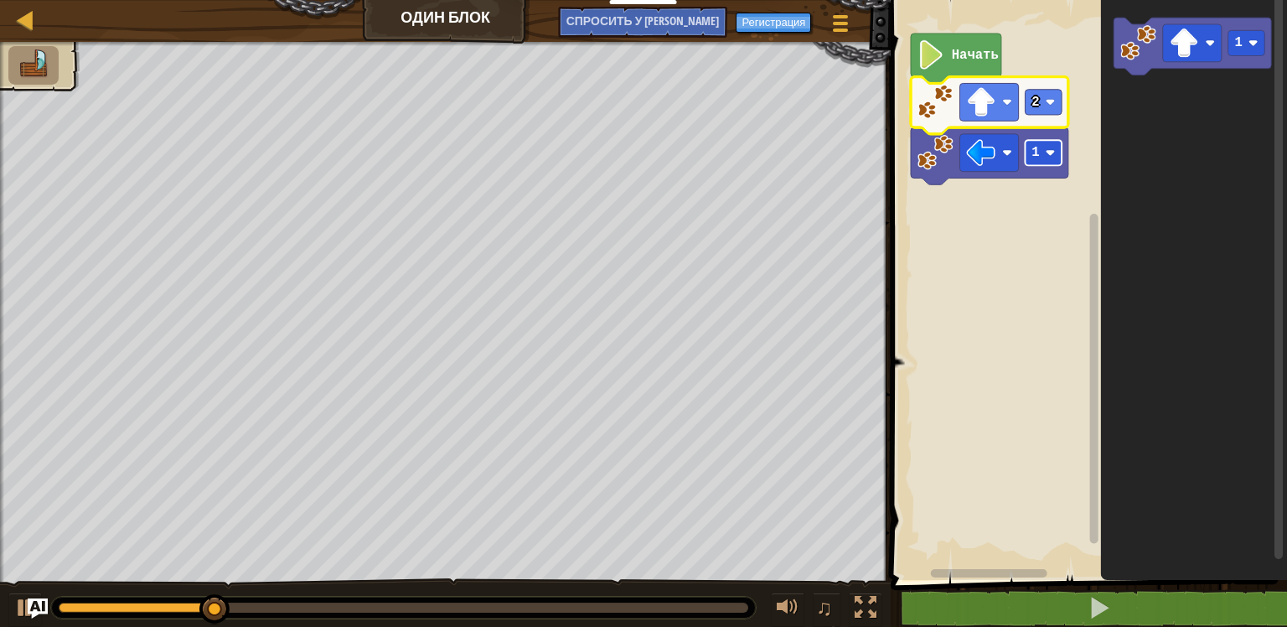
click at [1048, 153] on image "Рабочая область Blockly" at bounding box center [1051, 153] width 10 height 10
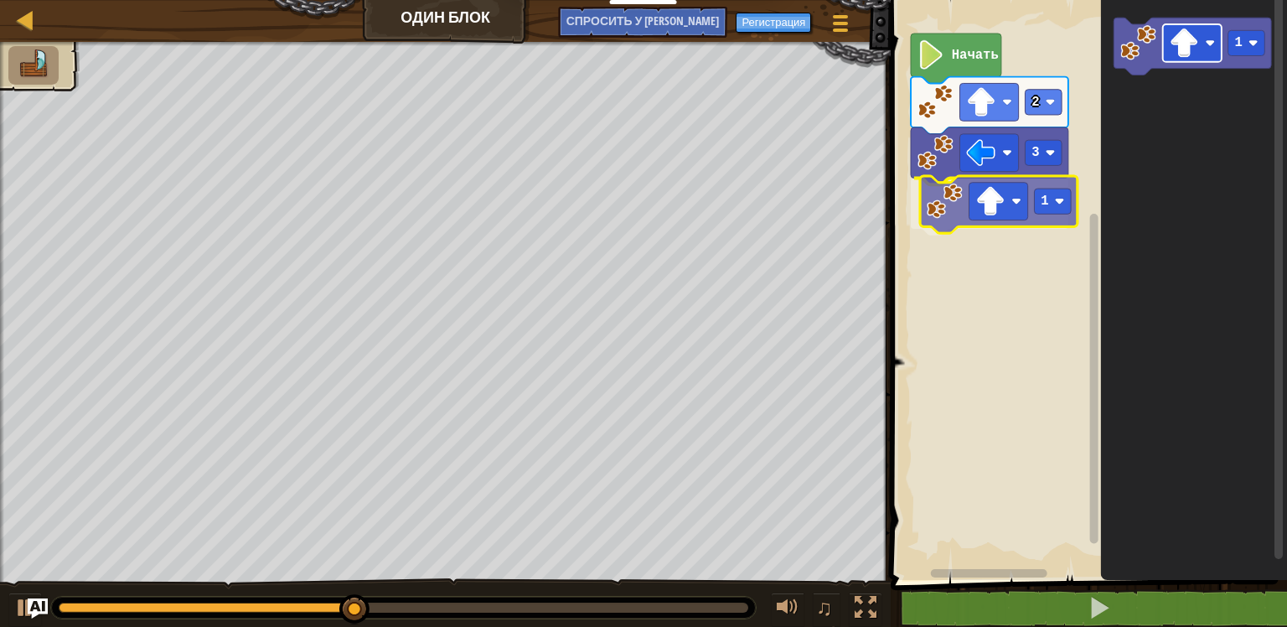
click at [971, 215] on div "Начать 2 3 1 1 1" at bounding box center [1086, 286] width 401 height 588
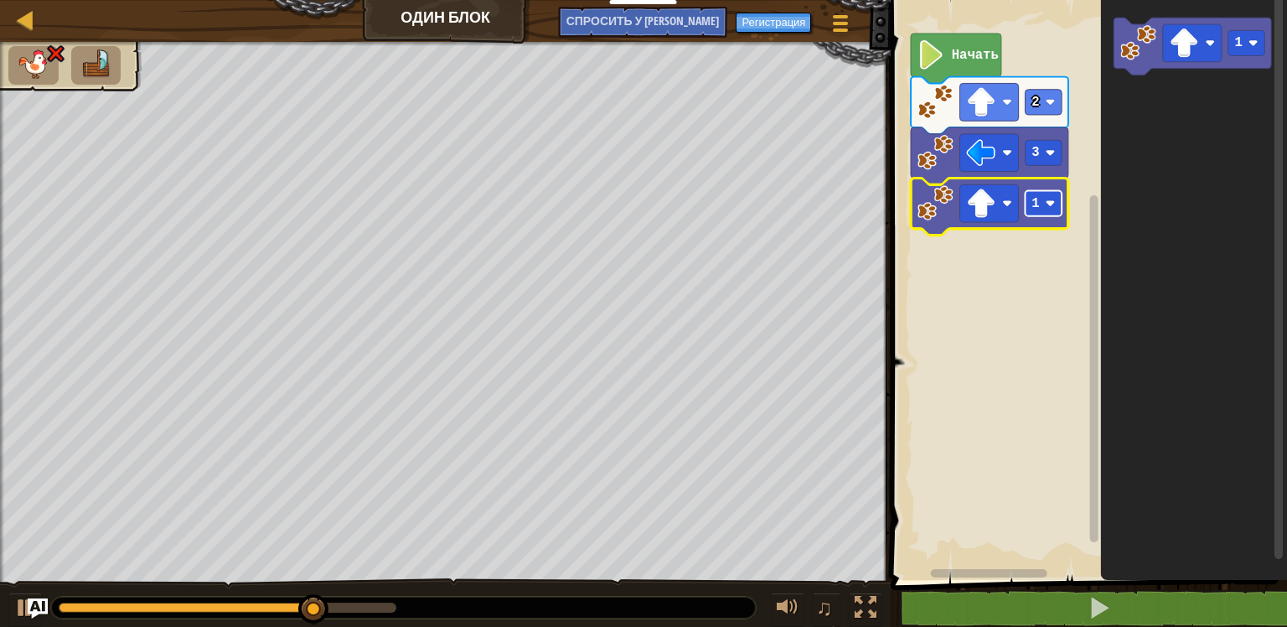
click at [1028, 215] on rect "Рабочая область Blockly" at bounding box center [1044, 203] width 37 height 25
click at [983, 198] on image "Рабочая область Blockly" at bounding box center [981, 203] width 29 height 29
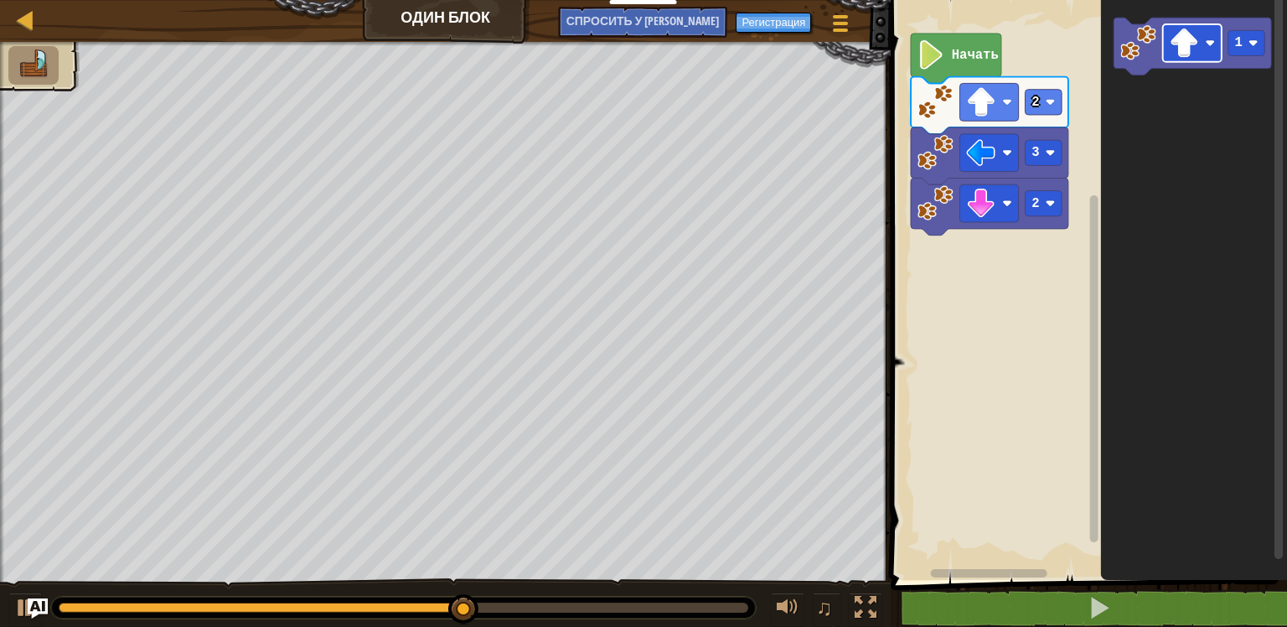
click at [1116, 127] on icon "1" at bounding box center [1194, 286] width 186 height 588
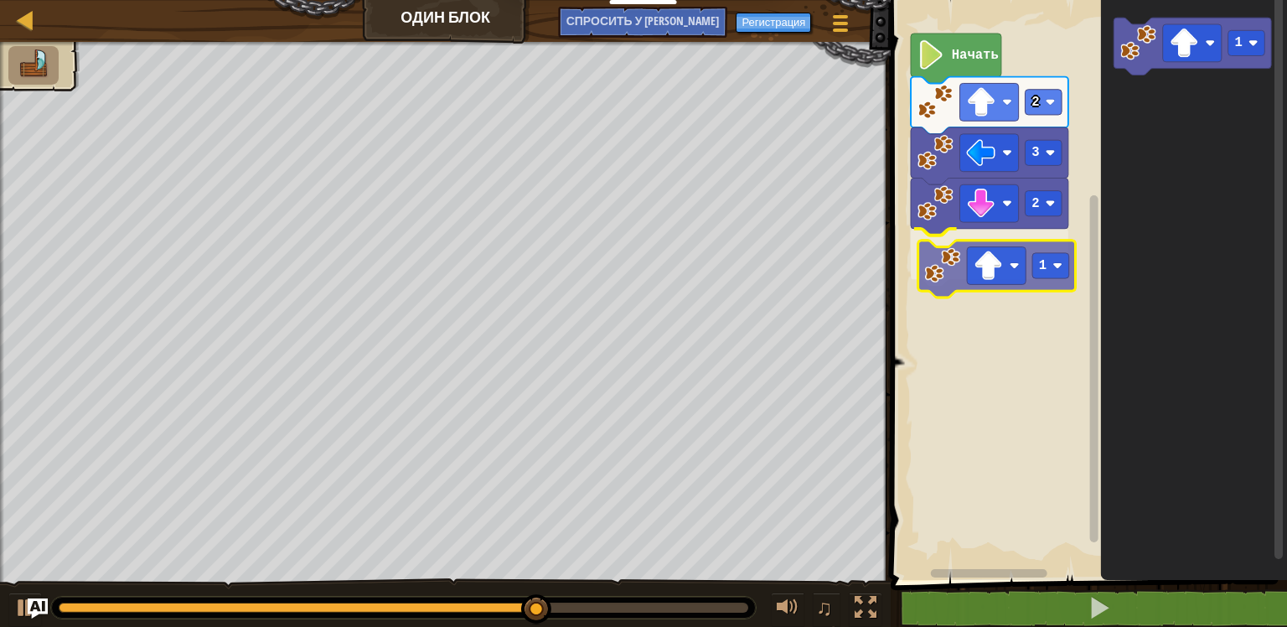
click at [939, 276] on div "Начать 2 3 2 1 1 1" at bounding box center [1086, 286] width 401 height 588
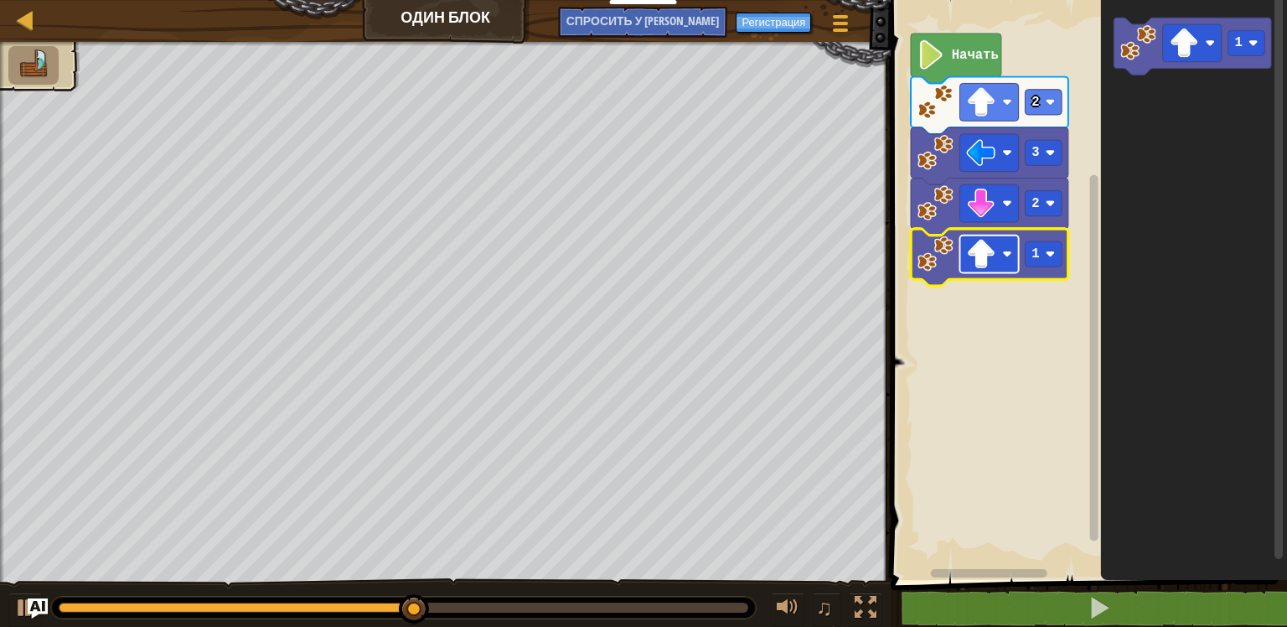
click at [976, 267] on image "Рабочая область Blockly" at bounding box center [981, 254] width 29 height 29
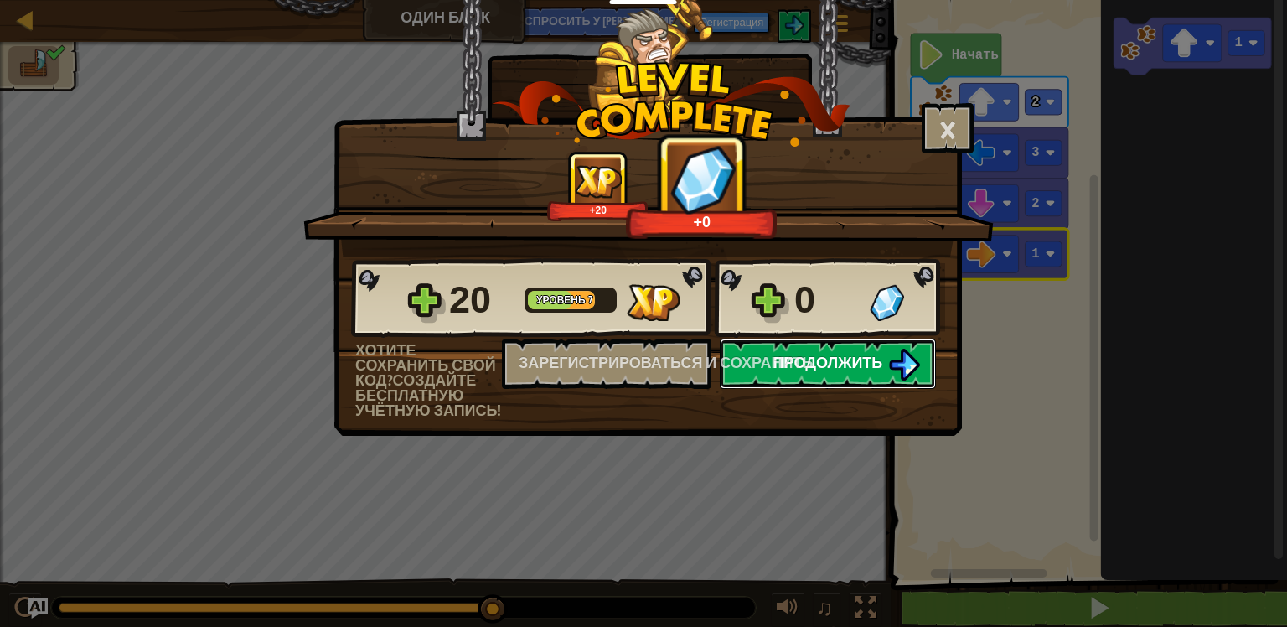
click at [815, 358] on span "Продолжить" at bounding box center [829, 362] width 110 height 21
